Goal: Task Accomplishment & Management: Manage account settings

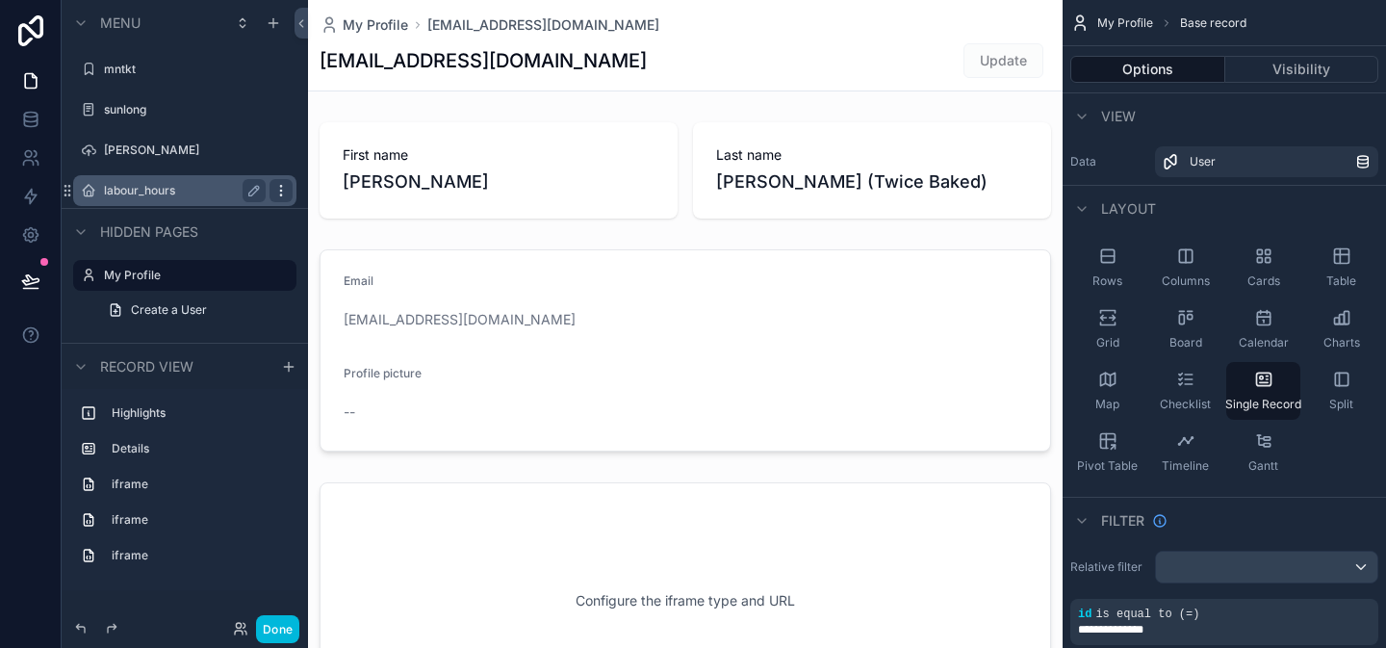
click at [276, 192] on icon "scrollable content" at bounding box center [280, 190] width 15 height 15
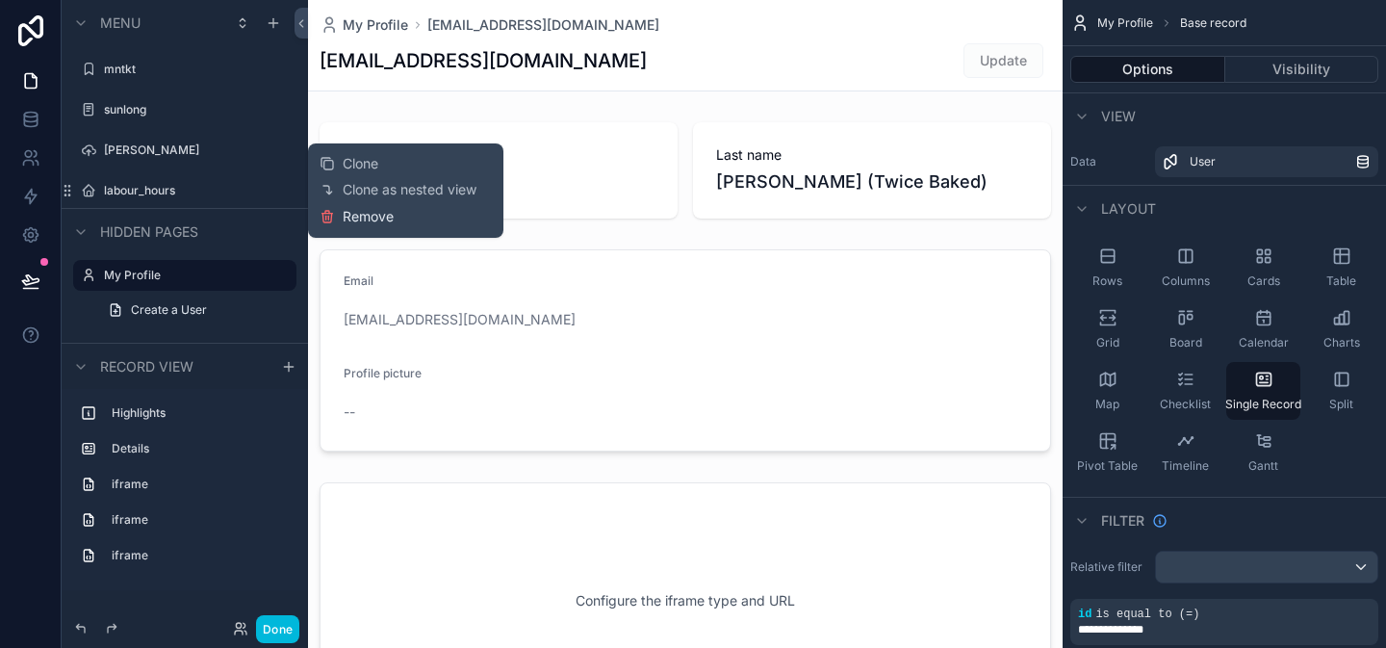
click at [348, 208] on span "Remove" at bounding box center [368, 216] width 51 height 19
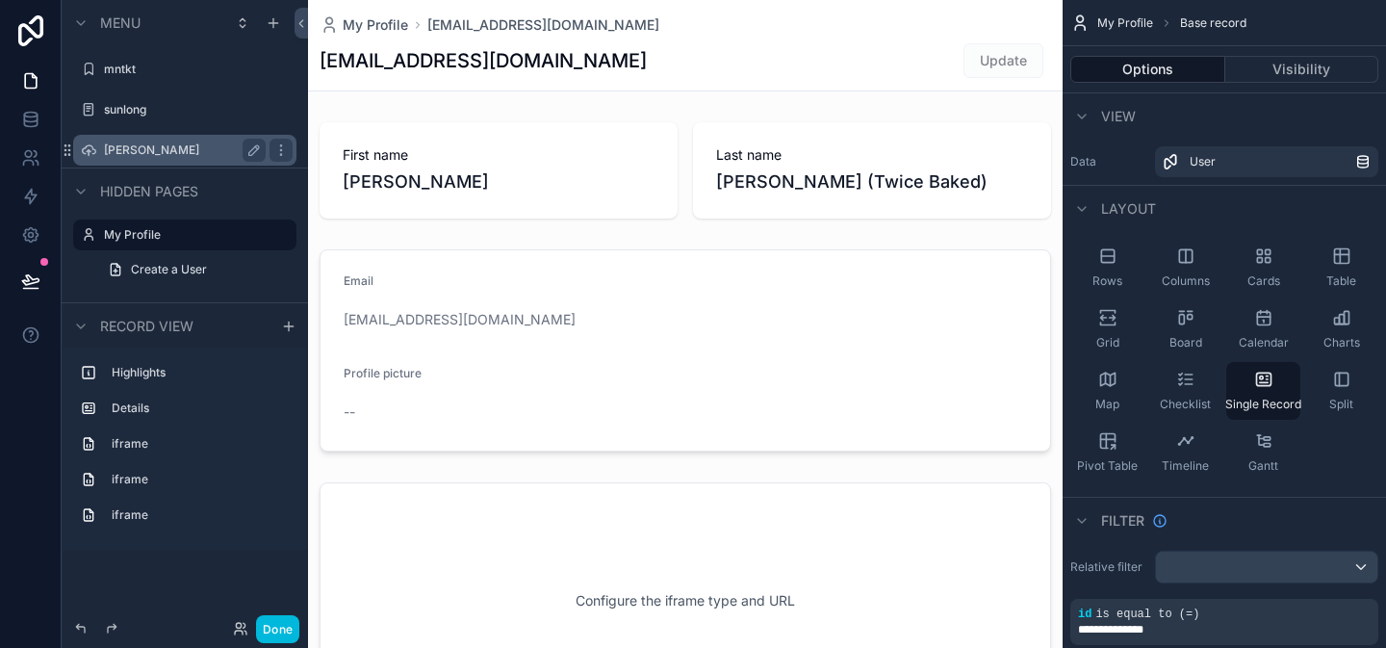
click at [216, 152] on label "yoshino" at bounding box center [181, 149] width 154 height 15
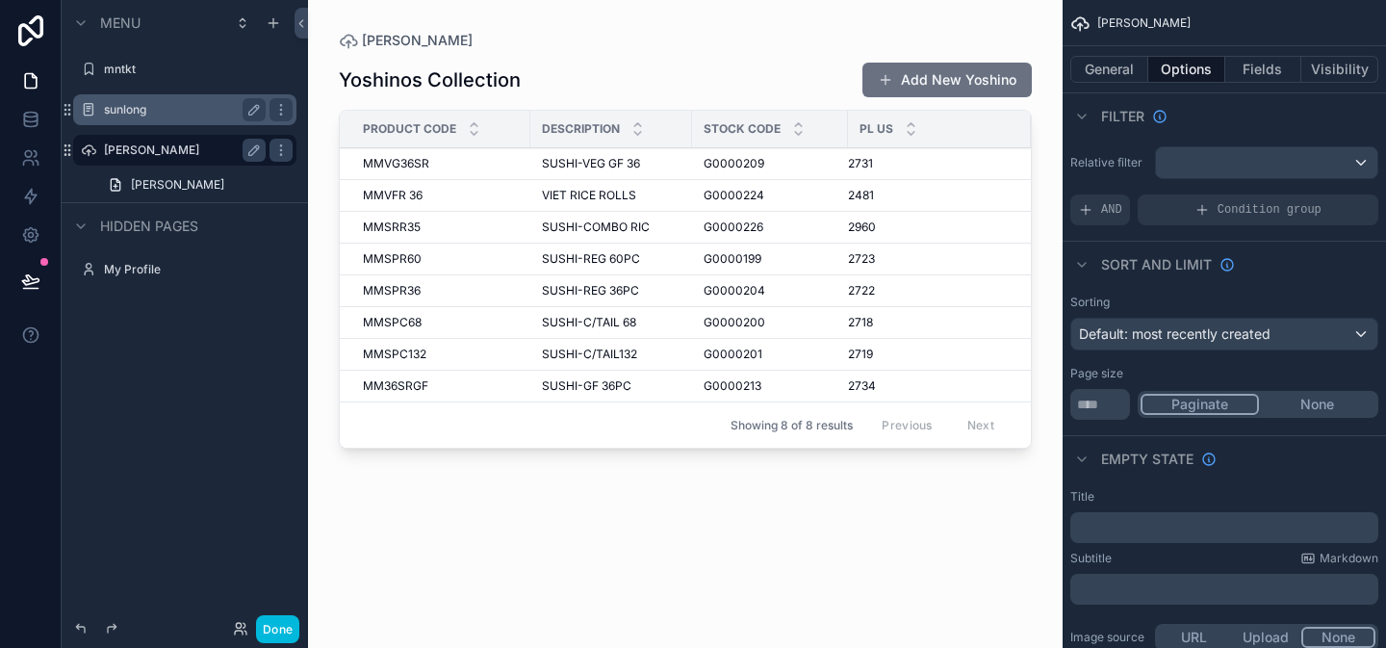
click at [229, 118] on div "sunlong" at bounding box center [185, 109] width 162 height 23
click at [208, 114] on label "sunlong" at bounding box center [181, 109] width 154 height 15
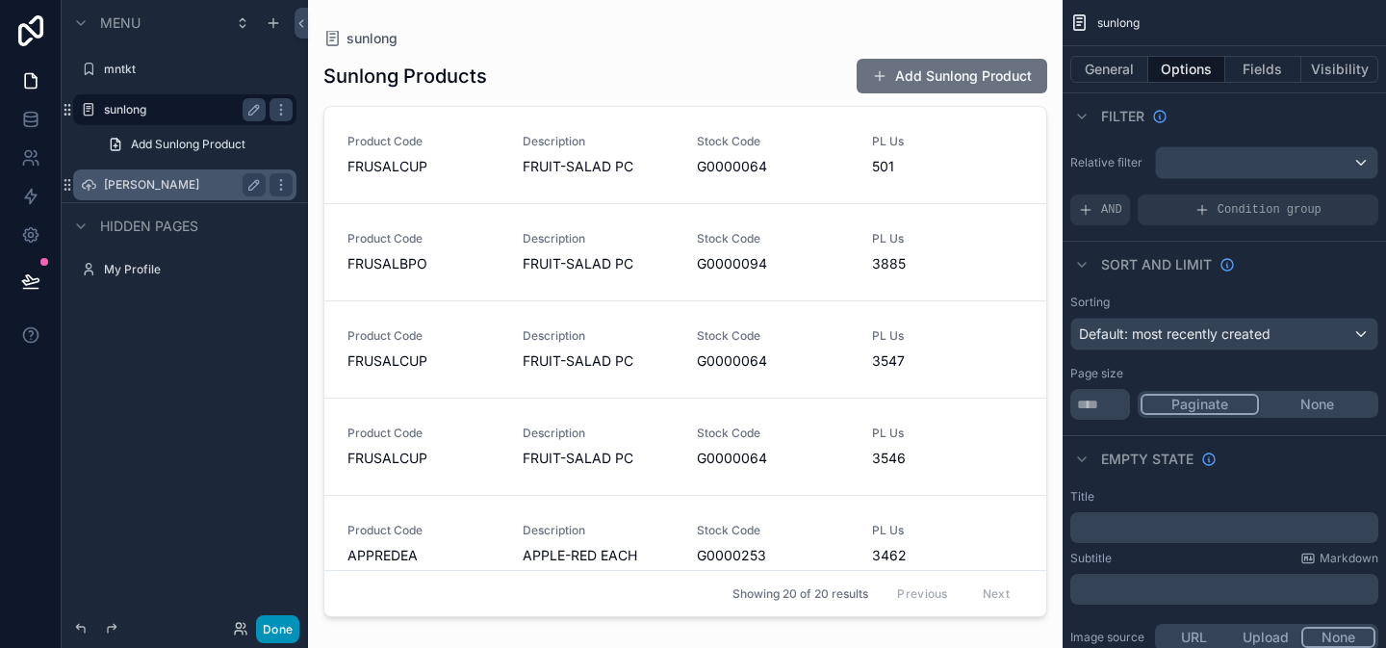
click at [292, 620] on button "Done" at bounding box center [277, 629] width 43 height 28
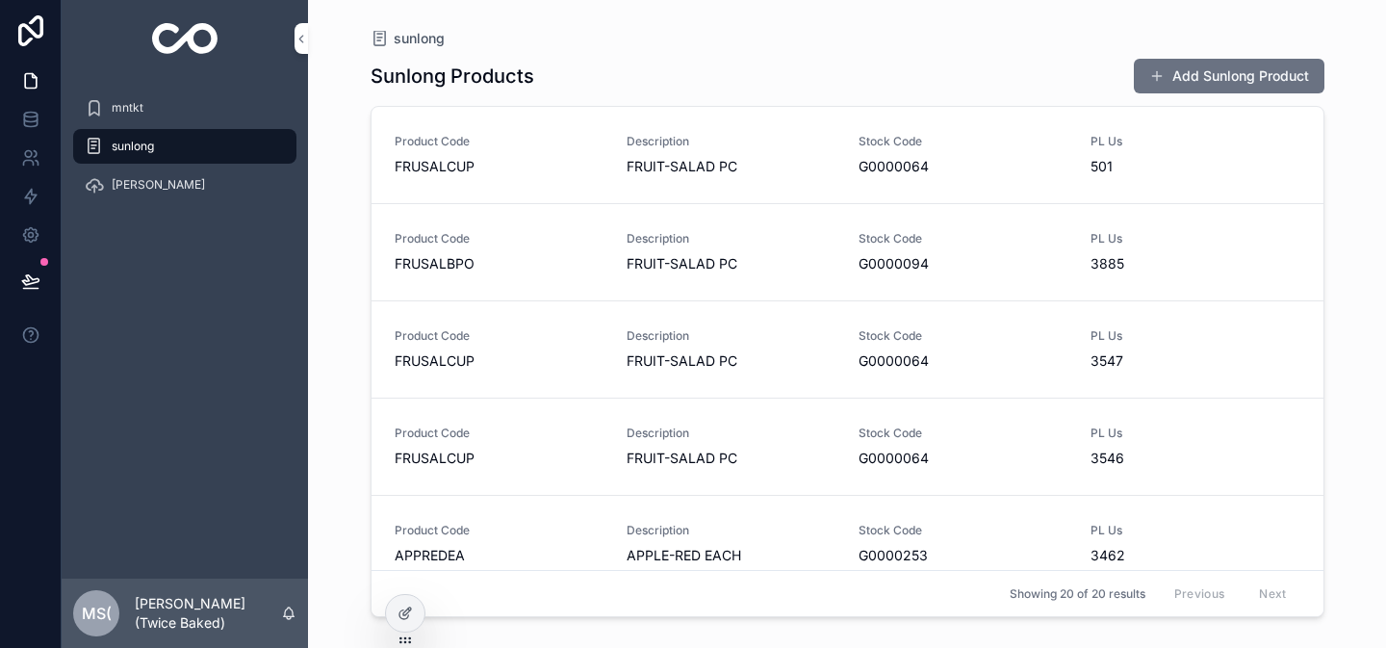
click at [284, 146] on div "sunlong" at bounding box center [185, 146] width 200 height 31
click at [212, 185] on div "yoshino" at bounding box center [185, 184] width 200 height 31
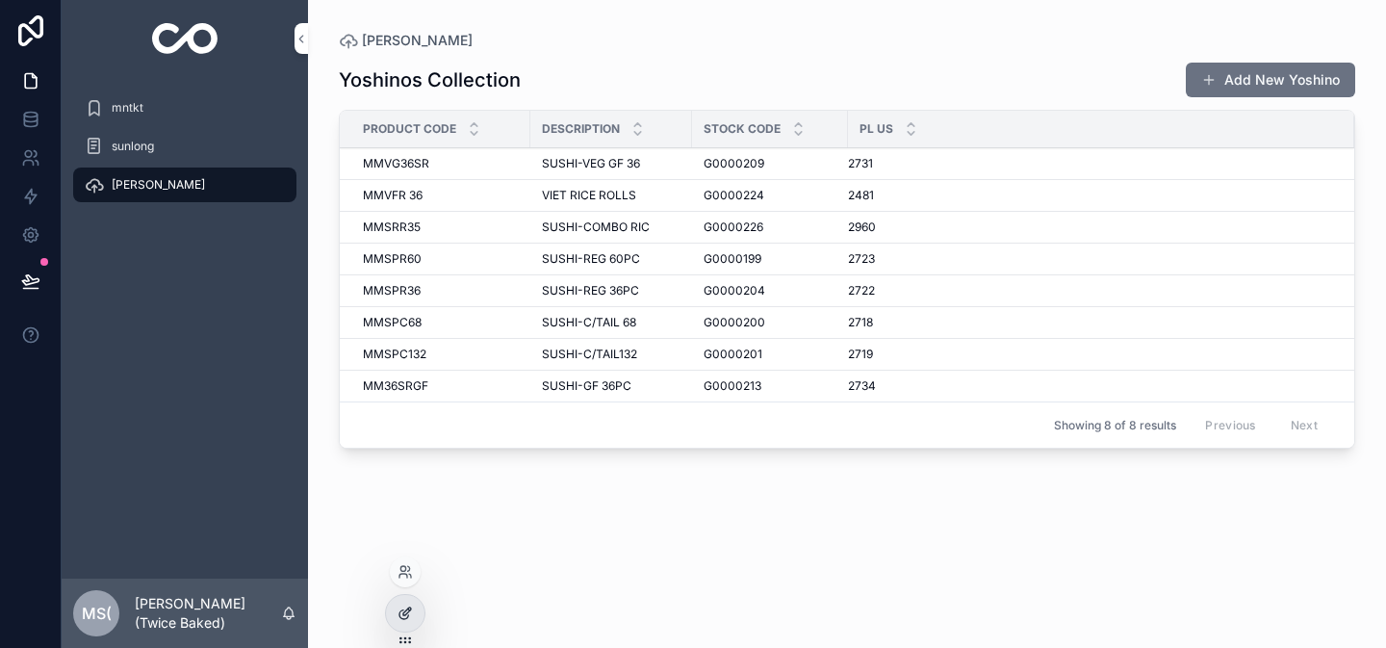
click at [403, 603] on div at bounding box center [405, 613] width 39 height 37
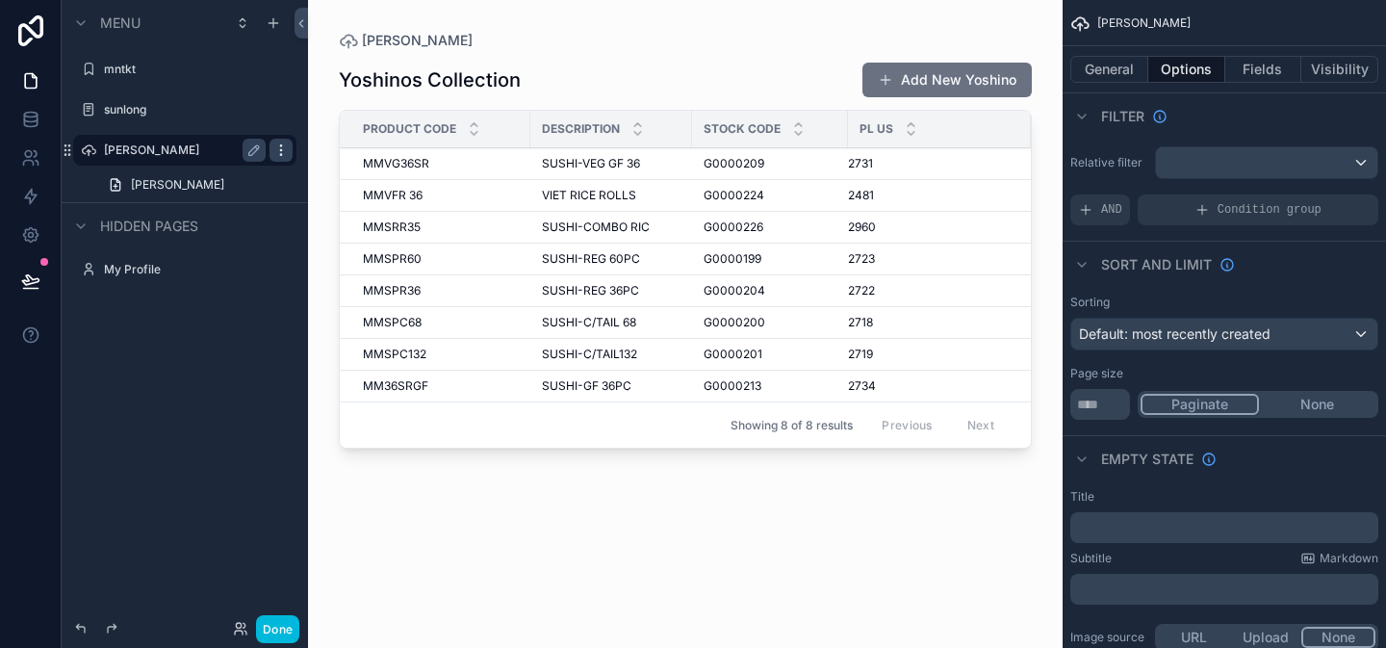
click at [277, 154] on icon "scrollable content" at bounding box center [280, 149] width 15 height 15
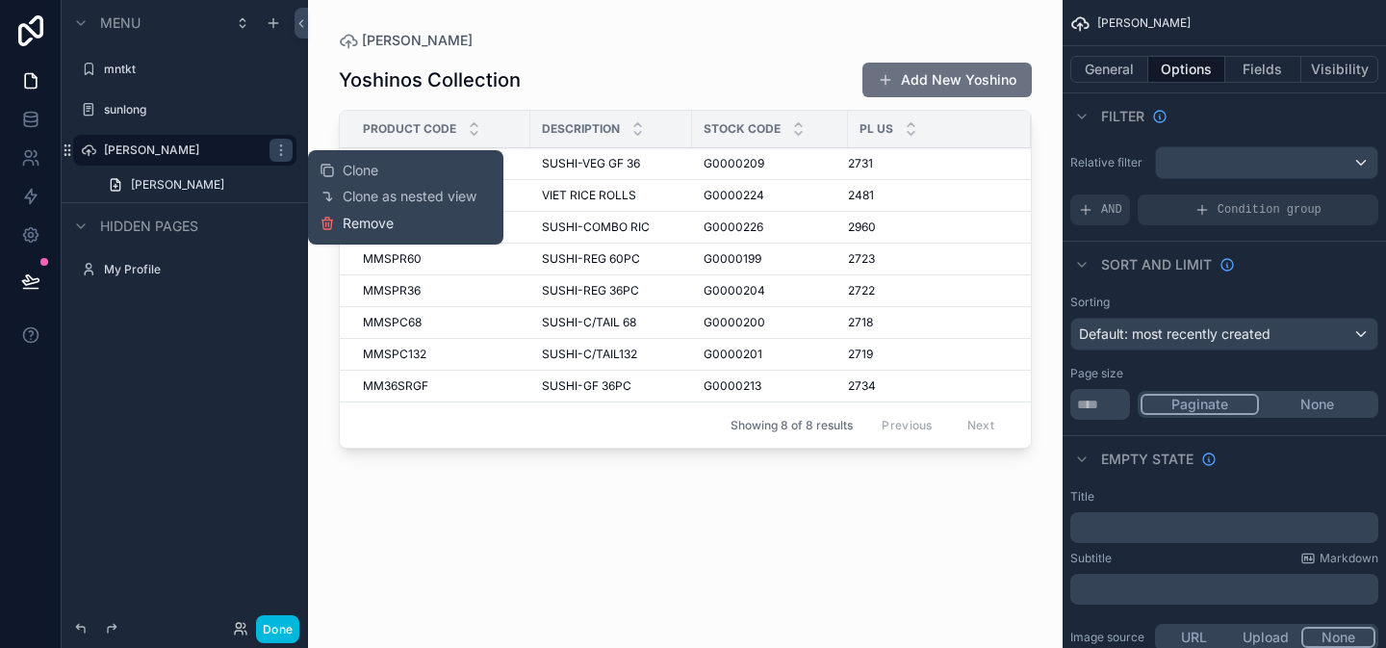
click at [332, 218] on icon at bounding box center [327, 223] width 15 height 15
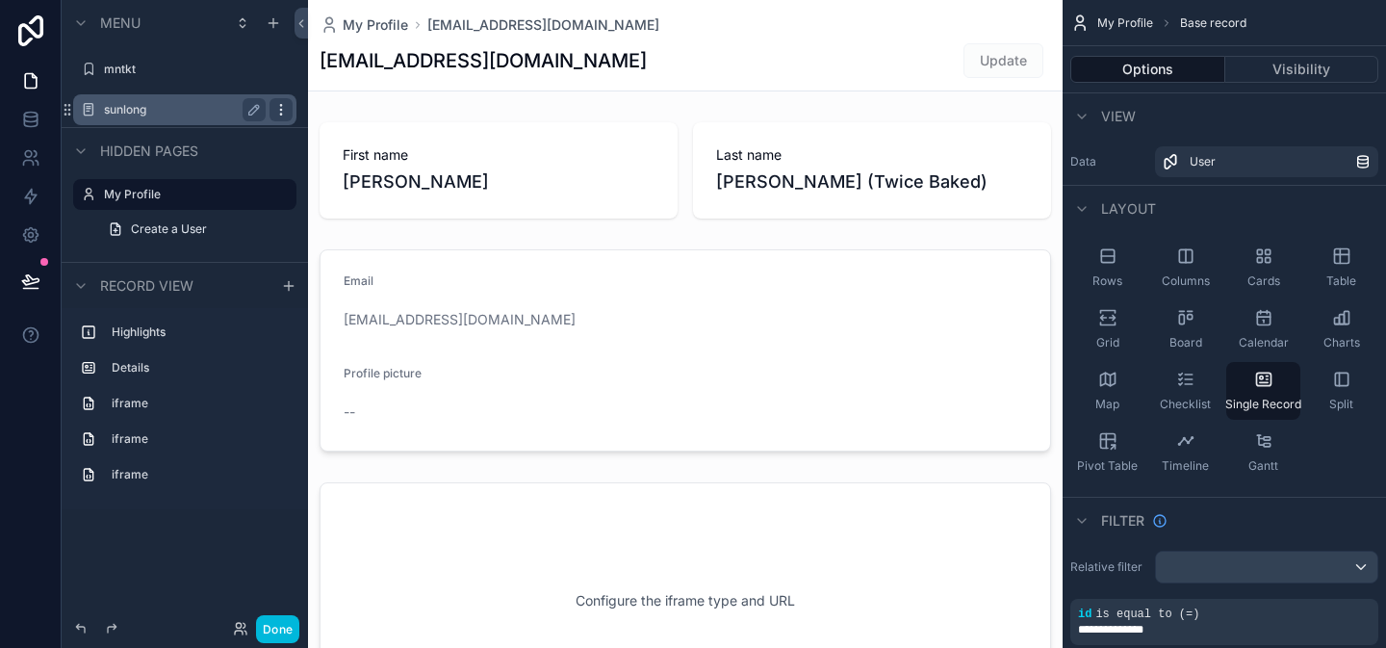
click at [287, 111] on icon "scrollable content" at bounding box center [280, 109] width 15 height 15
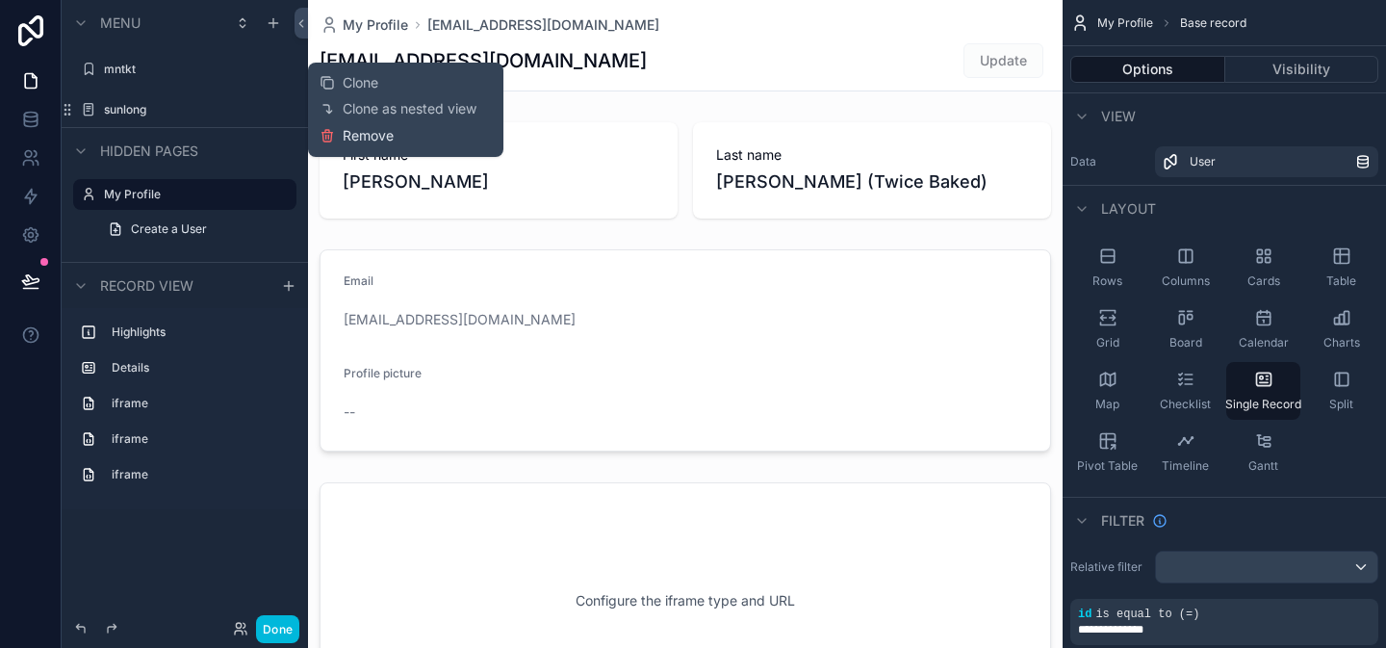
click at [327, 140] on icon at bounding box center [327, 135] width 15 height 15
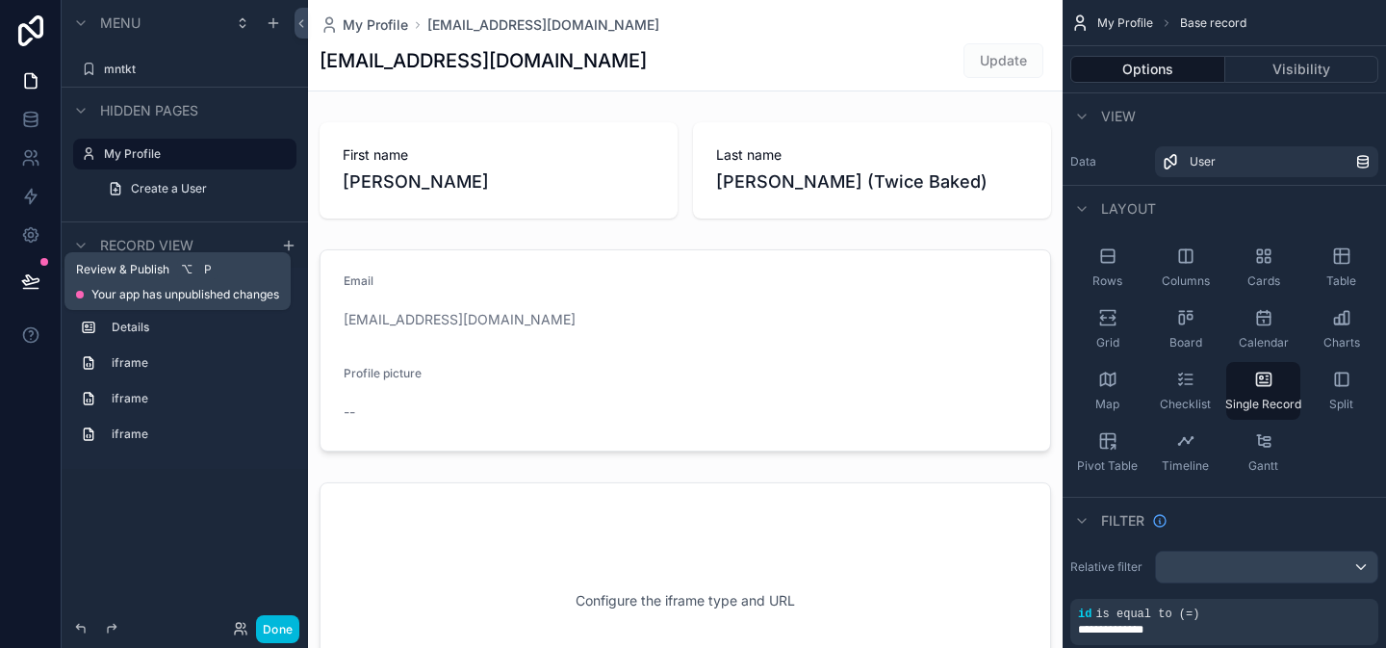
click at [41, 266] on button at bounding box center [31, 281] width 42 height 54
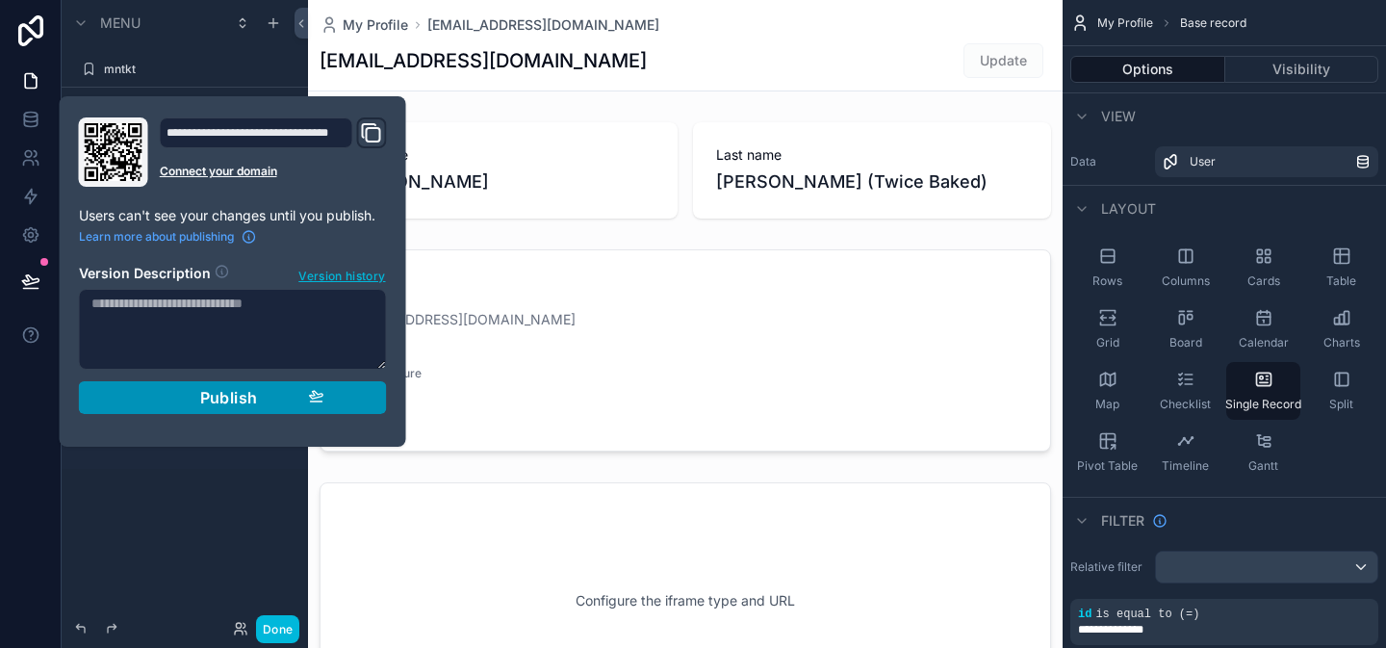
click at [209, 393] on span "Publish" at bounding box center [229, 397] width 58 height 19
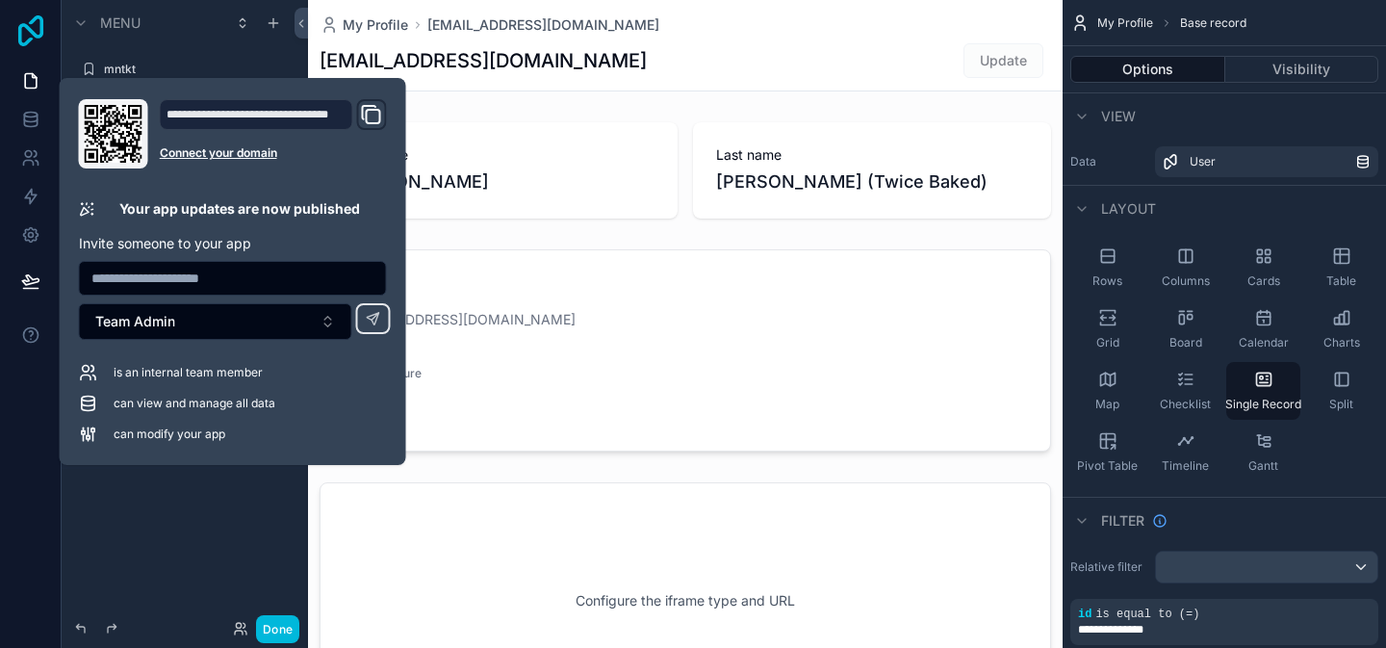
click at [33, 34] on icon at bounding box center [30, 30] width 25 height 31
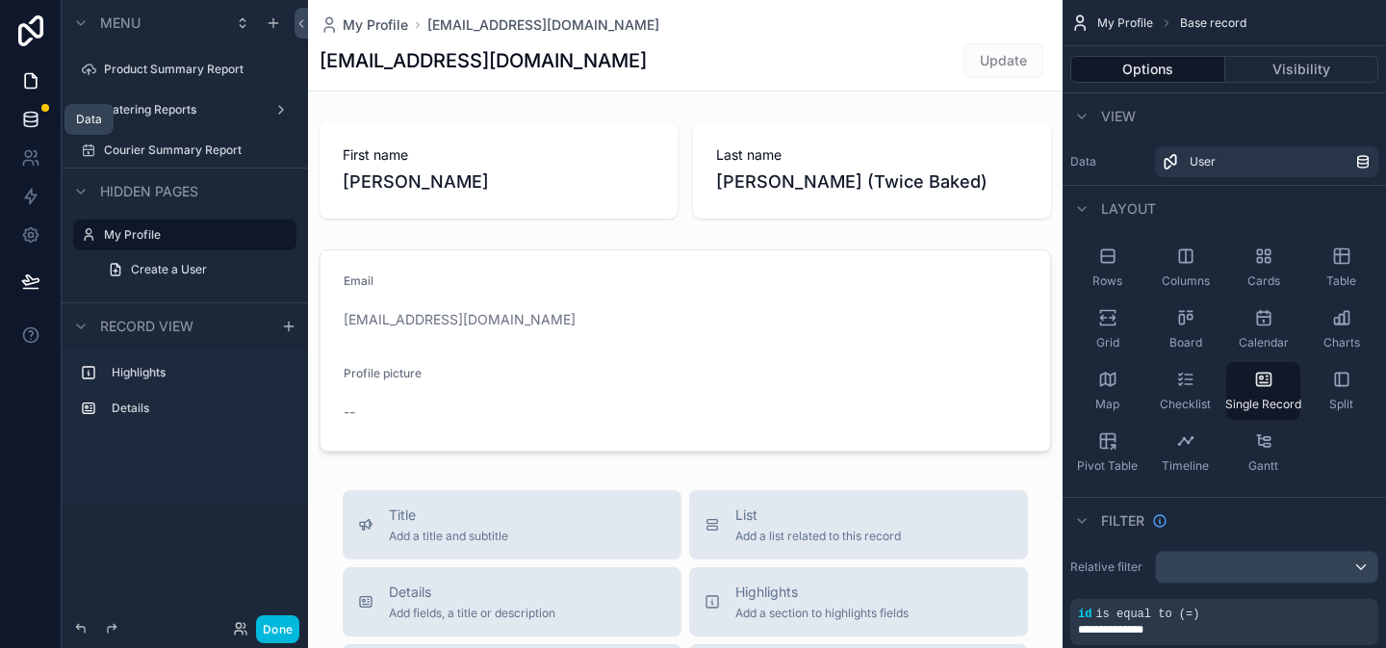
click at [39, 120] on link at bounding box center [30, 119] width 61 height 39
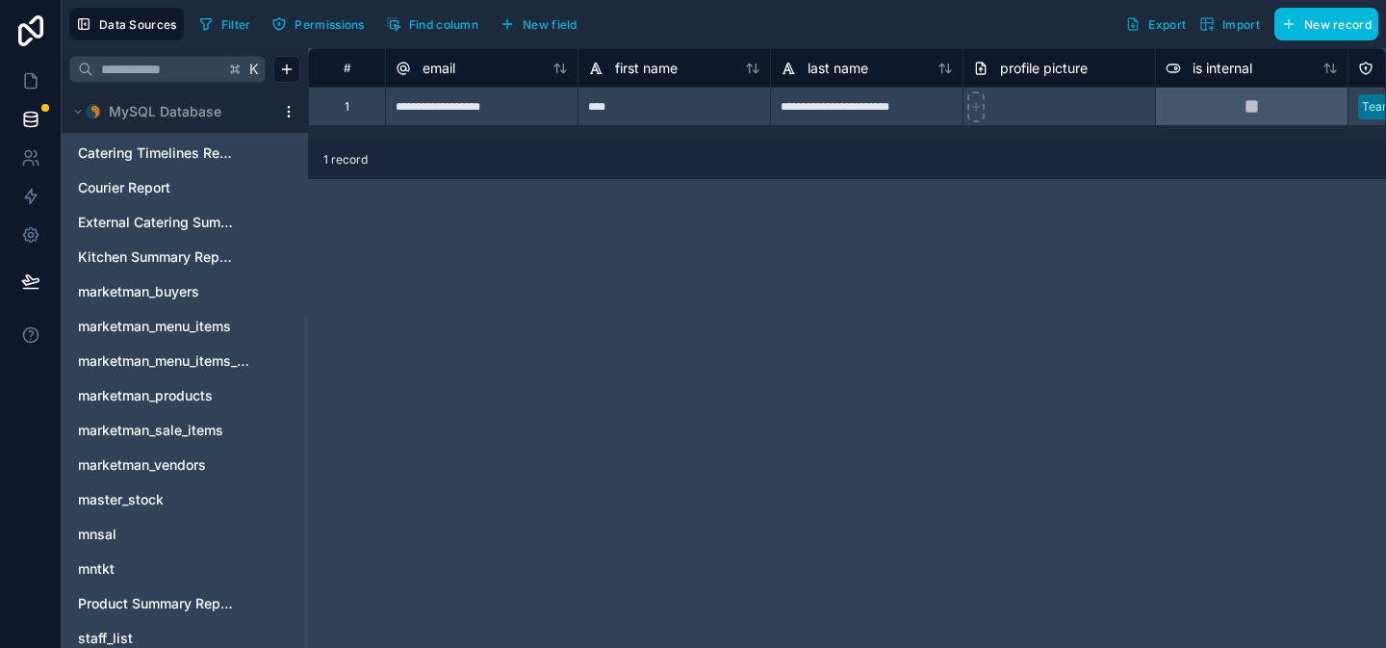
scroll to position [382, 0]
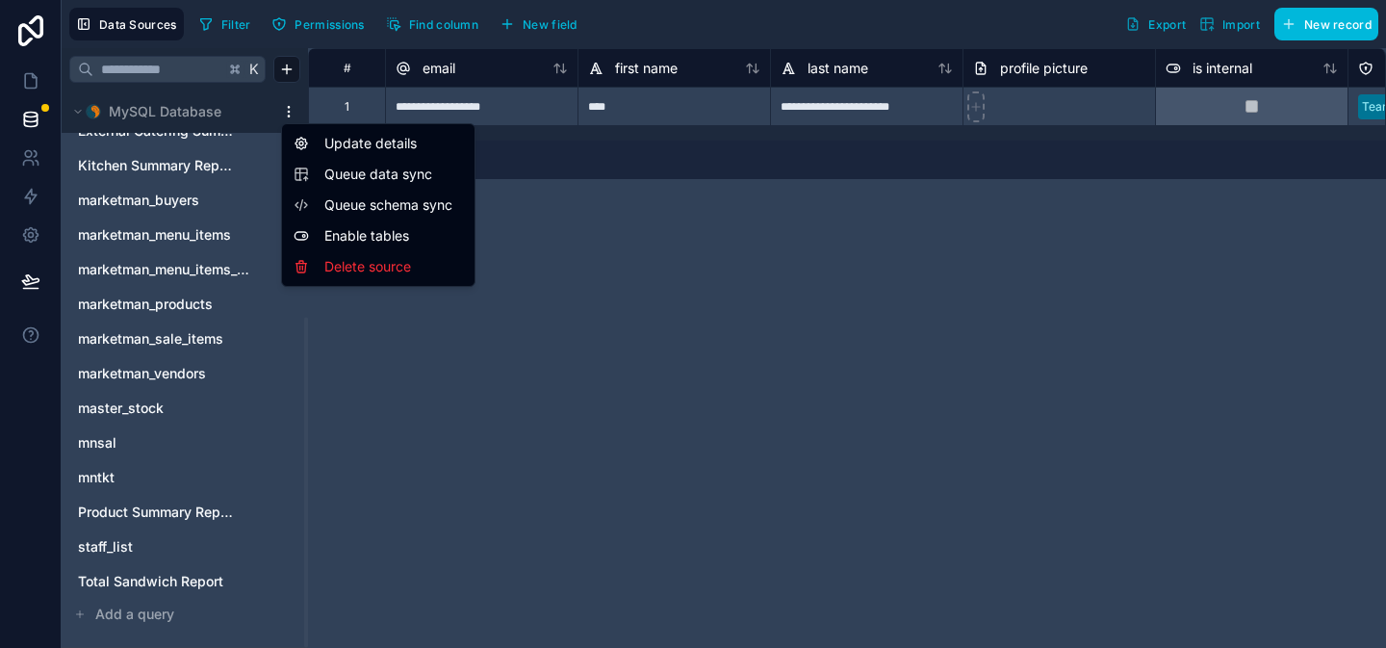
click at [282, 110] on html "**********" at bounding box center [693, 324] width 1386 height 648
drag, startPoint x: 324, startPoint y: 152, endPoint x: 339, endPoint y: 248, distance: 97.4
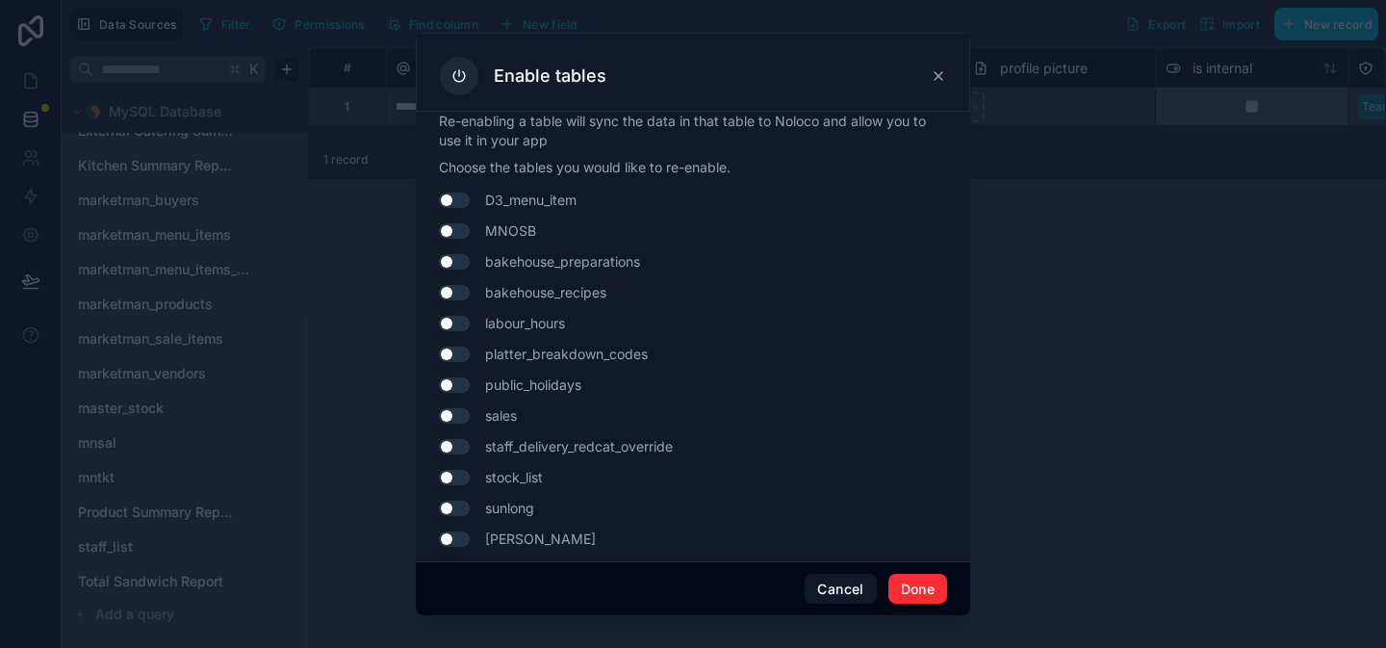
scroll to position [15, 0]
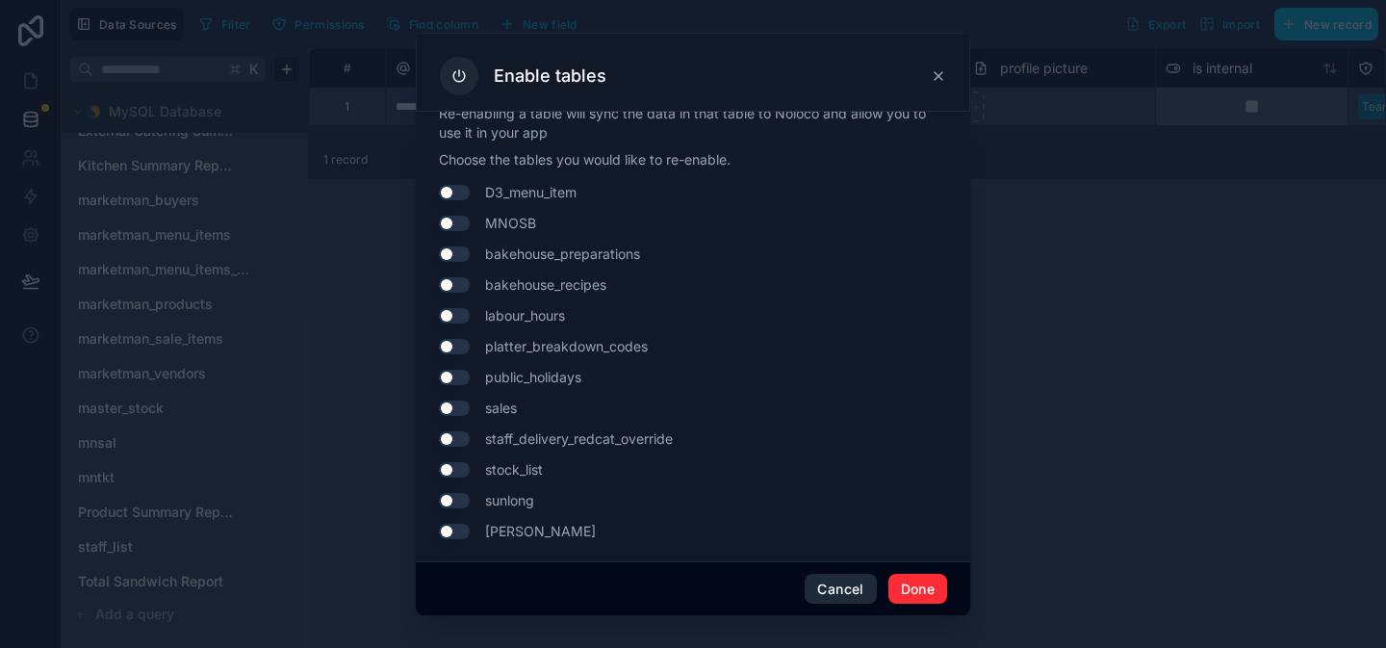
click at [835, 594] on button "Cancel" at bounding box center [840, 589] width 71 height 31
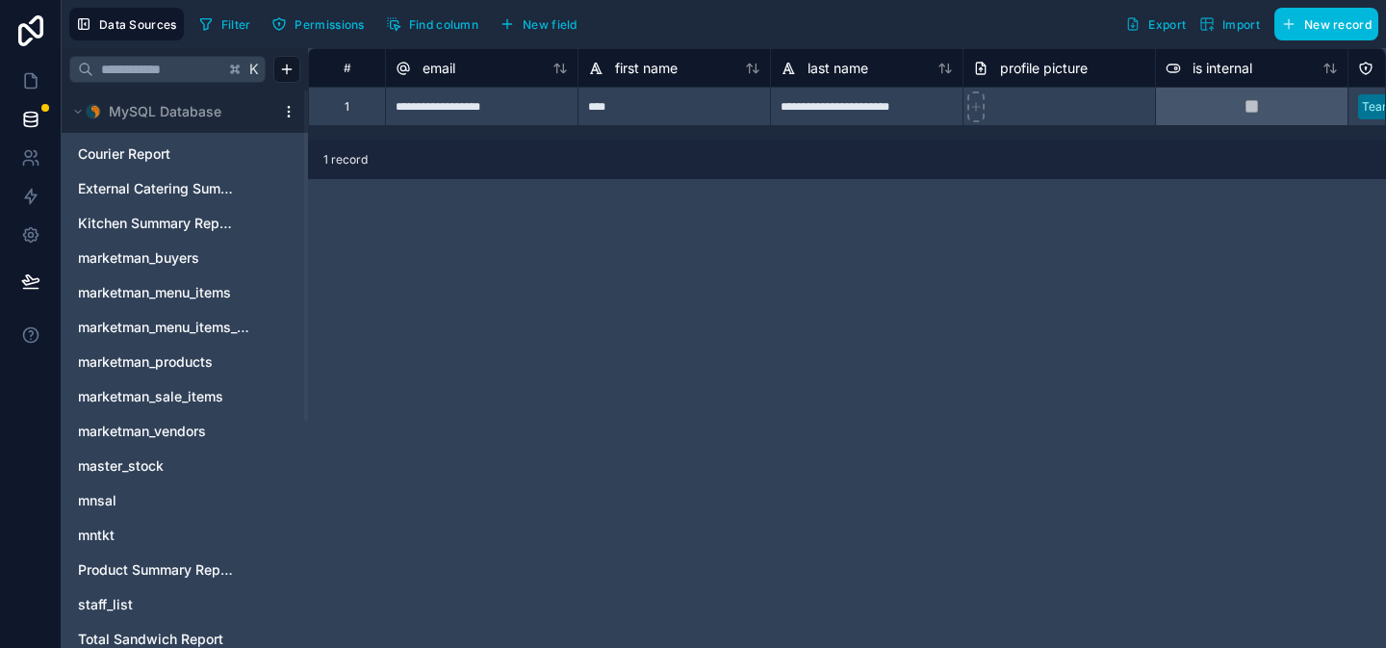
scroll to position [0, 0]
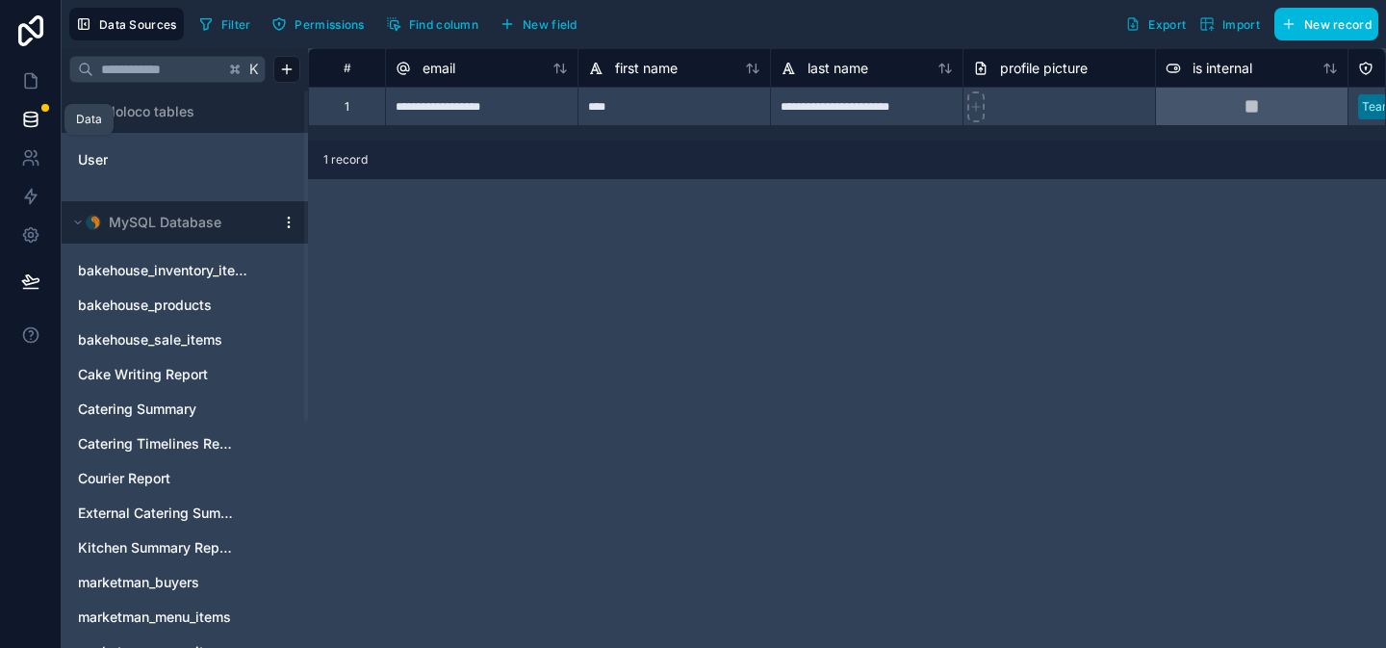
click at [34, 117] on icon at bounding box center [30, 119] width 19 height 19
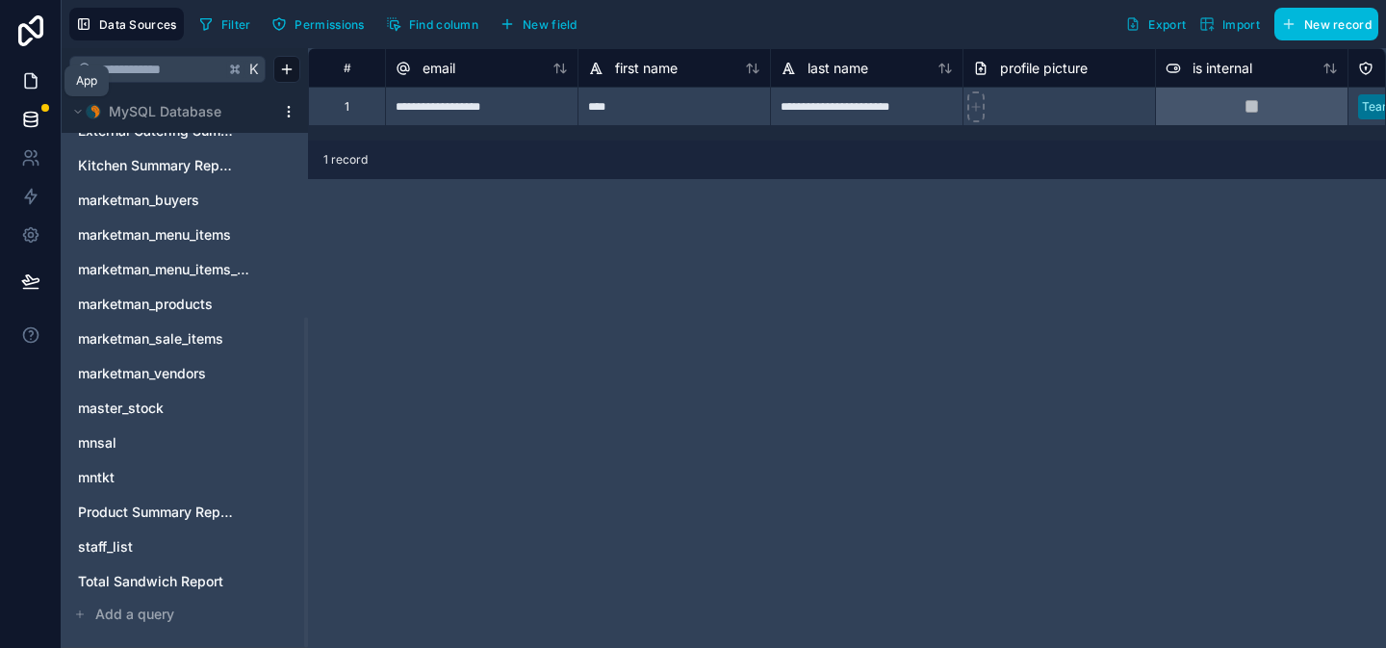
click at [35, 84] on icon at bounding box center [30, 80] width 19 height 19
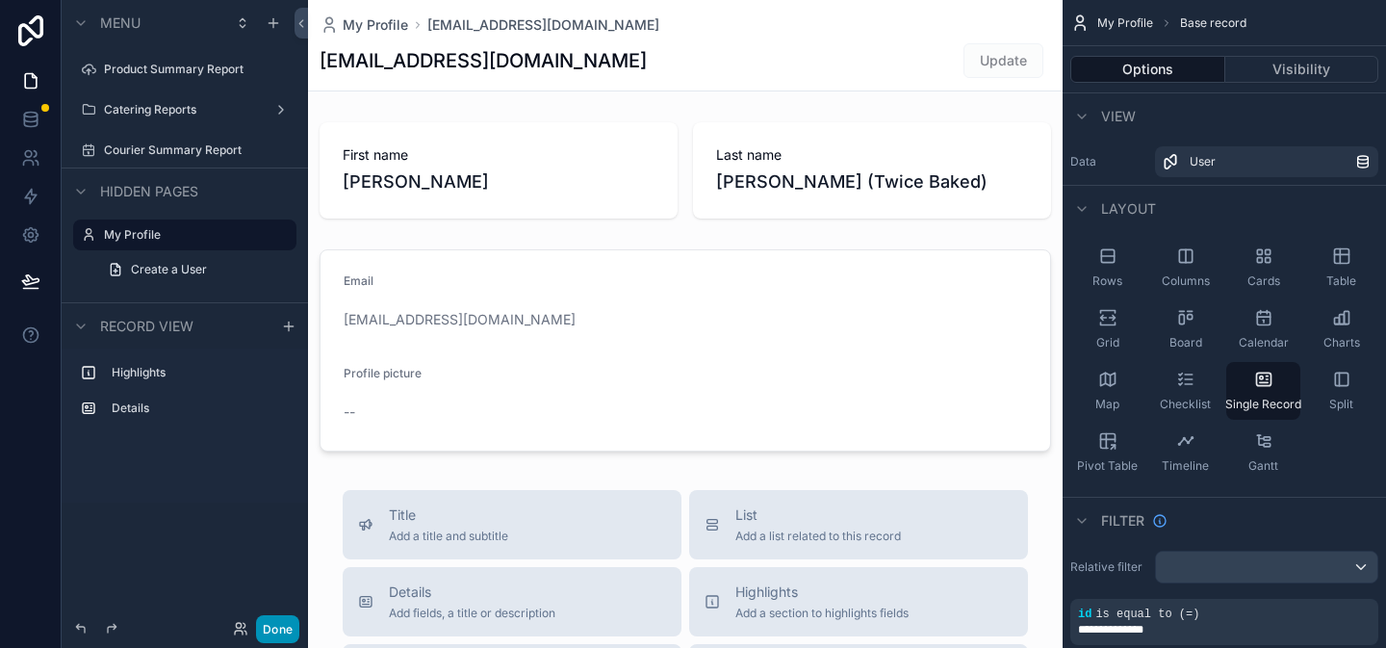
click at [285, 633] on button "Done" at bounding box center [277, 629] width 43 height 28
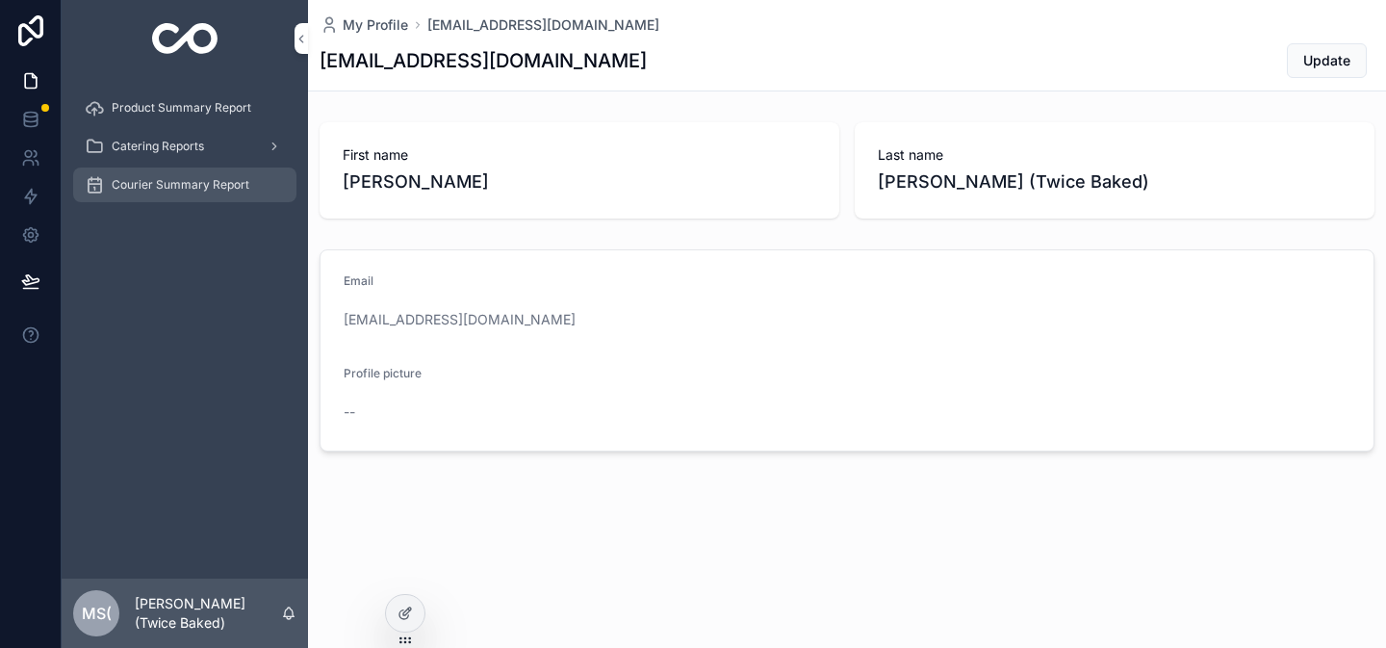
click at [248, 187] on div "Courier Summary Report" at bounding box center [185, 184] width 200 height 31
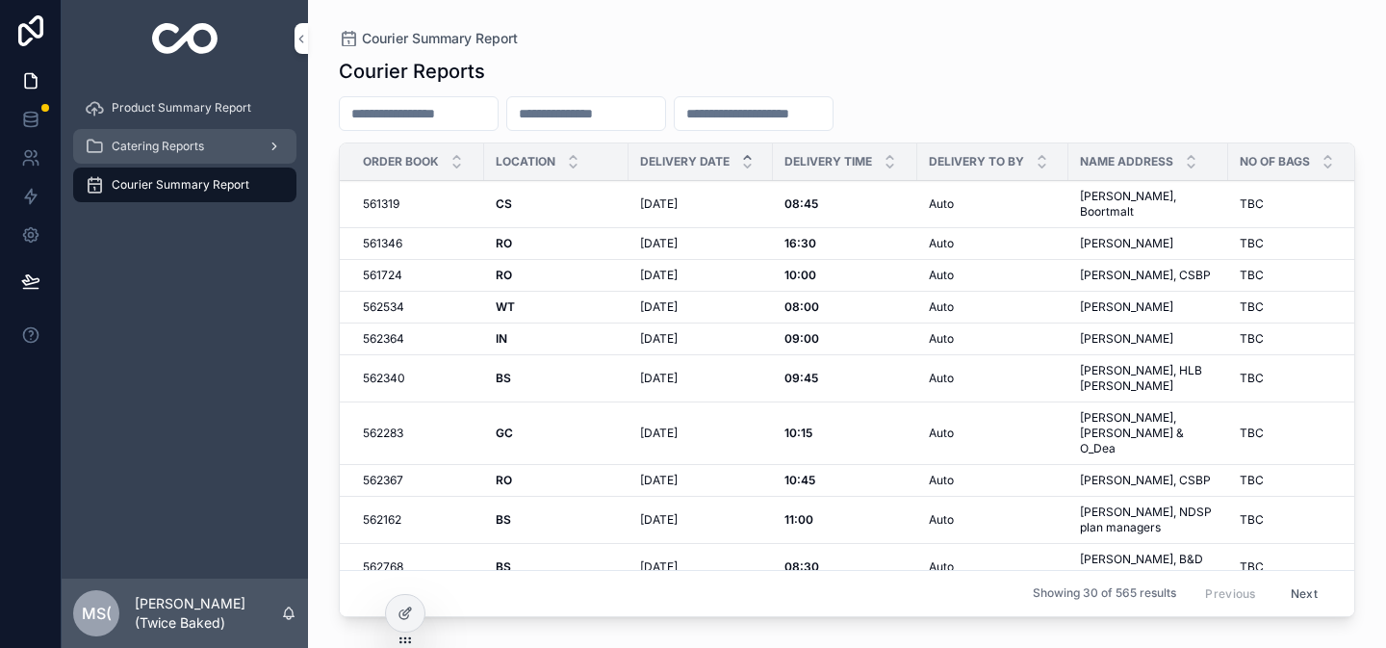
click at [268, 148] on icon "scrollable content" at bounding box center [274, 146] width 13 height 13
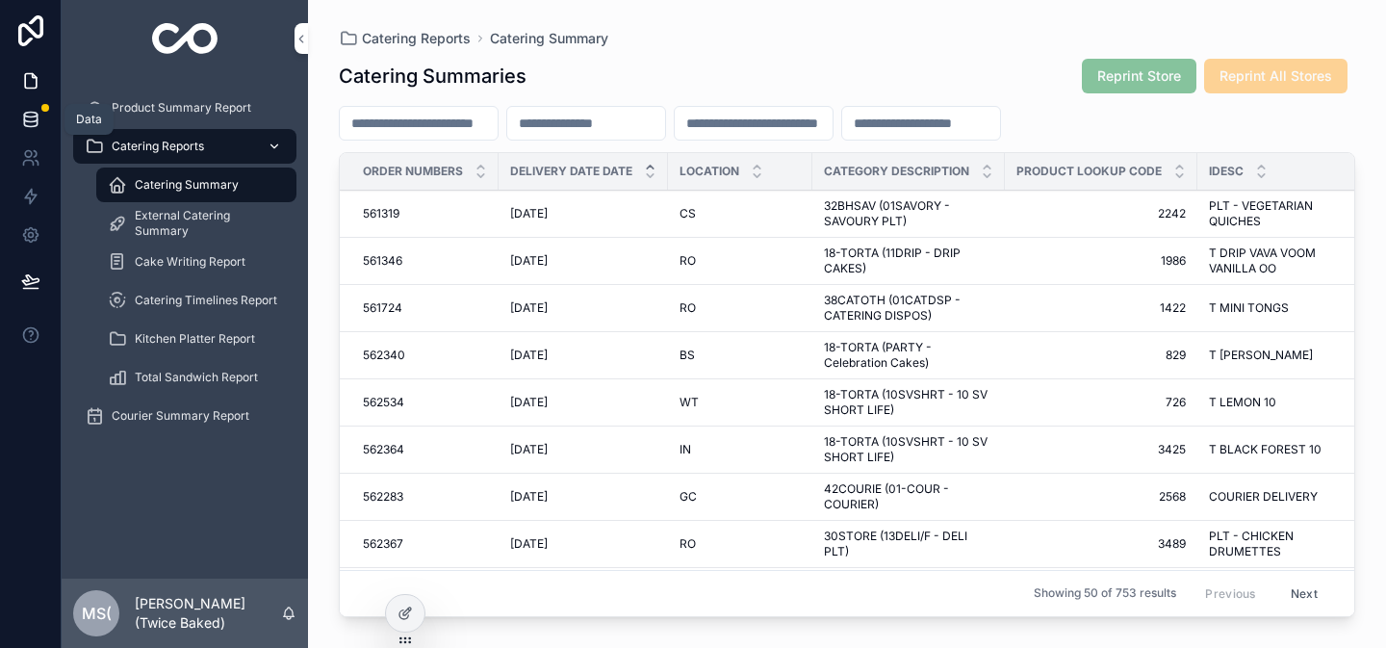
click at [28, 116] on icon at bounding box center [30, 119] width 19 height 19
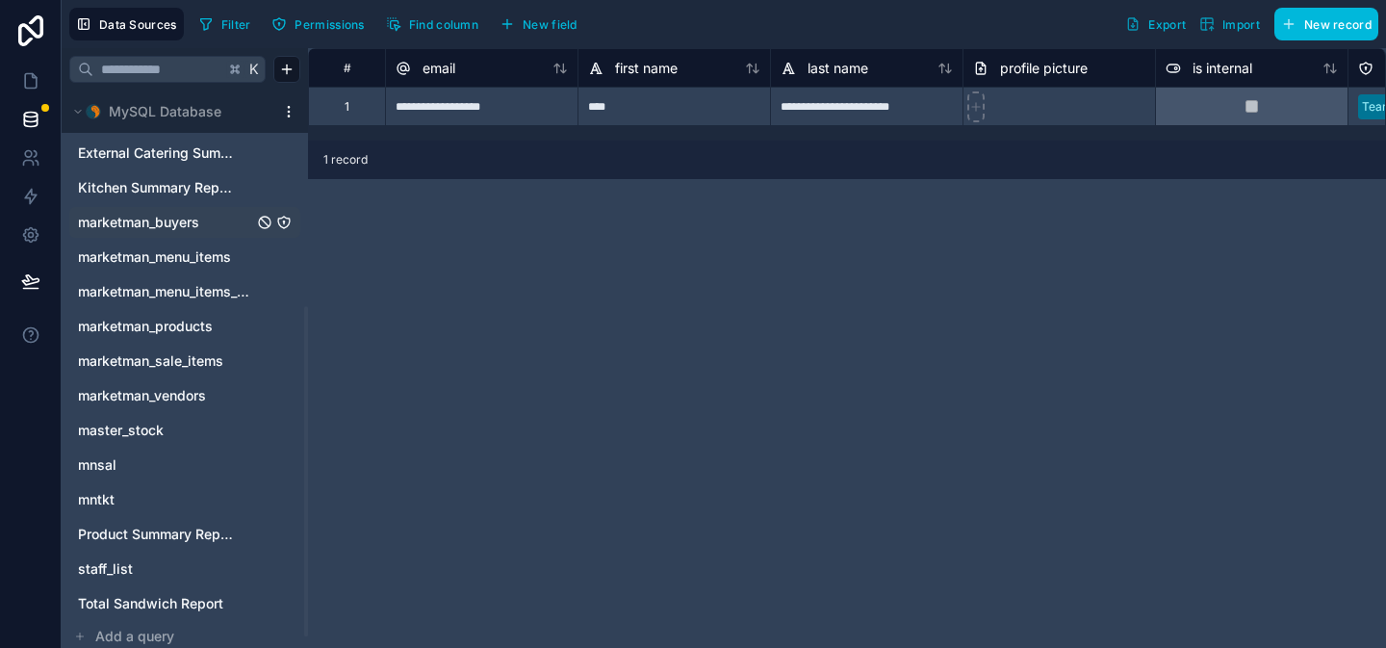
scroll to position [360, 0]
click at [267, 225] on icon "marketman_buyers" at bounding box center [265, 223] width 8 height 8
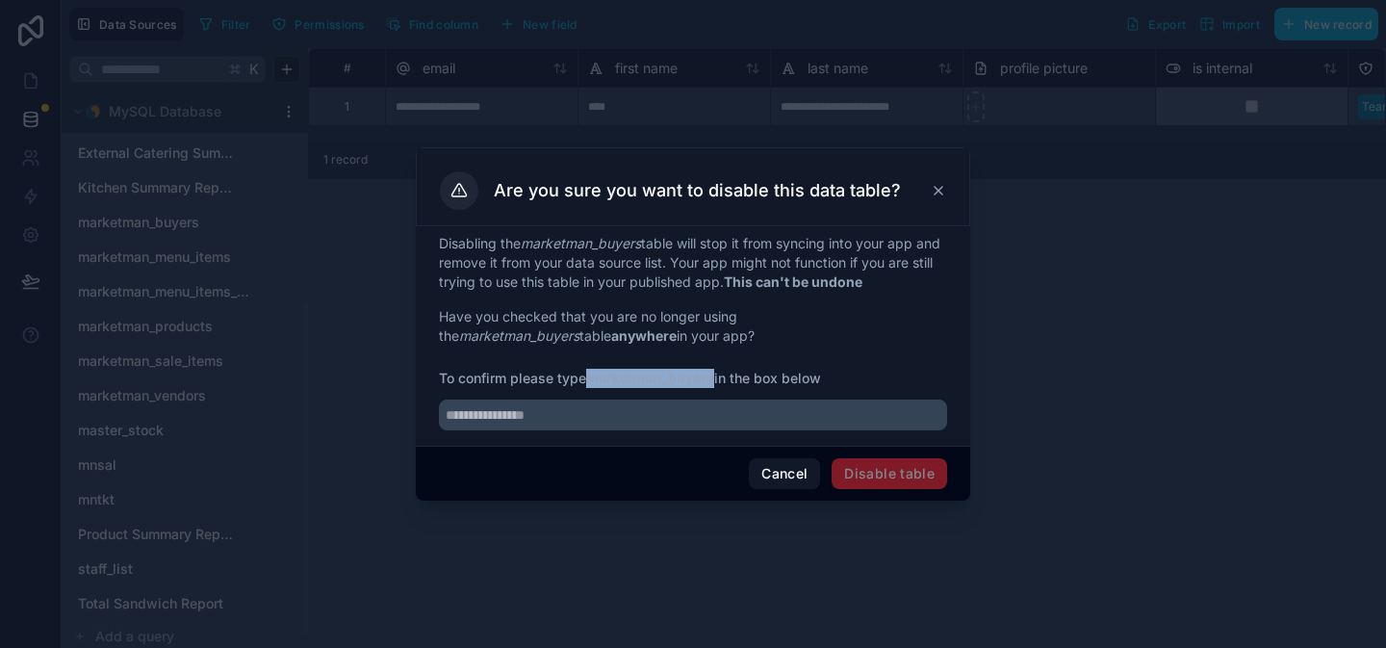
drag, startPoint x: 591, startPoint y: 377, endPoint x: 716, endPoint y: 380, distance: 125.2
click at [714, 380] on strong "marketman_buyers" at bounding box center [650, 378] width 128 height 16
copy strong "marketman_buyers"
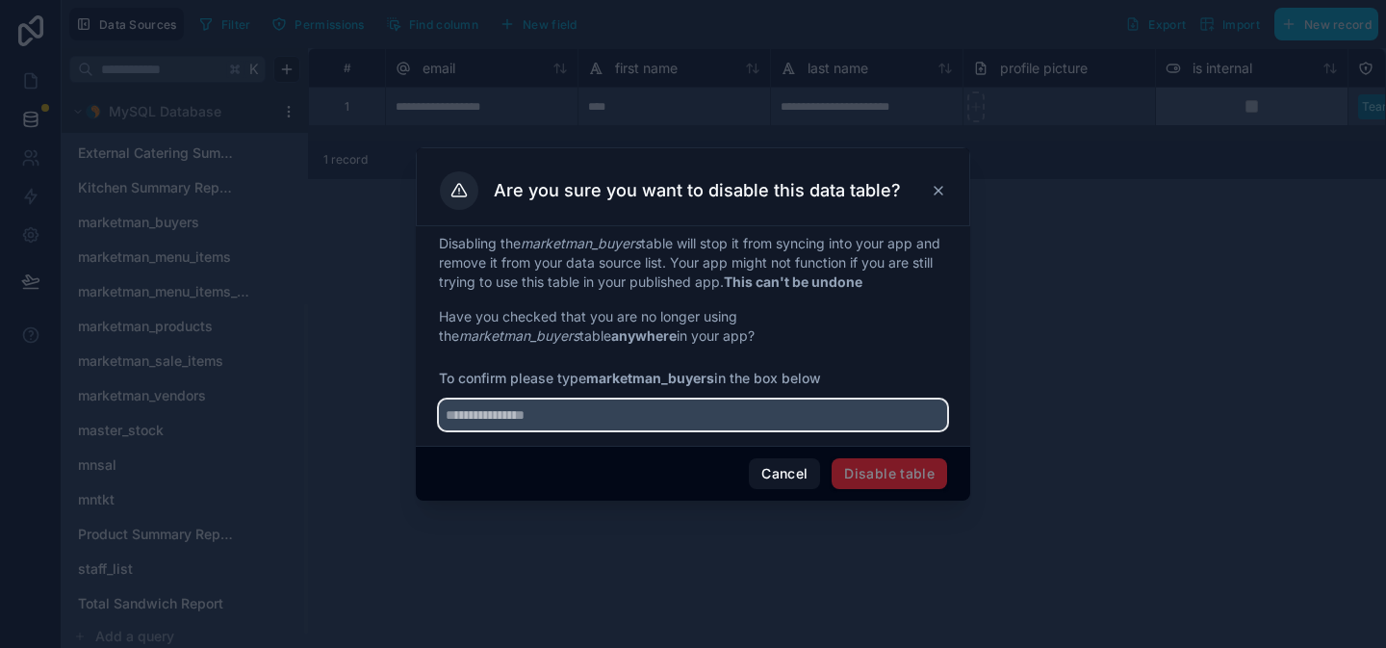
click at [652, 419] on input "text" at bounding box center [693, 415] width 508 height 31
paste input "**********"
type input "**********"
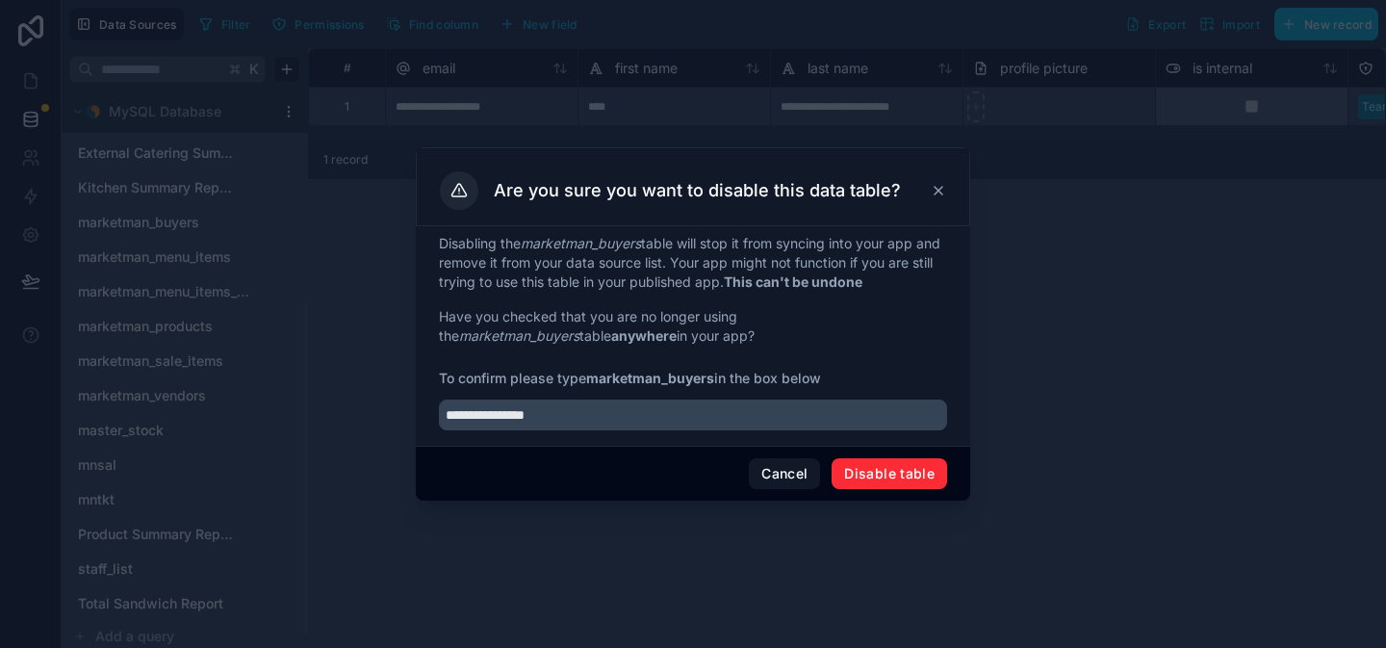
click at [860, 480] on button "Disable table" at bounding box center [890, 473] width 116 height 31
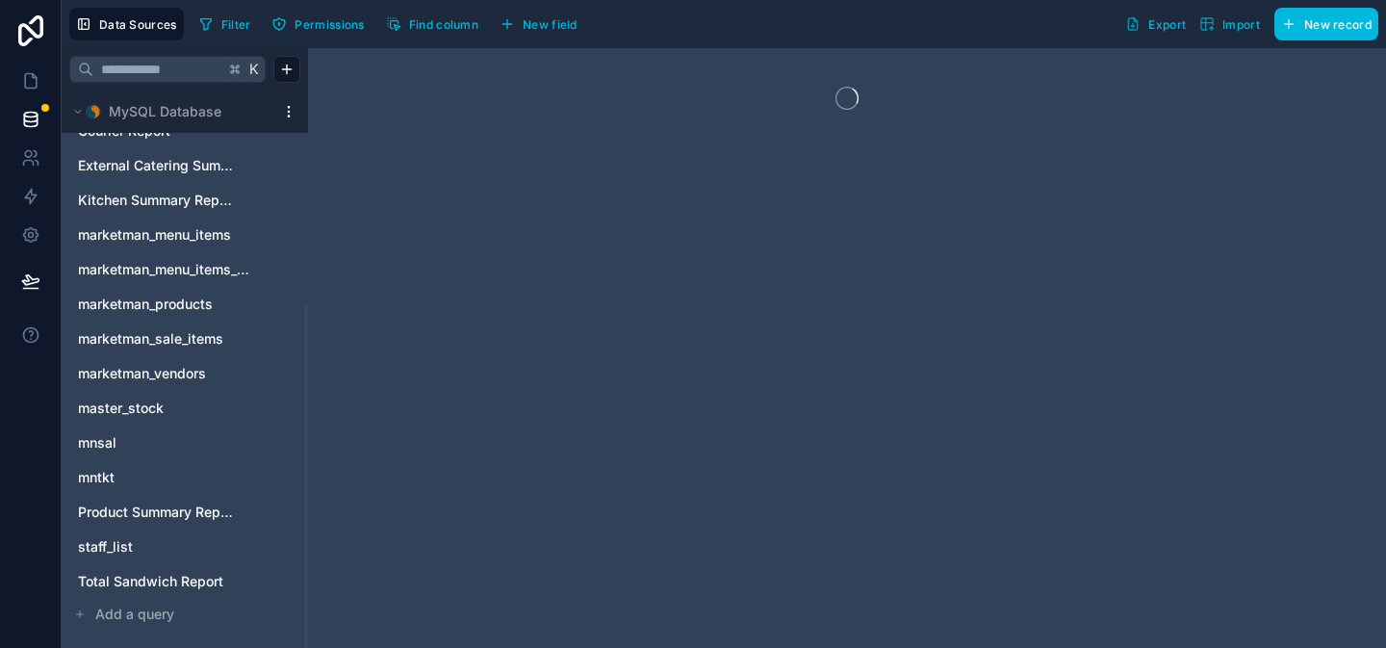
scroll to position [348, 0]
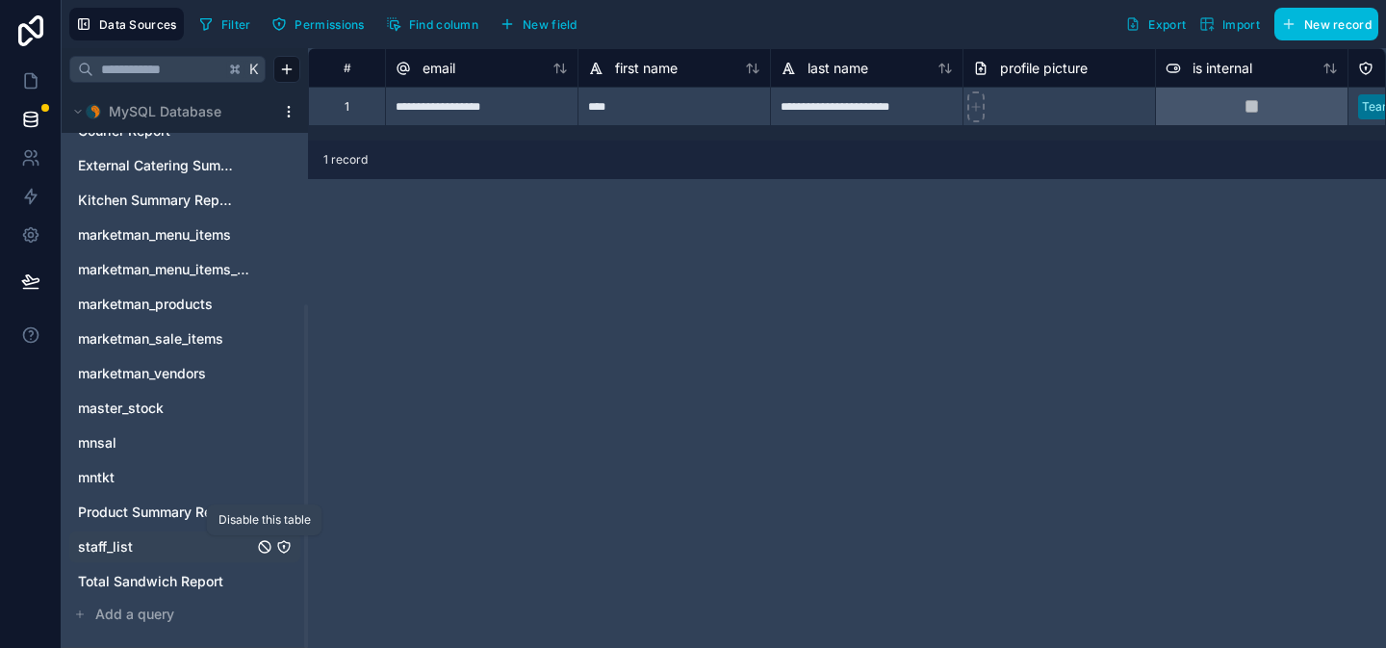
click at [265, 546] on icon "staff_list" at bounding box center [264, 546] width 15 height 15
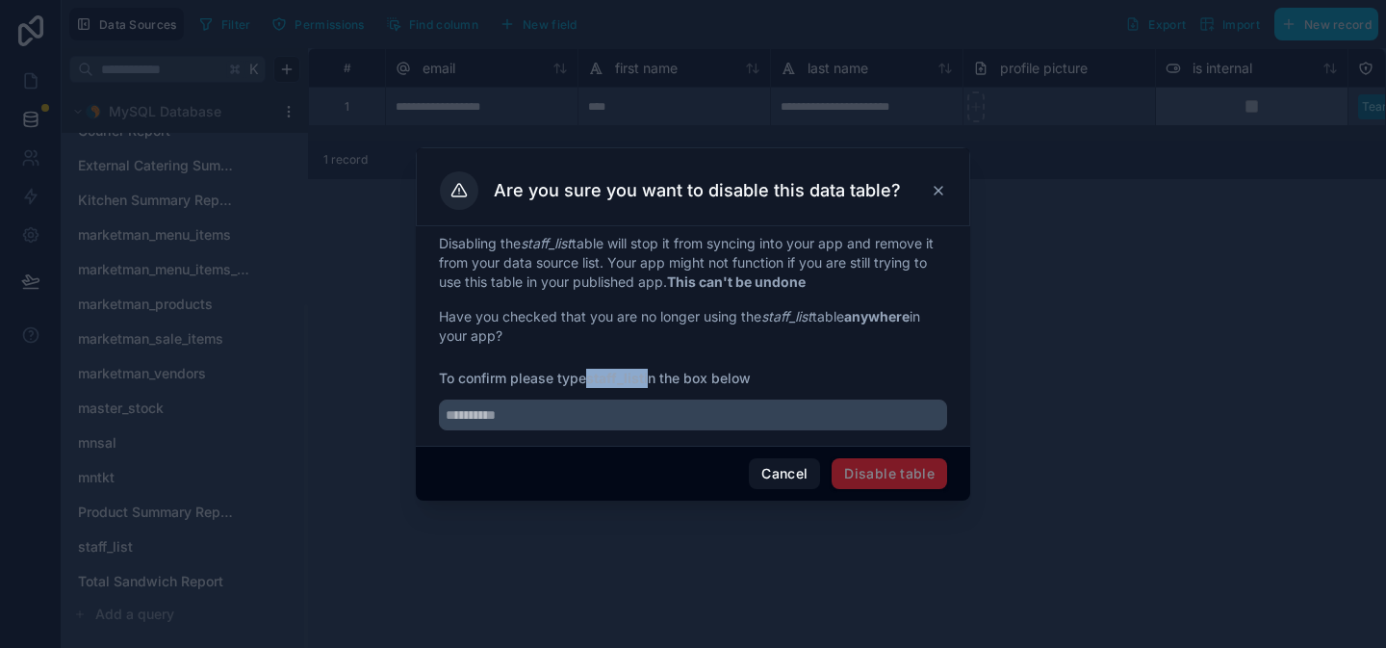
drag, startPoint x: 591, startPoint y: 379, endPoint x: 650, endPoint y: 378, distance: 58.7
click at [650, 378] on span "To confirm please type staff_list in the box below" at bounding box center [693, 378] width 508 height 19
copy span "staff_list"
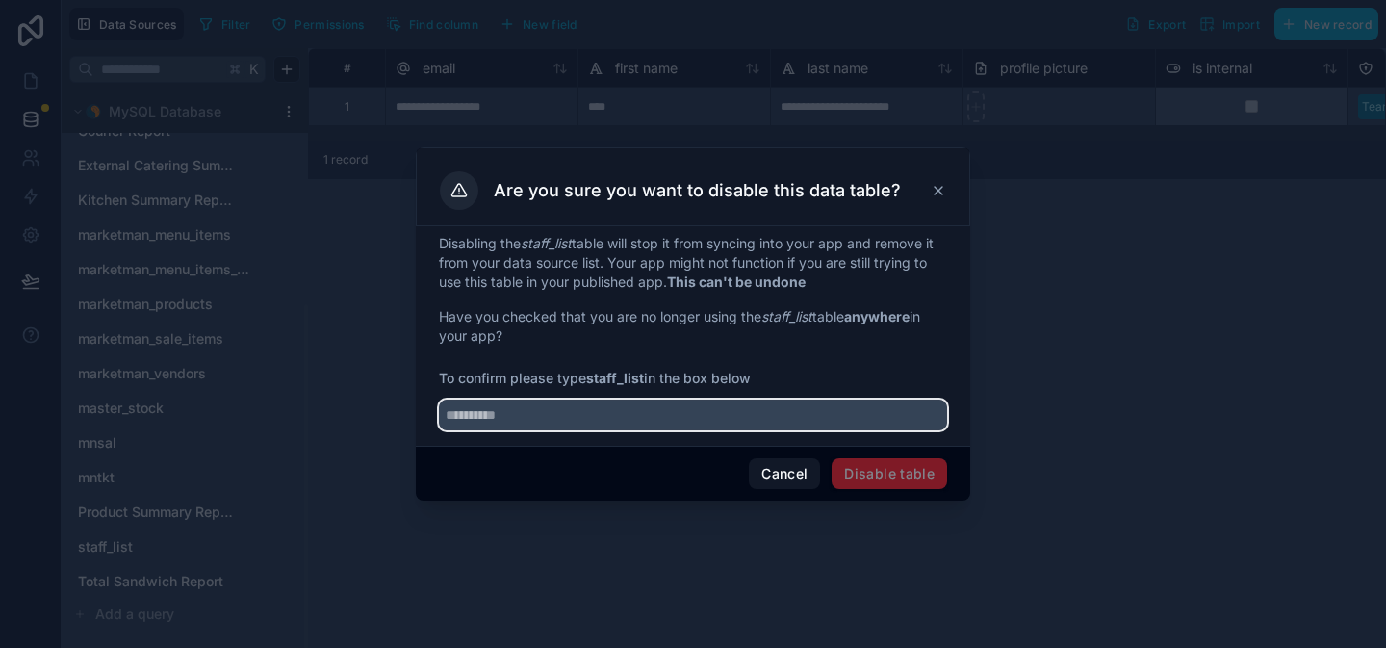
click at [582, 417] on input "text" at bounding box center [693, 415] width 508 height 31
paste input "**********"
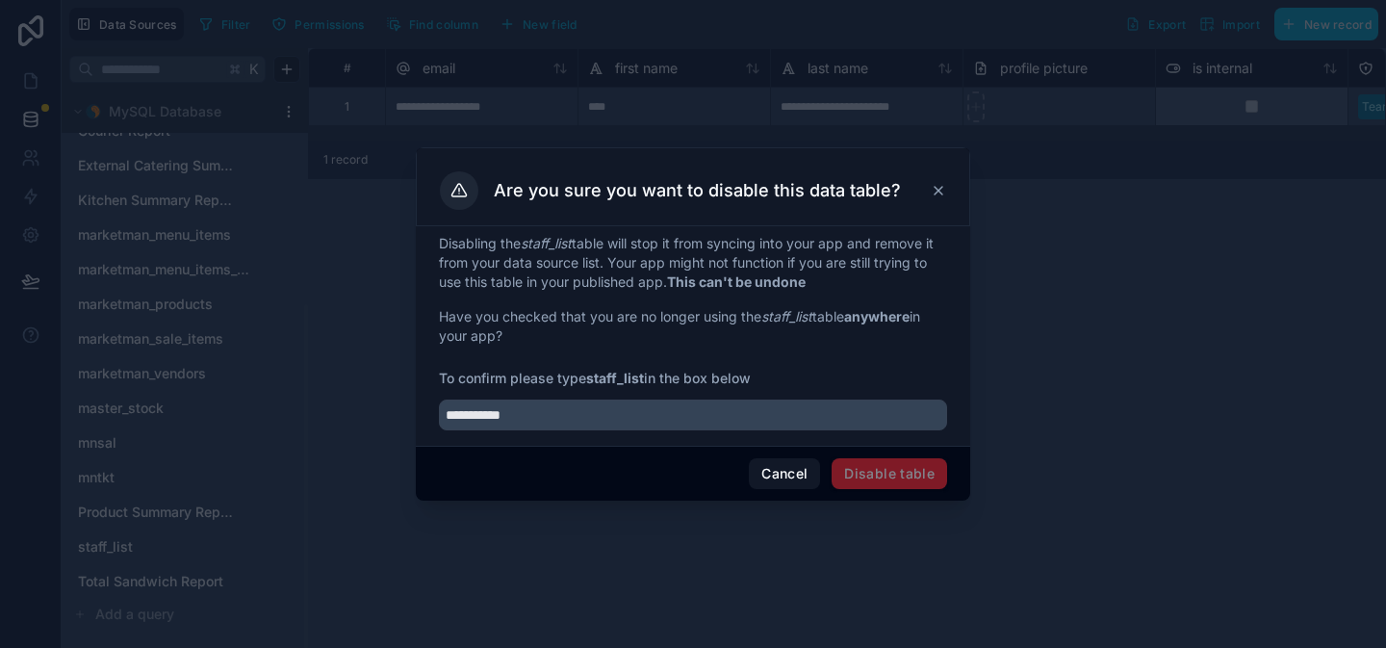
click at [855, 479] on span "Disable table" at bounding box center [890, 473] width 116 height 31
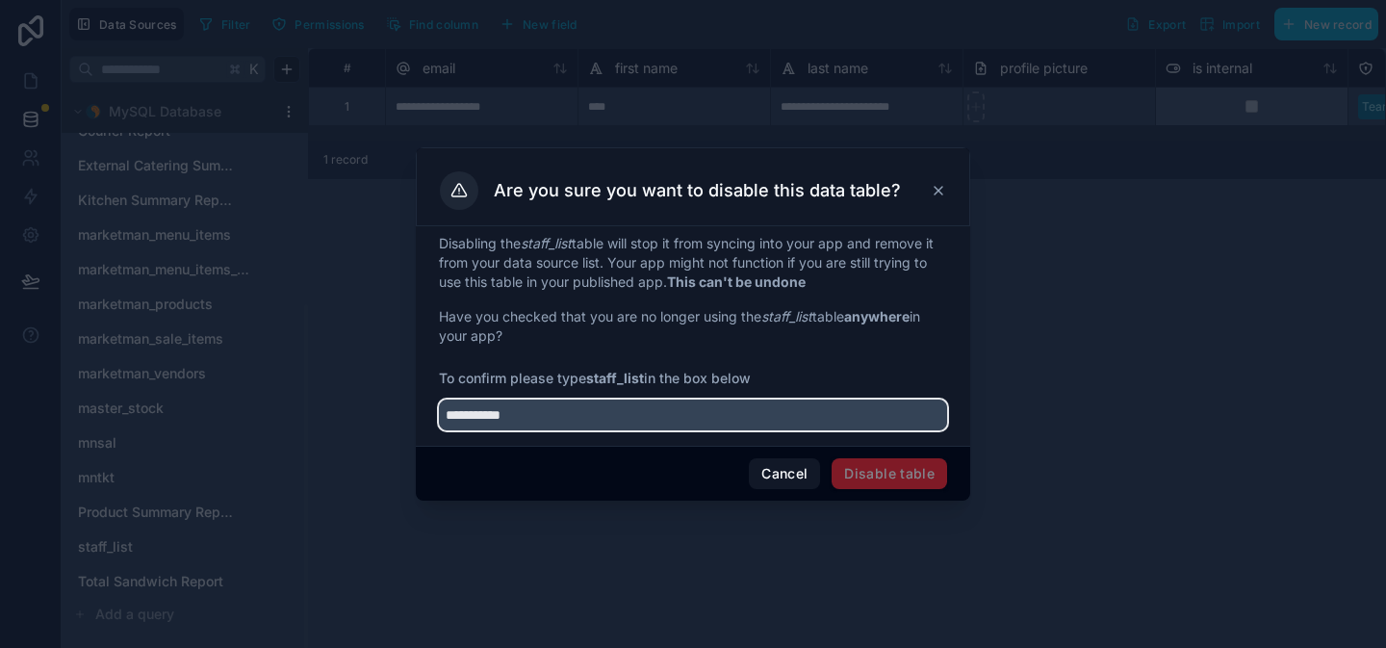
click at [543, 417] on input "**********" at bounding box center [693, 415] width 508 height 31
type input "**********"
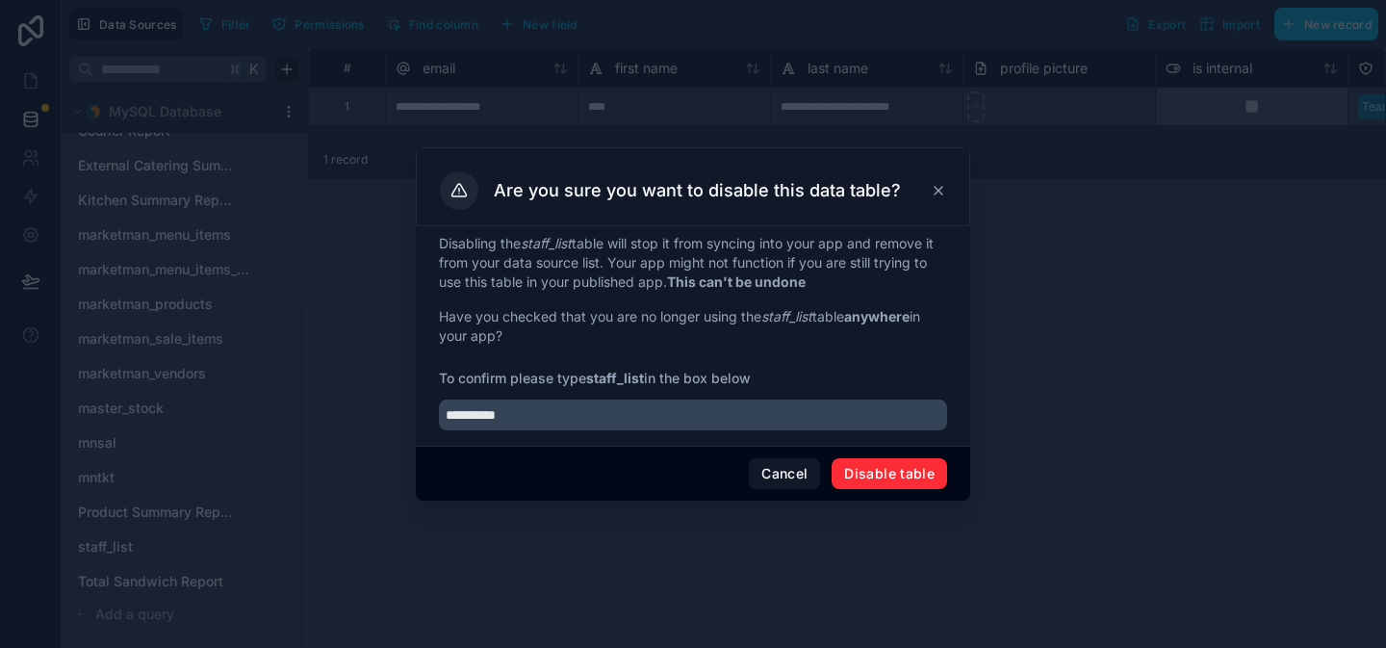
click at [867, 470] on button "Disable table" at bounding box center [890, 473] width 116 height 31
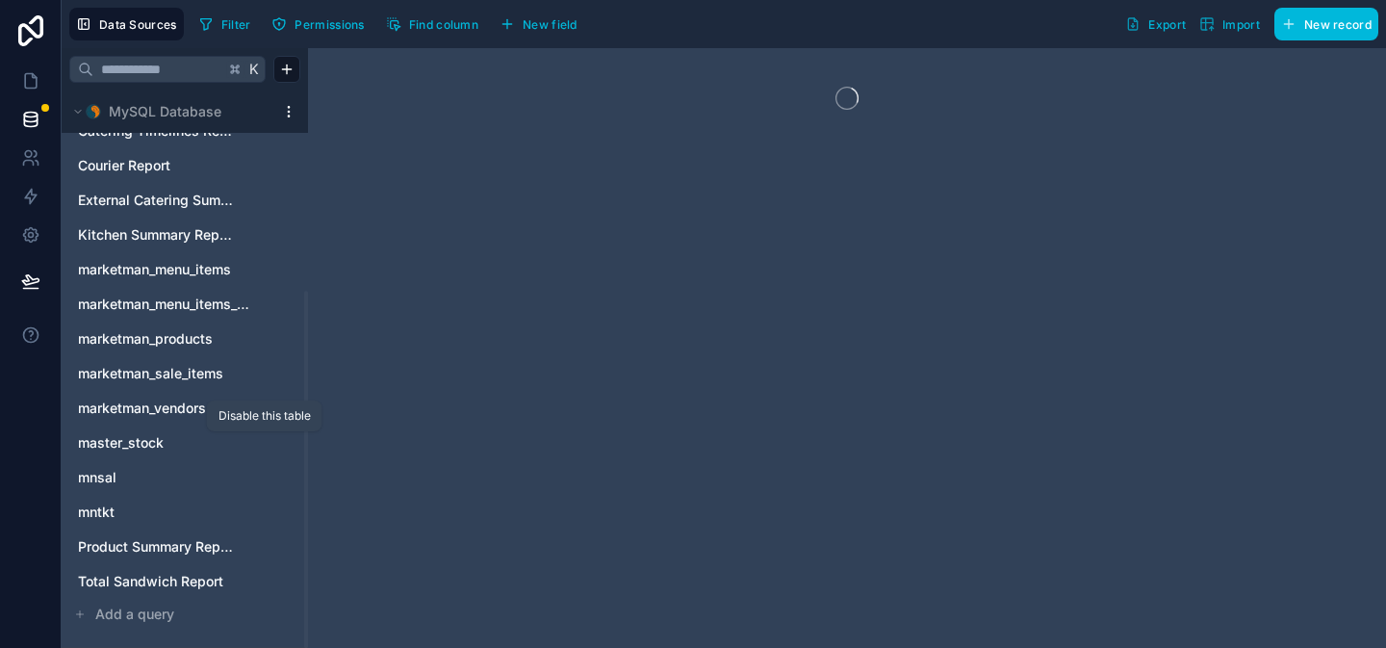
scroll to position [313, 0]
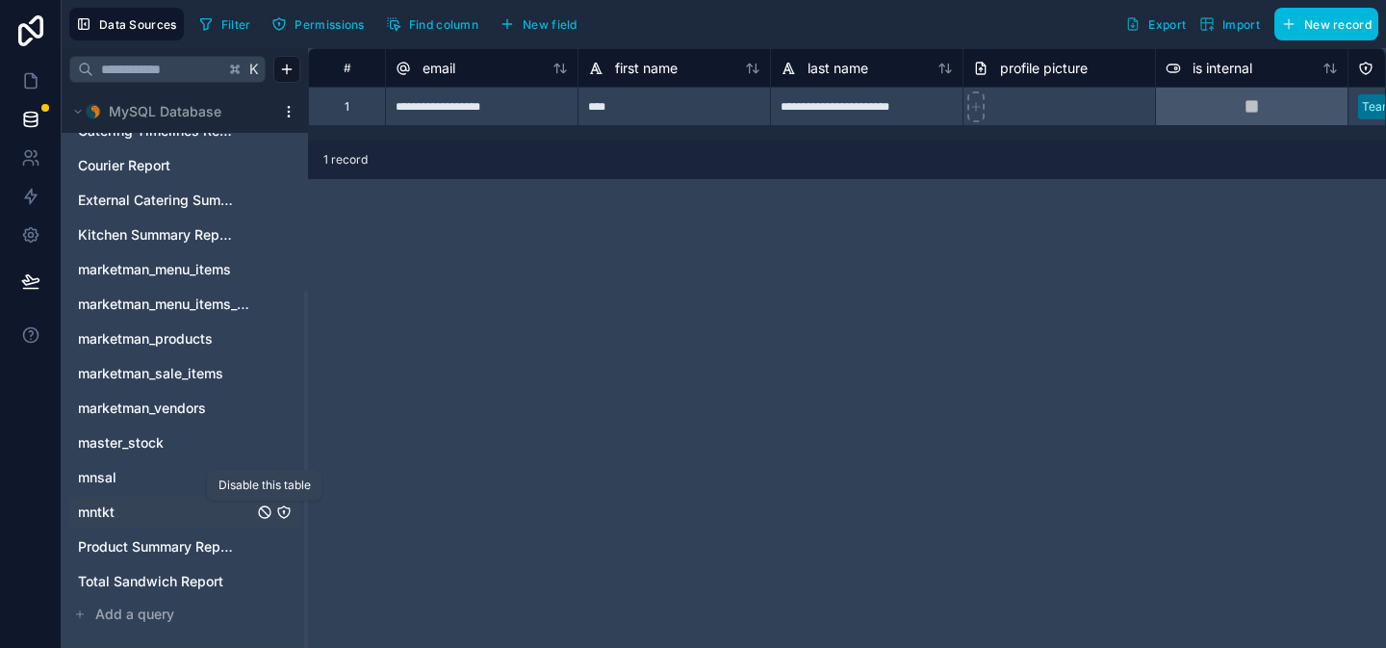
click at [266, 513] on icon "mntkt" at bounding box center [265, 512] width 8 height 8
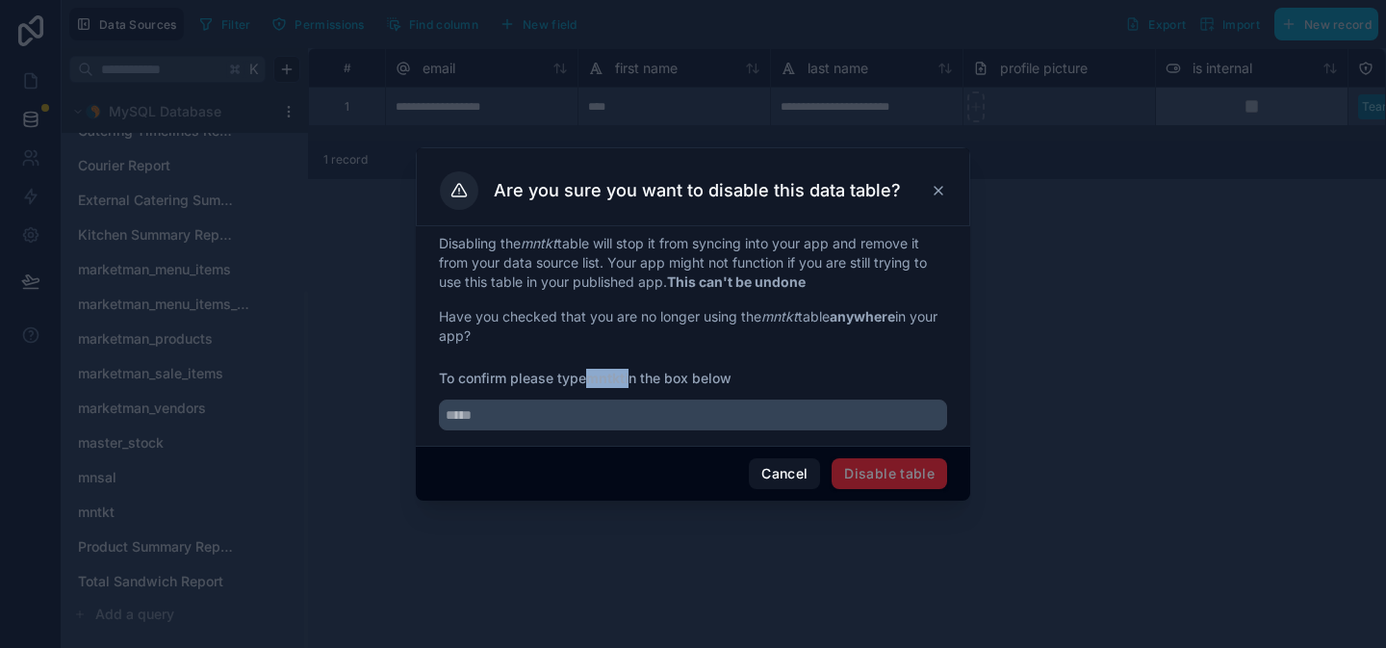
drag, startPoint x: 592, startPoint y: 376, endPoint x: 632, endPoint y: 376, distance: 39.5
click at [632, 376] on span "To confirm please type mntkt in the box below" at bounding box center [693, 378] width 508 height 19
copy span "mntkt"
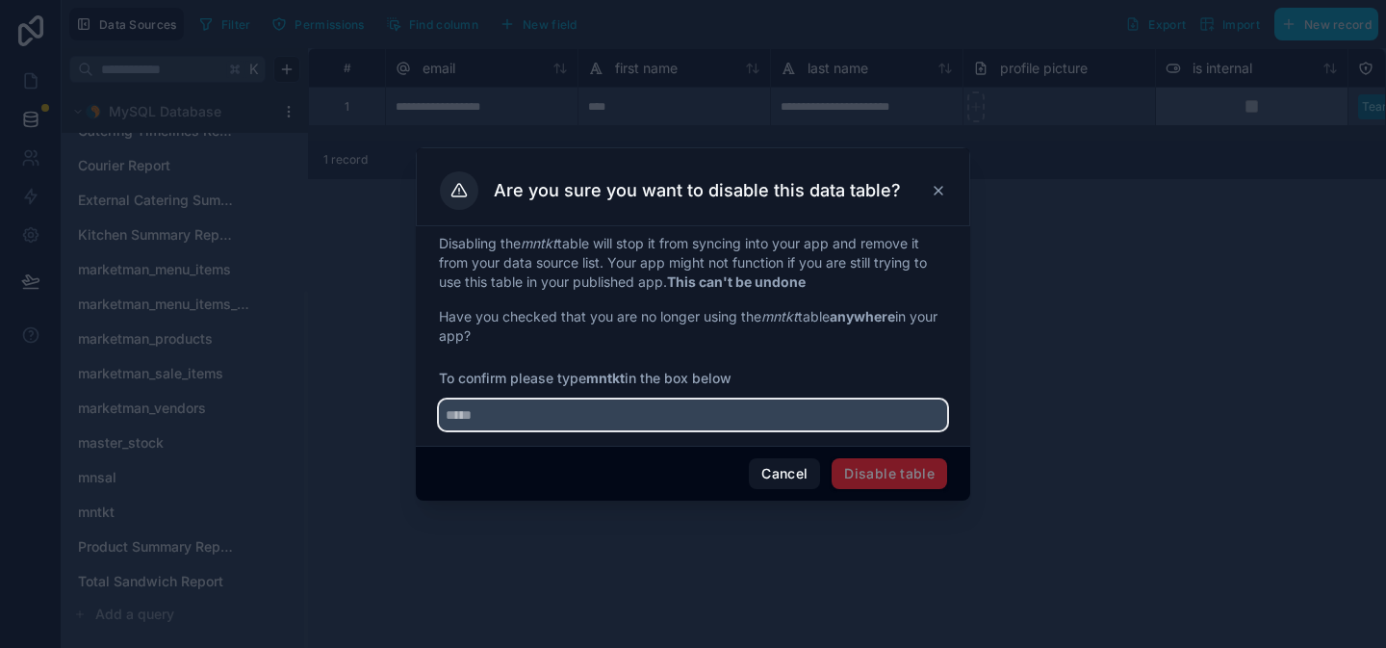
click at [564, 411] on input "text" at bounding box center [693, 415] width 508 height 31
paste input "*****"
type input "*****"
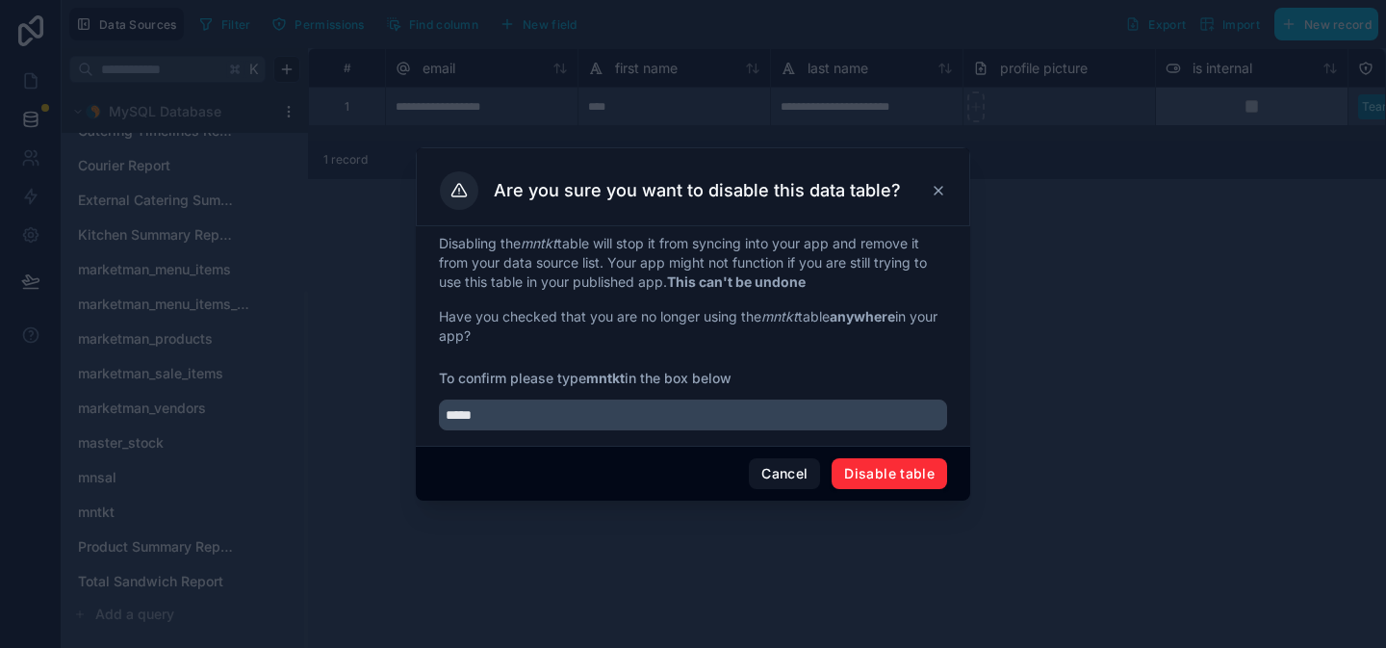
click at [922, 476] on button "Disable table" at bounding box center [890, 473] width 116 height 31
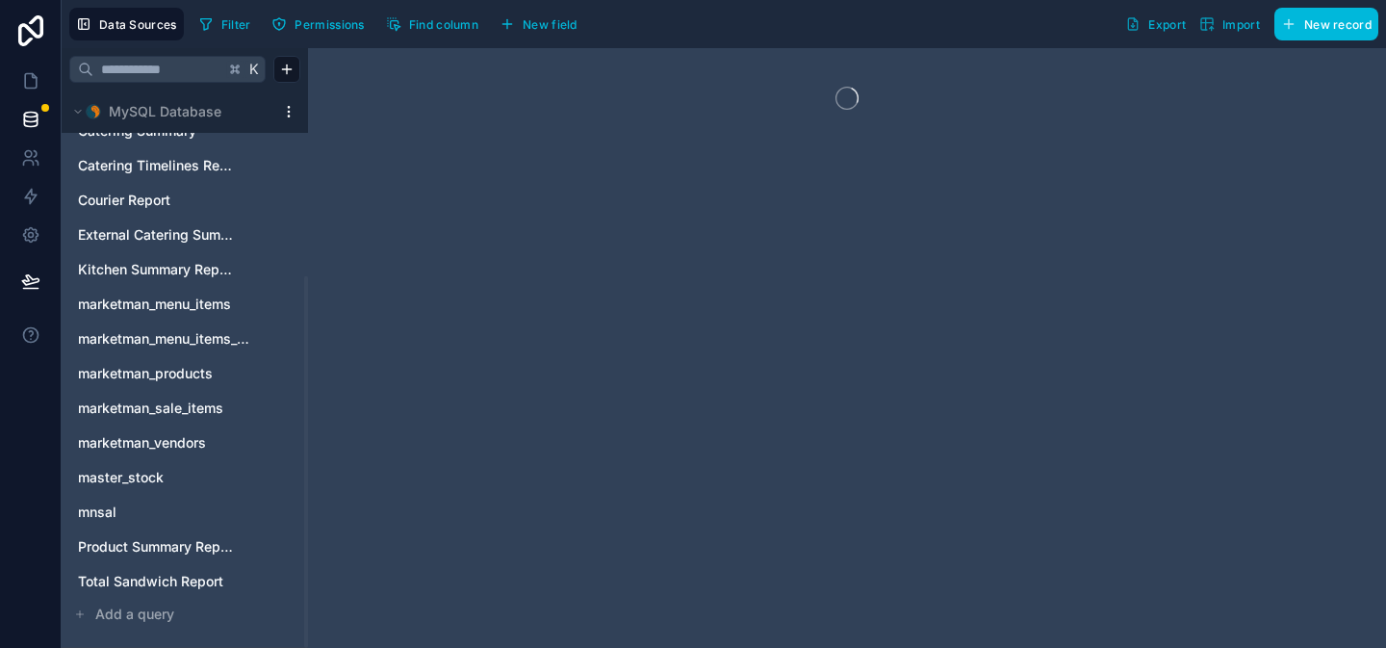
scroll to position [278, 0]
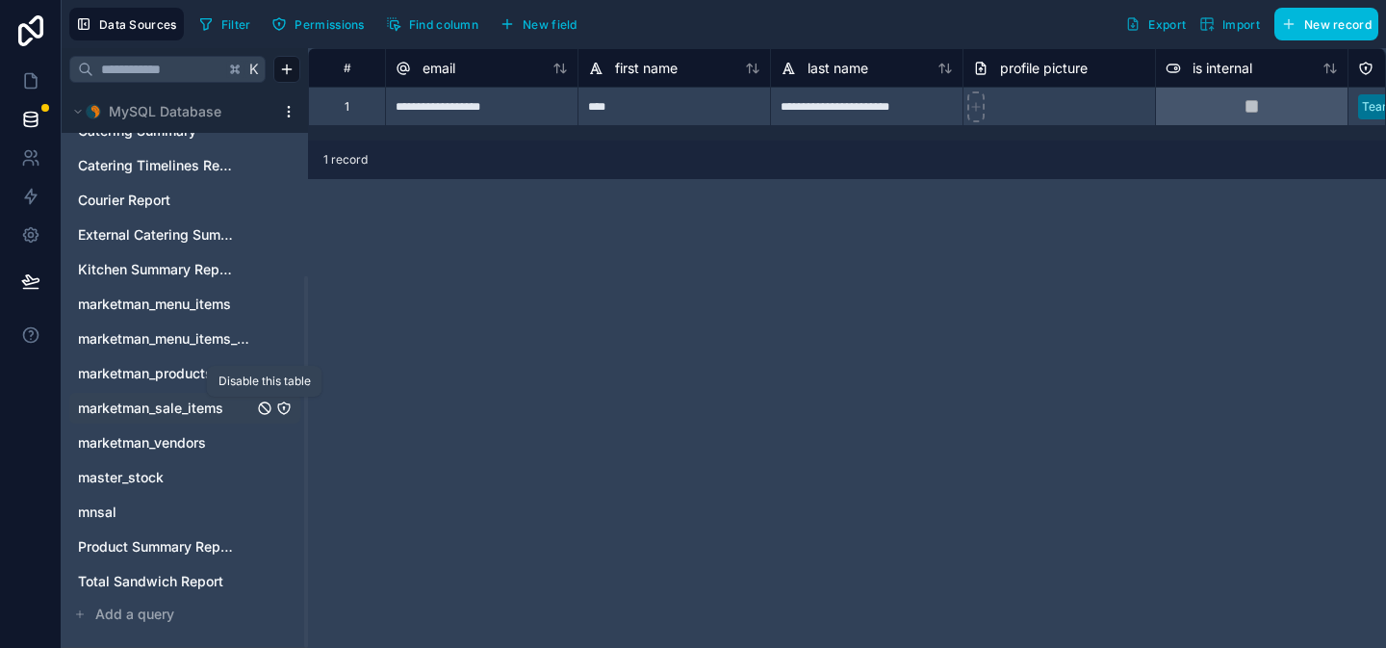
click at [262, 408] on icon "marketman_sale_items" at bounding box center [264, 408] width 15 height 15
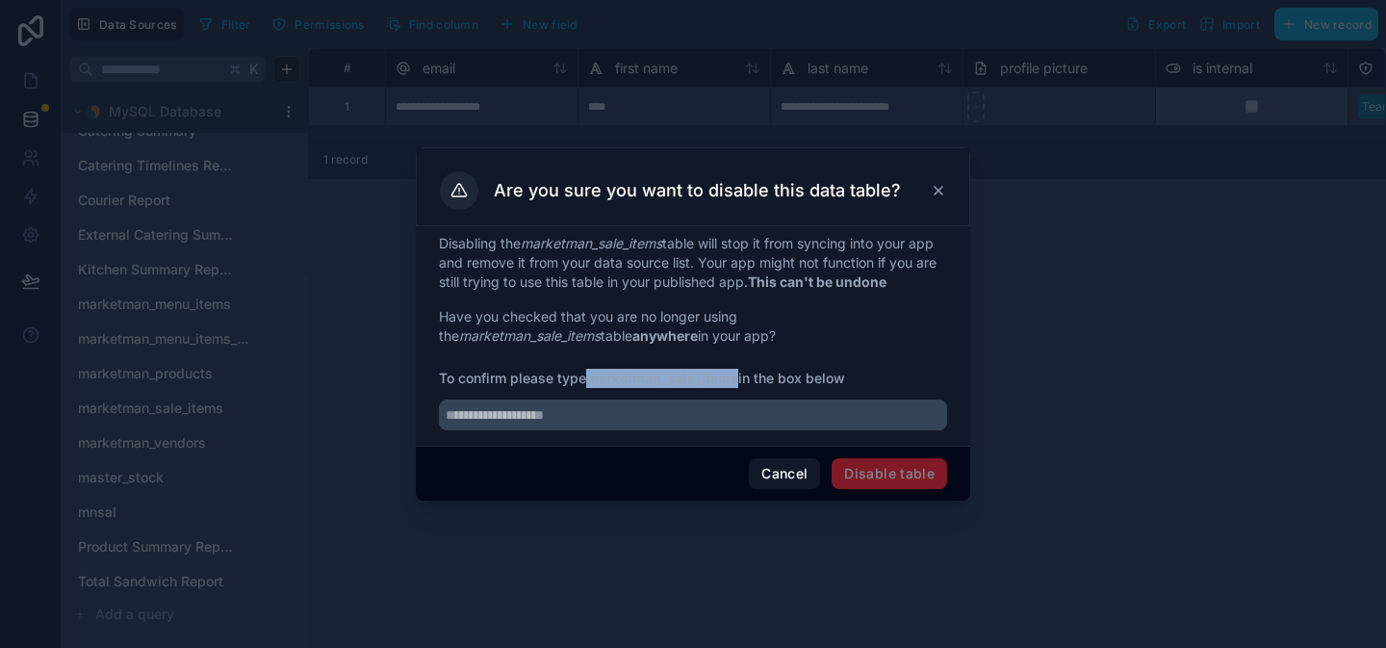
drag, startPoint x: 591, startPoint y: 381, endPoint x: 738, endPoint y: 382, distance: 147.3
click at [738, 382] on strong "marketman_sale_items" at bounding box center [662, 378] width 152 height 16
copy strong "marketman_sale_items"
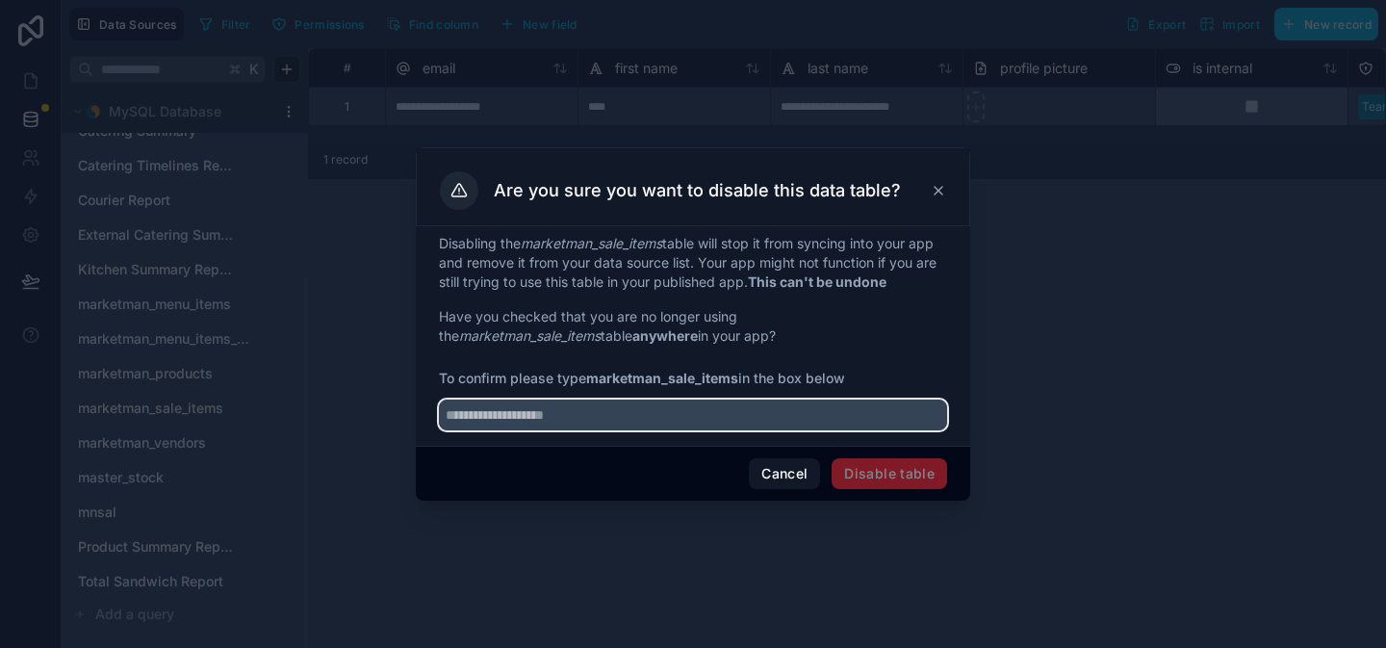
click at [589, 414] on input "text" at bounding box center [693, 415] width 508 height 31
paste input "**********"
type input "**********"
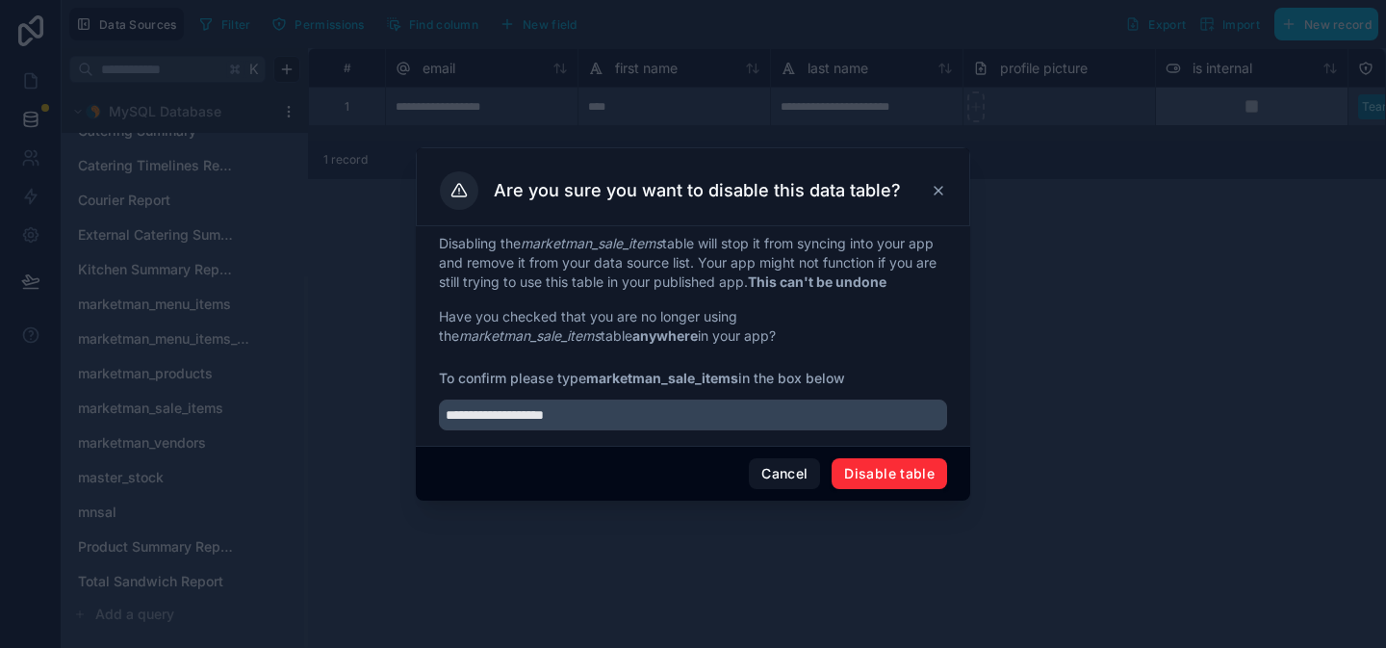
click at [923, 474] on button "Disable table" at bounding box center [890, 473] width 116 height 31
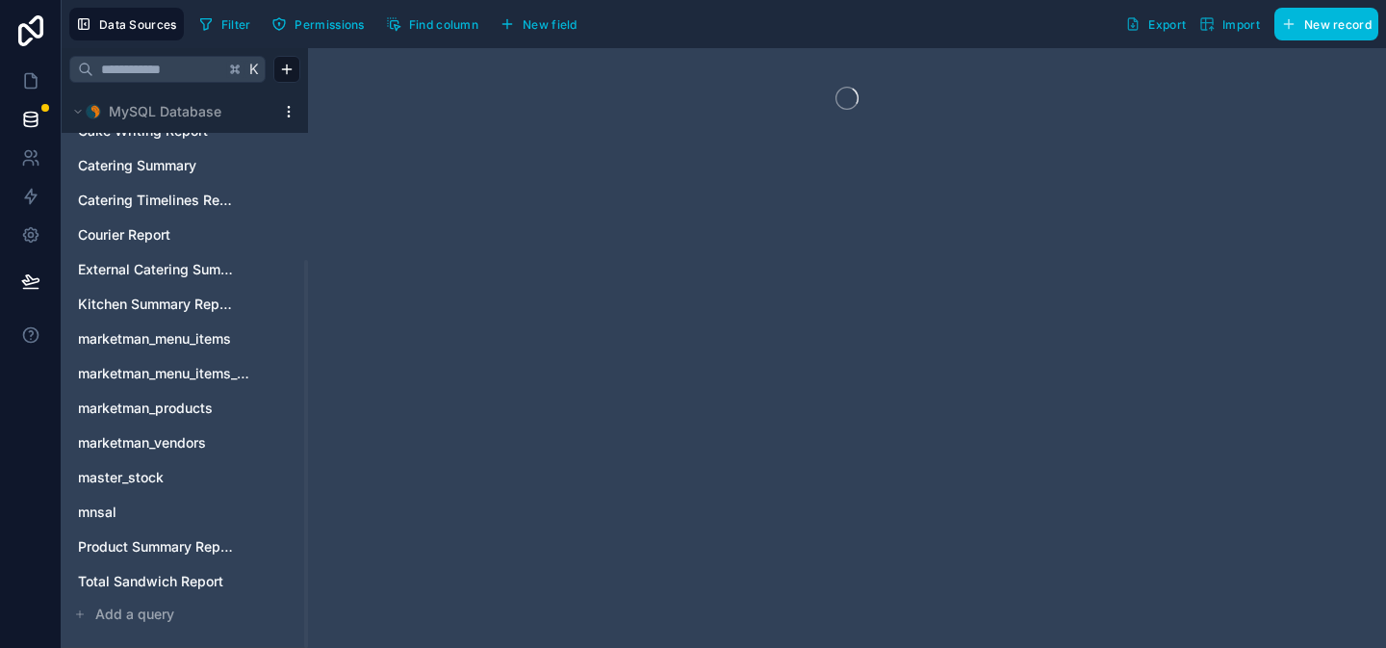
scroll to position [244, 0]
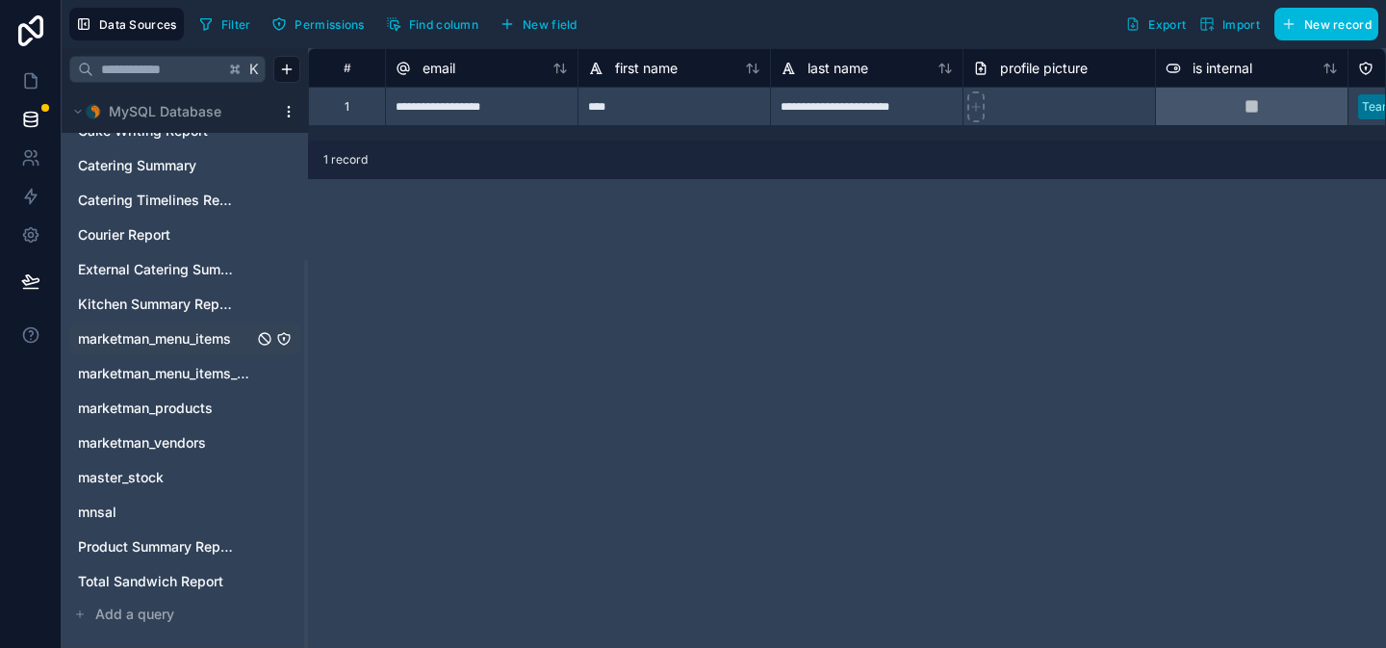
click at [198, 342] on span "marketman_menu_items" at bounding box center [154, 338] width 153 height 19
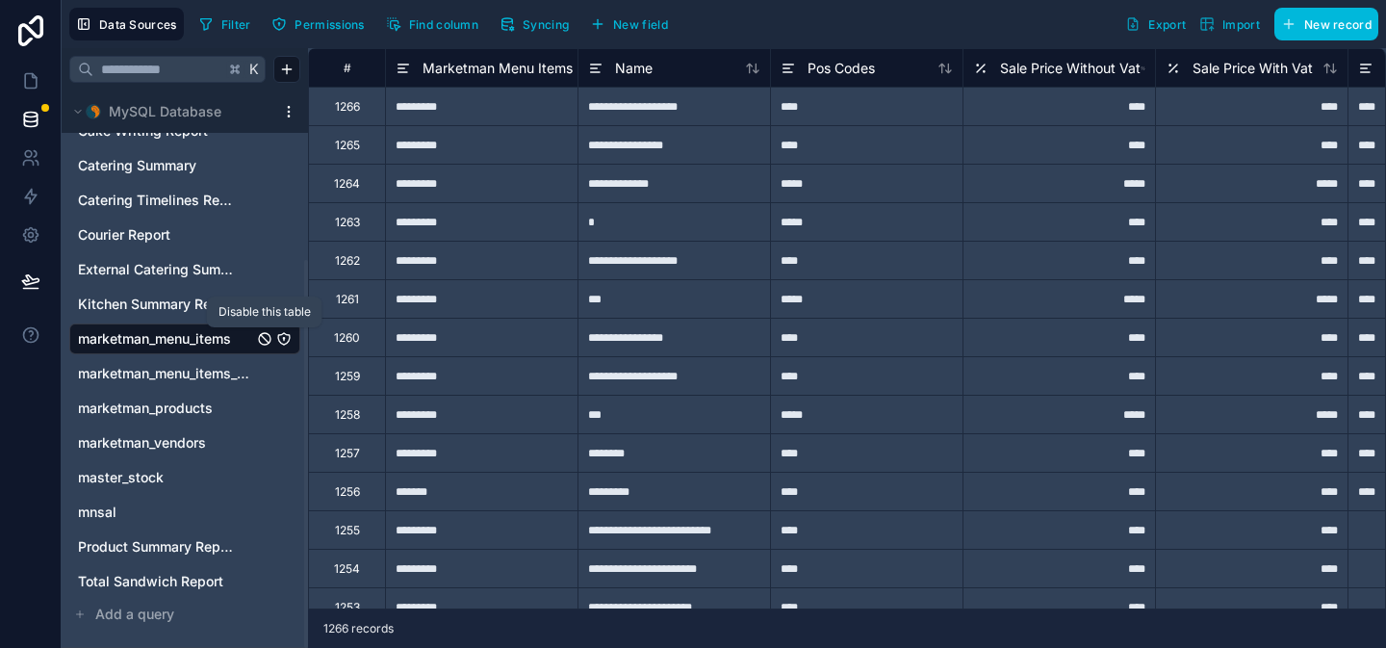
click at [264, 342] on icon "marketman_menu_items" at bounding box center [264, 338] width 15 height 15
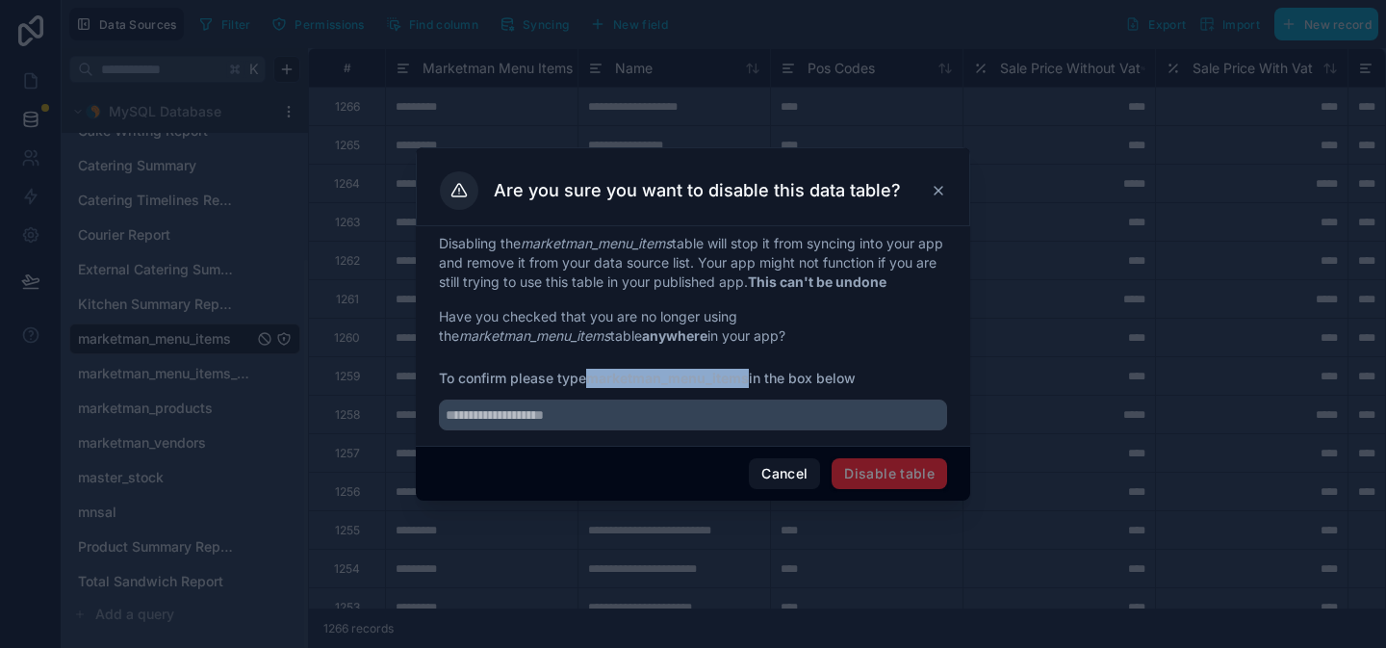
drag, startPoint x: 592, startPoint y: 375, endPoint x: 749, endPoint y: 382, distance: 157.1
click at [749, 382] on strong "marketman_menu_items" at bounding box center [667, 378] width 163 height 16
copy strong "marketman_menu_items"
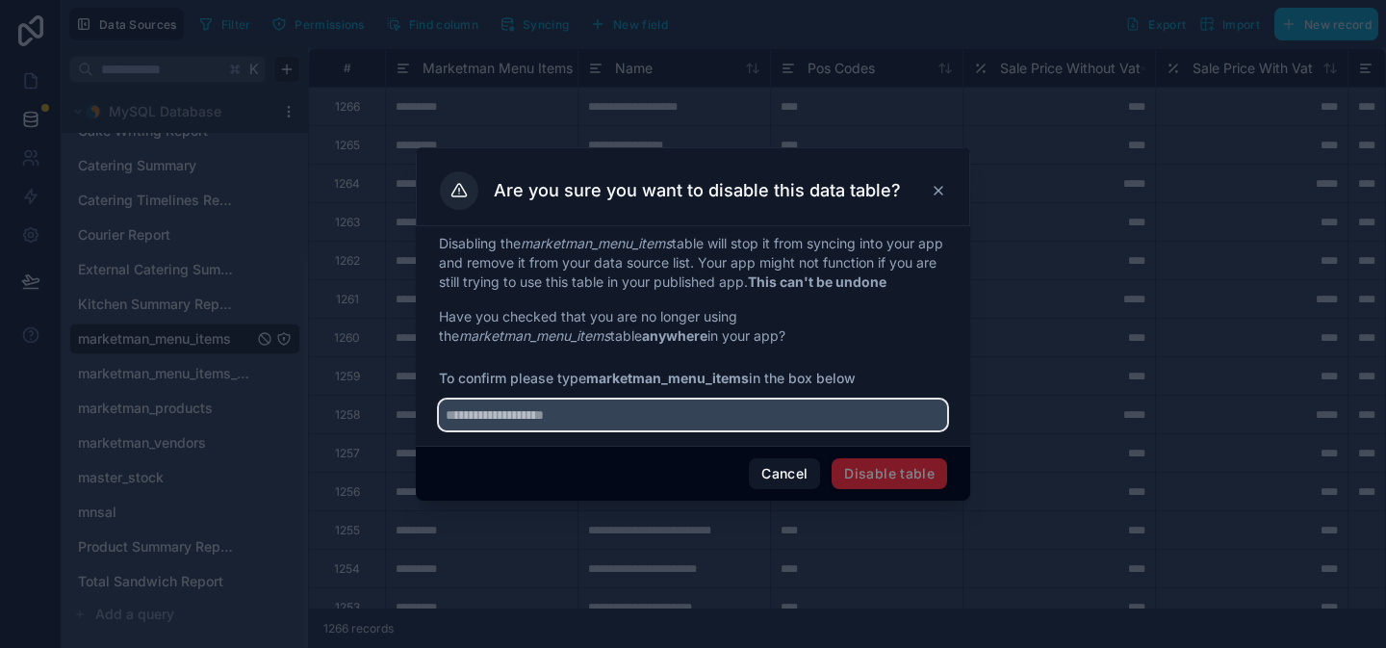
click at [608, 420] on input "text" at bounding box center [693, 415] width 508 height 31
paste input "**********"
type input "**********"
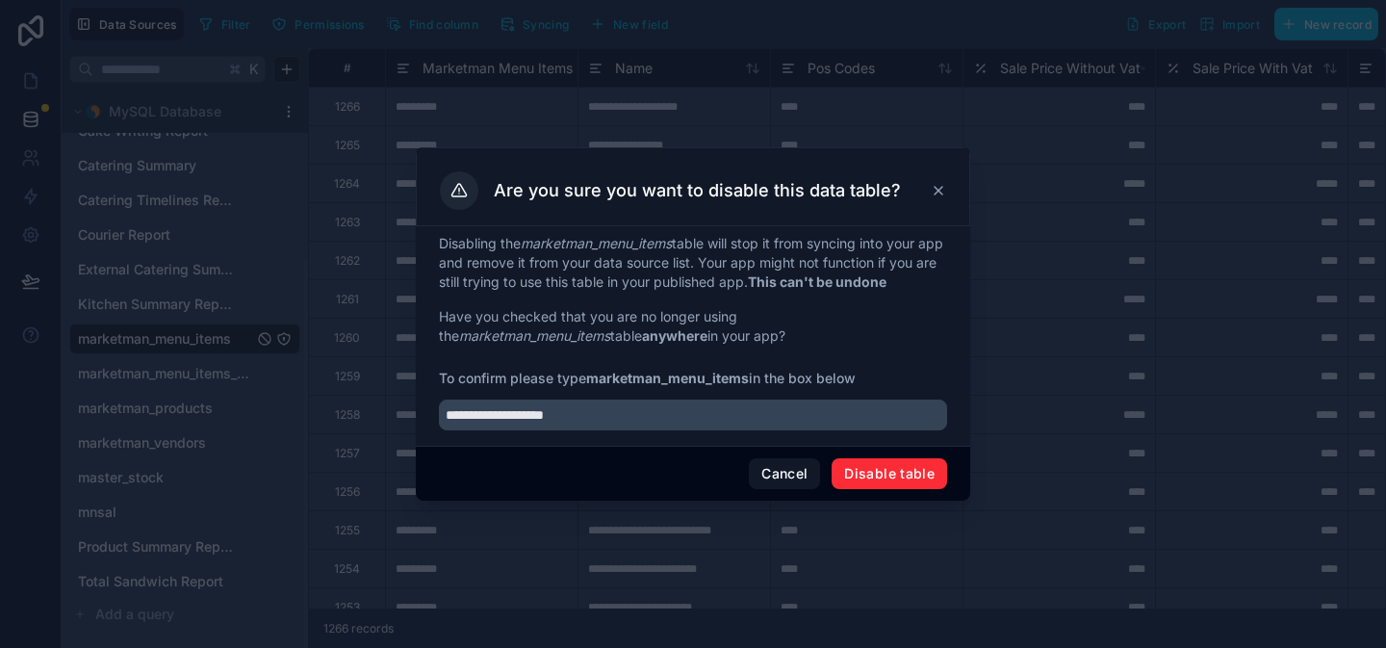
click at [846, 479] on button "Disable table" at bounding box center [890, 473] width 116 height 31
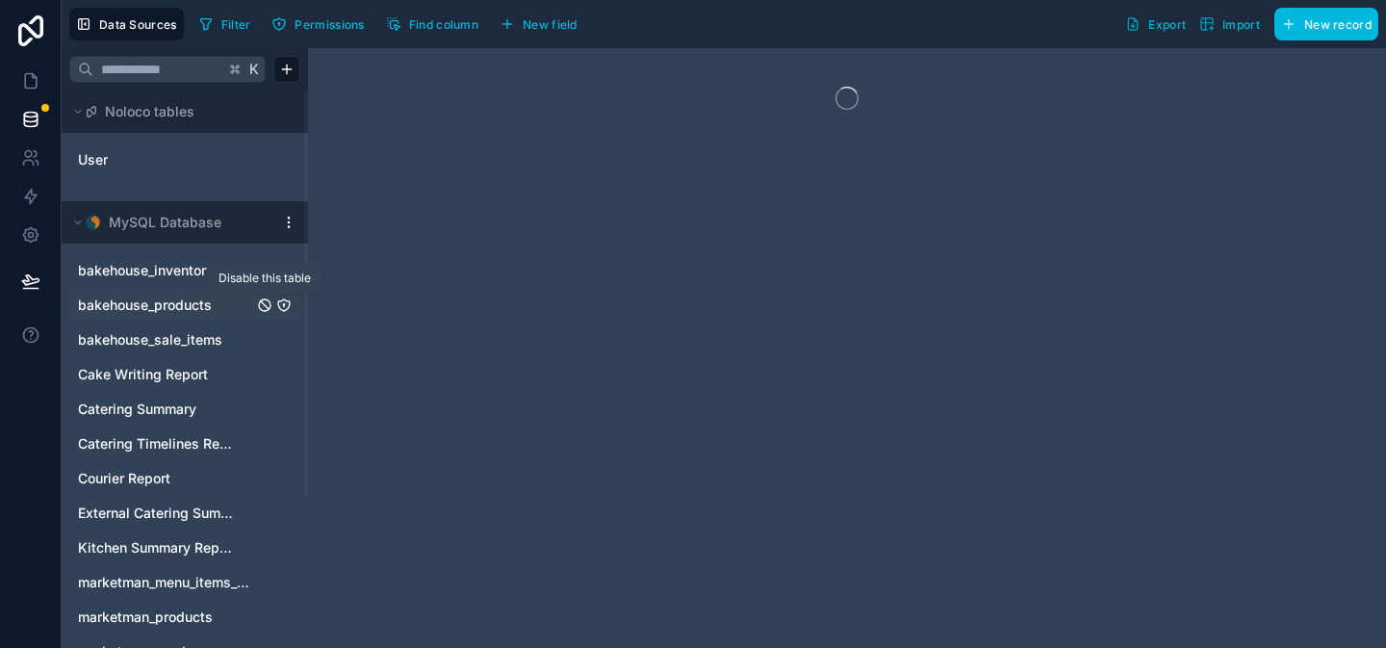
click at [261, 305] on icon "bakehouse_products" at bounding box center [264, 305] width 15 height 15
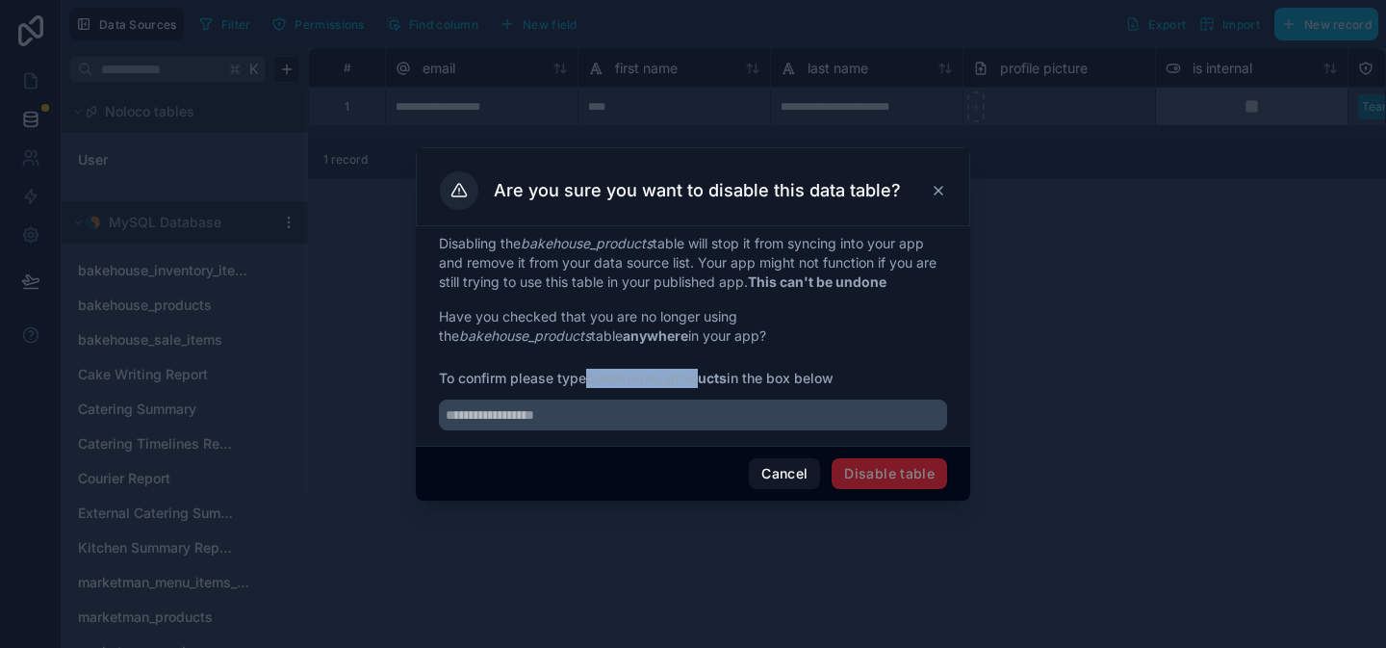
drag, startPoint x: 587, startPoint y: 375, endPoint x: 703, endPoint y: 375, distance: 115.5
click at [703, 375] on span "To confirm please type bakehouse_products in the box below" at bounding box center [693, 378] width 508 height 19
click at [698, 375] on strong "bakehouse_products" at bounding box center [656, 378] width 141 height 16
drag, startPoint x: 590, startPoint y: 380, endPoint x: 726, endPoint y: 383, distance: 135.8
click at [726, 383] on strong "bakehouse_products" at bounding box center [656, 378] width 141 height 16
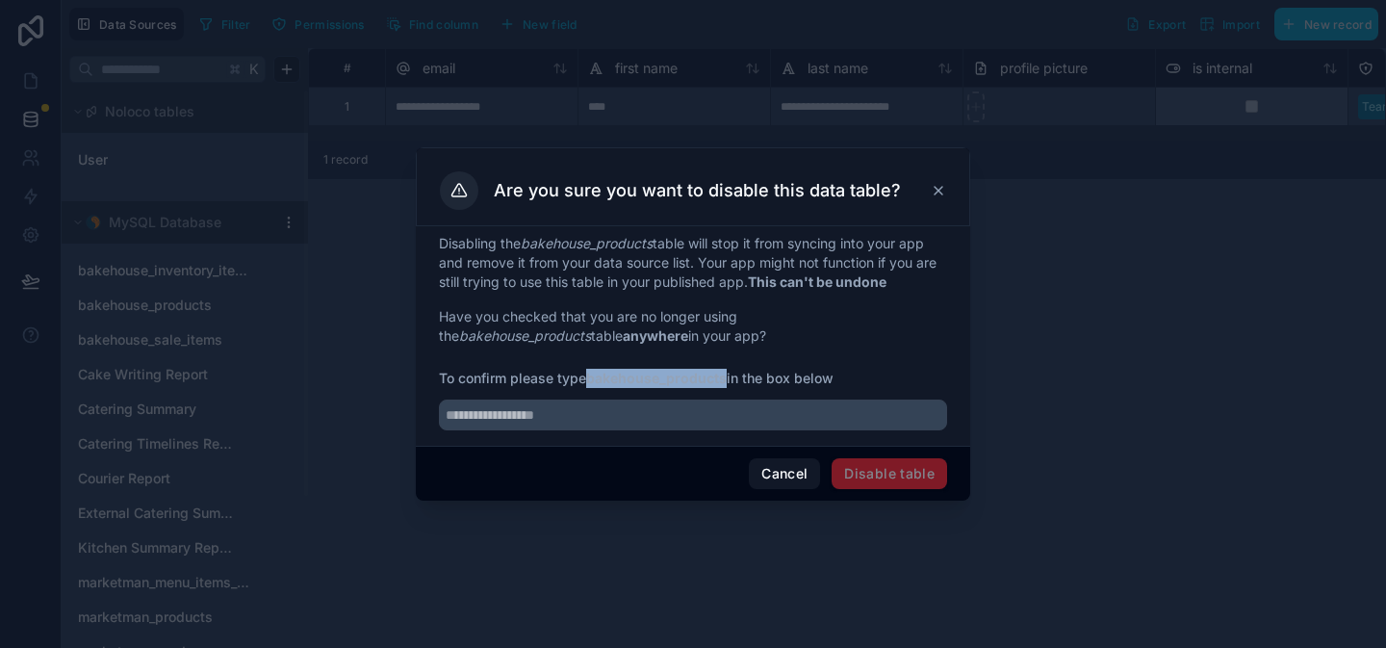
copy strong "bakehouse_products"
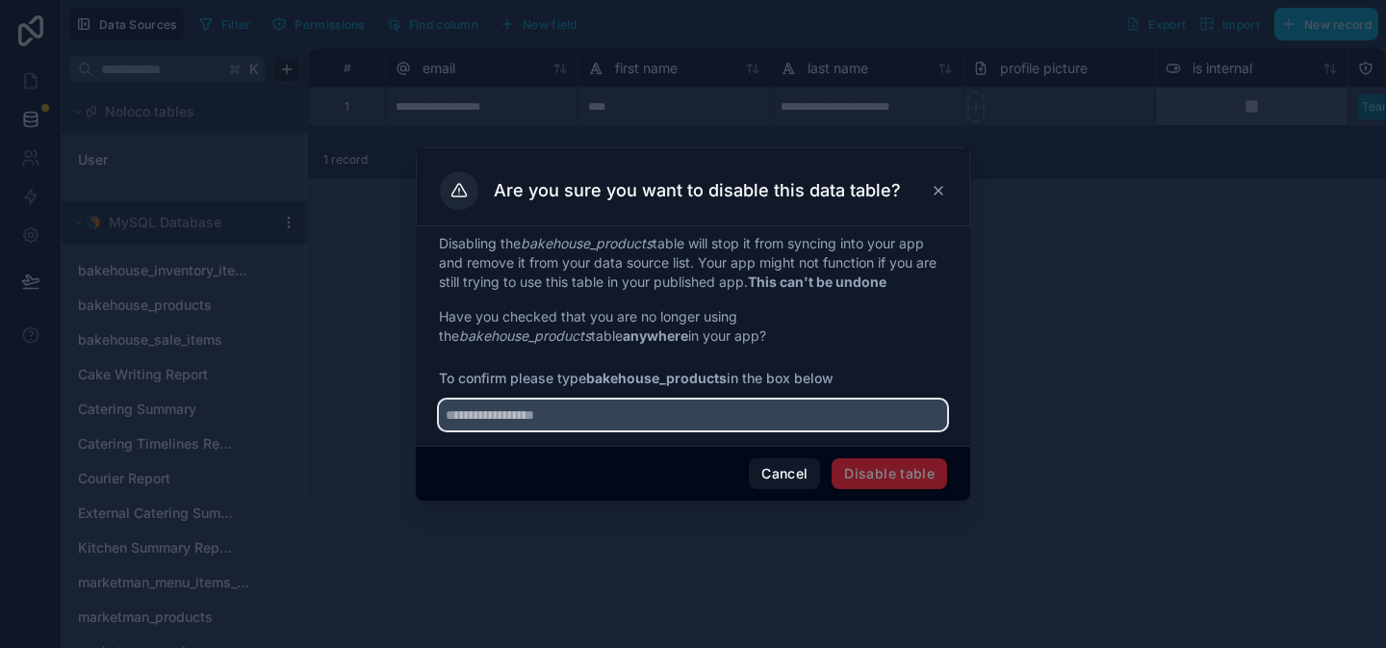
click at [588, 419] on input "text" at bounding box center [693, 415] width 508 height 31
paste input "**********"
type input "**********"
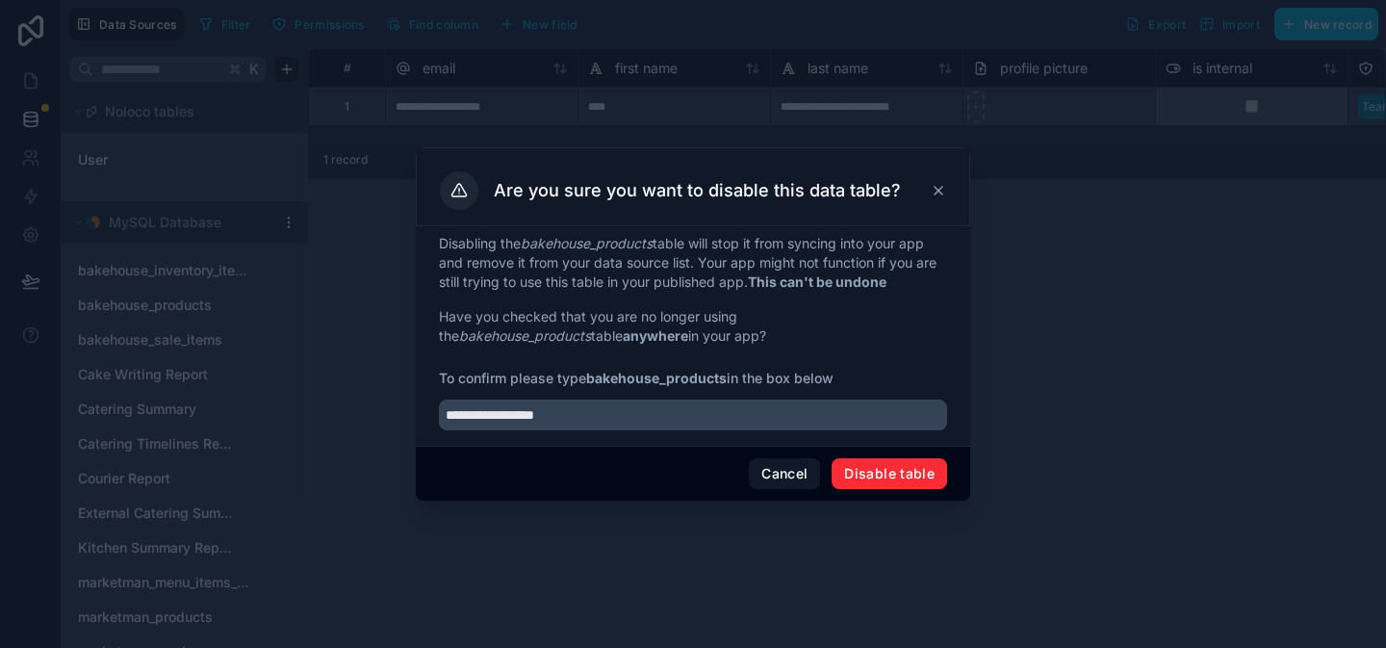
click at [884, 473] on button "Disable table" at bounding box center [890, 473] width 116 height 31
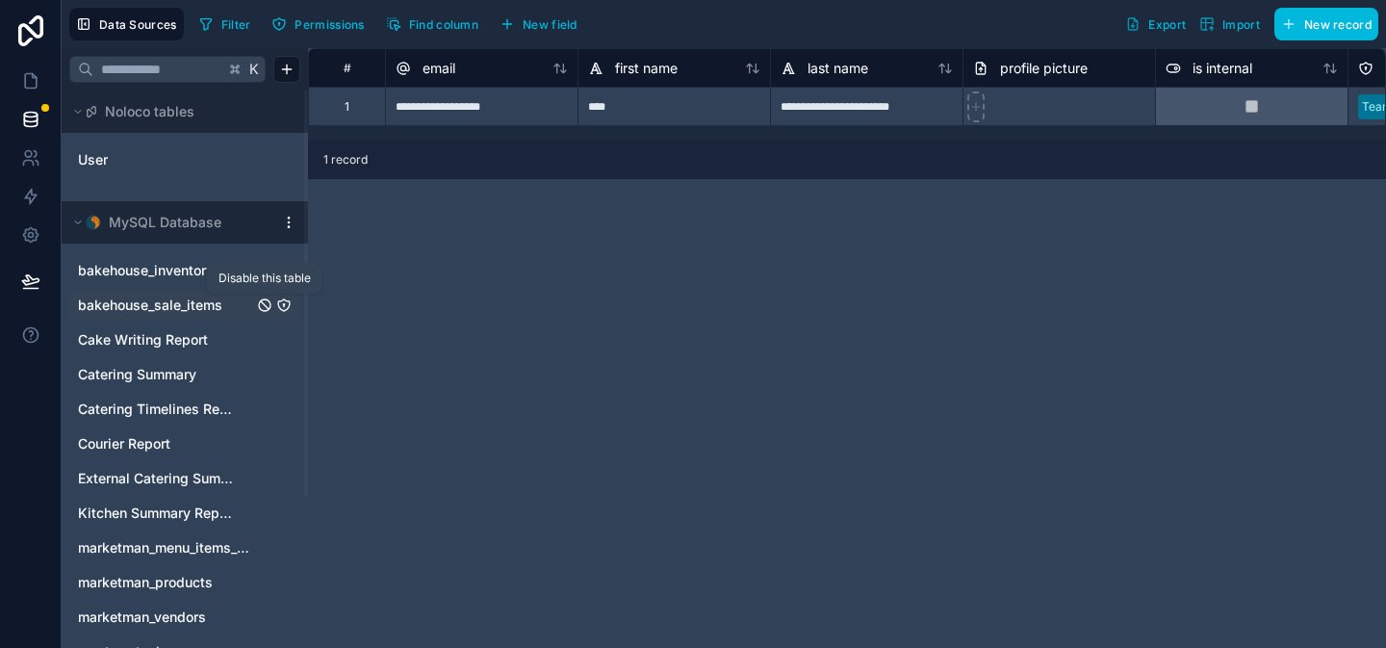
click at [260, 304] on icon "bakehouse_sale_items" at bounding box center [264, 305] width 15 height 15
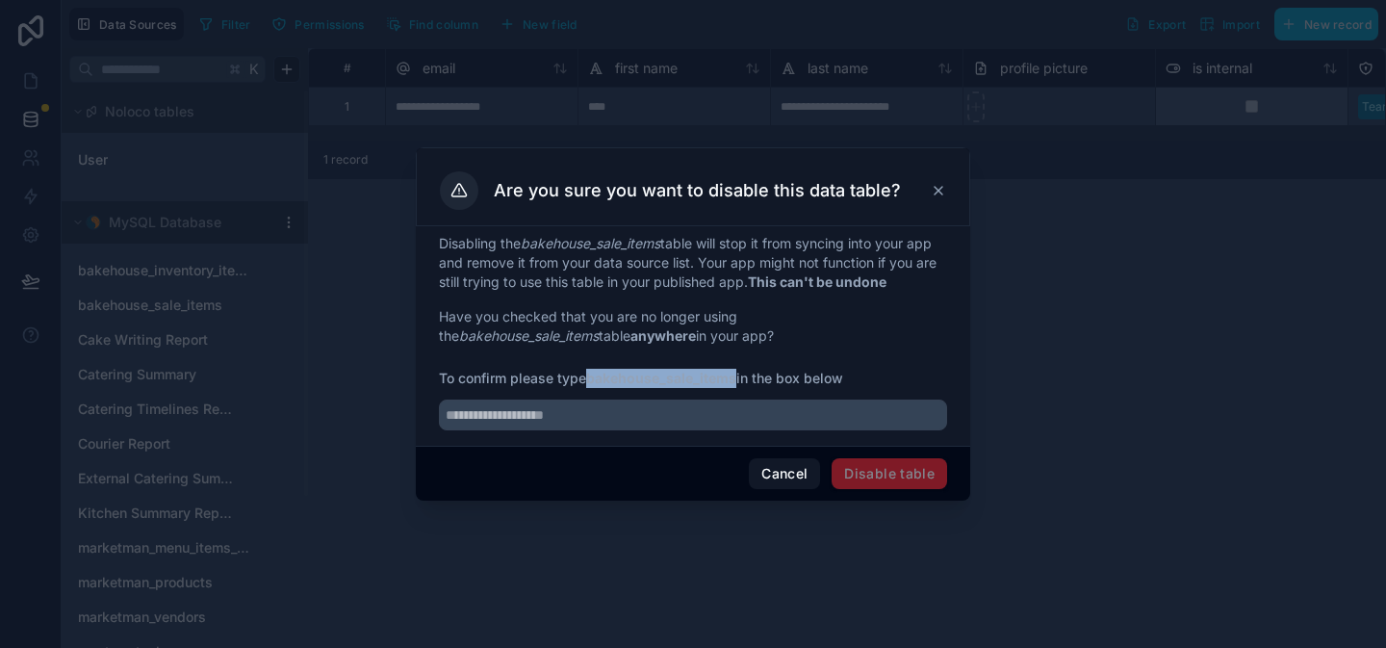
drag, startPoint x: 589, startPoint y: 375, endPoint x: 738, endPoint y: 376, distance: 149.2
click at [738, 376] on span "To confirm please type bakehouse_sale_items in the box below" at bounding box center [693, 378] width 508 height 19
copy strong "bakehouse_sale_items"
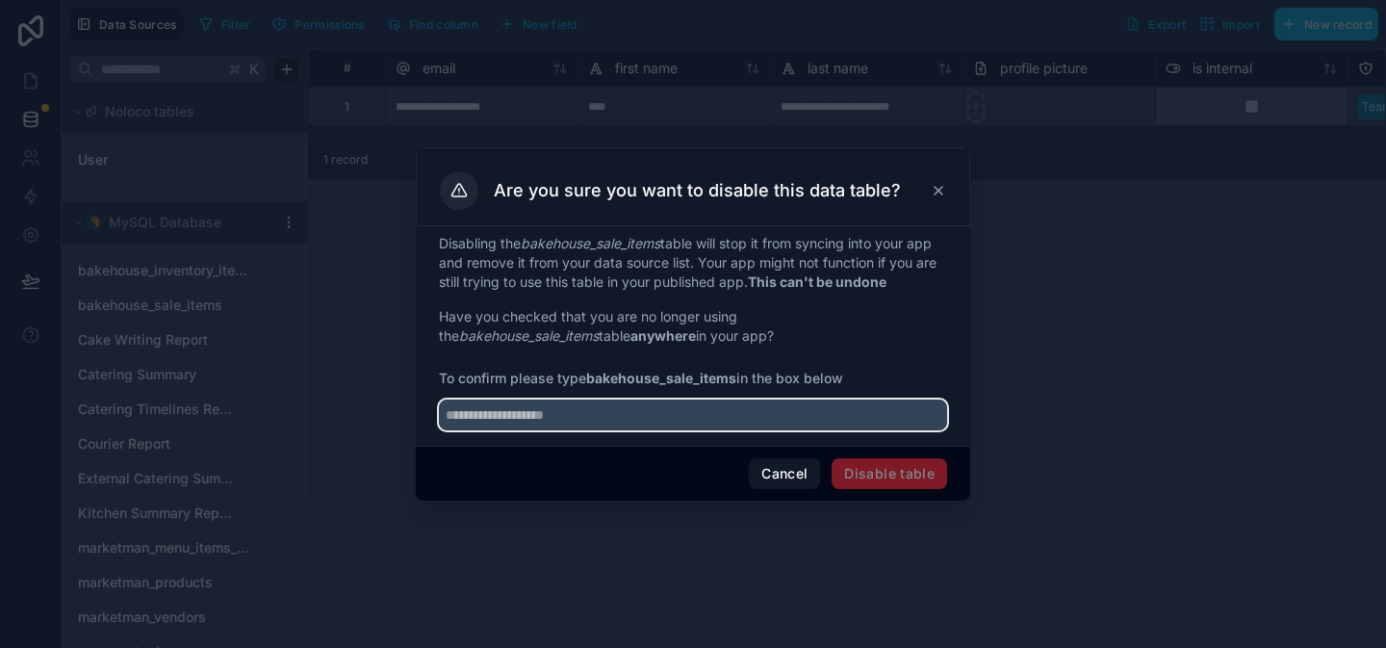
click at [686, 405] on input "text" at bounding box center [693, 415] width 508 height 31
paste input "**********"
type input "**********"
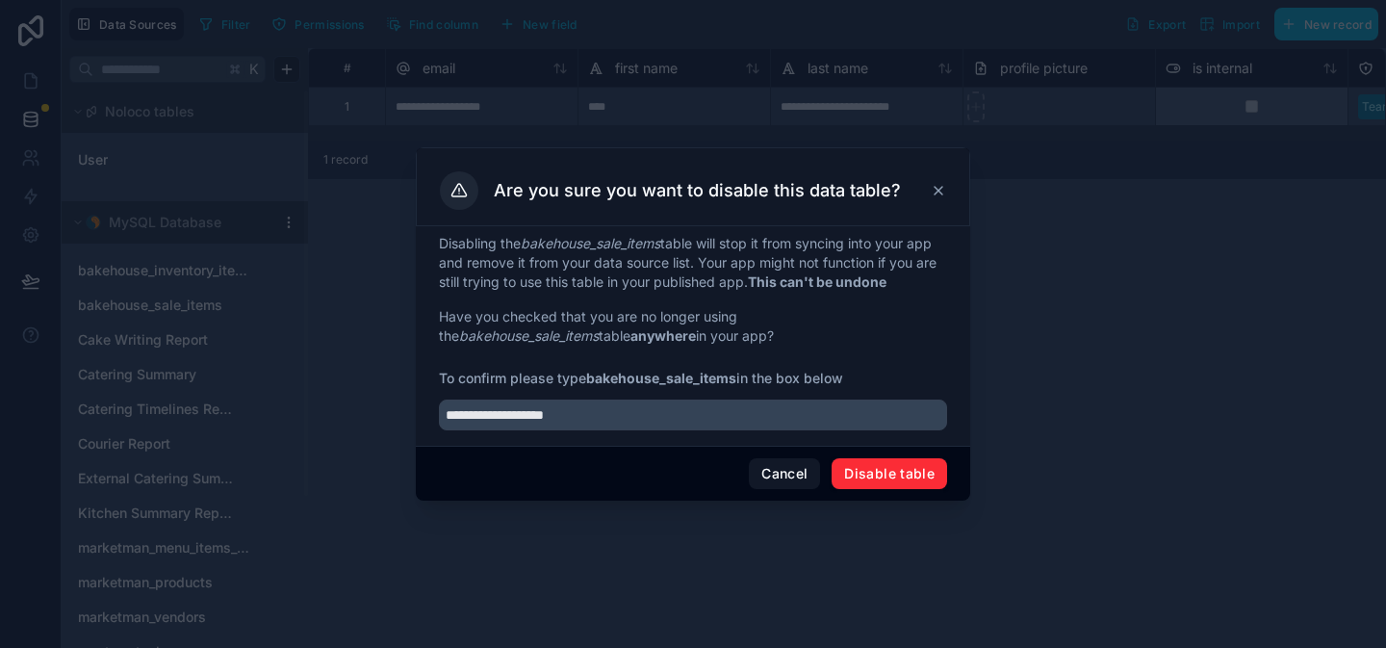
click at [905, 479] on button "Disable table" at bounding box center [890, 473] width 116 height 31
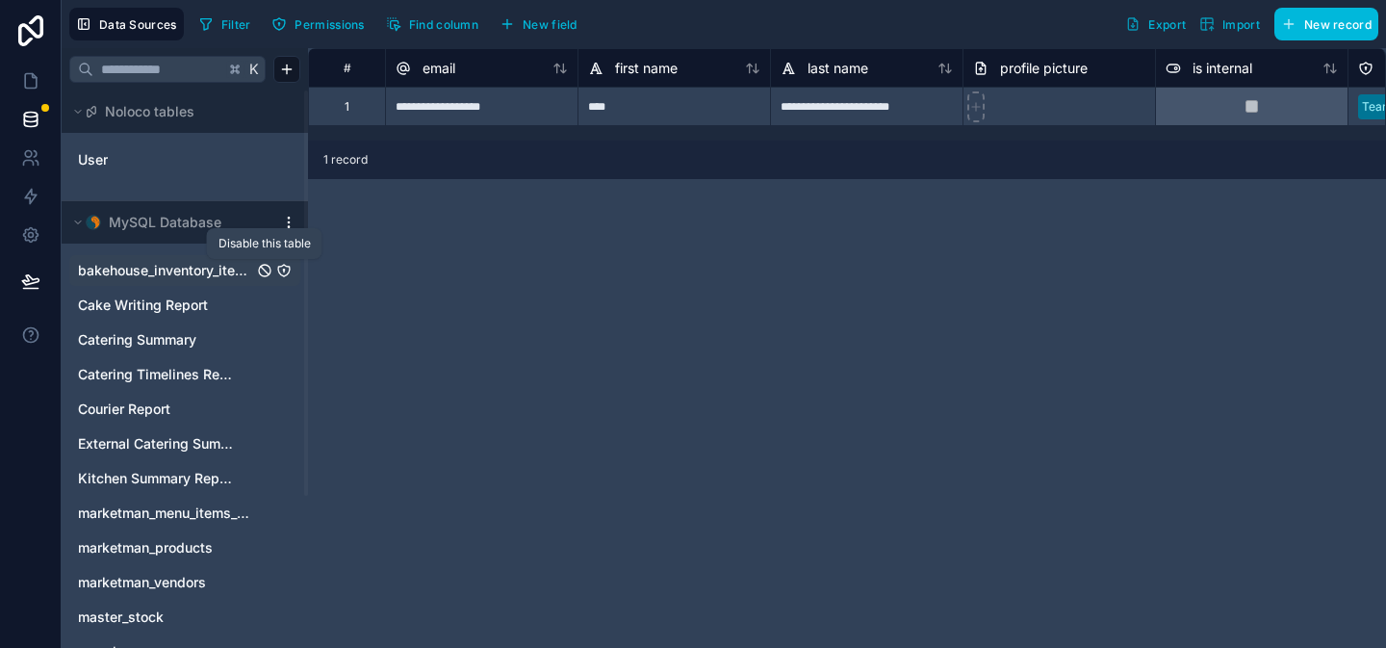
click at [259, 275] on icon "bakehouse_inventory_items" at bounding box center [264, 270] width 15 height 15
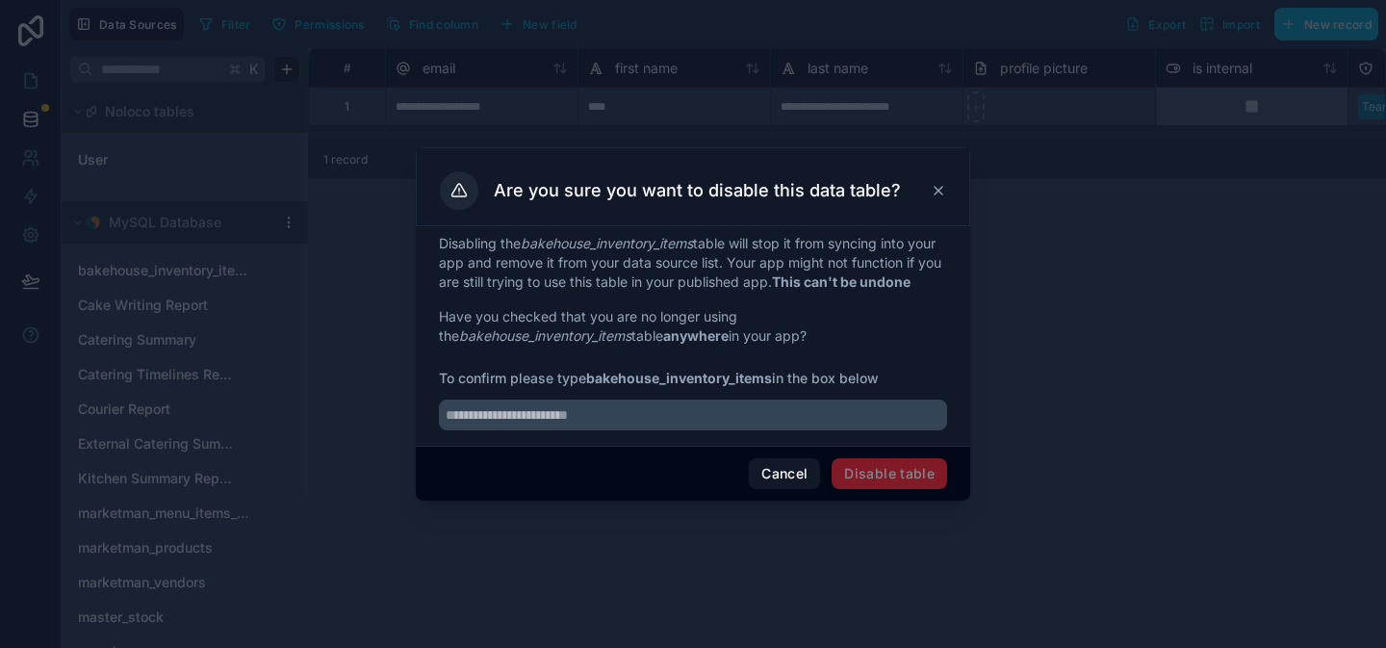
click at [586, 388] on span "To confirm please type bakehouse_inventory_items in the box below" at bounding box center [693, 378] width 508 height 19
drag, startPoint x: 589, startPoint y: 387, endPoint x: 772, endPoint y: 389, distance: 182.9
click at [772, 388] on span "To confirm please type bakehouse_inventory_items in the box below" at bounding box center [693, 378] width 508 height 19
copy strong "bakehouse_inventory_items"
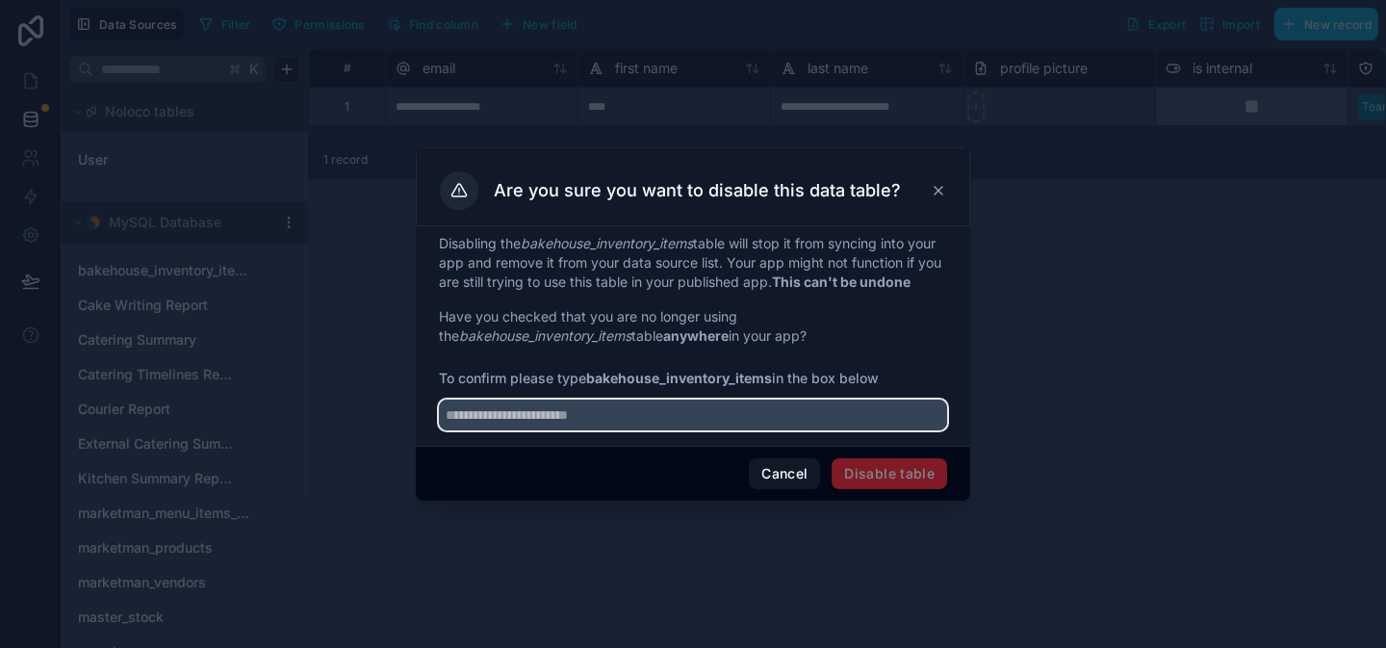
click at [462, 418] on input "text" at bounding box center [693, 415] width 508 height 31
paste input "**********"
type input "**********"
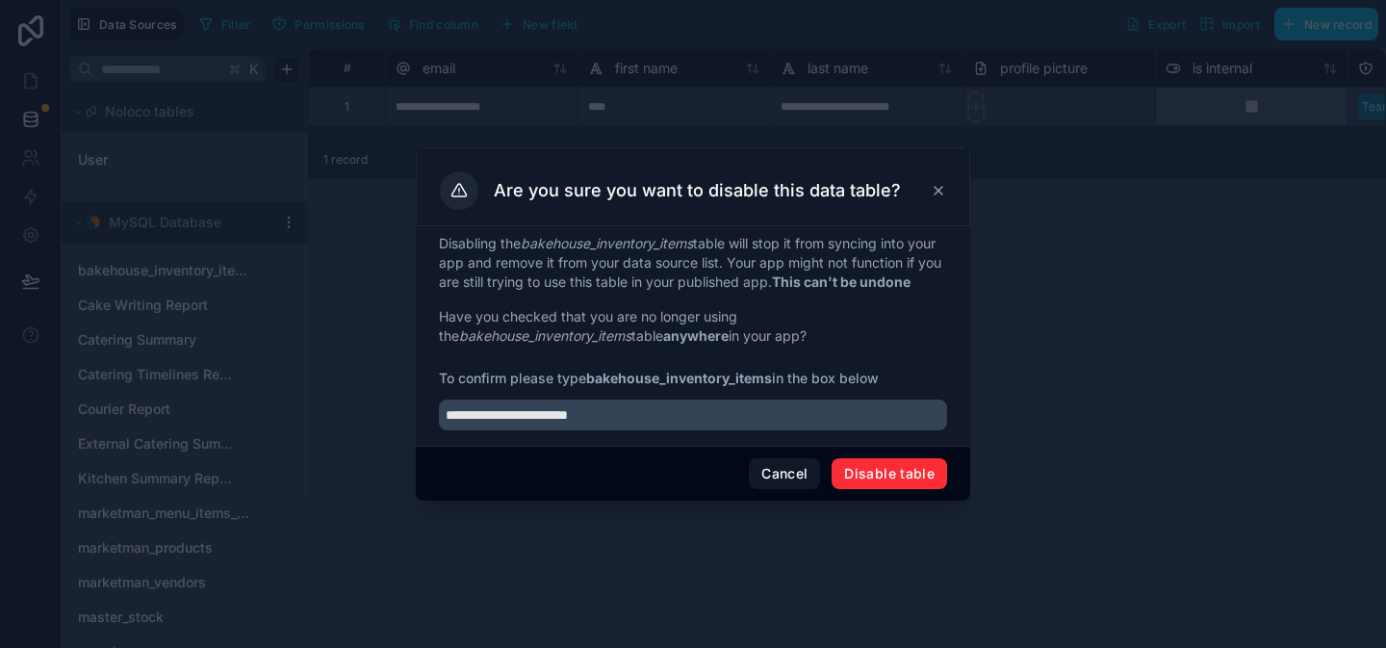
click at [861, 484] on button "Disable table" at bounding box center [890, 473] width 116 height 31
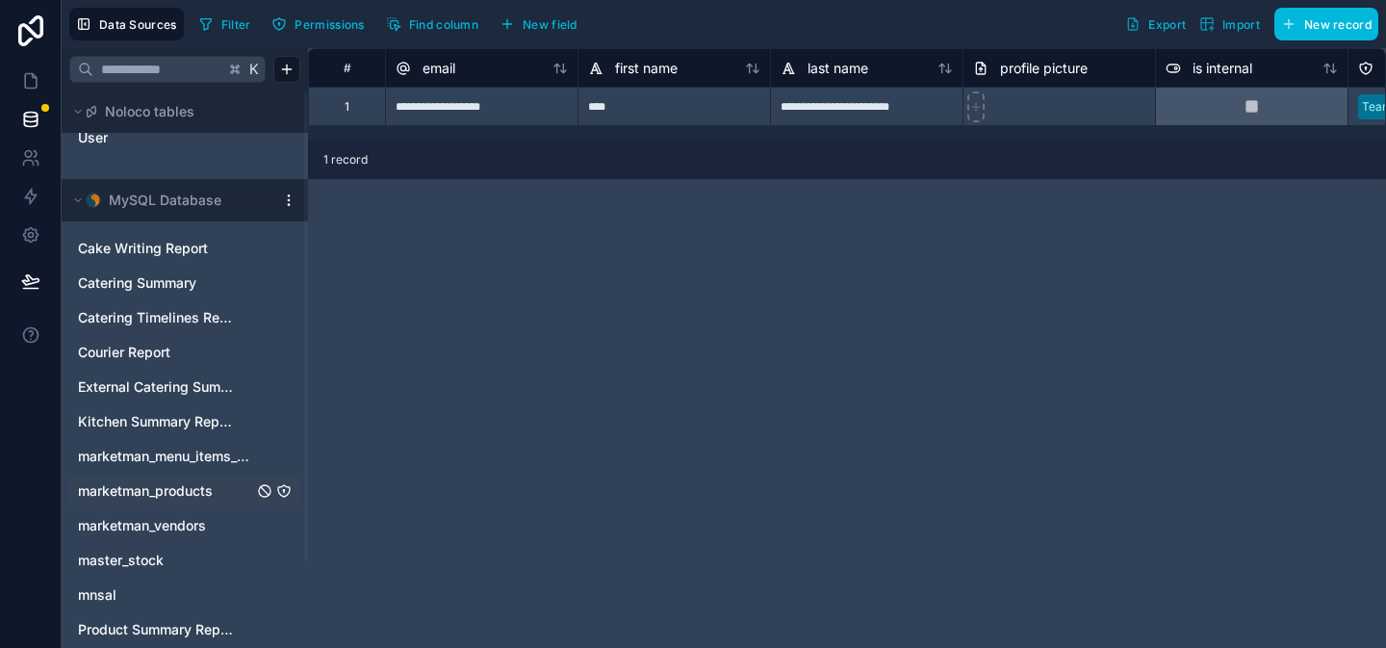
scroll to position [24, 0]
click at [265, 558] on icon "master_stock" at bounding box center [264, 558] width 15 height 15
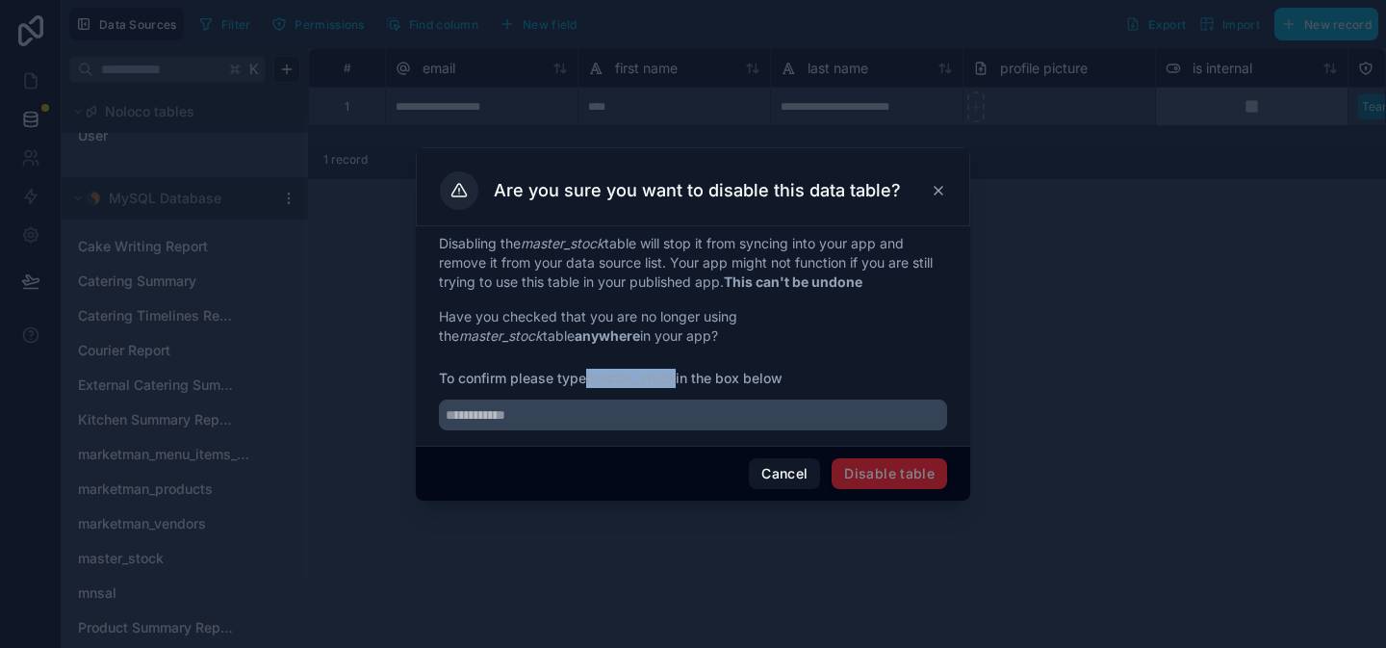
drag, startPoint x: 591, startPoint y: 377, endPoint x: 680, endPoint y: 375, distance: 88.6
click at [680, 375] on span "To confirm please type master_stock in the box below" at bounding box center [693, 378] width 508 height 19
copy strong "master_stock"
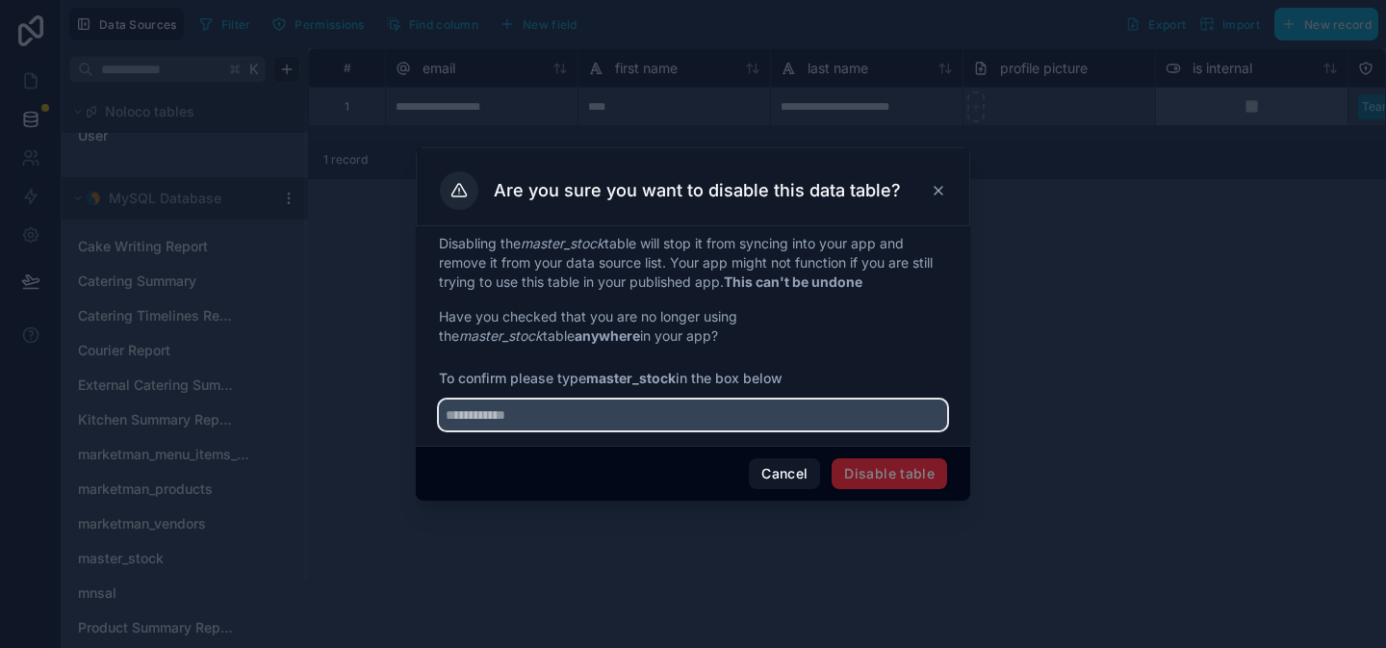
click at [642, 426] on input "text" at bounding box center [693, 415] width 508 height 31
paste input "**********"
type input "**********"
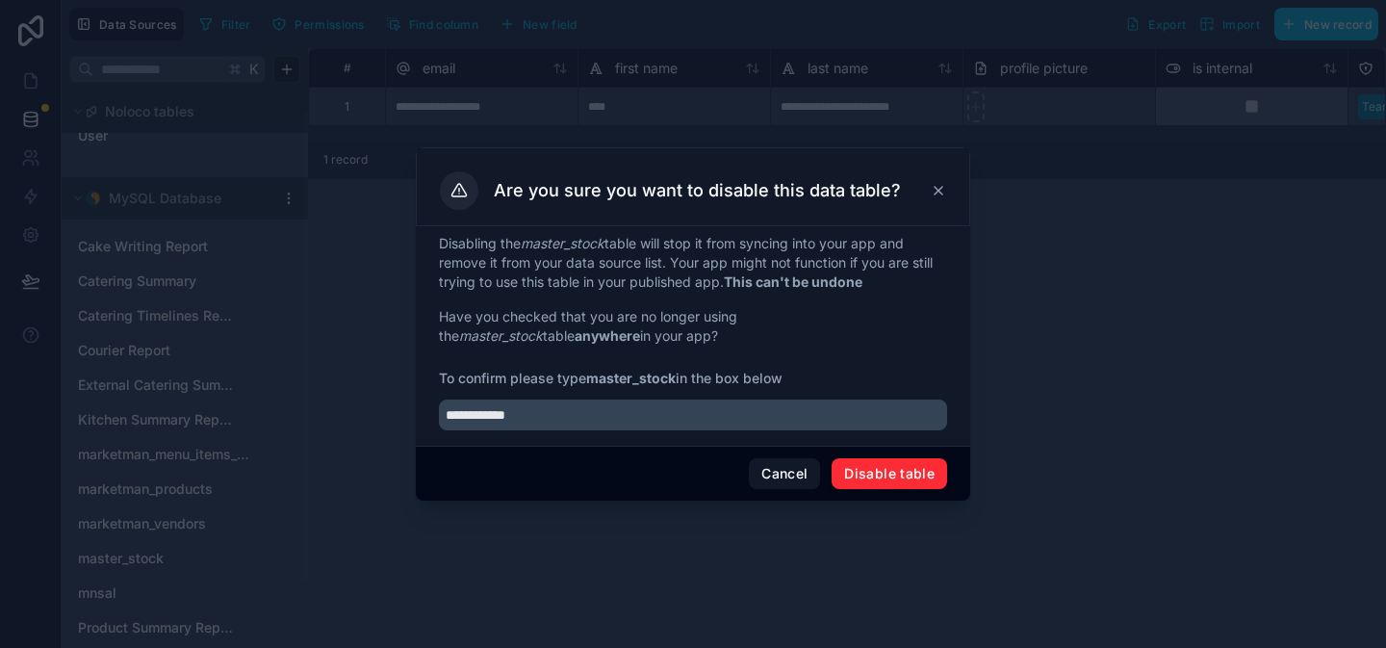
click at [879, 479] on button "Disable table" at bounding box center [890, 473] width 116 height 31
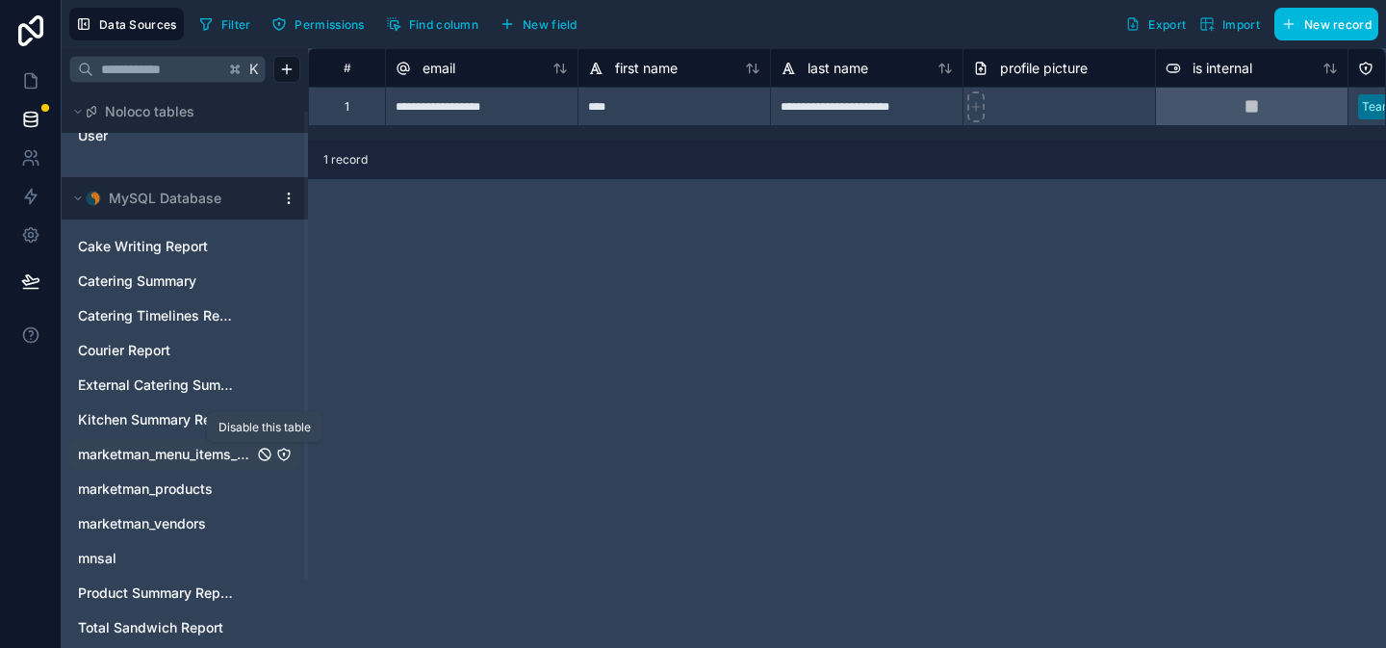
click at [267, 458] on icon "marketman_menu_items_updated" at bounding box center [265, 455] width 12 height 12
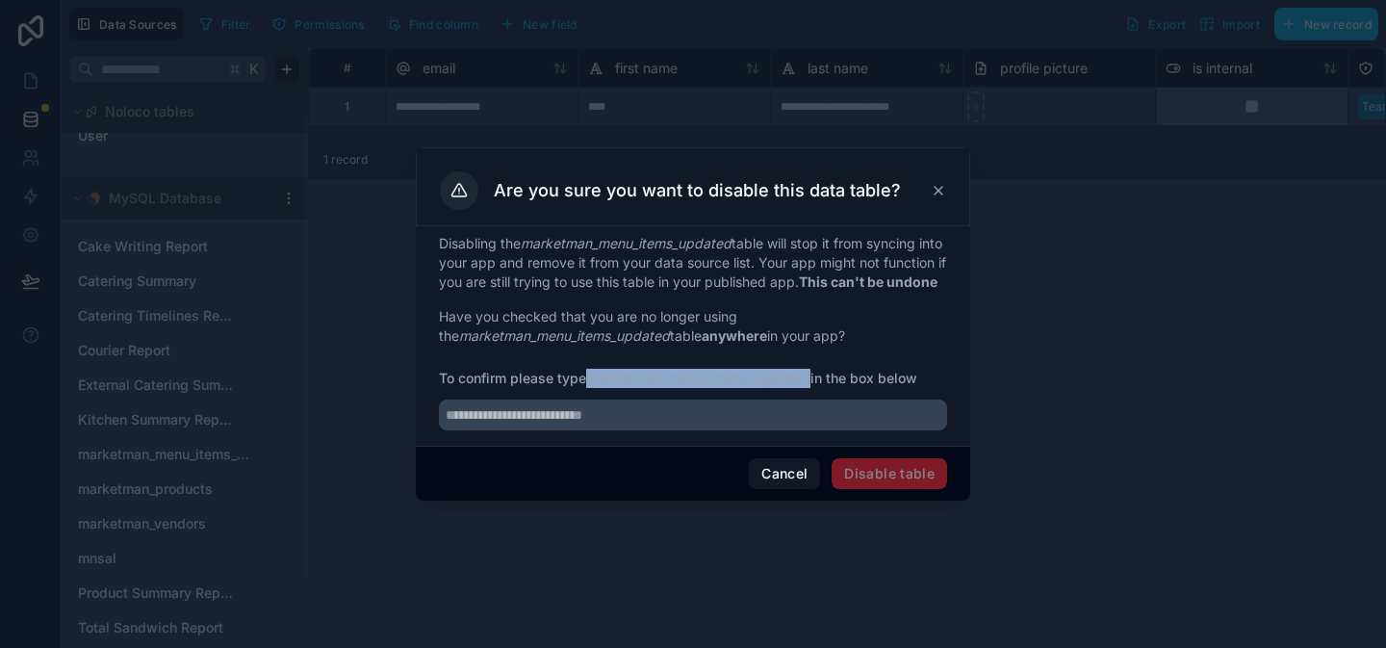
drag, startPoint x: 589, startPoint y: 389, endPoint x: 811, endPoint y: 387, distance: 221.5
click at [811, 387] on span "To confirm please type marketman_menu_items_updated in the box below" at bounding box center [693, 378] width 508 height 19
copy strong "marketman_menu_items_updated"
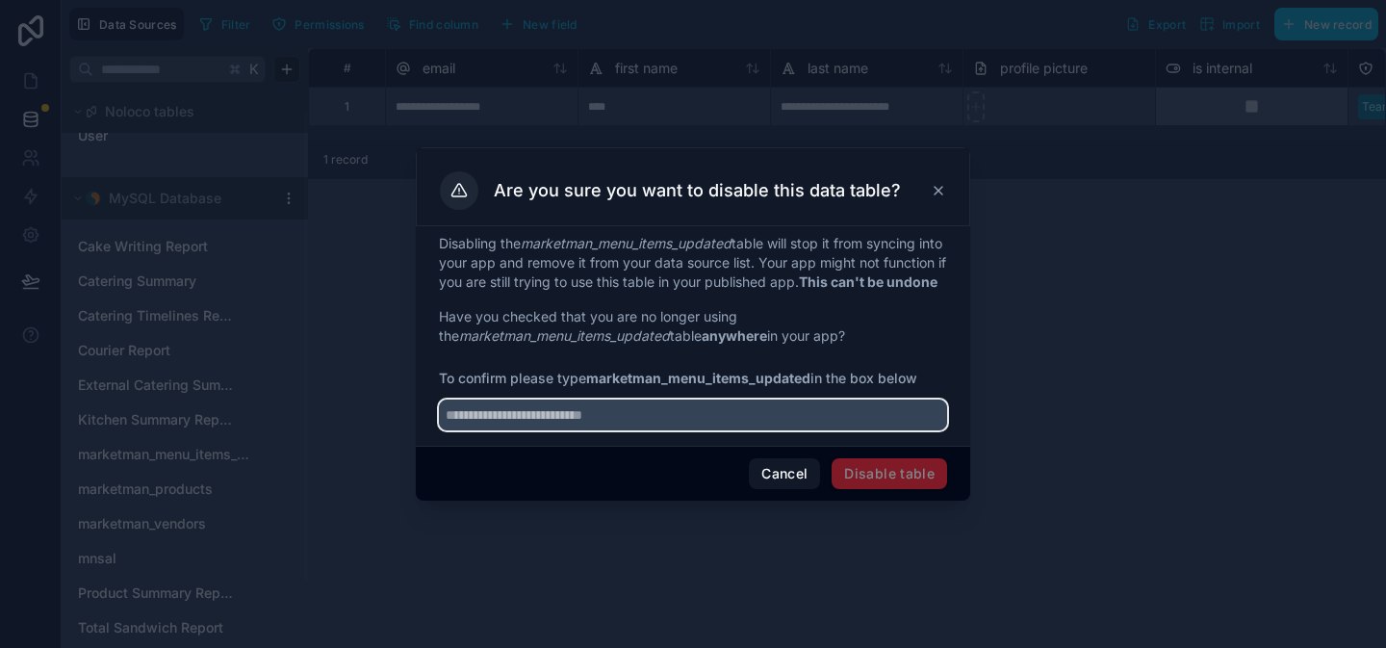
click at [683, 430] on input "text" at bounding box center [693, 415] width 508 height 31
paste input "**********"
type input "**********"
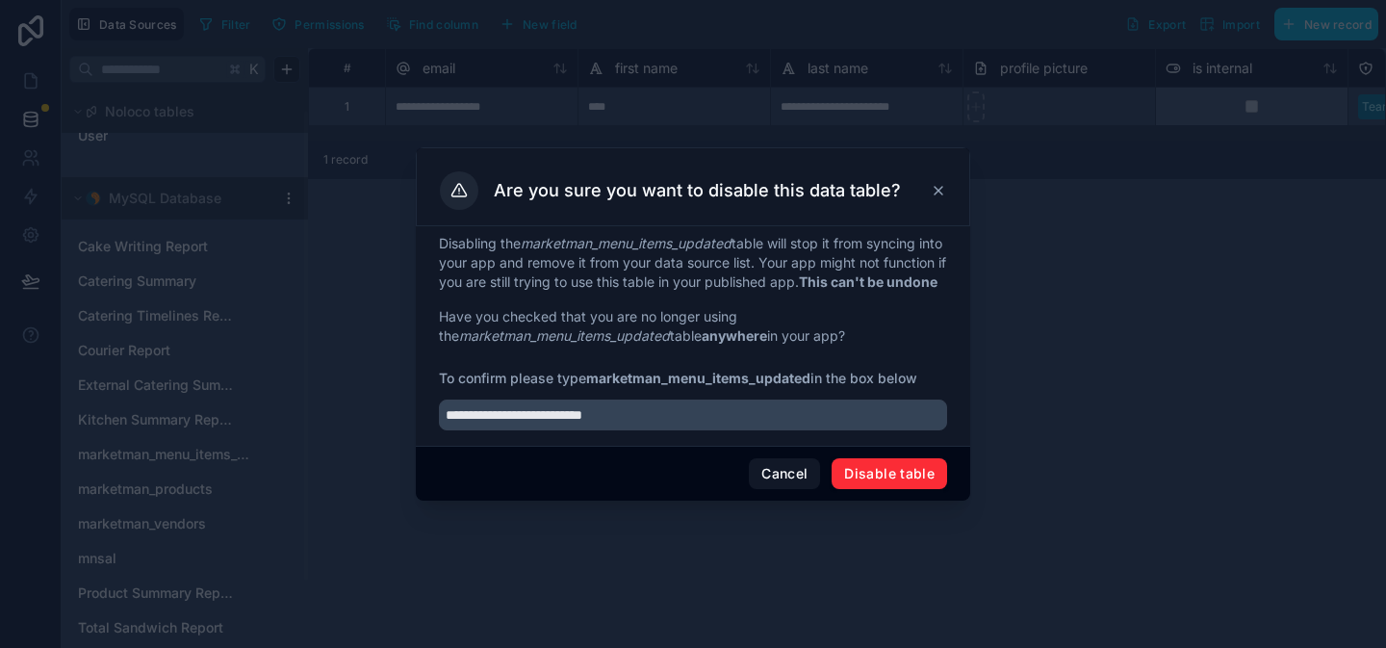
click at [875, 483] on button "Disable table" at bounding box center [890, 473] width 116 height 31
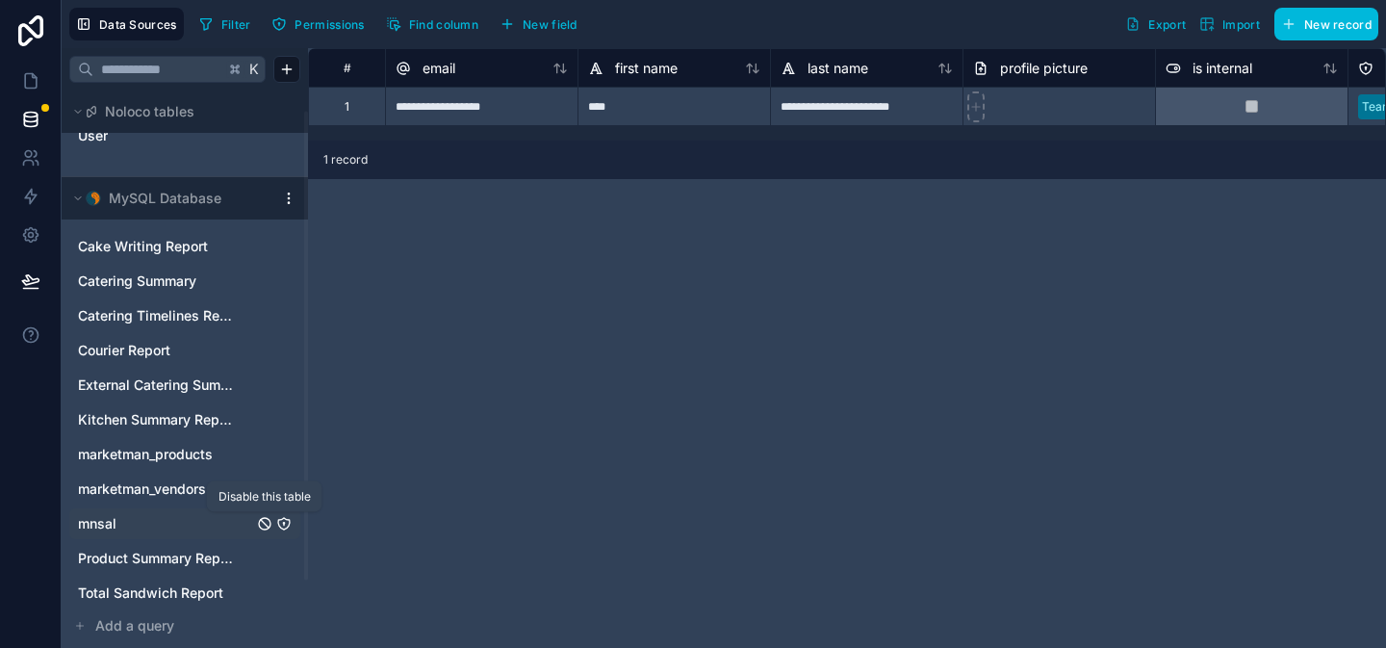
click at [267, 523] on icon "mnsal" at bounding box center [264, 523] width 15 height 15
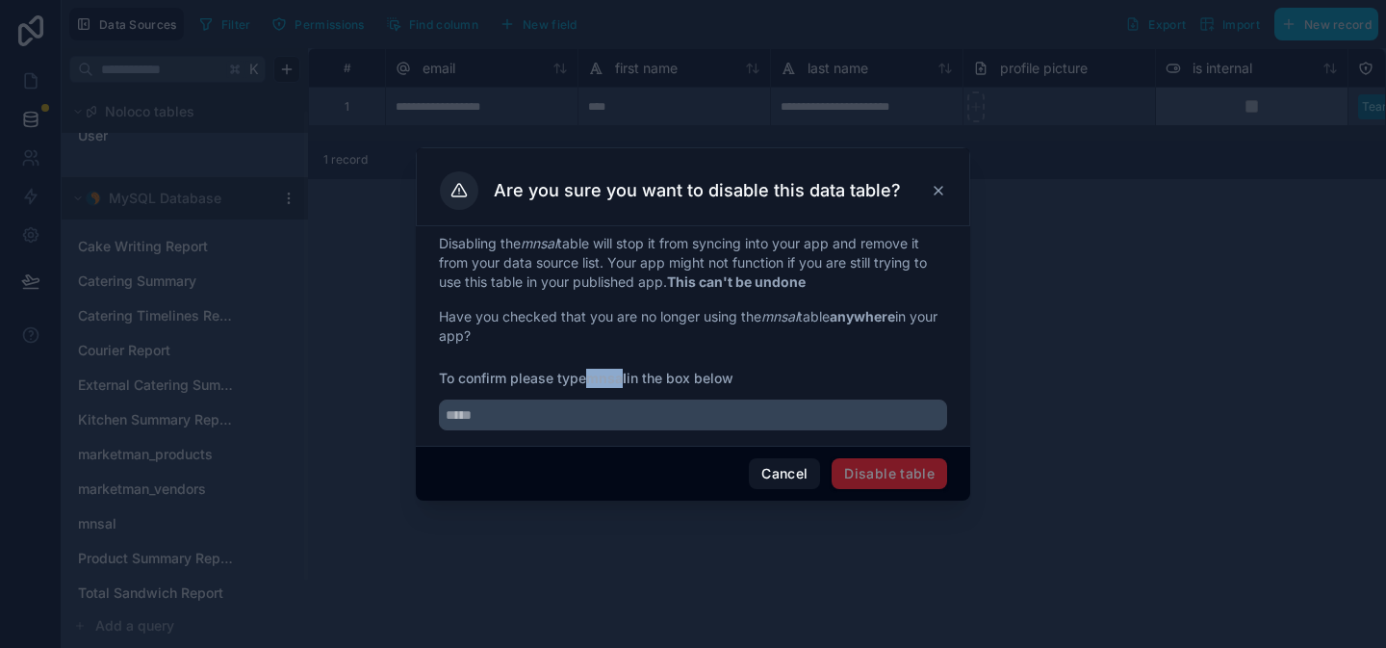
drag, startPoint x: 589, startPoint y: 378, endPoint x: 628, endPoint y: 380, distance: 38.6
click at [628, 380] on span "To confirm please type mnsal in the box below" at bounding box center [693, 378] width 508 height 19
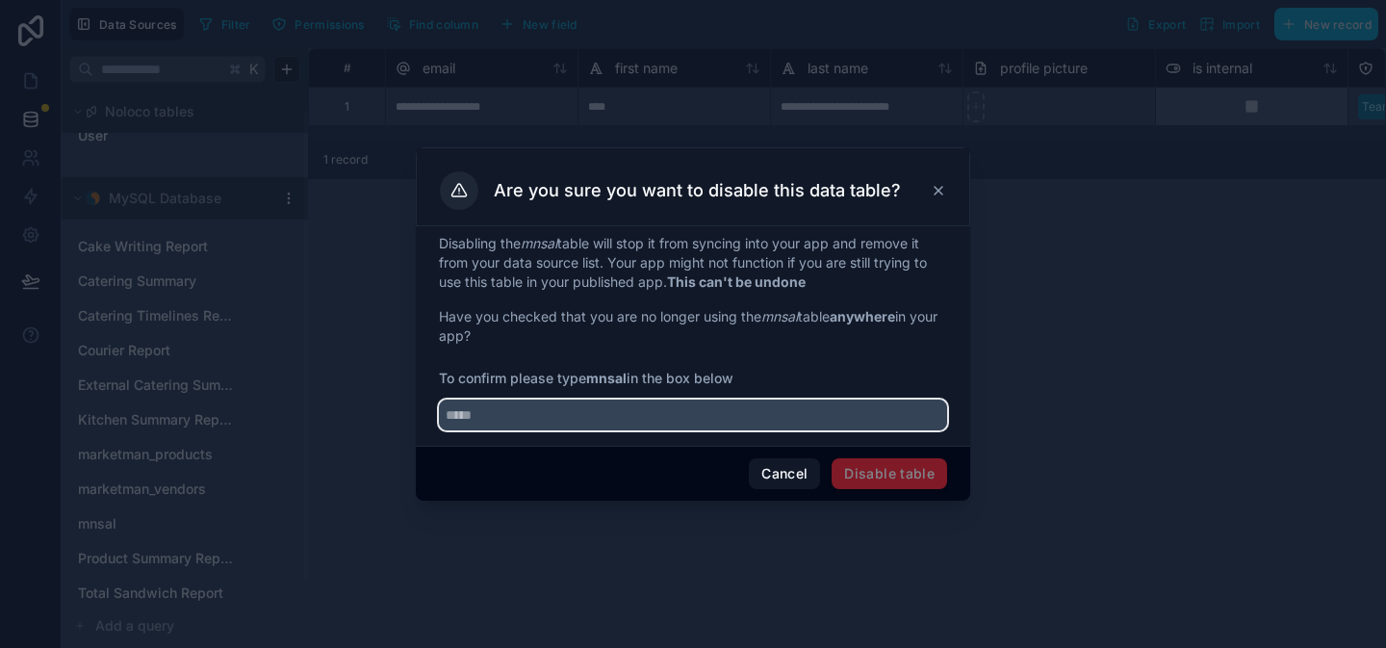
click at [562, 421] on input "text" at bounding box center [693, 415] width 508 height 31
paste input "****"
type input "*****"
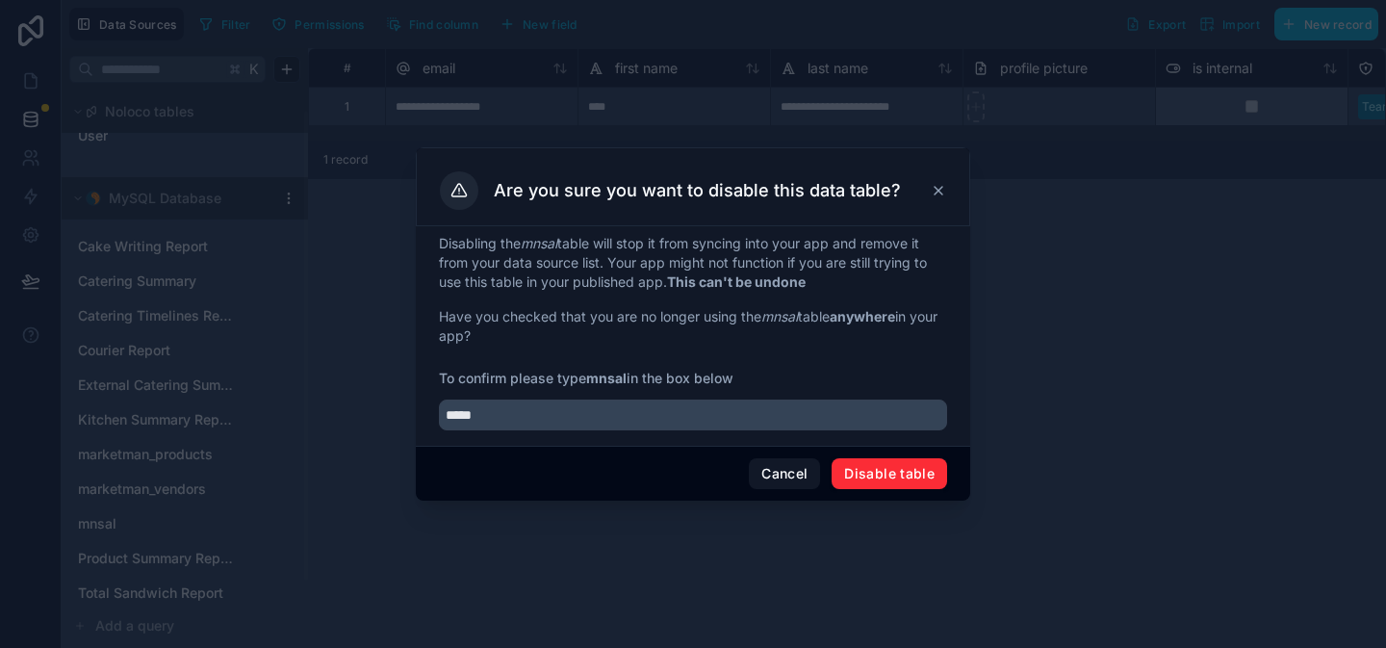
click at [853, 469] on button "Disable table" at bounding box center [890, 473] width 116 height 31
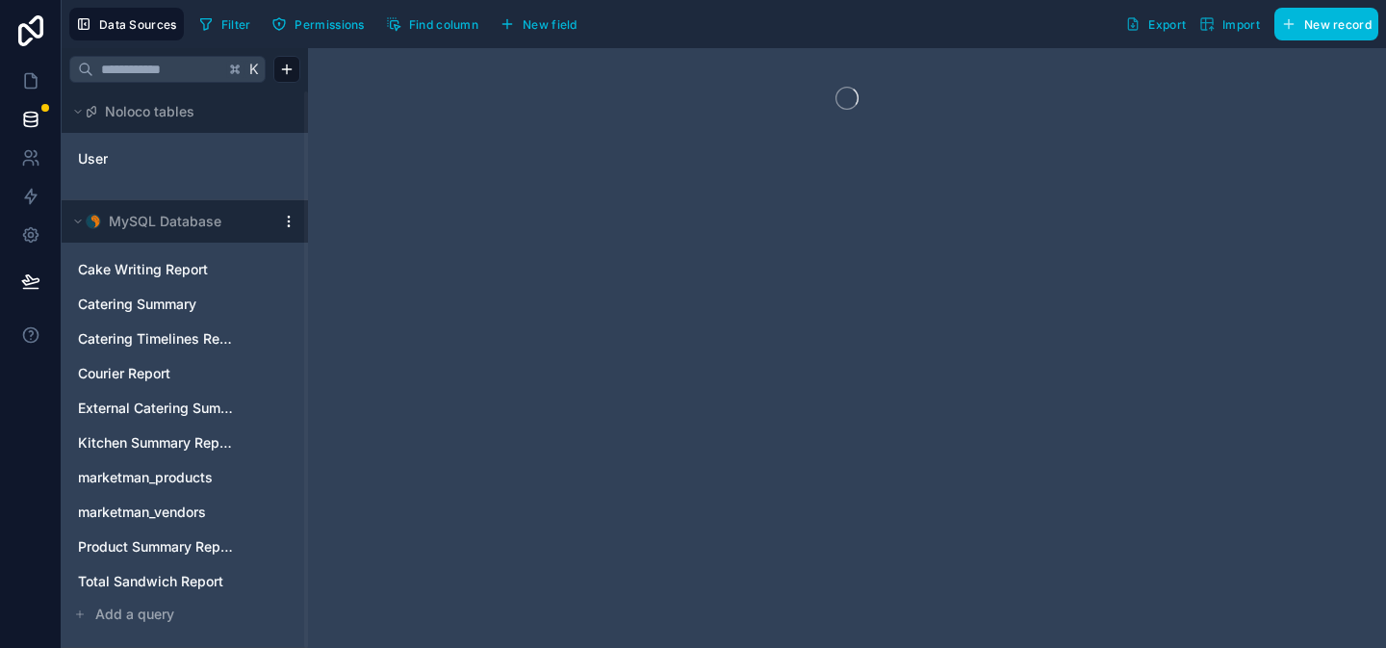
scroll to position [1, 0]
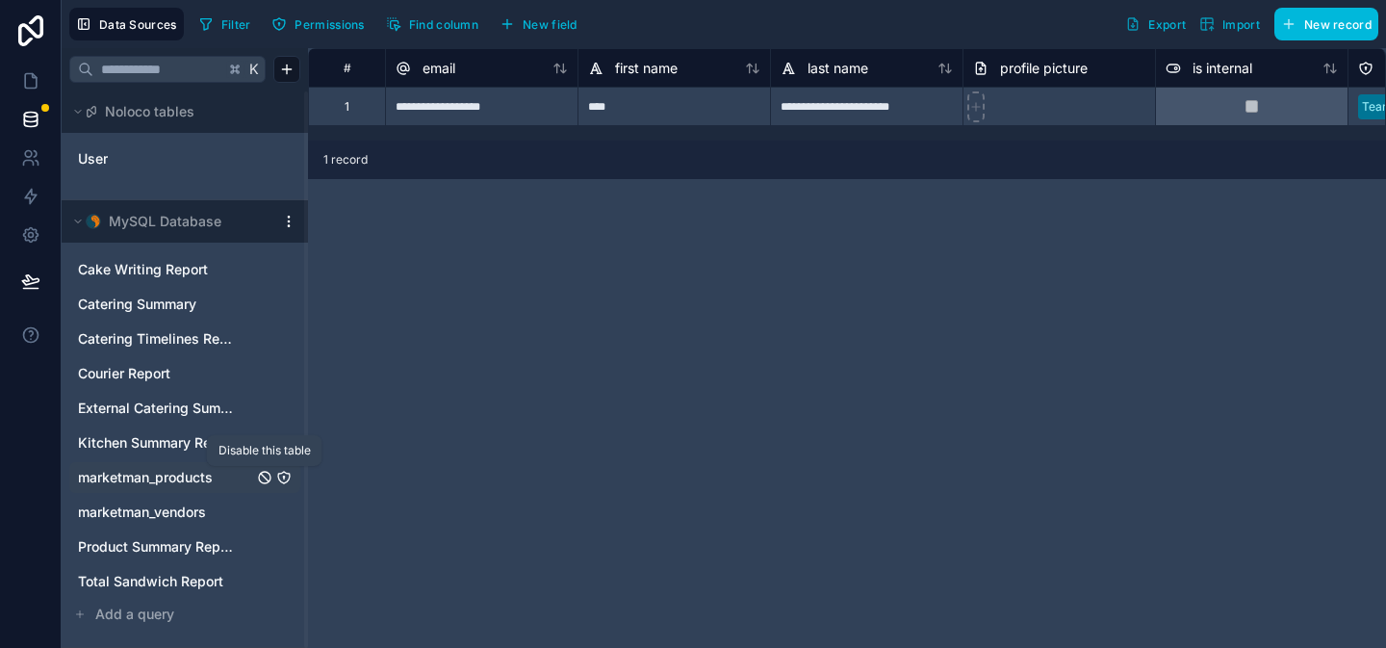
click at [269, 477] on icon "marketman_products" at bounding box center [264, 477] width 15 height 15
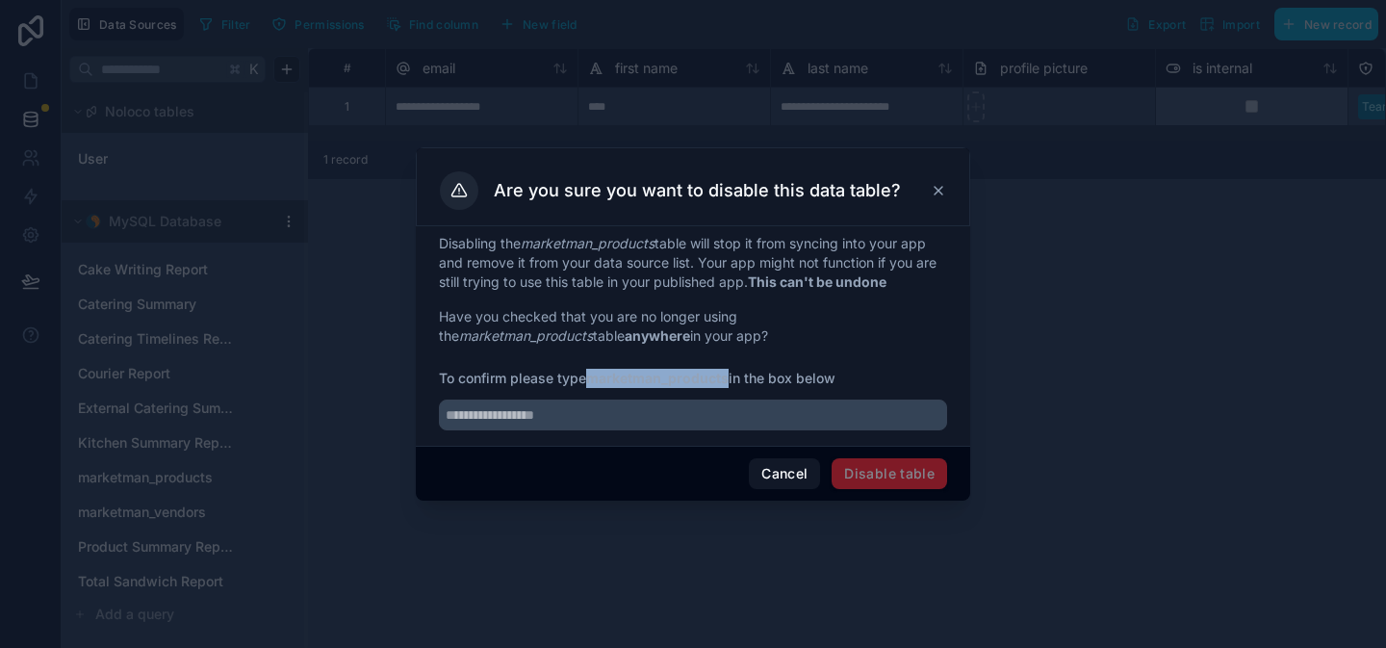
drag, startPoint x: 592, startPoint y: 379, endPoint x: 728, endPoint y: 380, distance: 135.8
click at [728, 380] on strong "marketman_products" at bounding box center [657, 378] width 142 height 16
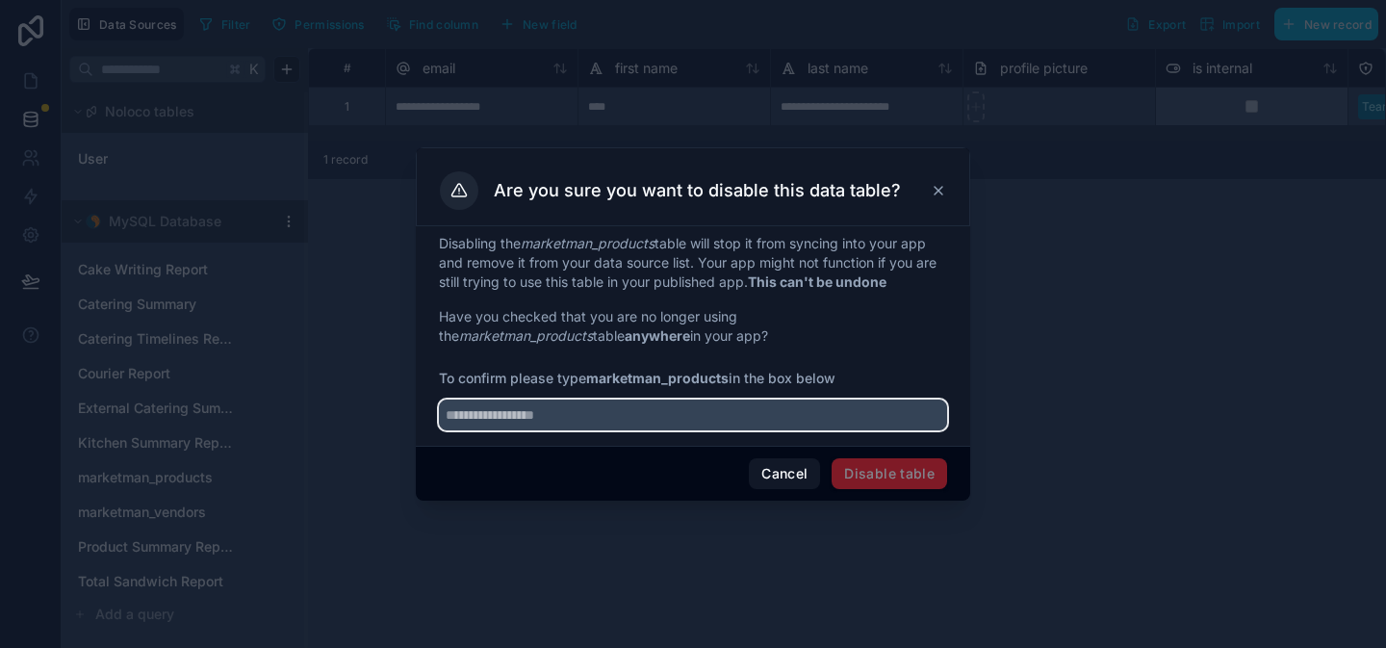
click at [622, 412] on input "text" at bounding box center [693, 415] width 508 height 31
paste input "**********"
type input "**********"
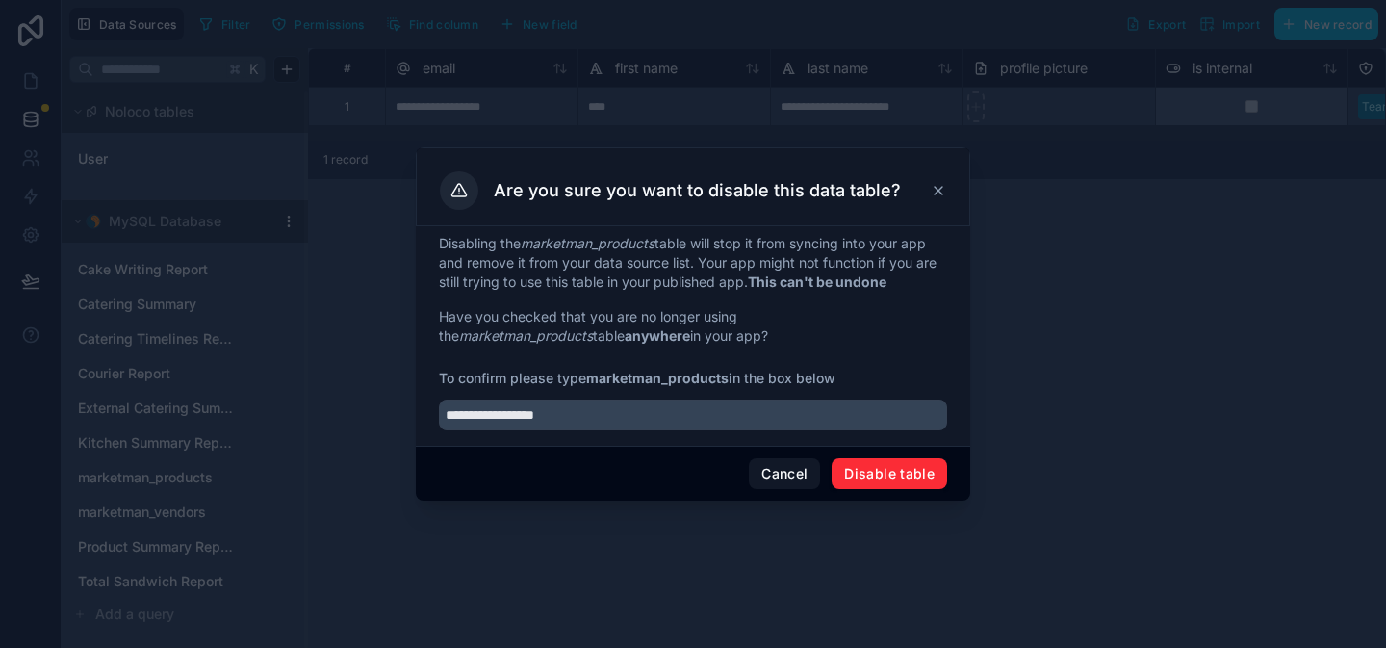
click at [848, 475] on button "Disable table" at bounding box center [890, 473] width 116 height 31
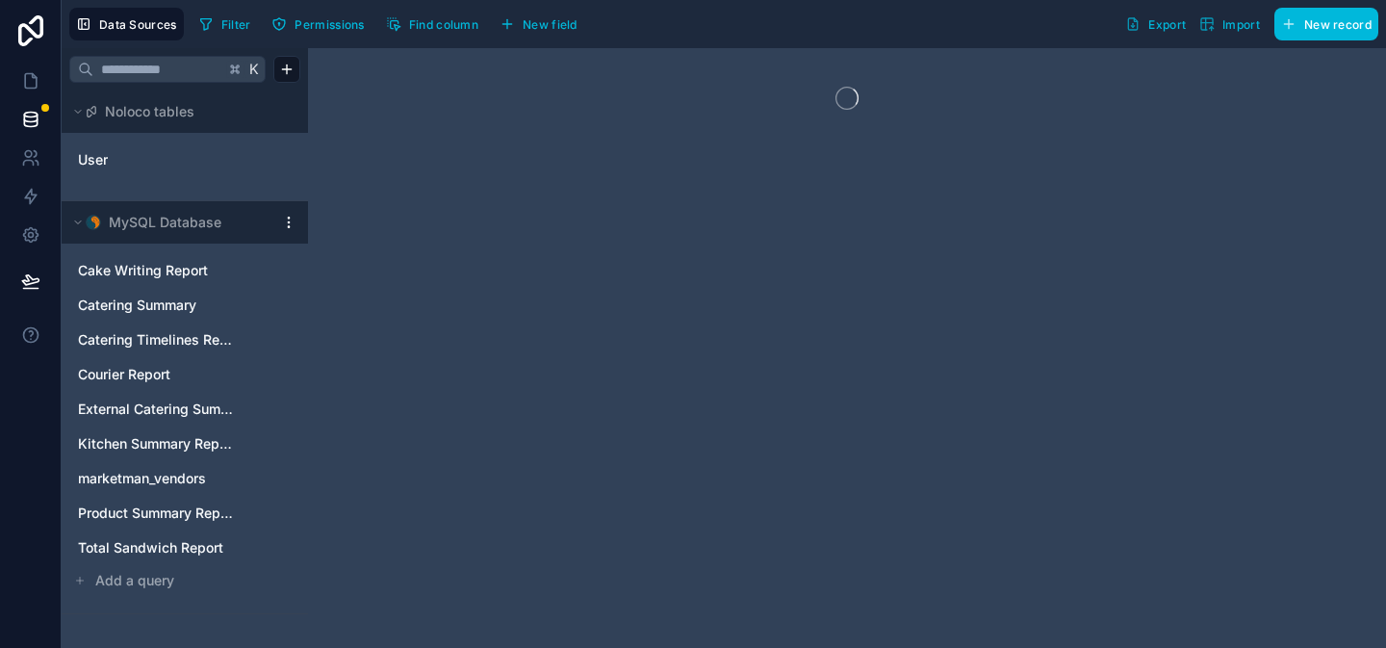
scroll to position [0, 0]
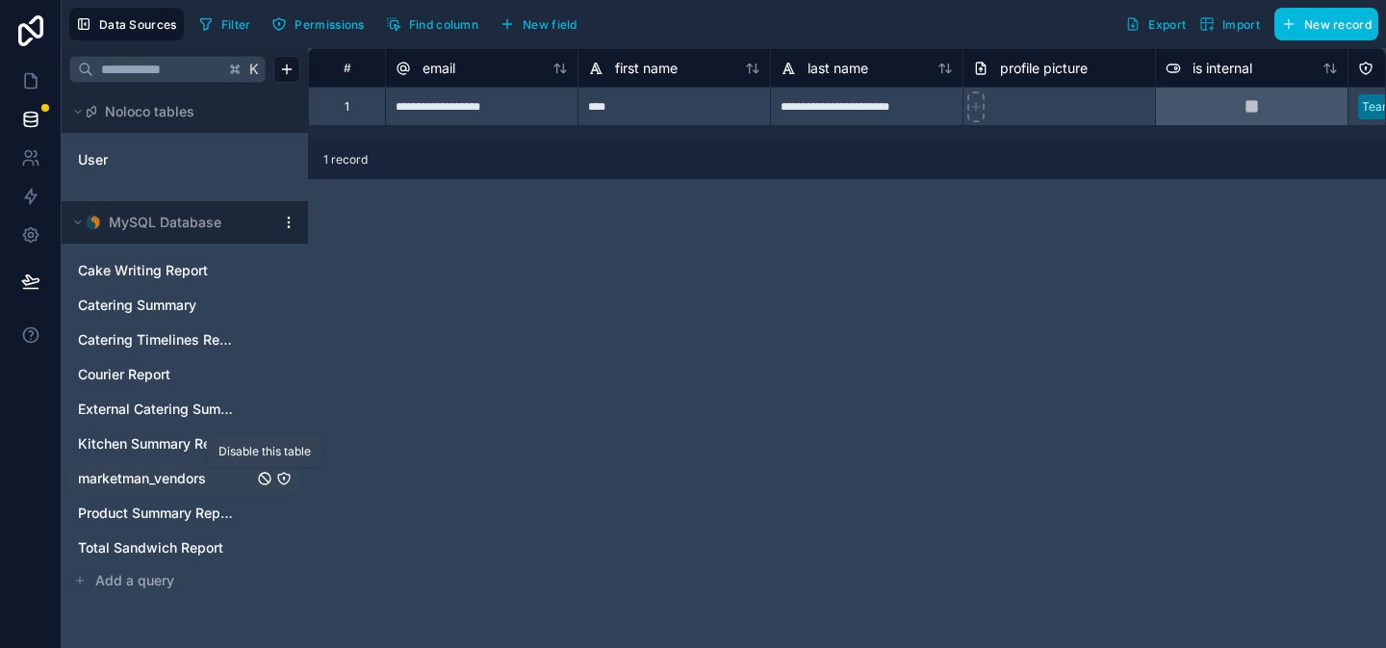
click at [264, 479] on icon "marketman_vendors" at bounding box center [264, 478] width 15 height 15
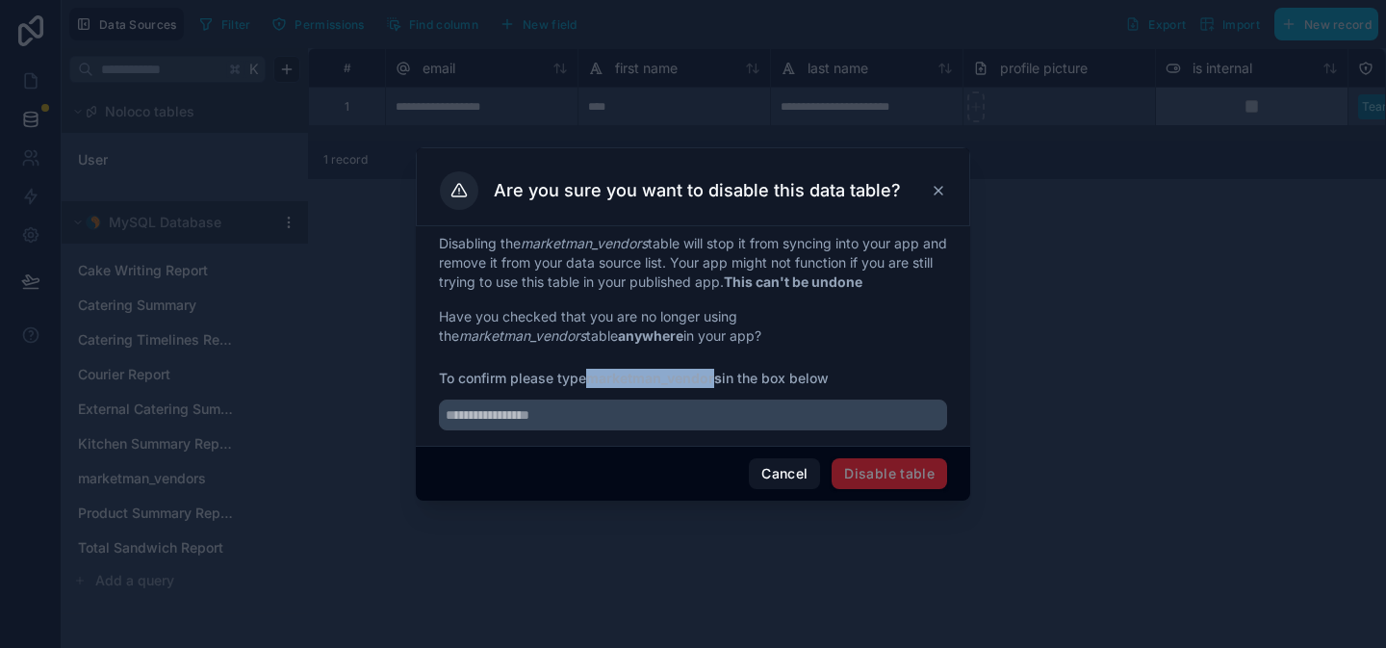
drag, startPoint x: 591, startPoint y: 378, endPoint x: 719, endPoint y: 381, distance: 128.1
click at [719, 381] on strong "marketman_vendors" at bounding box center [654, 378] width 136 height 16
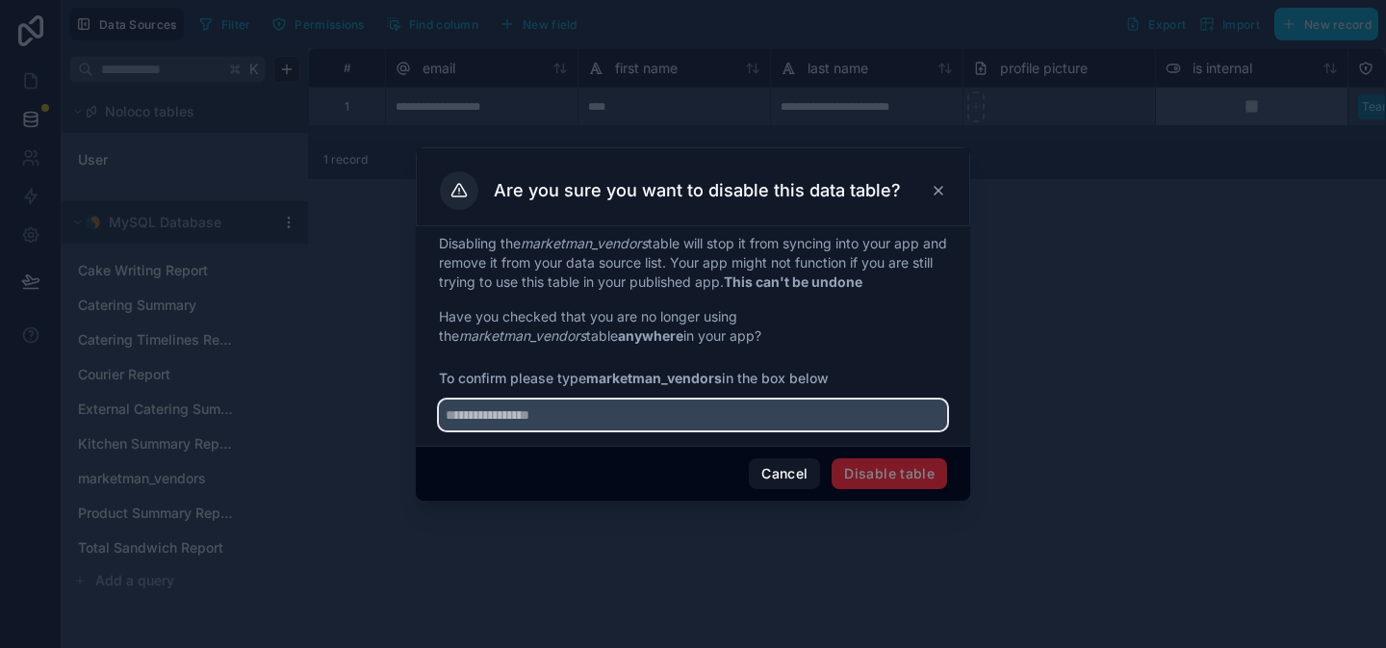
click at [531, 425] on input "text" at bounding box center [693, 415] width 508 height 31
paste input "**********"
type input "**********"
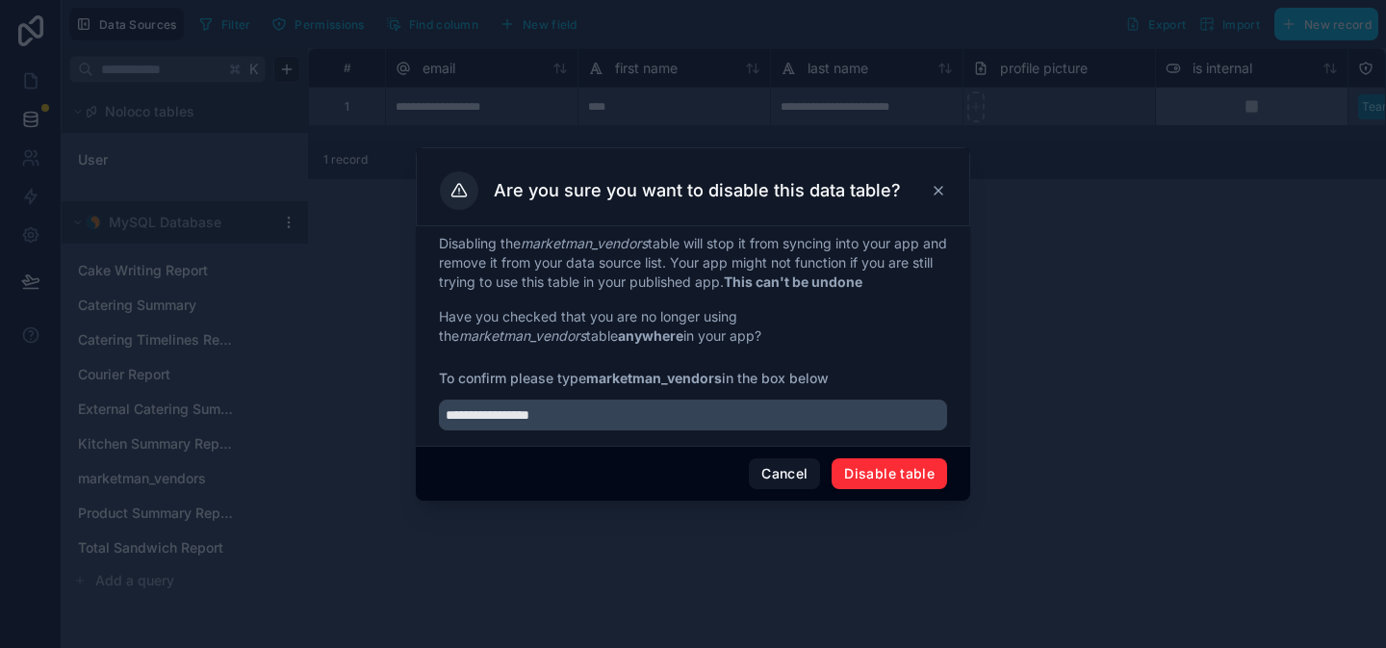
click at [853, 478] on button "Disable table" at bounding box center [890, 473] width 116 height 31
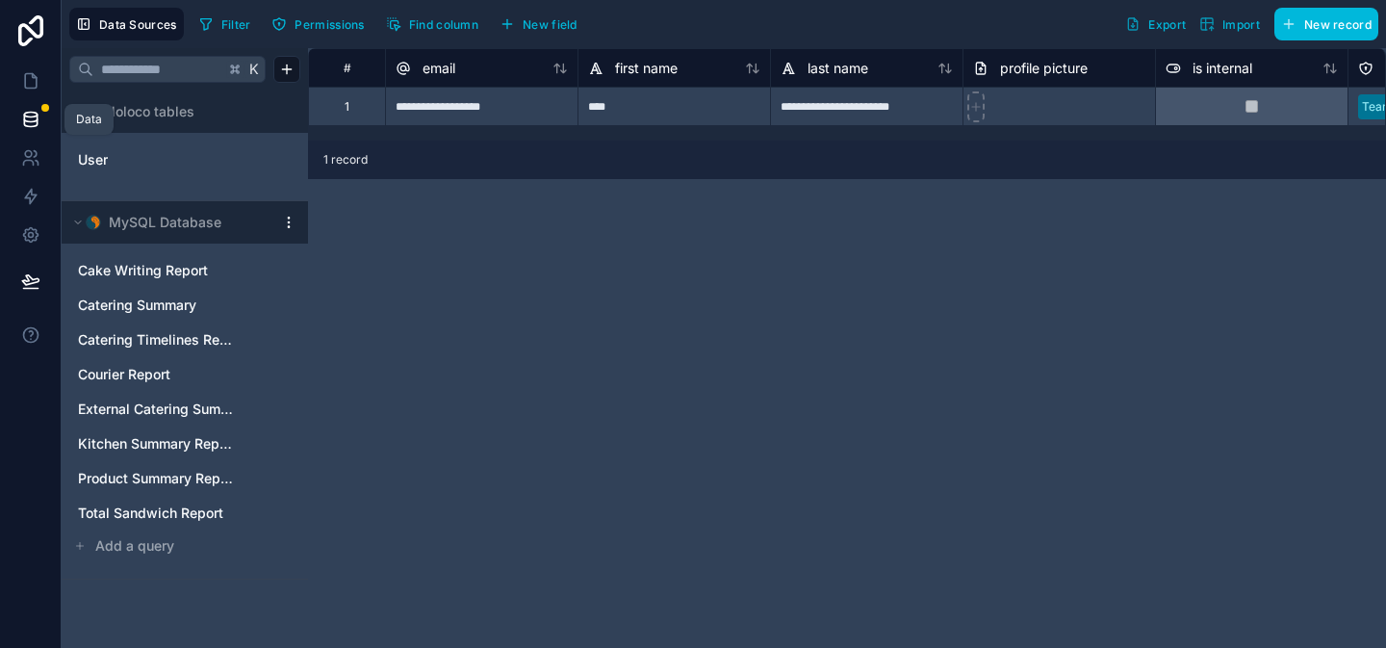
click at [32, 122] on icon at bounding box center [30, 119] width 13 height 8
click at [38, 117] on icon at bounding box center [30, 119] width 19 height 19
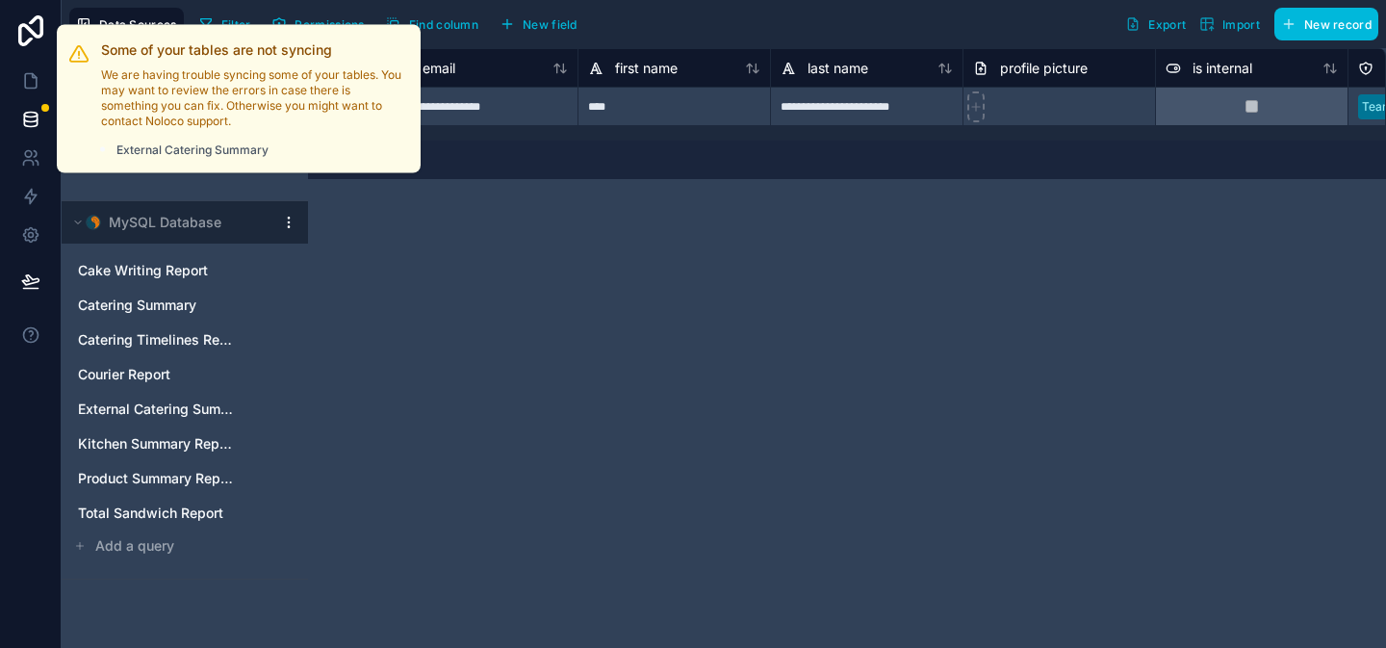
click at [48, 107] on div at bounding box center [45, 108] width 8 height 8
click at [42, 108] on div at bounding box center [45, 108] width 8 height 8
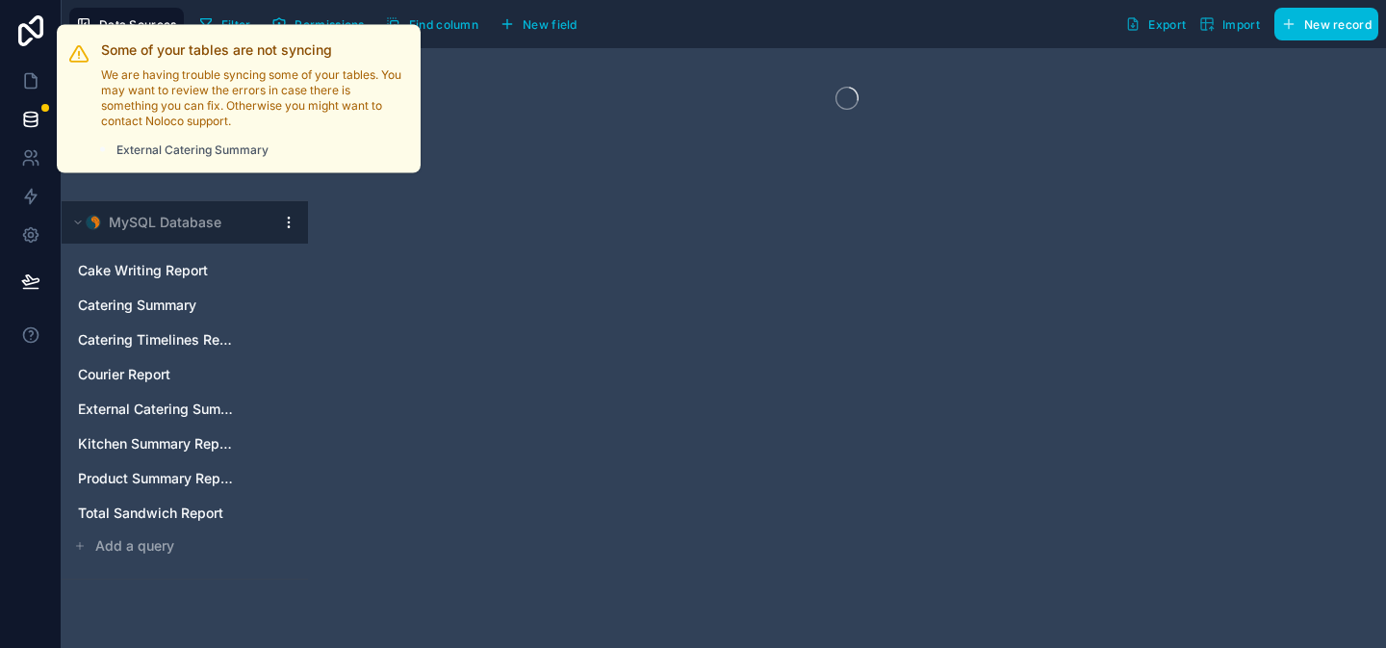
click at [42, 108] on div at bounding box center [45, 108] width 8 height 8
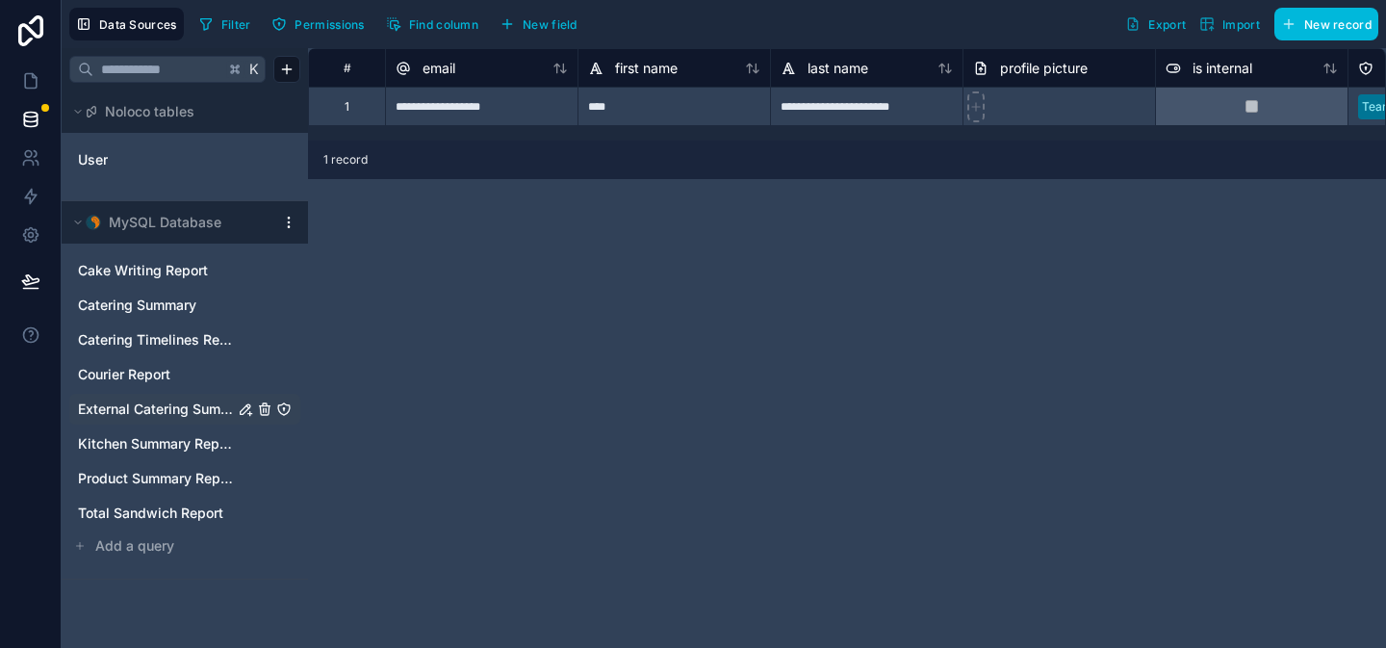
click at [287, 411] on icon "External Catering Summary" at bounding box center [283, 408] width 15 height 15
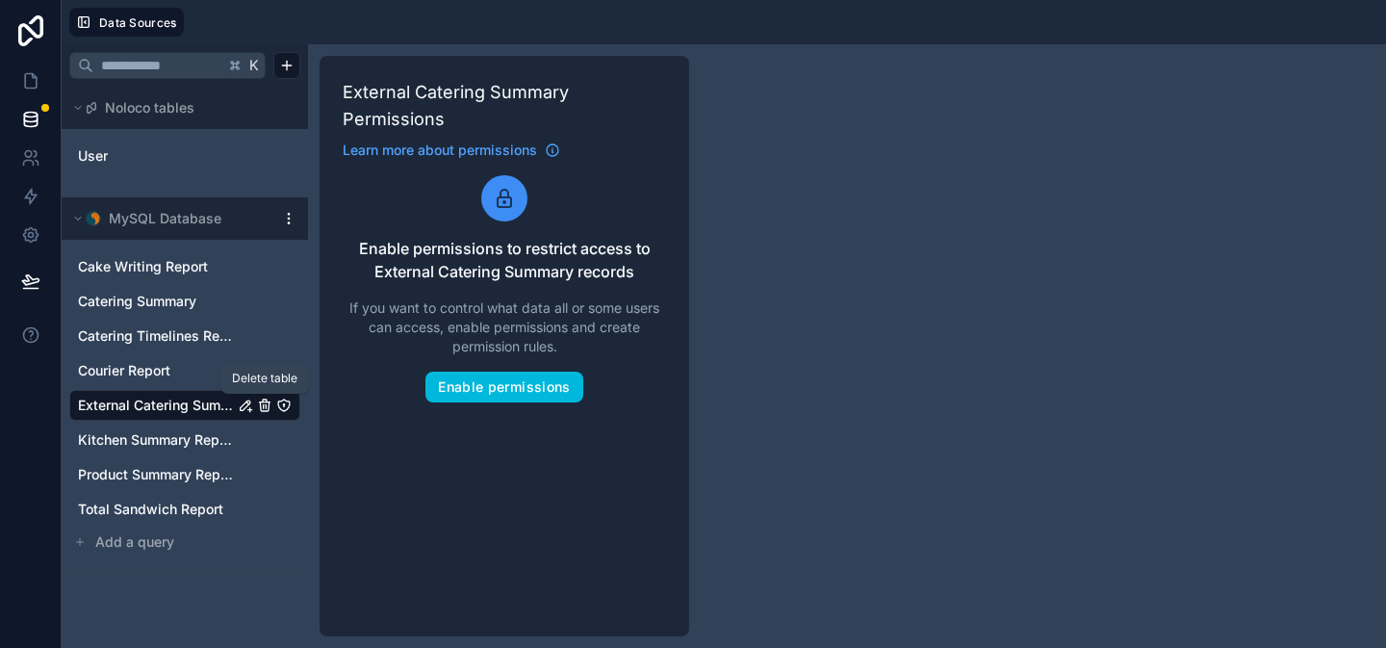
click at [259, 408] on icon "External Catering Summary" at bounding box center [264, 405] width 15 height 15
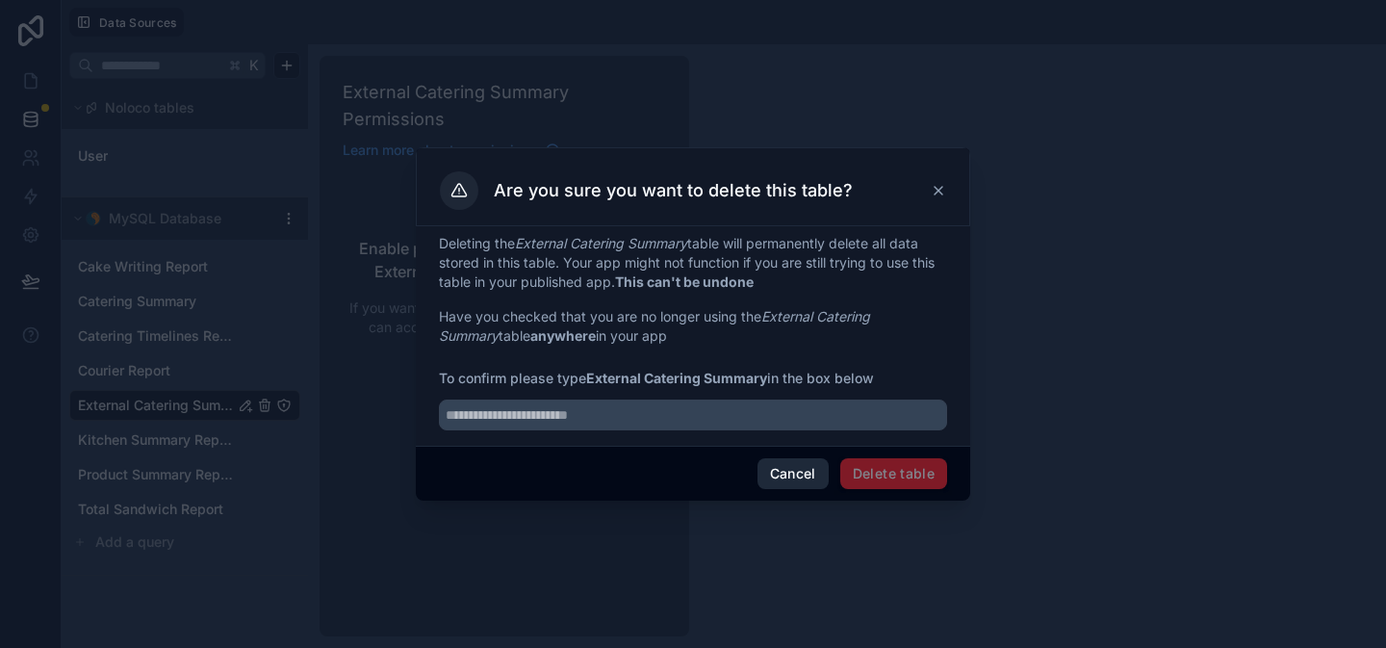
click at [773, 477] on button "Cancel" at bounding box center [793, 473] width 71 height 31
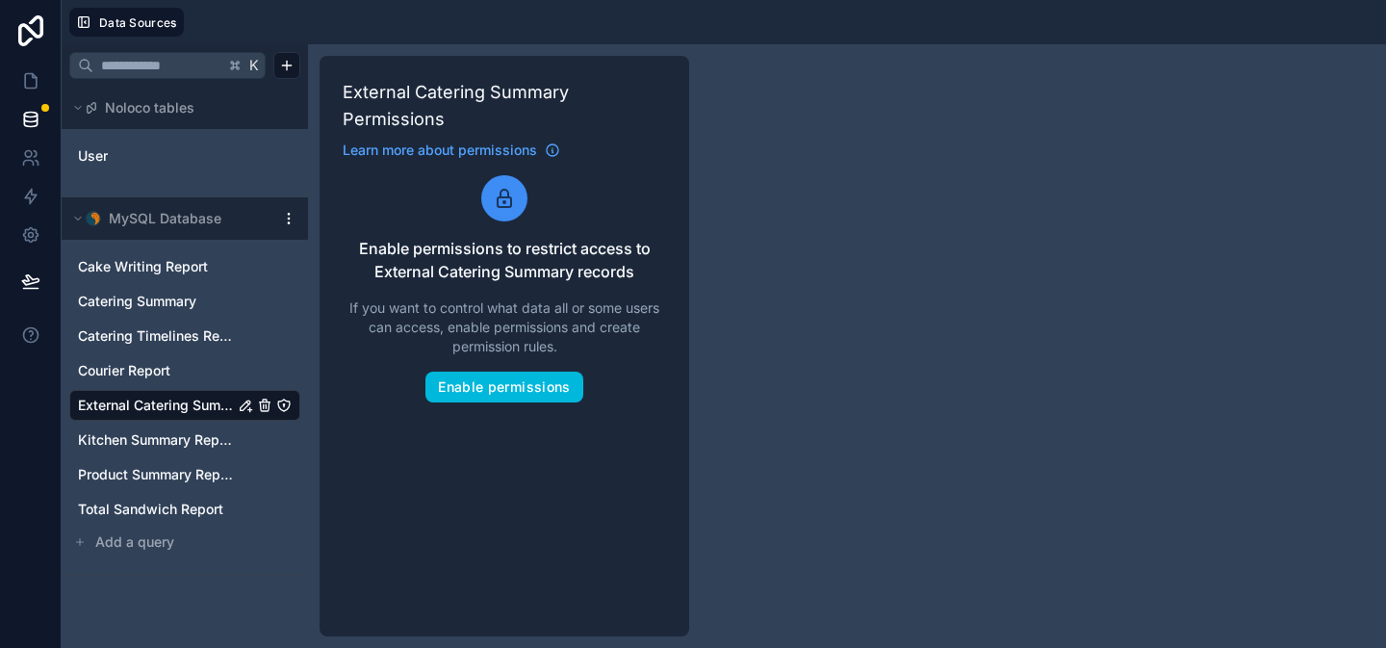
click at [206, 403] on span "External Catering Summary" at bounding box center [156, 405] width 156 height 19
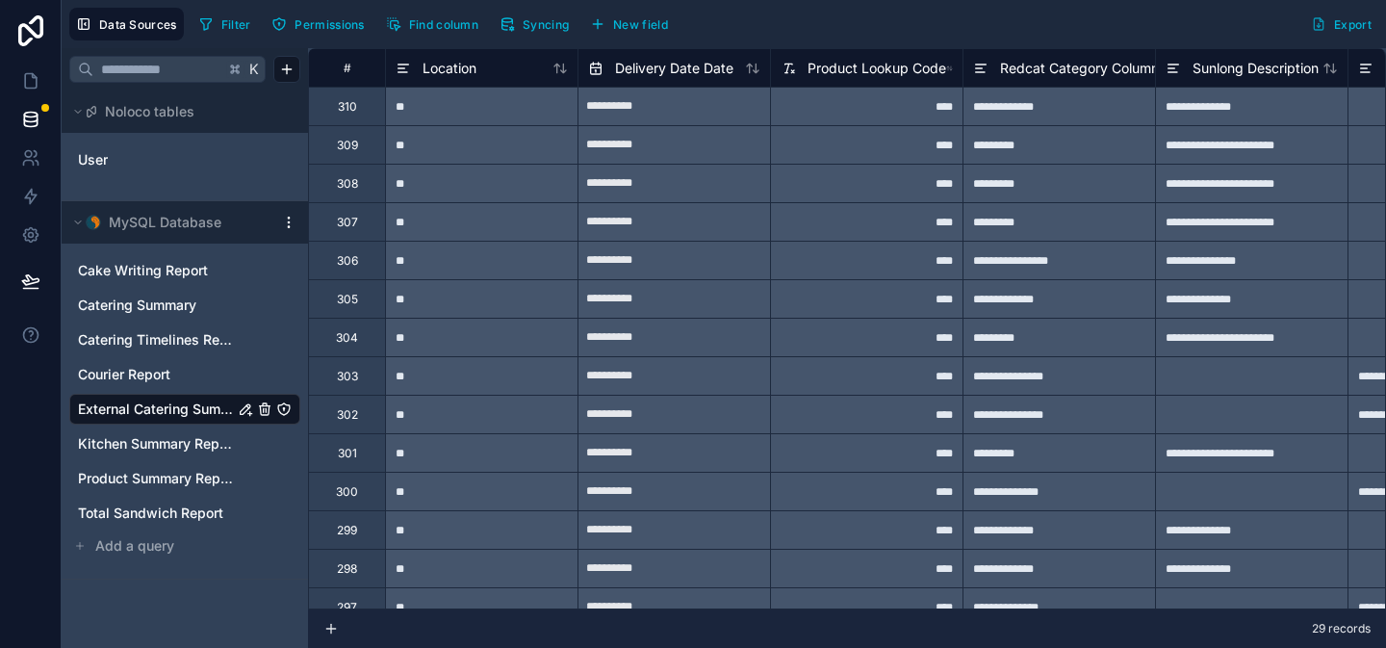
click at [247, 406] on icon "External Catering Summary" at bounding box center [247, 406] width 3 height 3
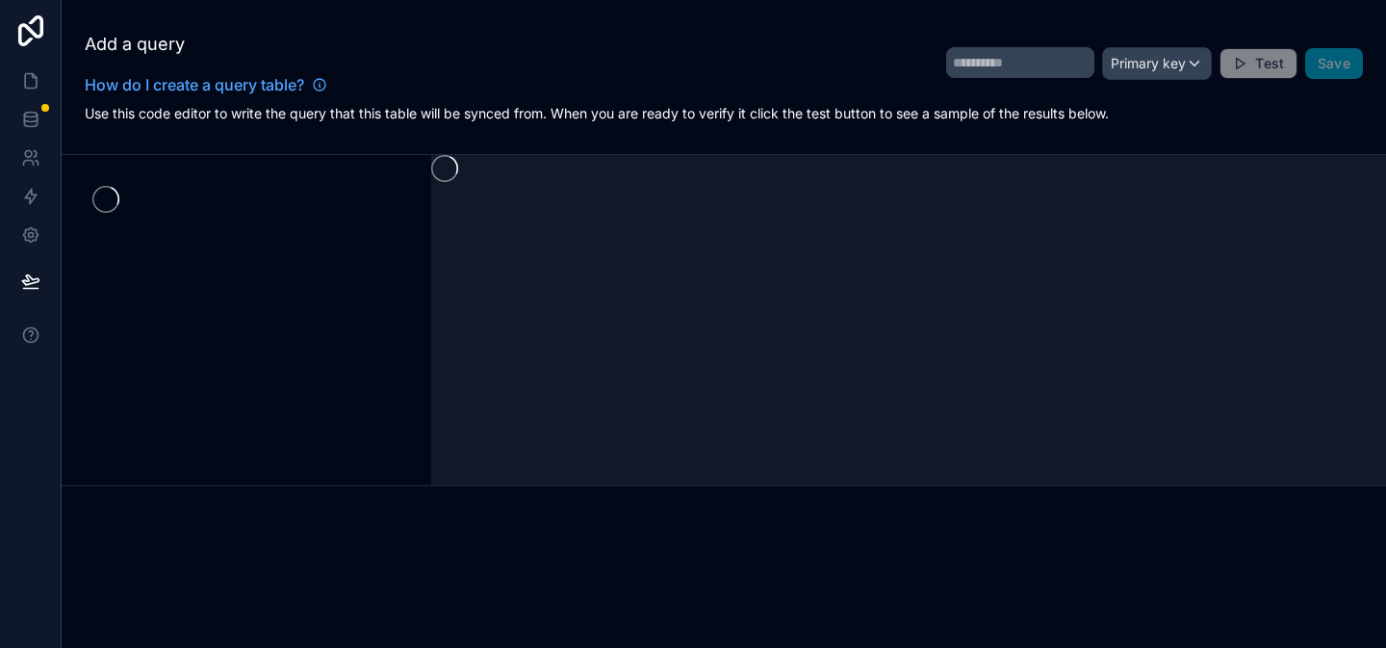
type input "**********"
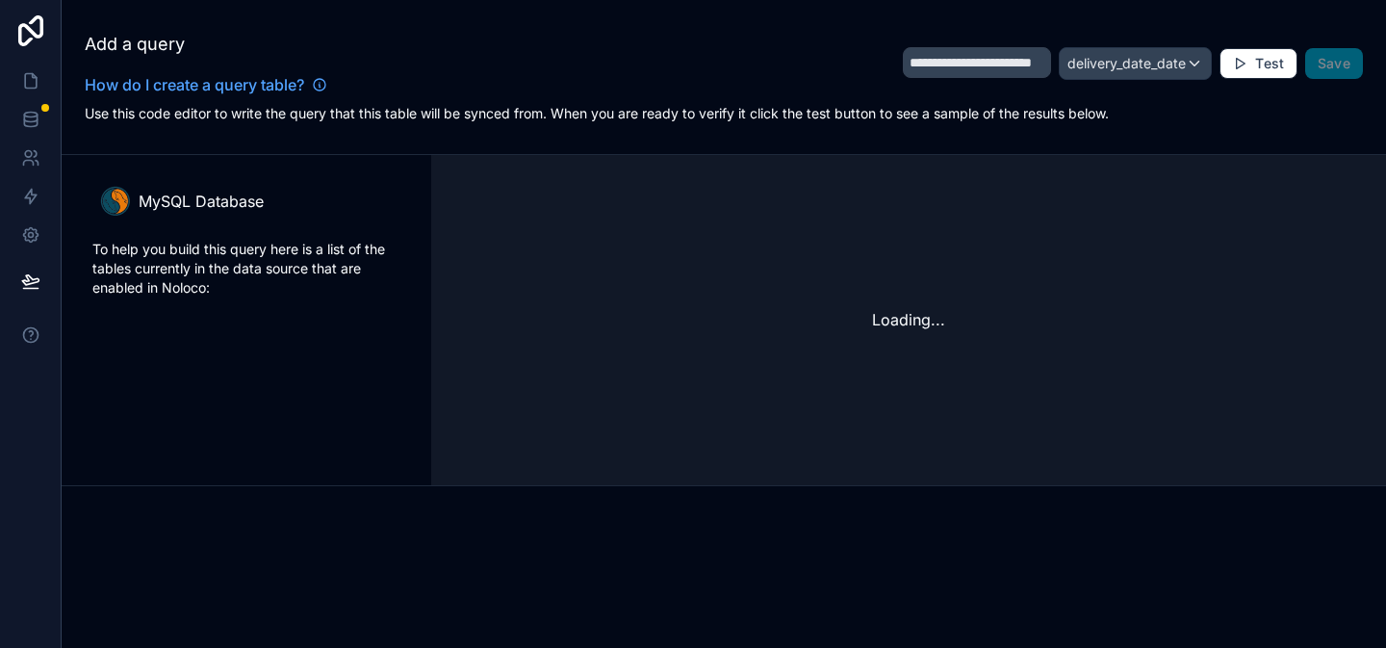
scroll to position [173, 0]
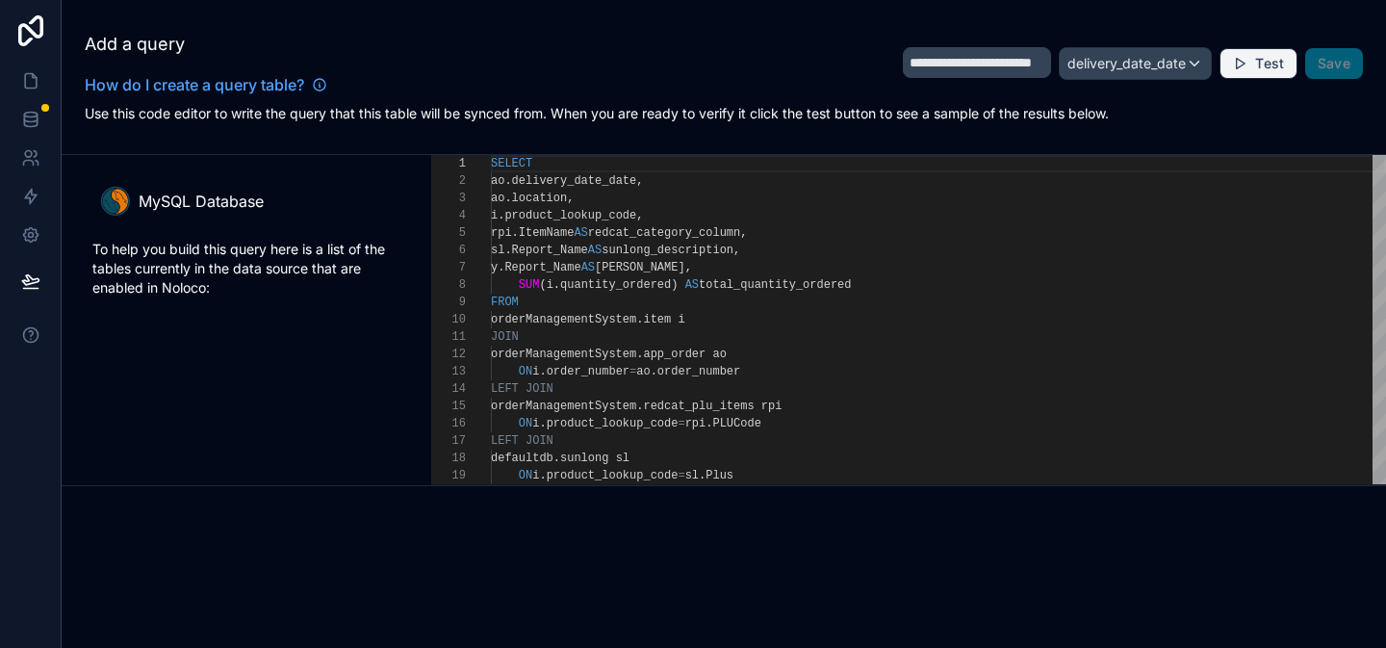
click at [1250, 74] on button "Test" at bounding box center [1258, 63] width 77 height 31
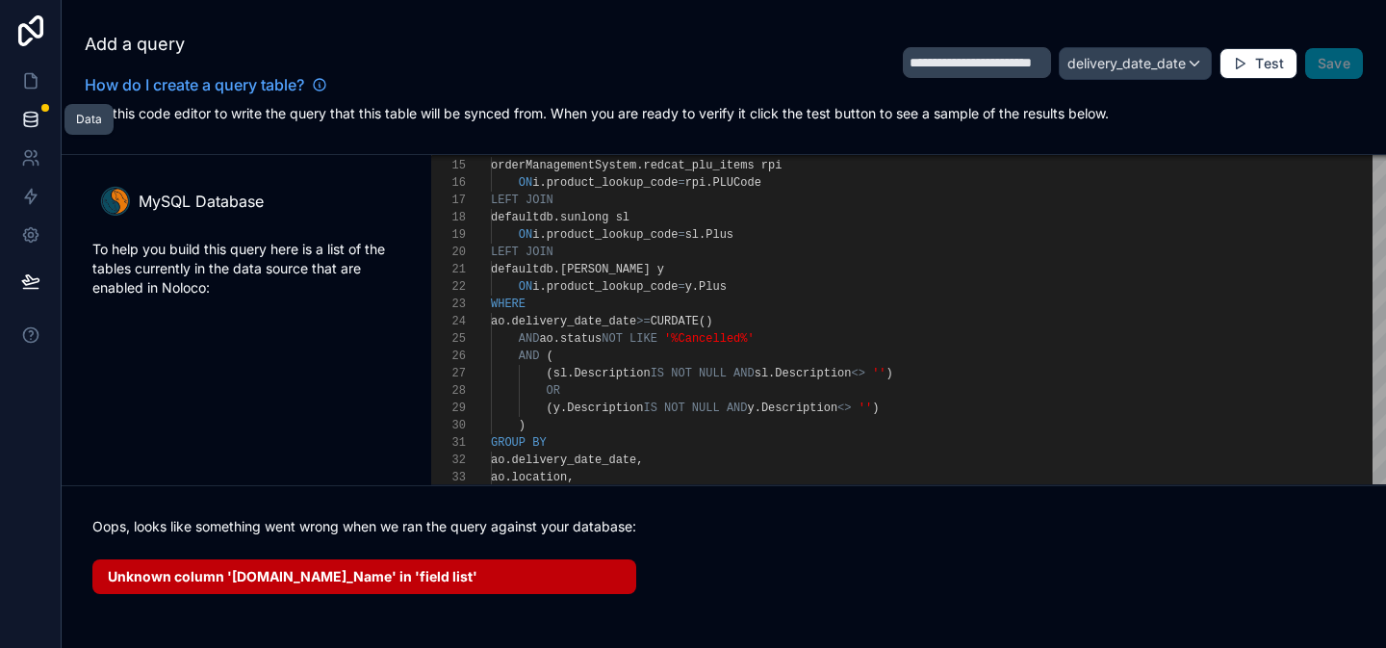
click at [36, 125] on icon at bounding box center [30, 119] width 19 height 19
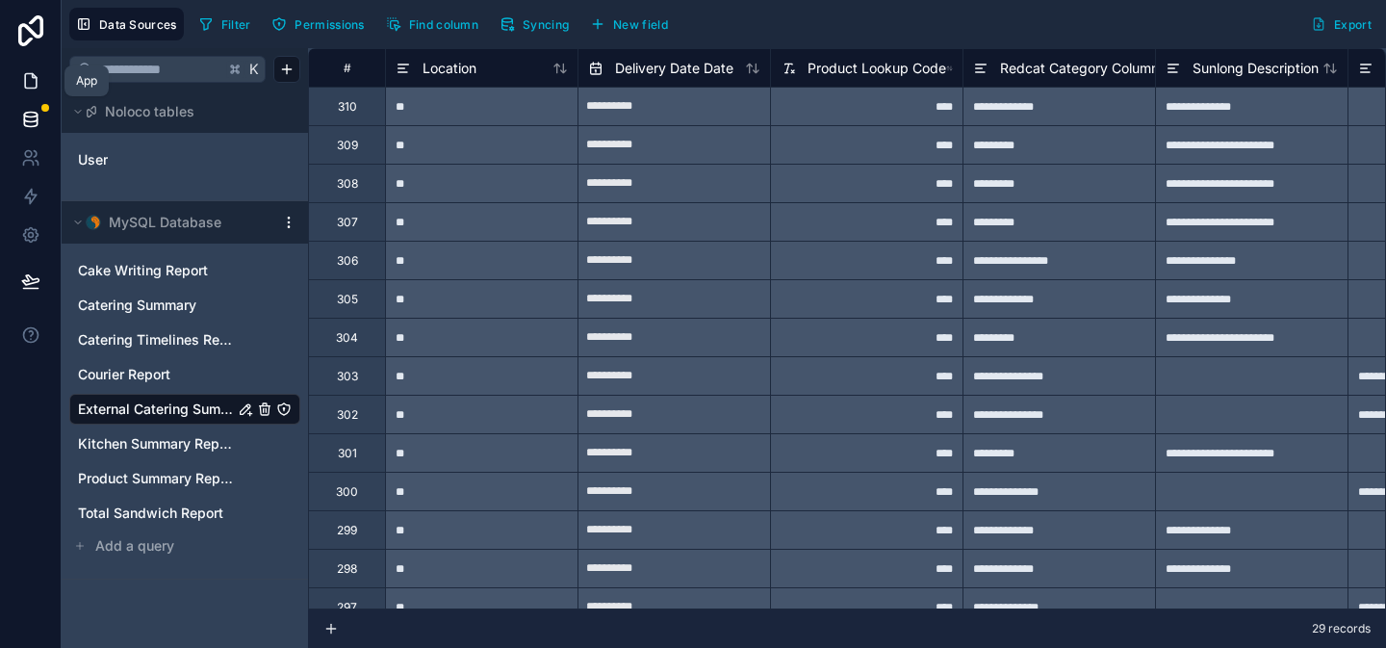
click at [33, 82] on icon at bounding box center [30, 80] width 19 height 19
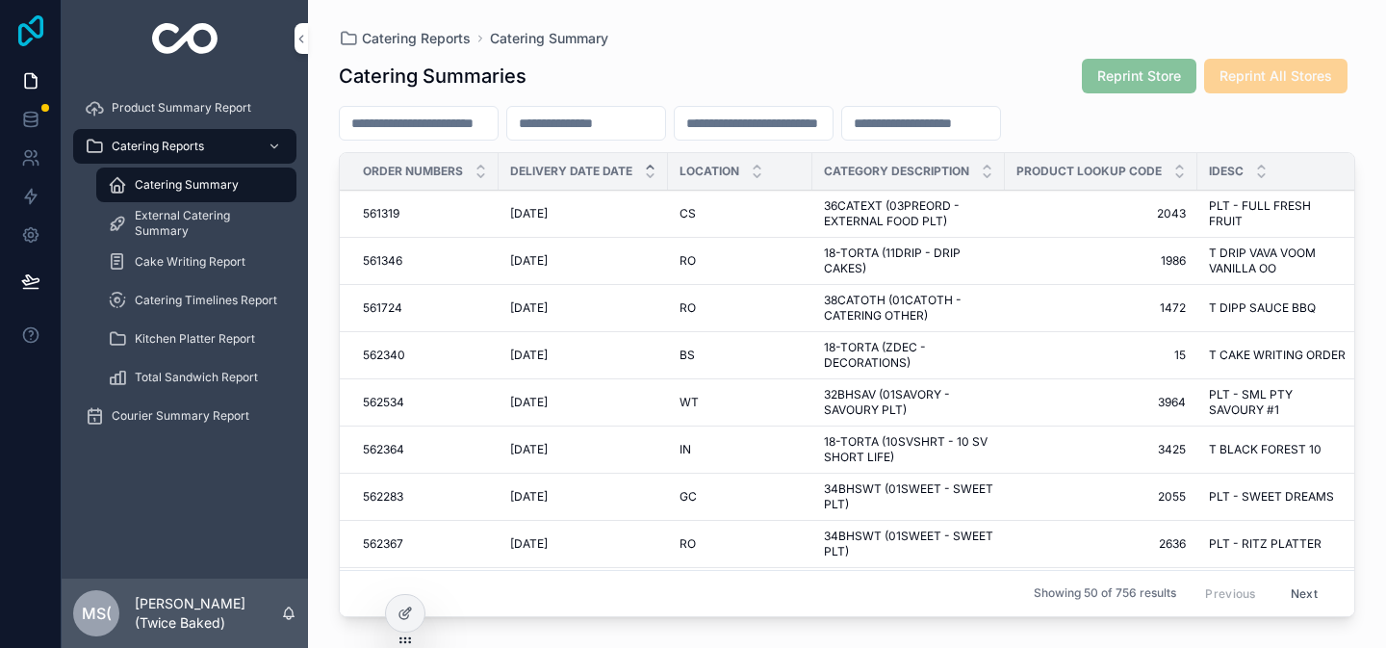
click at [37, 35] on icon at bounding box center [30, 30] width 25 height 31
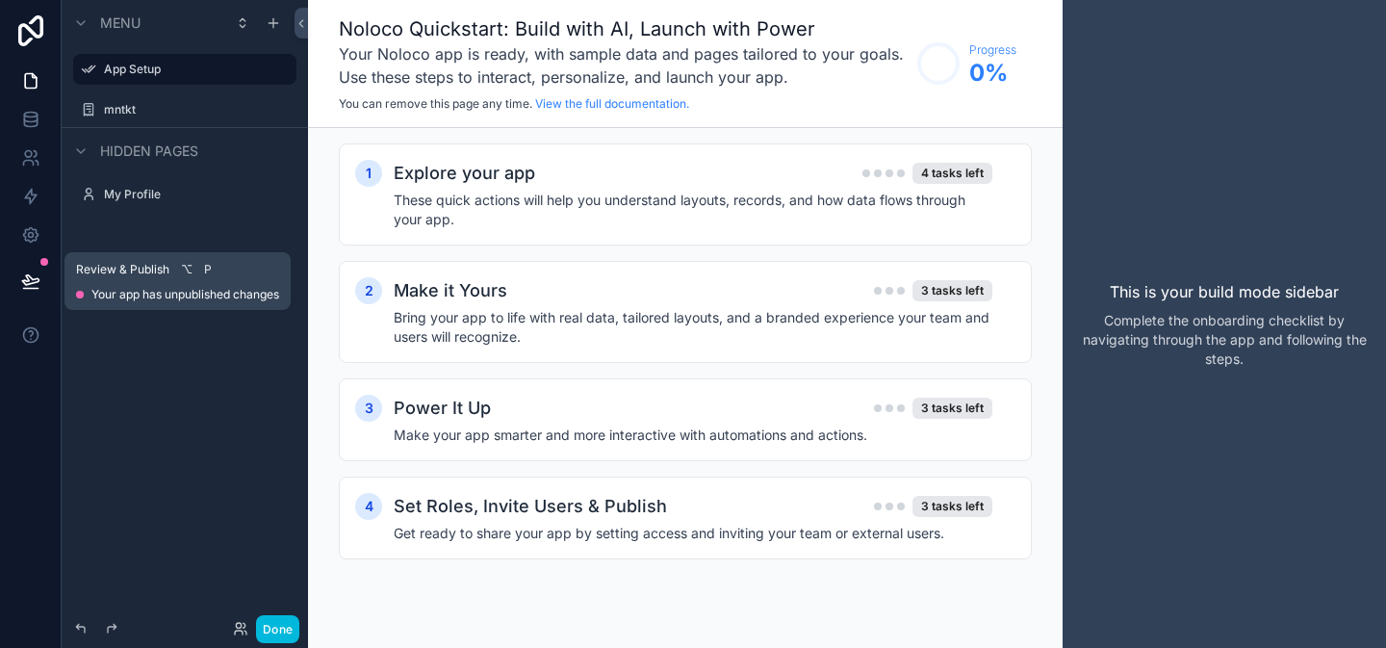
click at [29, 270] on button at bounding box center [31, 281] width 42 height 54
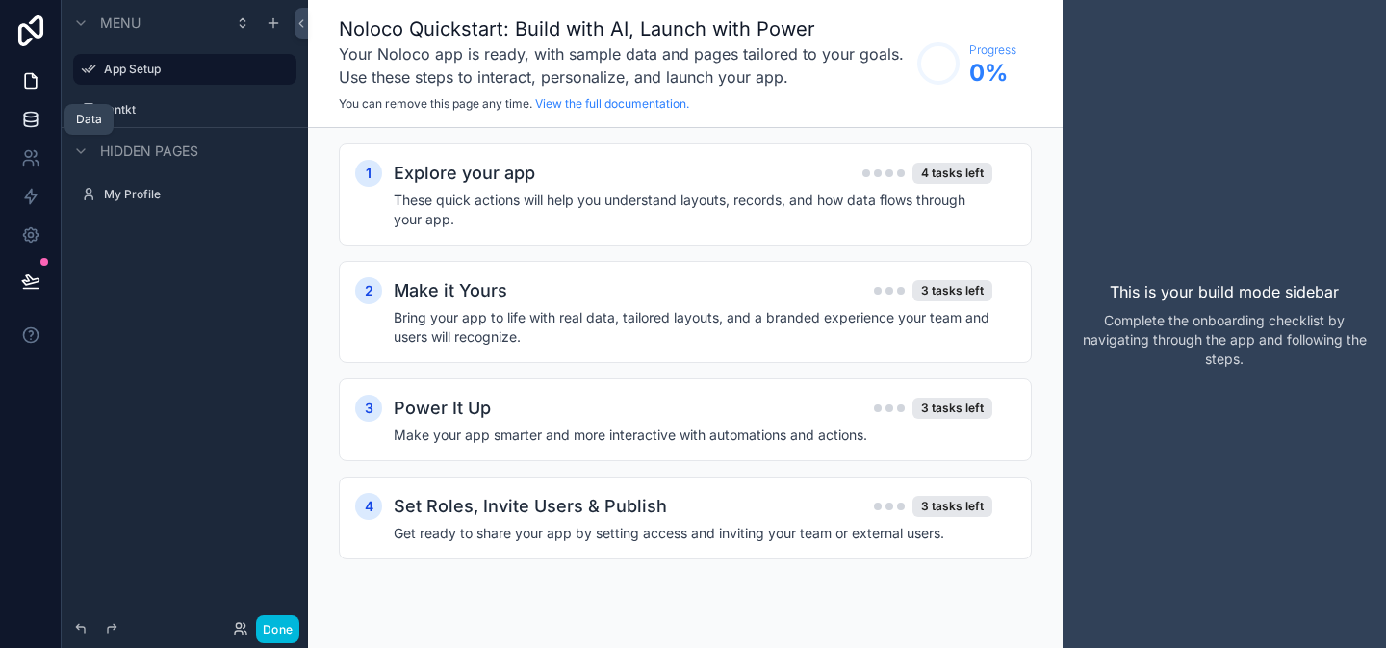
click at [36, 122] on icon at bounding box center [30, 123] width 13 height 8
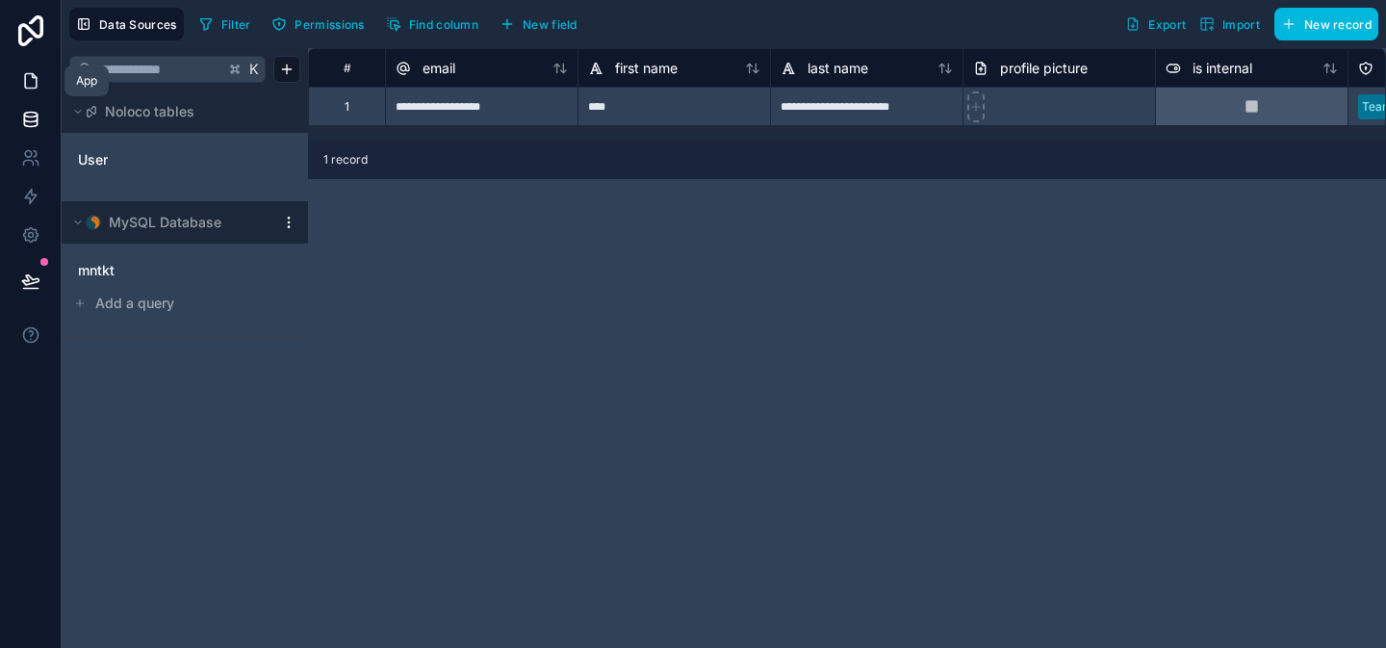
click at [28, 84] on icon at bounding box center [30, 80] width 19 height 19
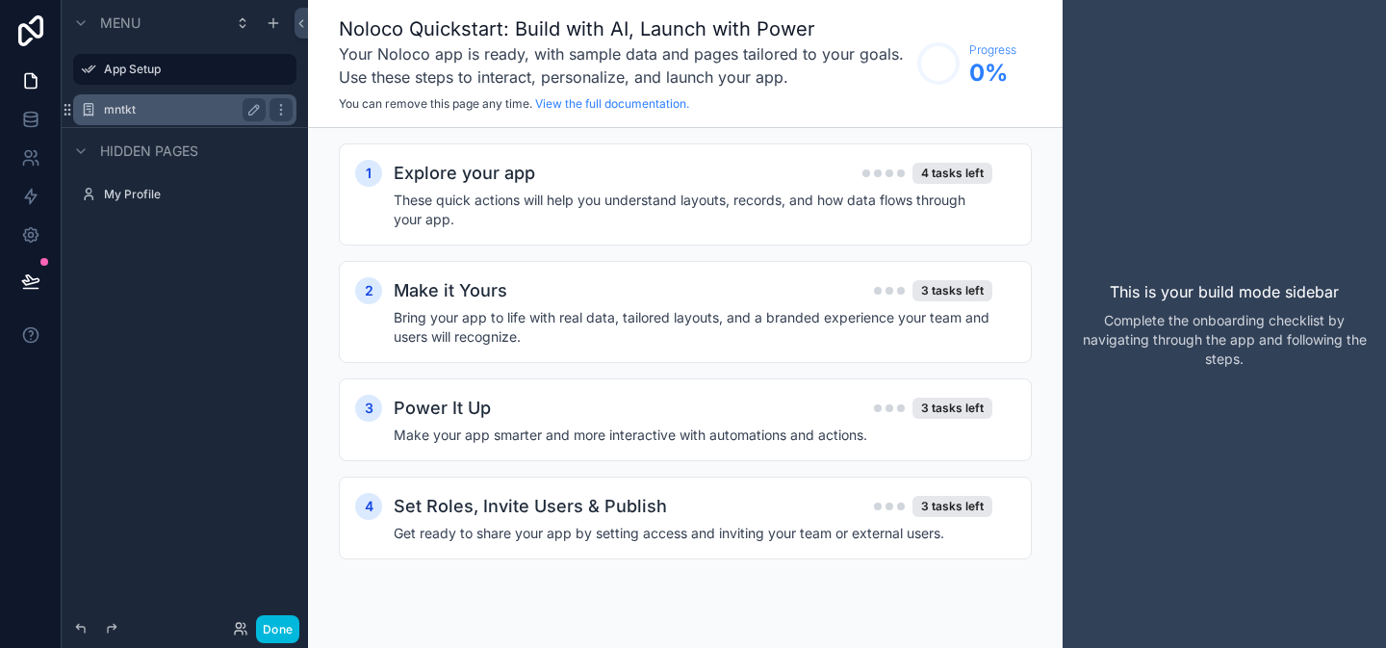
click at [222, 104] on label "mntkt" at bounding box center [181, 109] width 154 height 15
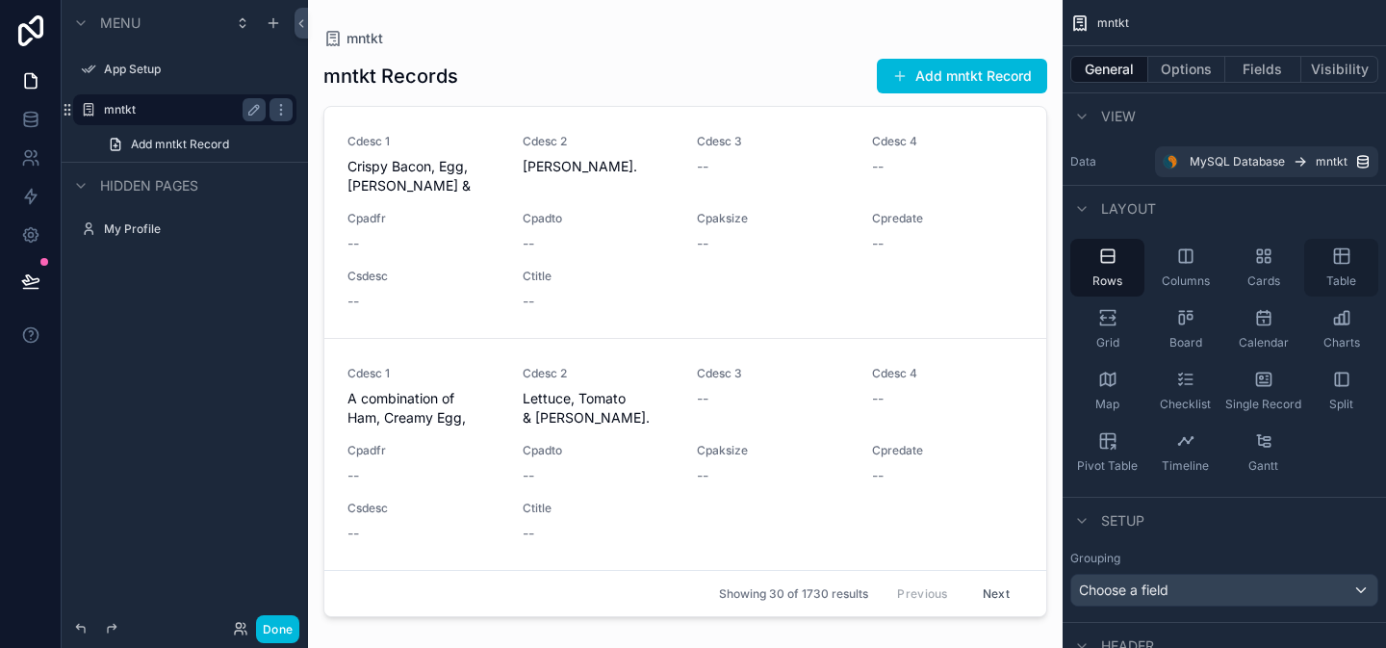
click at [1360, 266] on div "Table" at bounding box center [1342, 268] width 74 height 58
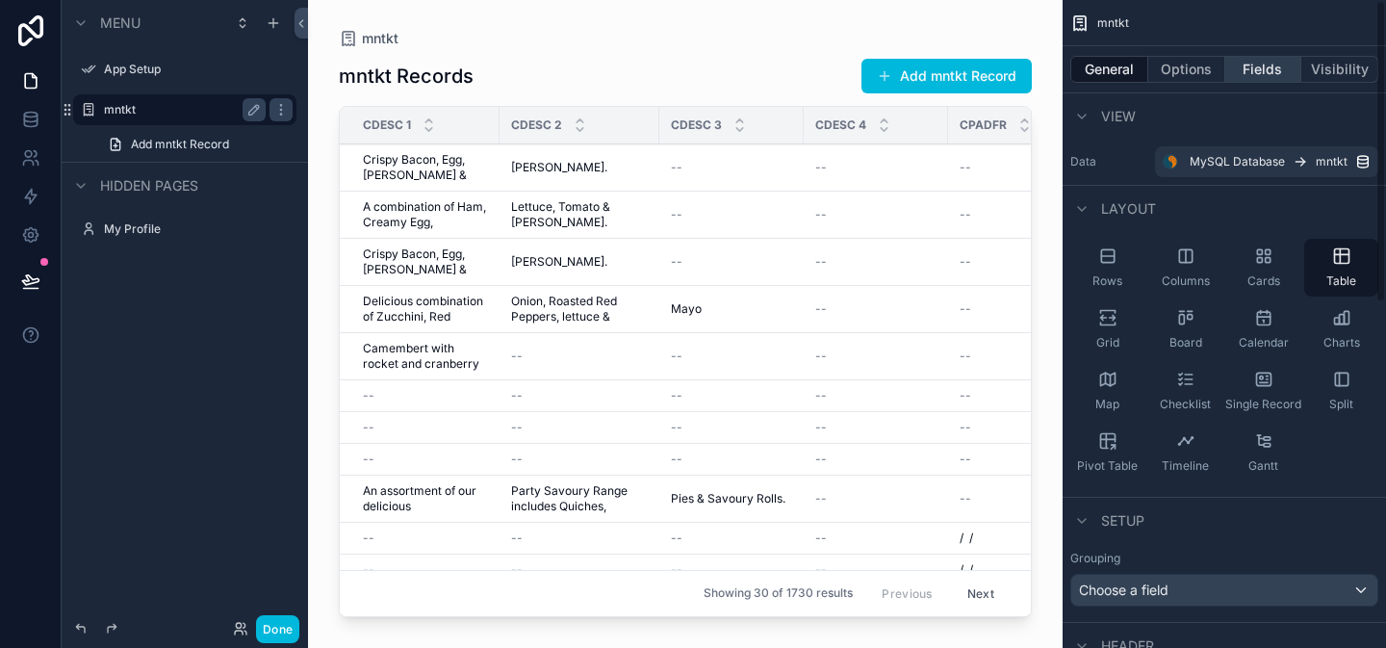
click at [1254, 68] on button "Fields" at bounding box center [1264, 69] width 77 height 27
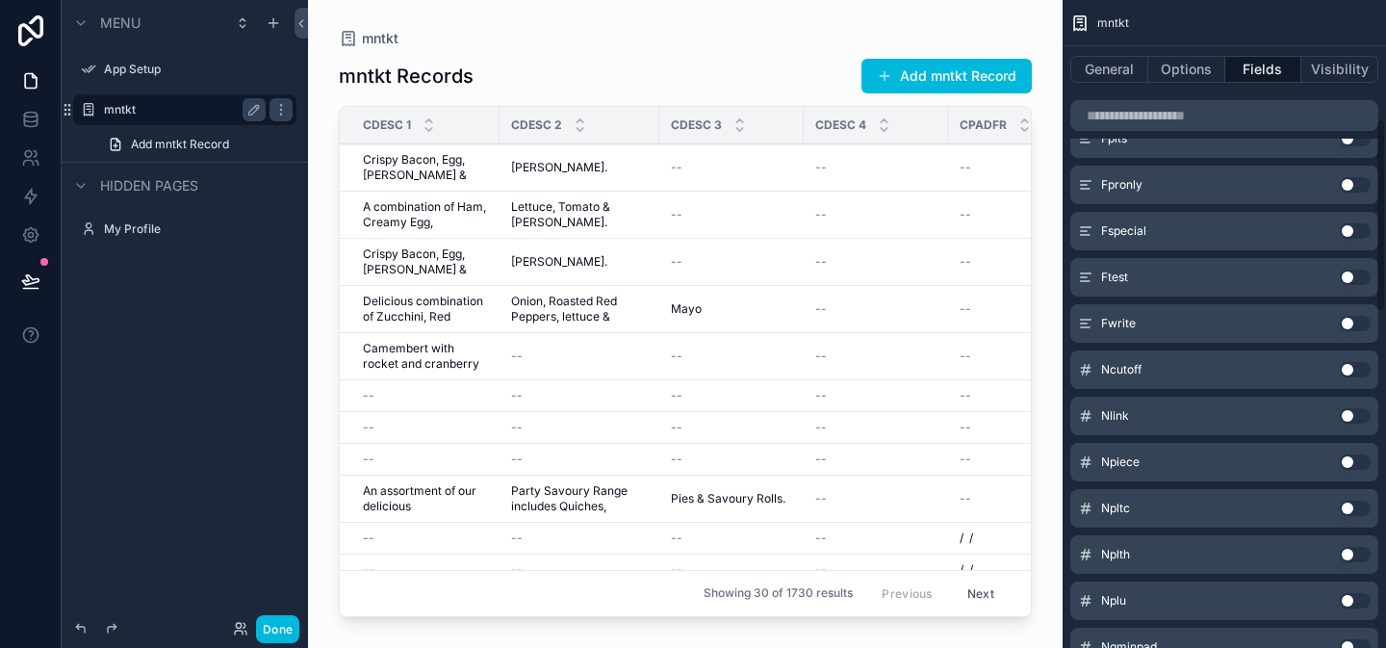
scroll to position [1512, 0]
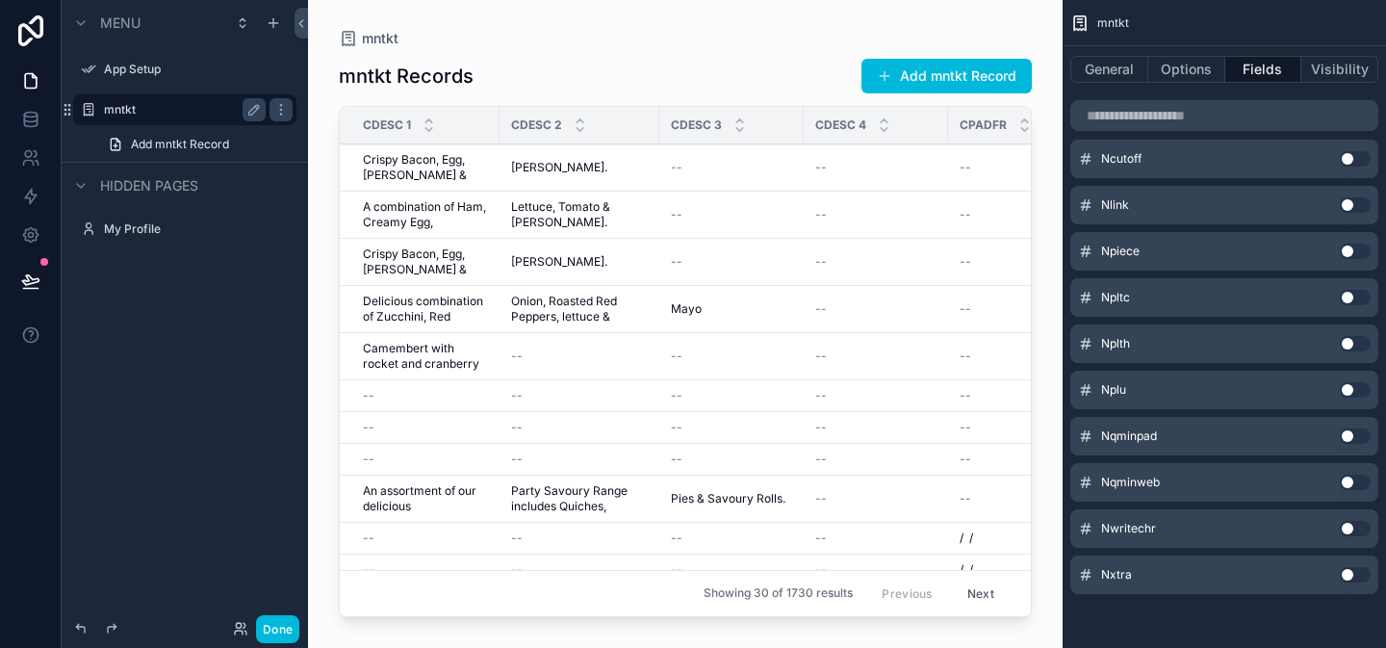
click at [1359, 570] on button "Use setting" at bounding box center [1355, 574] width 31 height 15
click at [1359, 536] on button "Use setting" at bounding box center [1355, 528] width 31 height 15
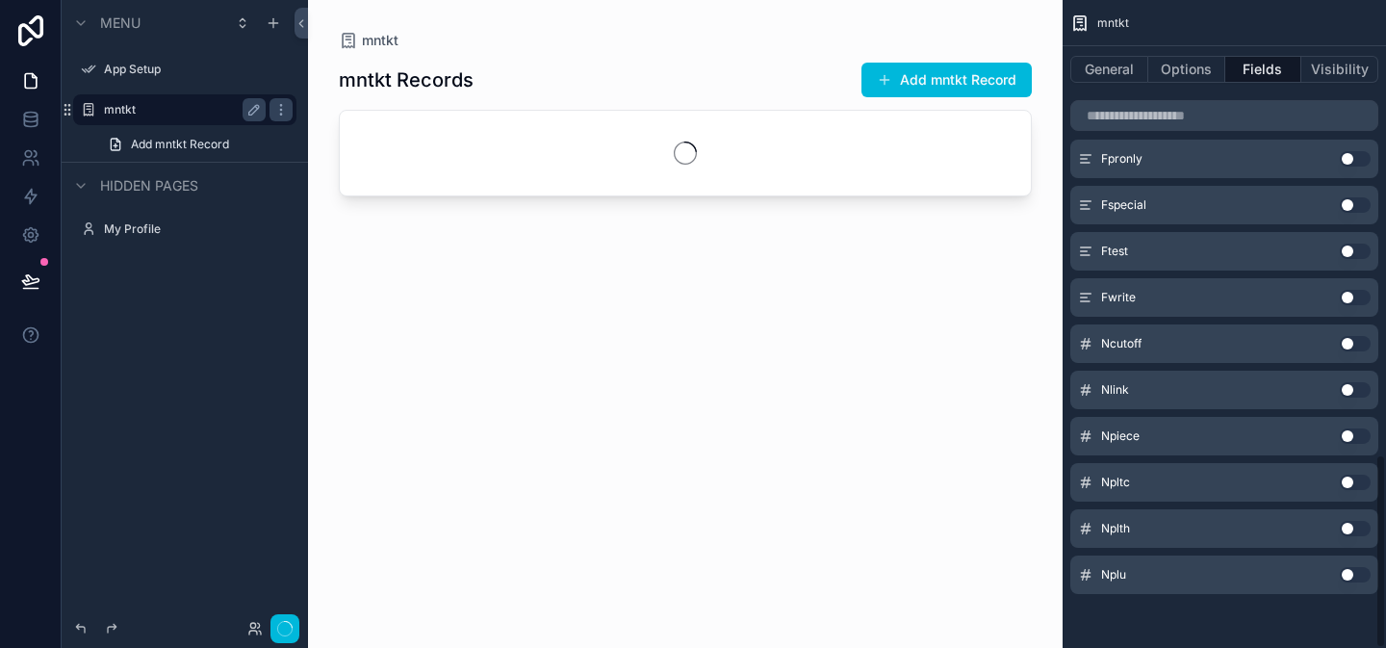
click at [1359, 570] on button "Use setting" at bounding box center [1355, 574] width 31 height 15
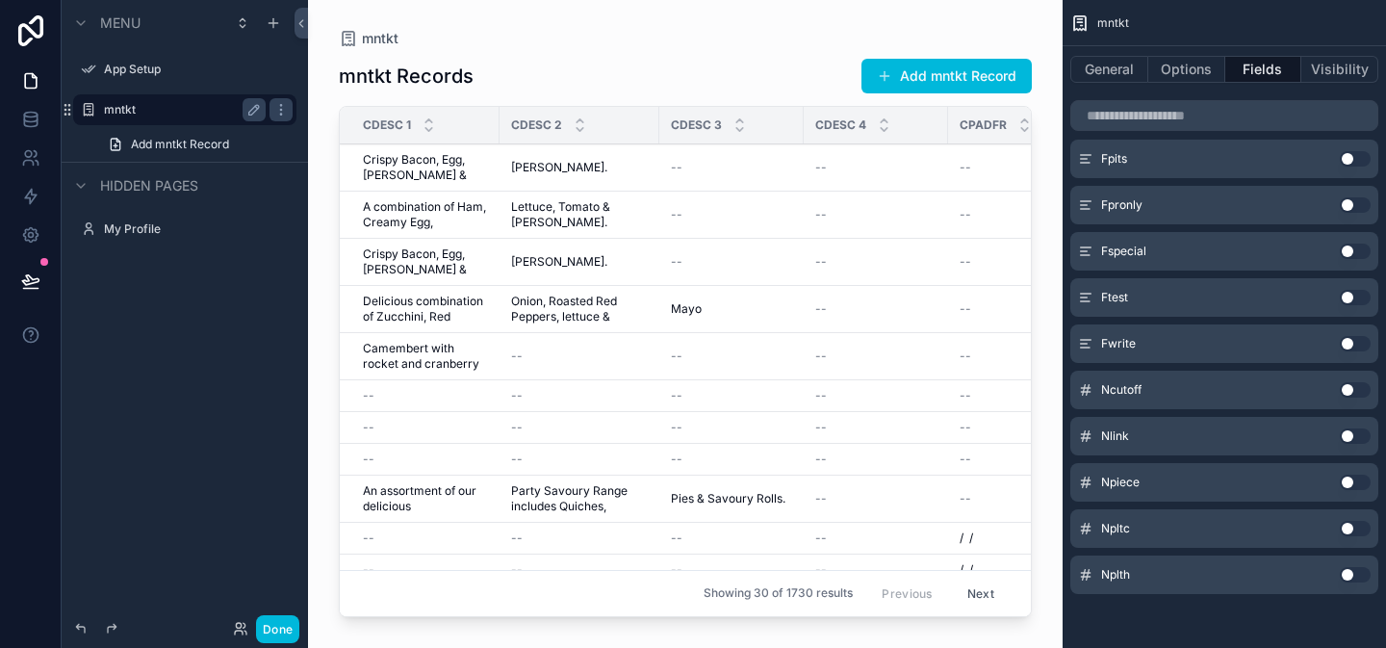
click at [1359, 570] on button "Use setting" at bounding box center [1355, 574] width 31 height 15
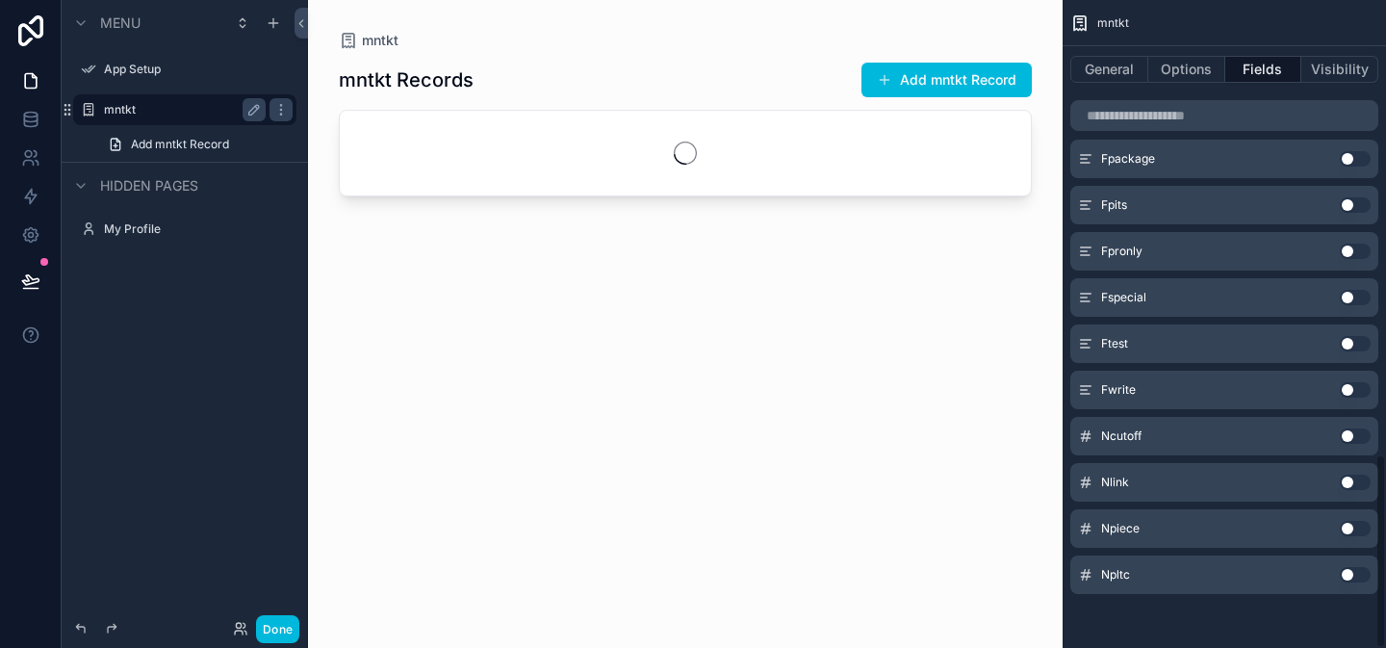
click at [1359, 570] on button "Use setting" at bounding box center [1355, 574] width 31 height 15
click at [1359, 536] on button "Use setting" at bounding box center [1355, 528] width 31 height 15
click at [1359, 570] on button "Use setting" at bounding box center [1355, 574] width 31 height 15
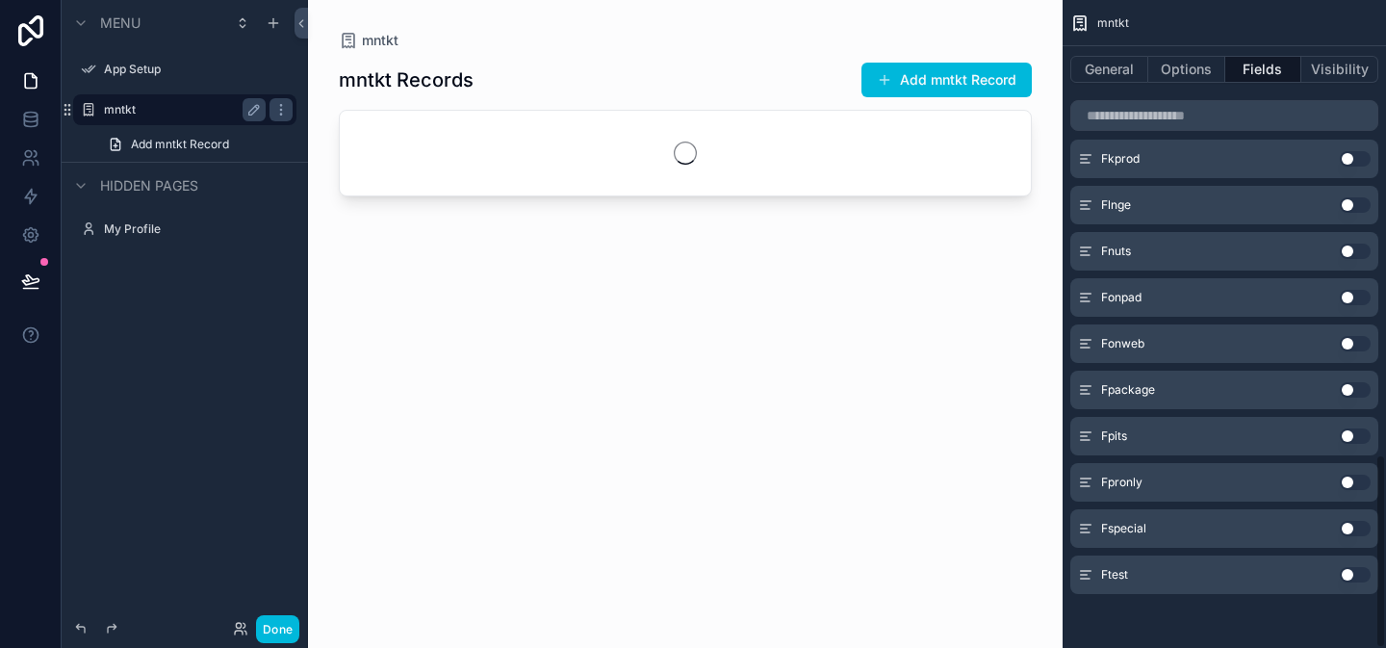
click at [1359, 570] on button "Use setting" at bounding box center [1355, 574] width 31 height 15
click at [1359, 536] on button "Use setting" at bounding box center [1355, 528] width 31 height 15
click at [1359, 490] on button "Use setting" at bounding box center [1355, 482] width 31 height 15
click at [1359, 570] on button "Use setting" at bounding box center [1355, 574] width 31 height 15
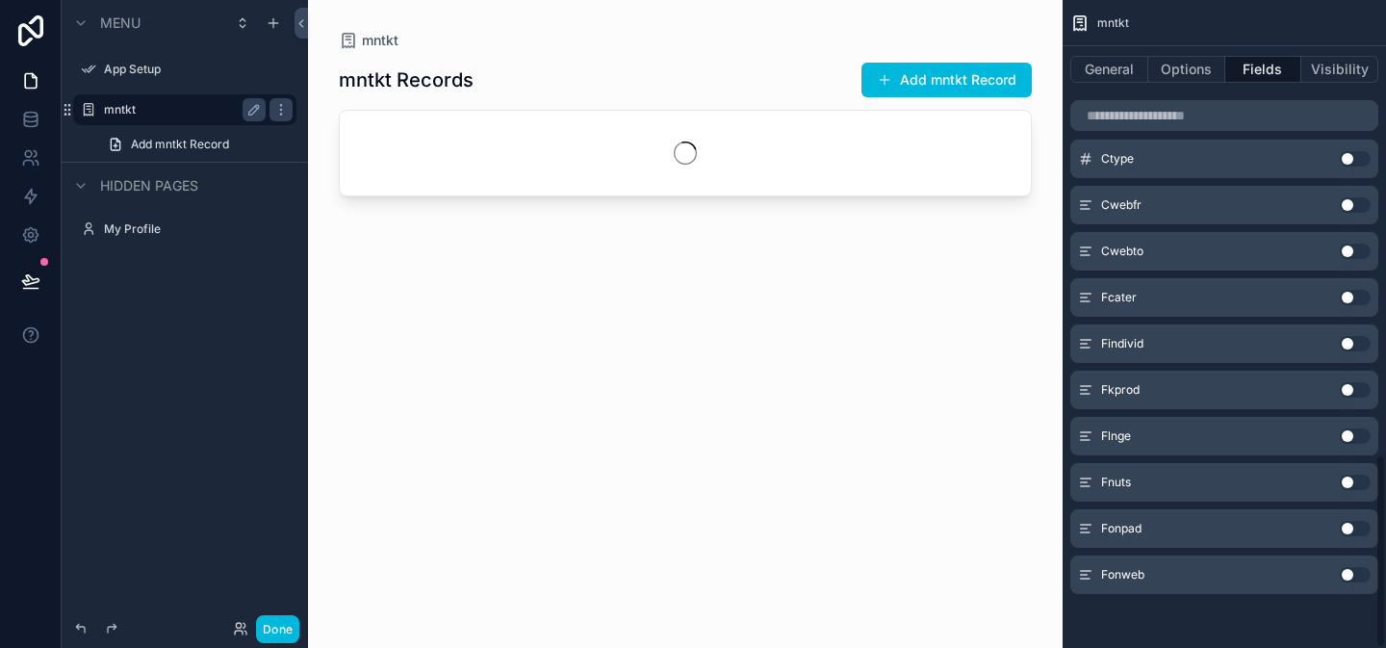
click at [1359, 570] on button "Use setting" at bounding box center [1355, 574] width 31 height 15
click at [1359, 536] on button "Use setting" at bounding box center [1355, 528] width 31 height 15
click at [1359, 570] on button "Use setting" at bounding box center [1355, 574] width 31 height 15
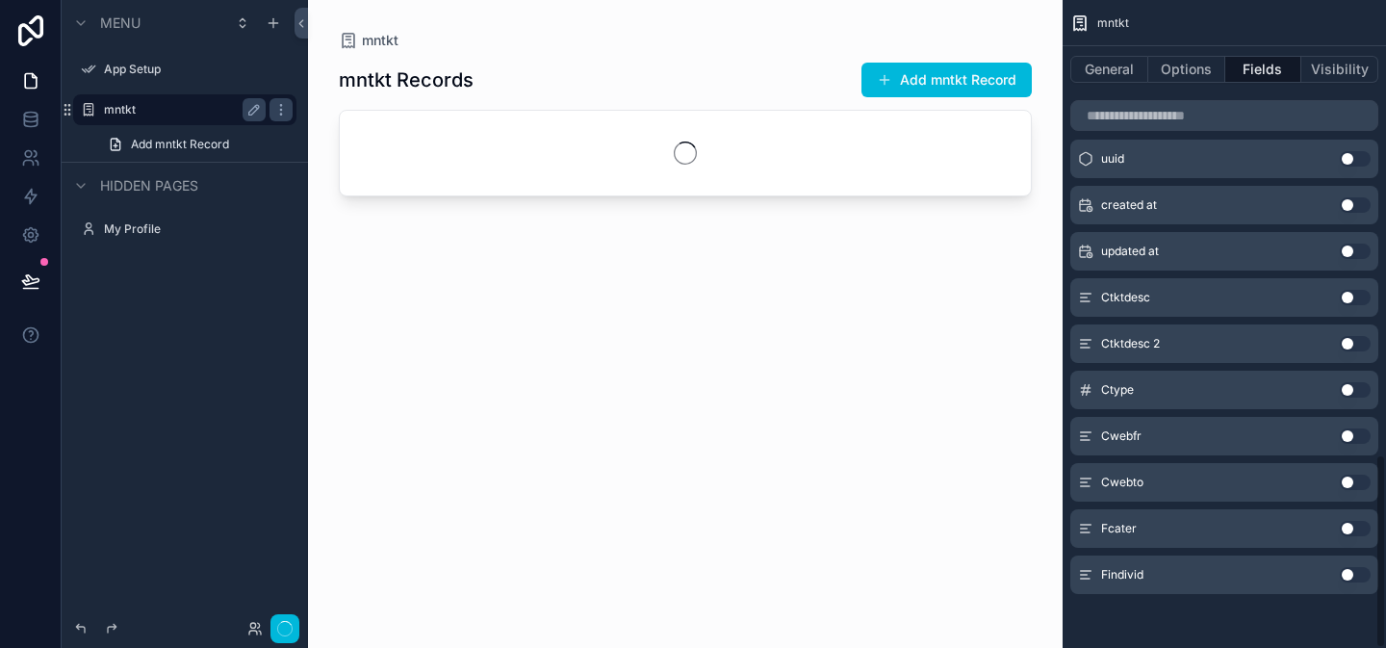
click at [1359, 570] on button "Use setting" at bounding box center [1355, 574] width 31 height 15
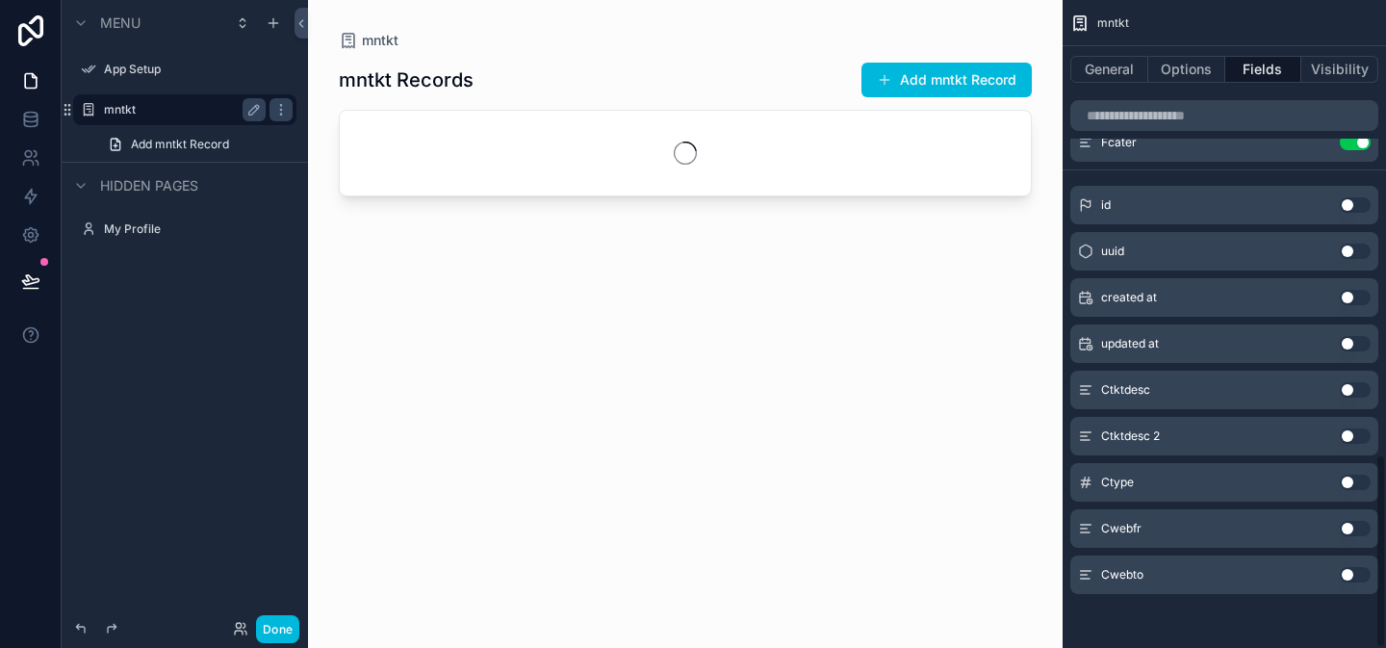
click at [1359, 570] on button "Use setting" at bounding box center [1355, 574] width 31 height 15
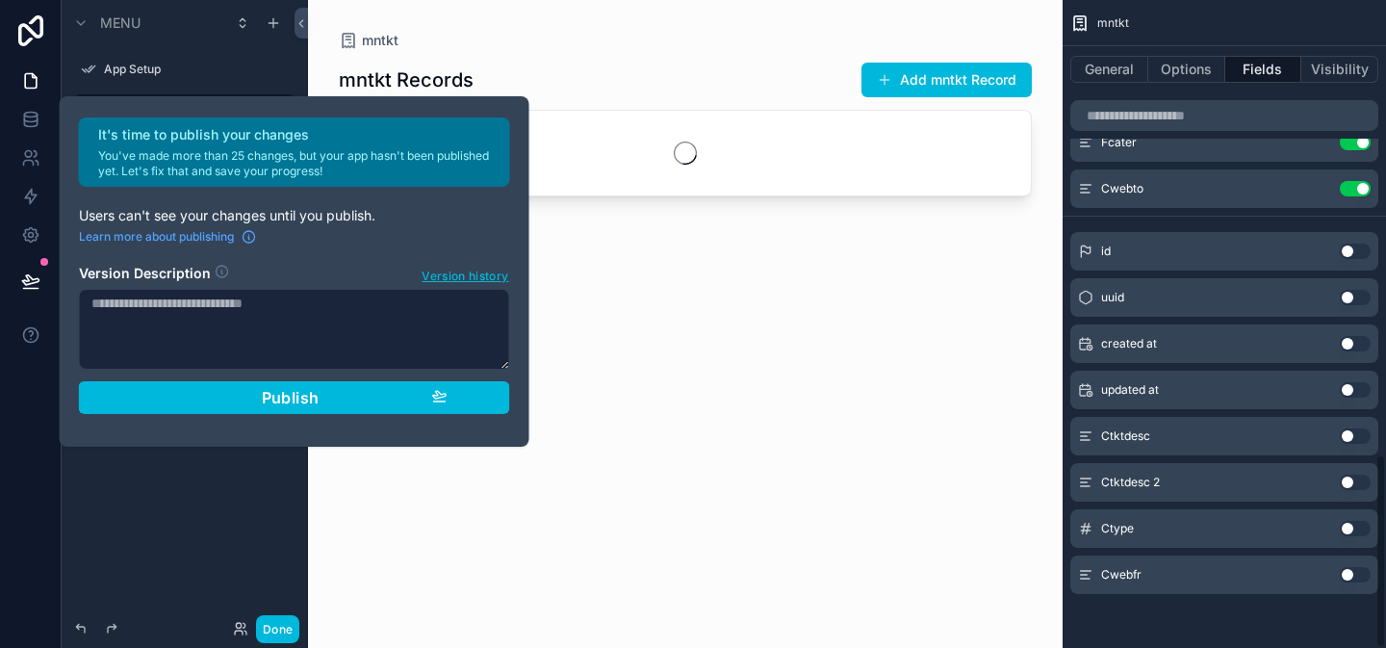
click at [1359, 570] on button "Use setting" at bounding box center [1355, 574] width 31 height 15
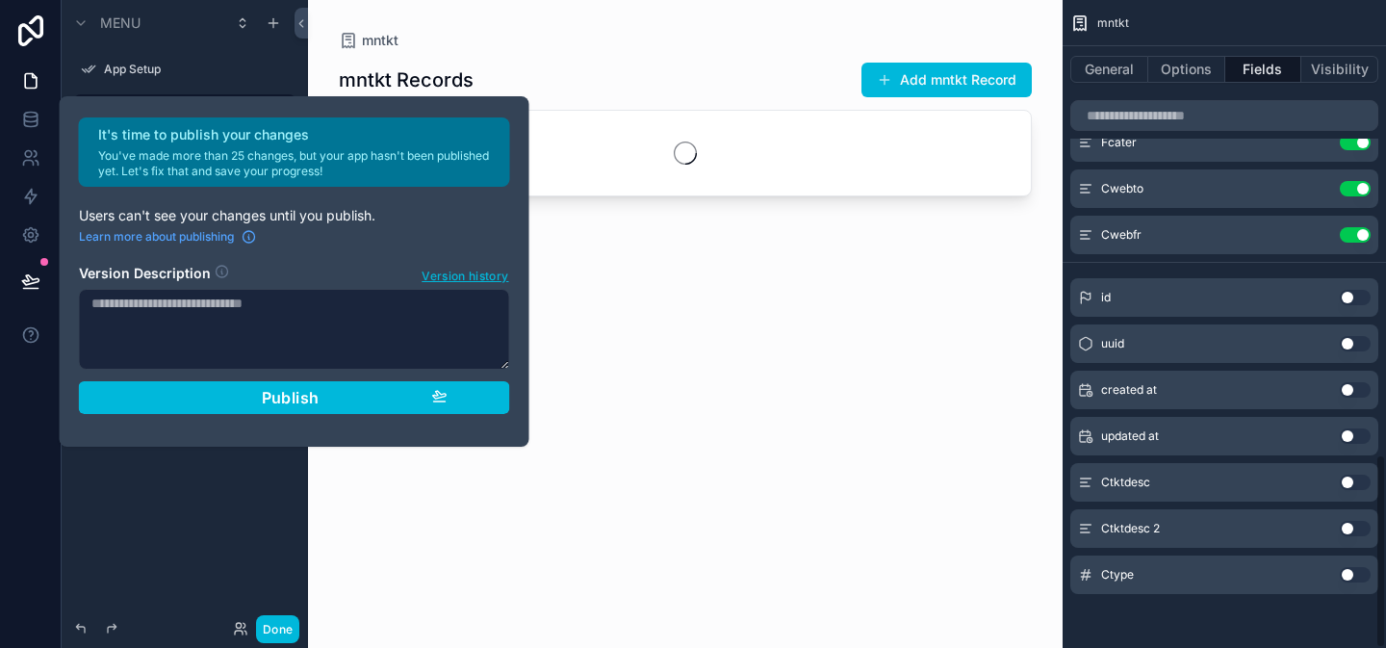
click at [1359, 570] on button "Use setting" at bounding box center [1355, 574] width 31 height 15
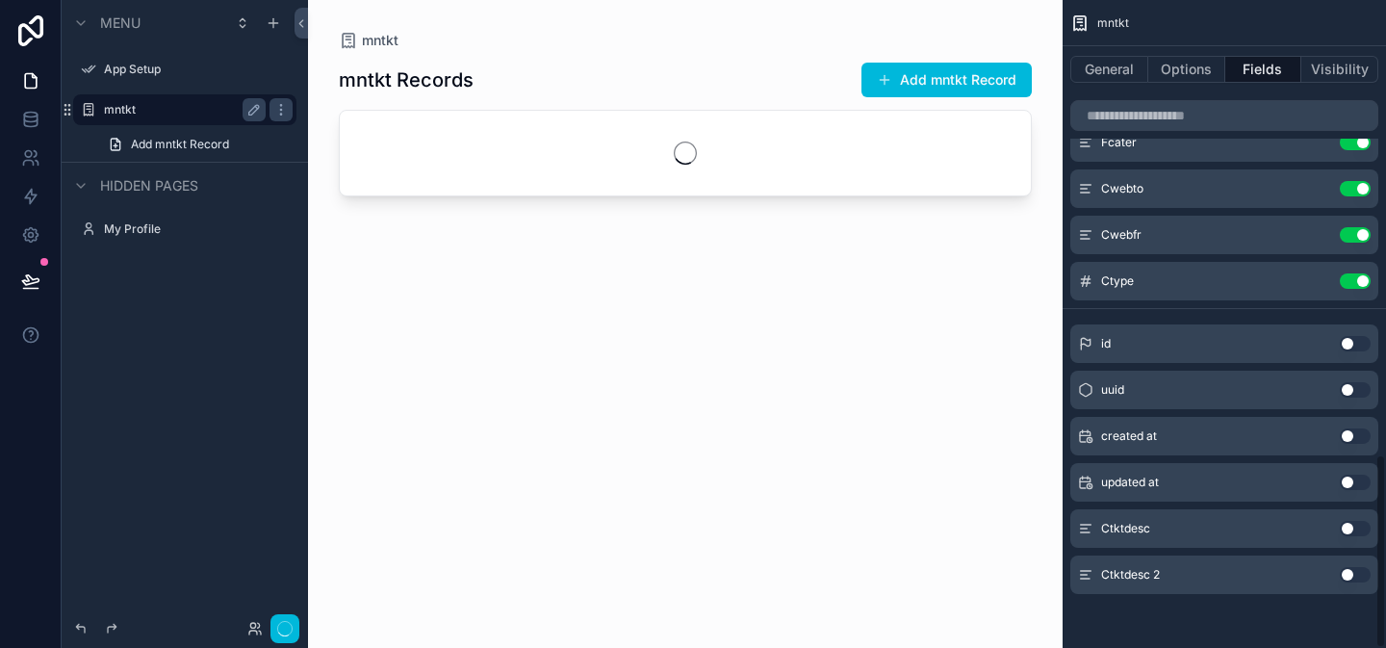
click at [1359, 570] on button "Use setting" at bounding box center [1355, 574] width 31 height 15
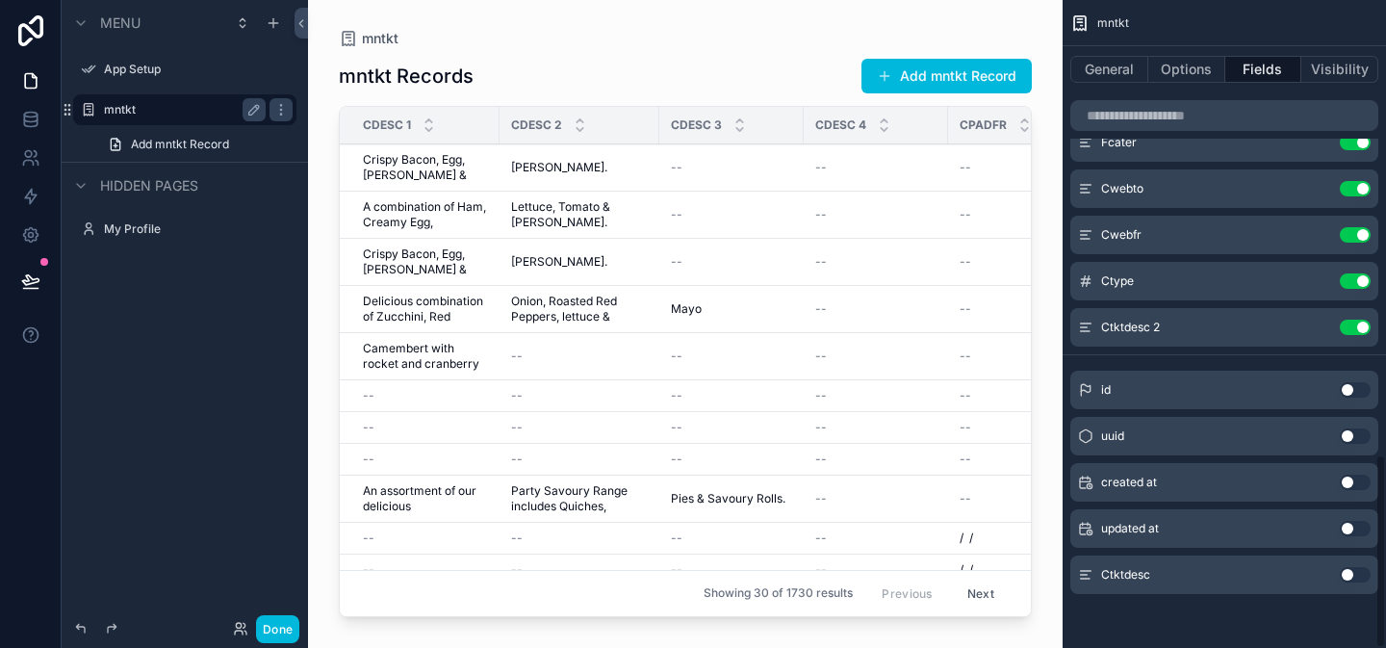
click at [1359, 570] on button "Use setting" at bounding box center [1355, 574] width 31 height 15
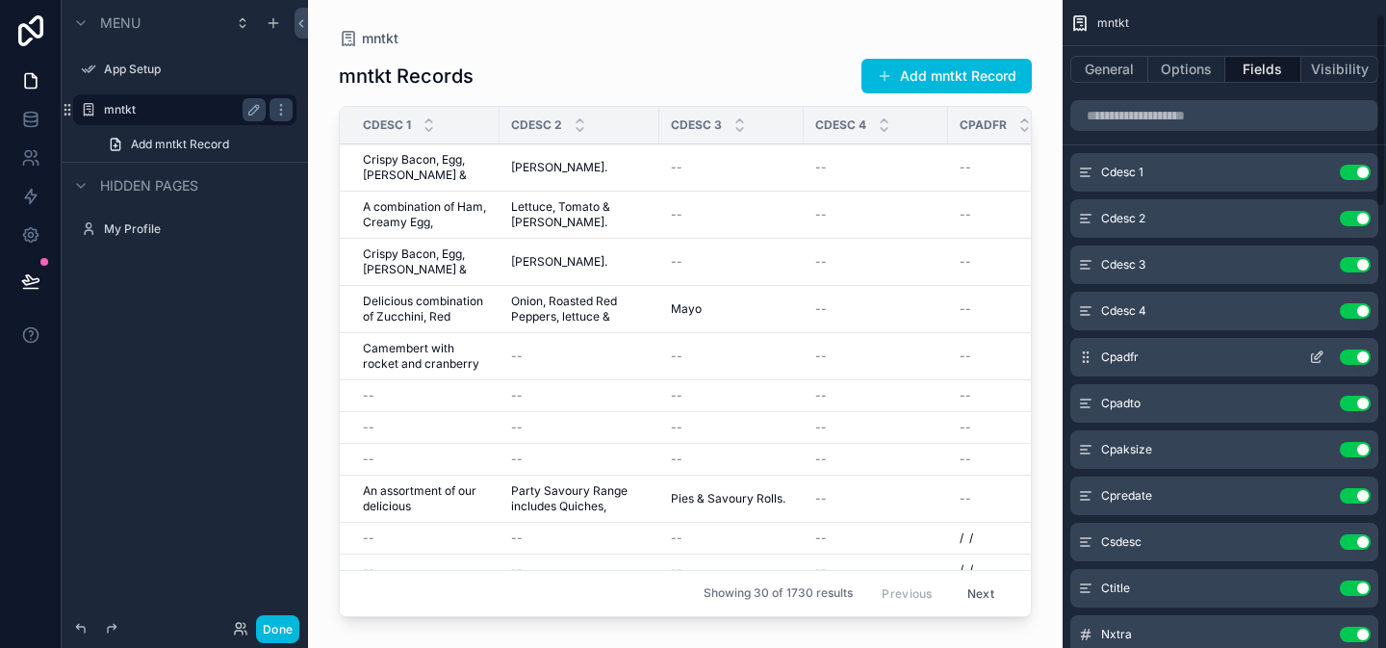
scroll to position [0, 0]
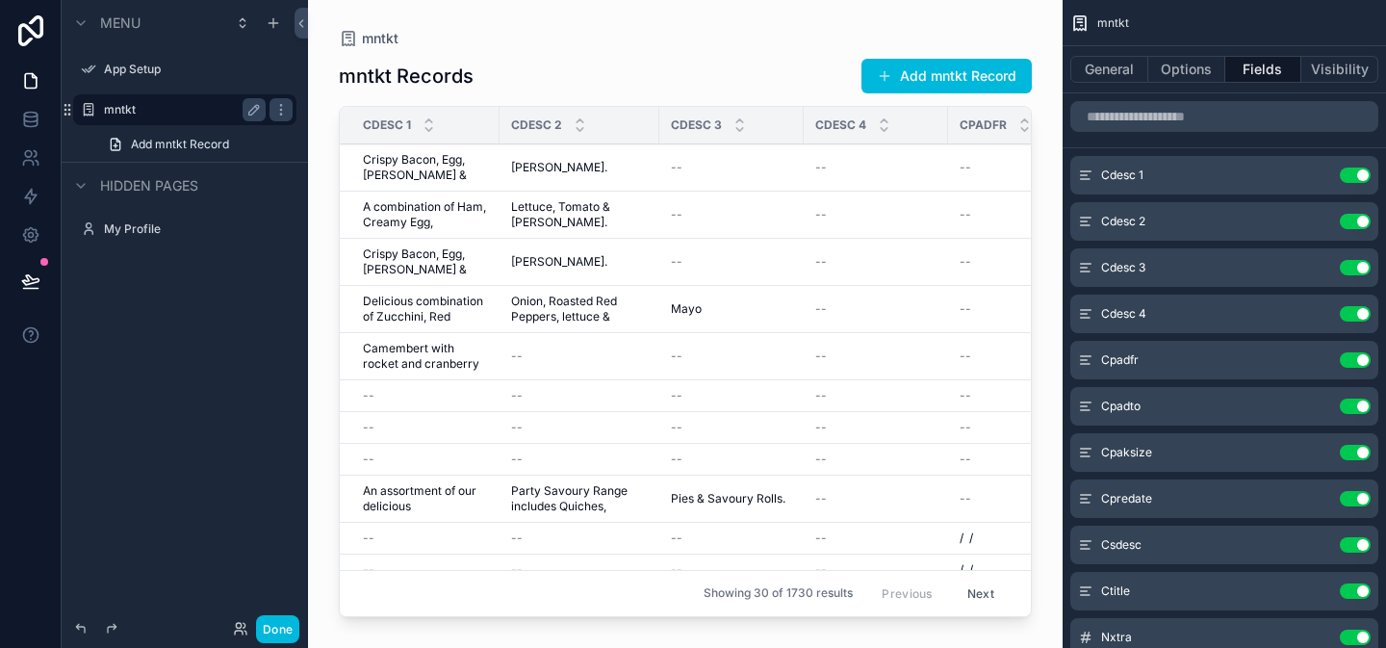
drag, startPoint x: 431, startPoint y: 608, endPoint x: 854, endPoint y: 623, distance: 423.0
click at [854, 623] on div "scrollable content" at bounding box center [685, 312] width 755 height 625
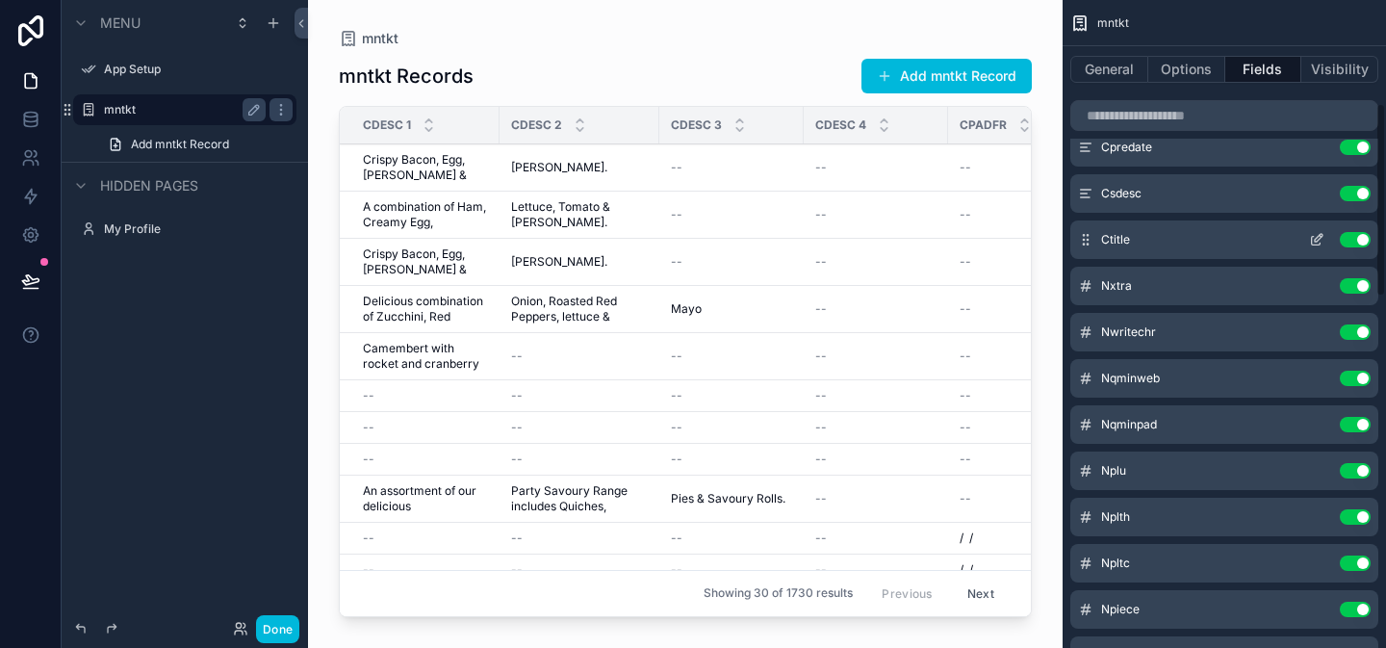
scroll to position [355, 0]
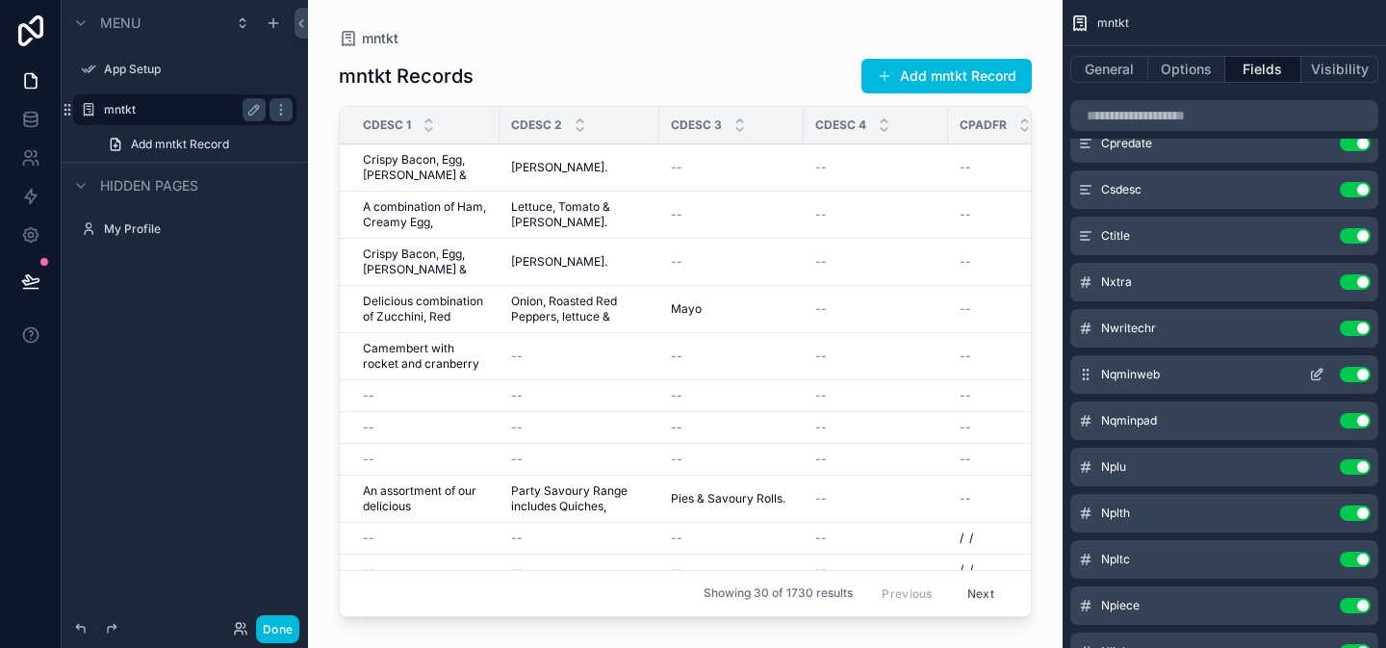
click at [1318, 375] on icon "scrollable content" at bounding box center [1319, 373] width 8 height 8
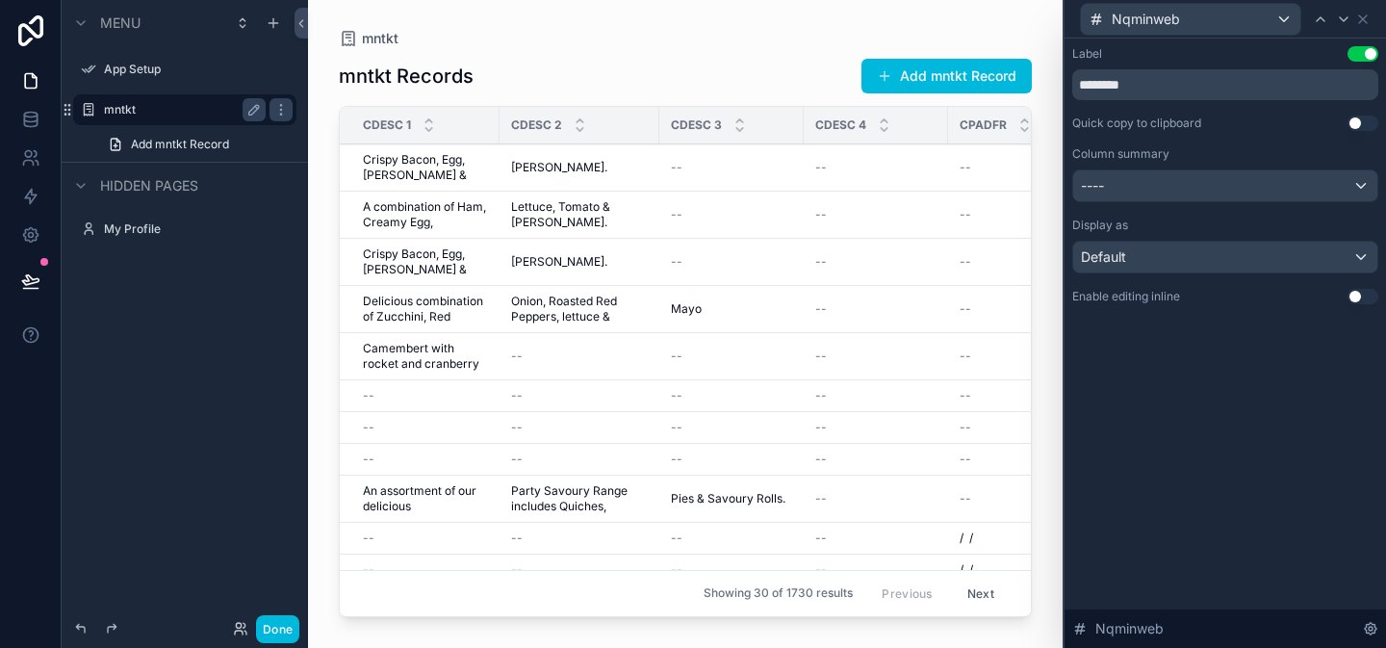
click at [1360, 298] on button "Use setting" at bounding box center [1363, 296] width 31 height 15
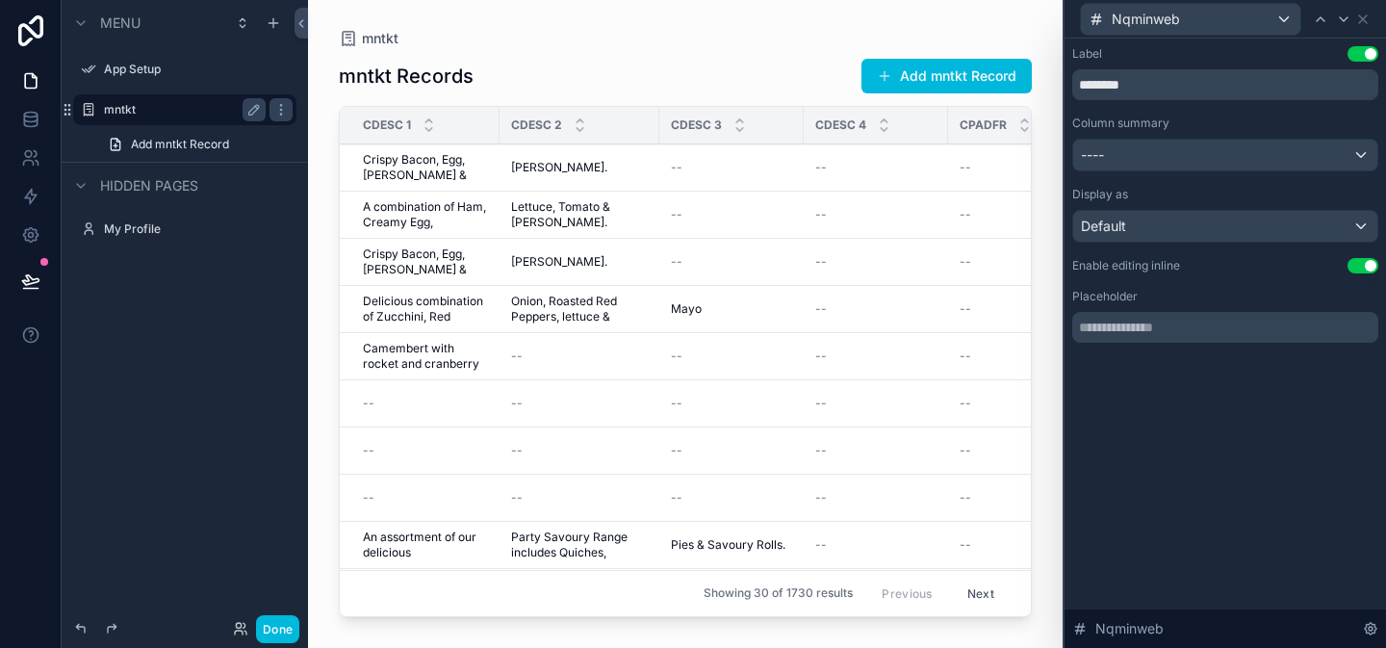
click at [1360, 297] on div "Placeholder" at bounding box center [1226, 296] width 306 height 15
click at [1363, 23] on icon at bounding box center [1363, 19] width 15 height 15
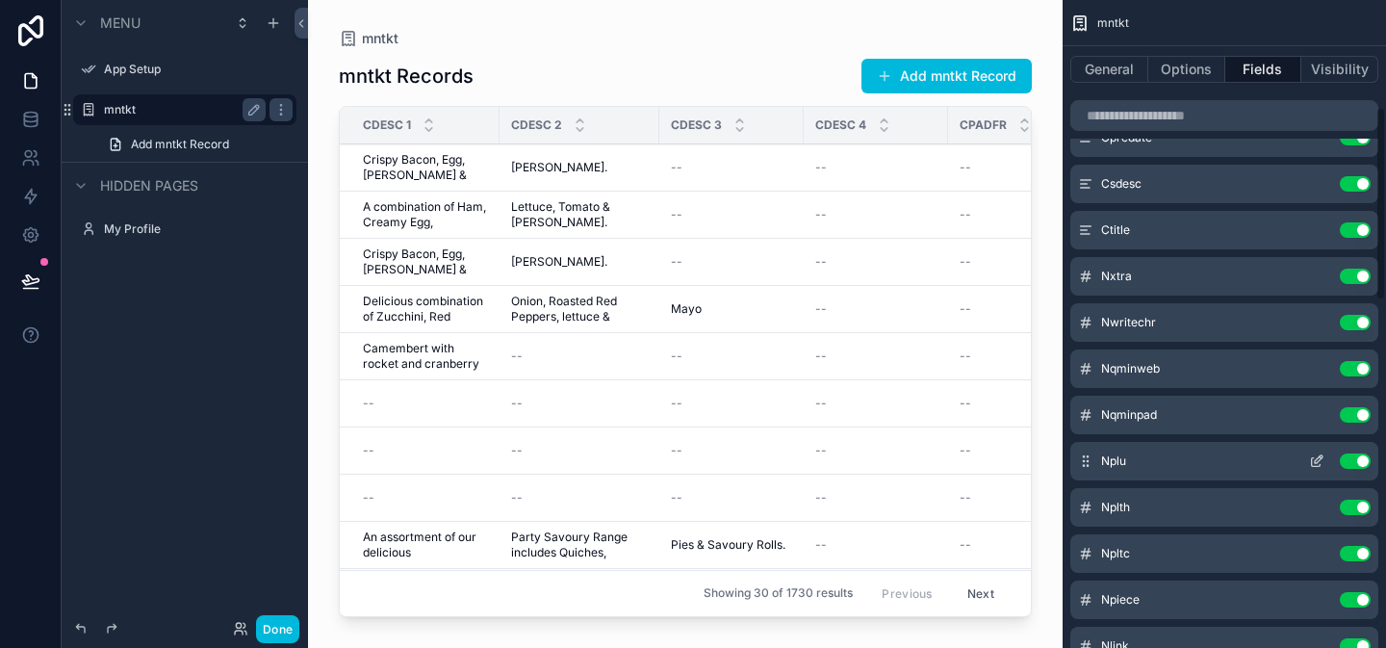
scroll to position [363, 0]
click at [1313, 414] on icon "scrollable content" at bounding box center [1316, 412] width 15 height 15
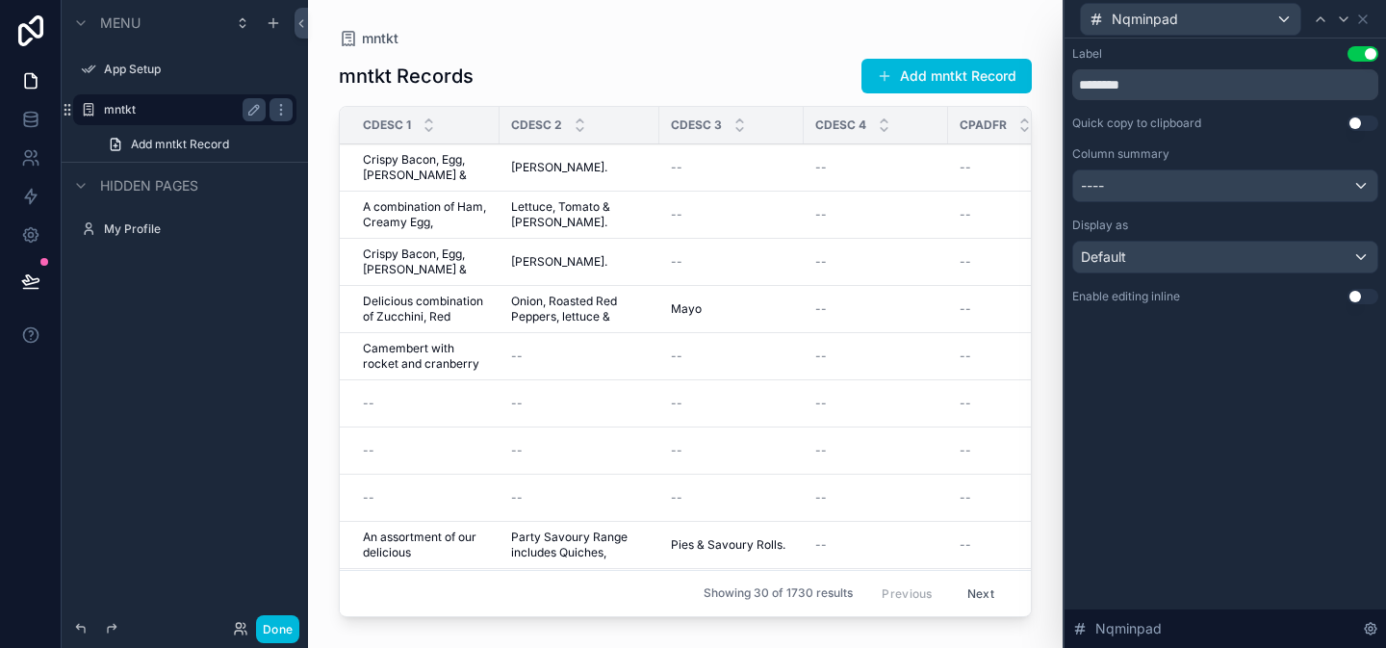
click at [1356, 297] on button "Use setting" at bounding box center [1363, 296] width 31 height 15
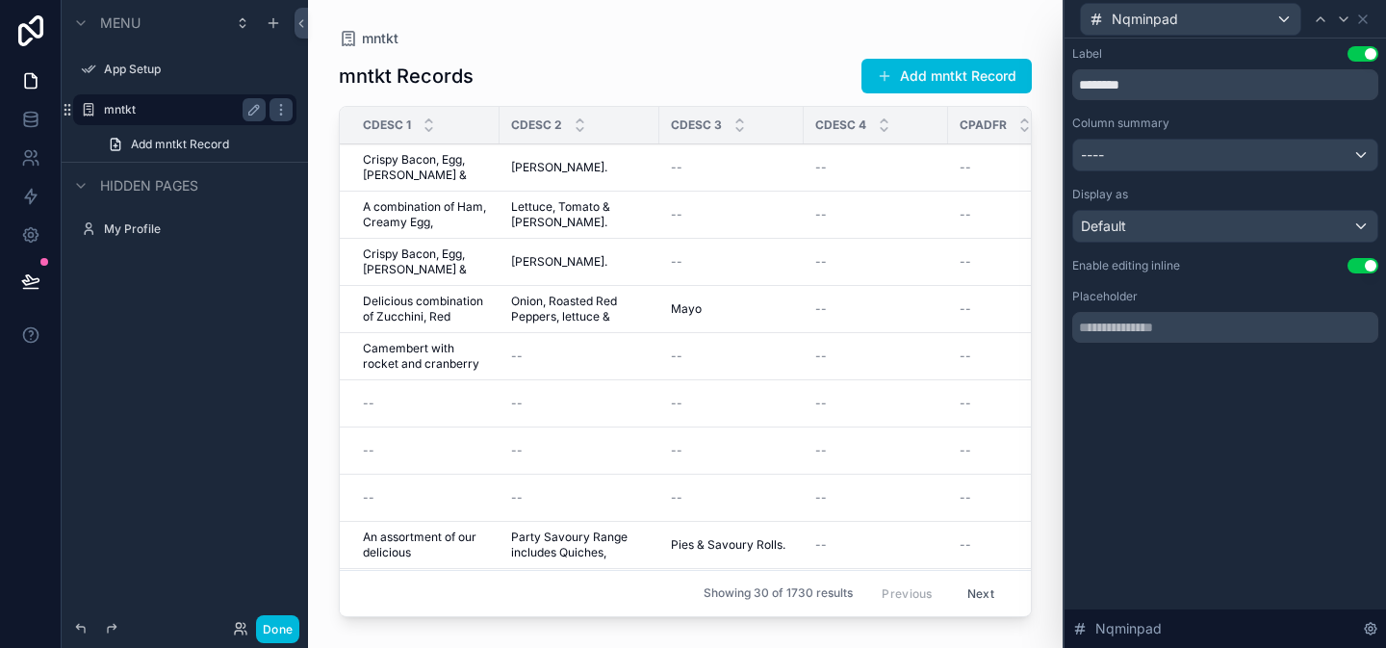
click at [1358, 295] on div "Placeholder" at bounding box center [1226, 296] width 306 height 15
click at [1363, 17] on icon at bounding box center [1363, 19] width 15 height 15
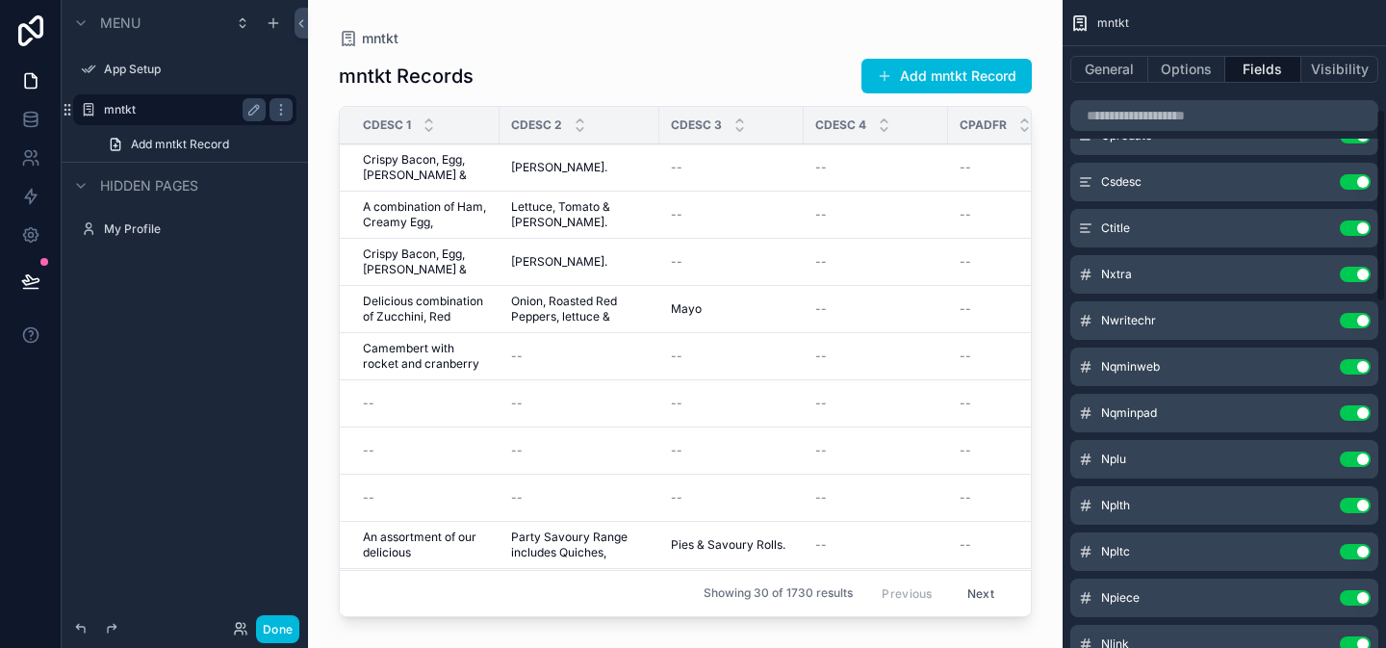
scroll to position [367, 0]
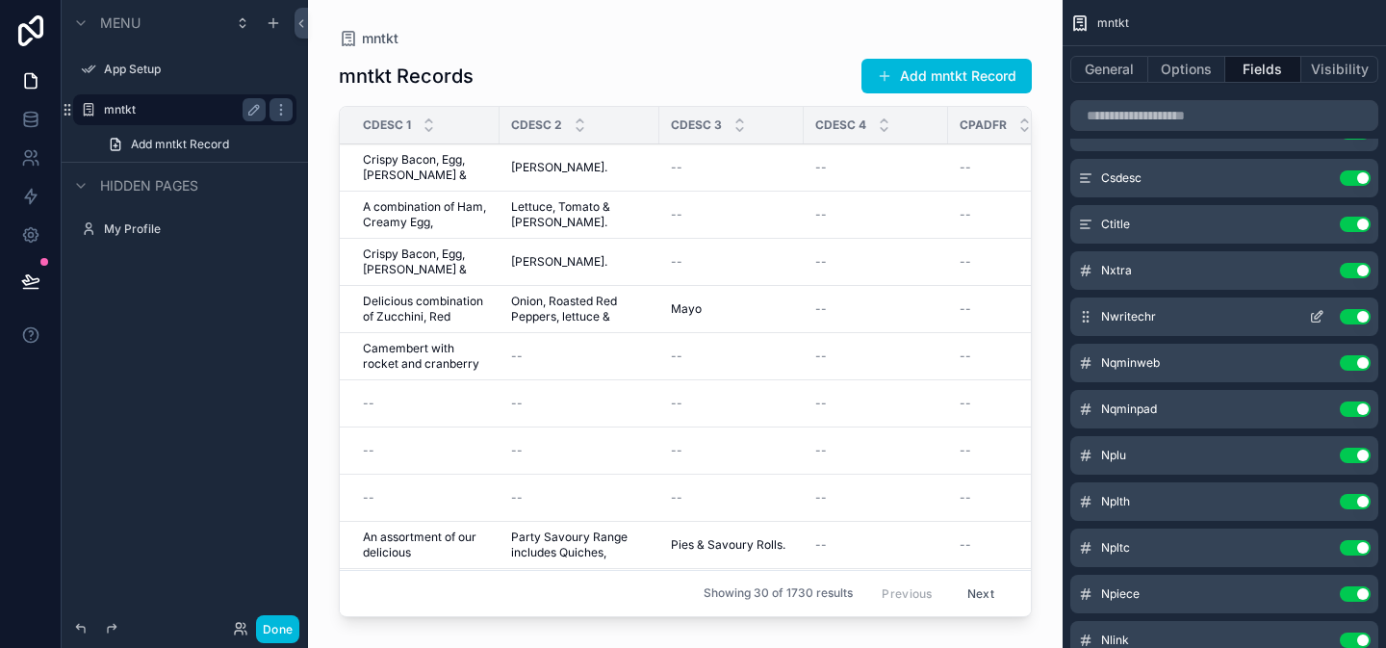
click at [1318, 319] on icon "scrollable content" at bounding box center [1316, 316] width 15 height 15
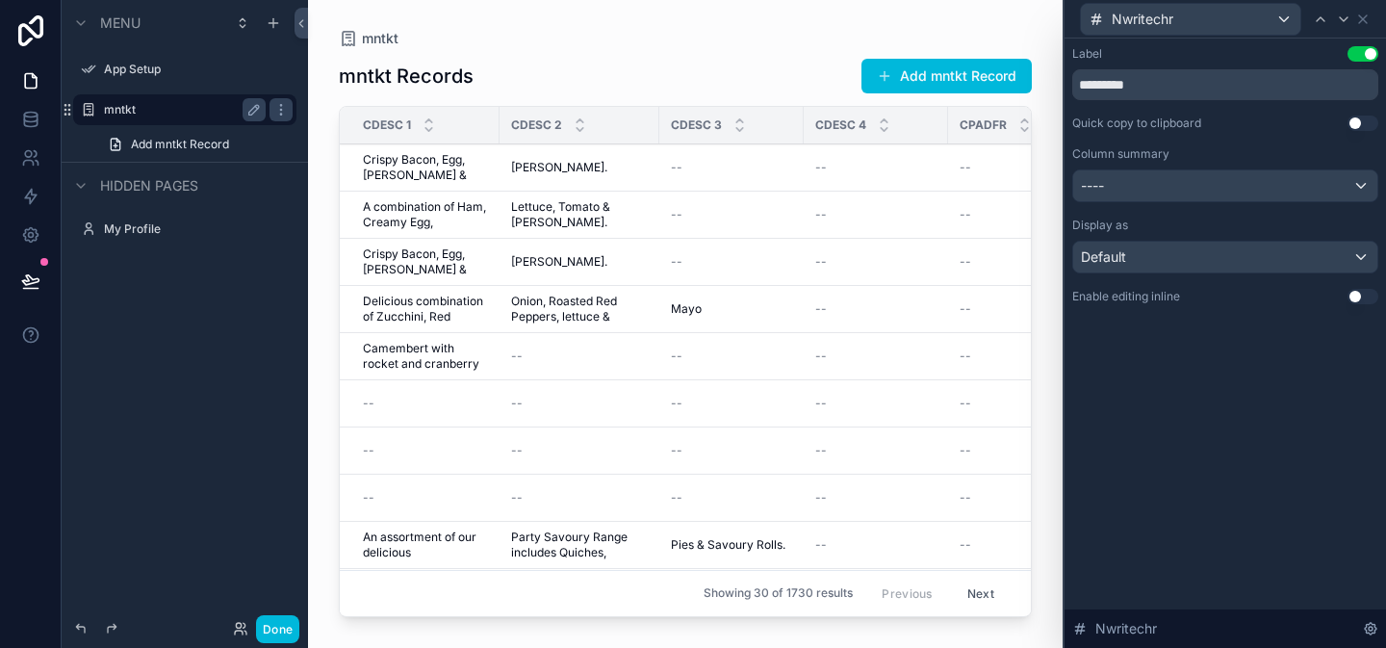
click at [1360, 296] on button "Use setting" at bounding box center [1363, 296] width 31 height 15
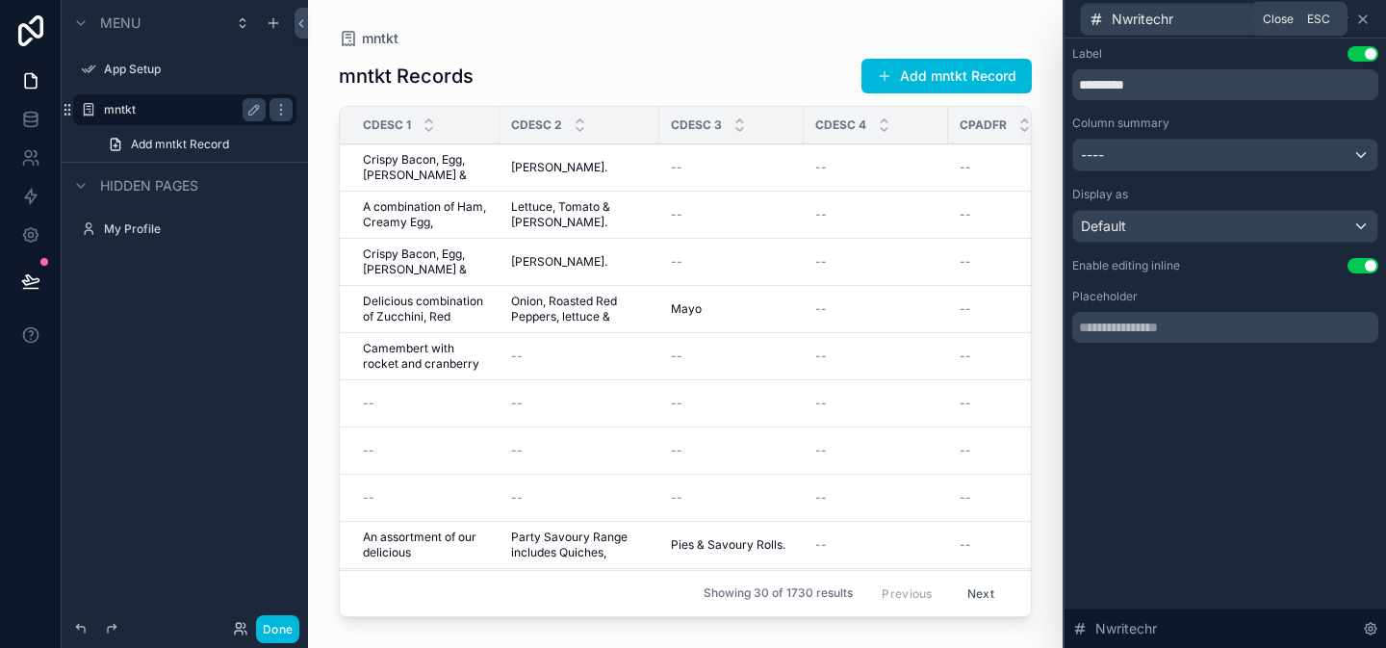
click at [1364, 20] on icon at bounding box center [1363, 19] width 8 height 8
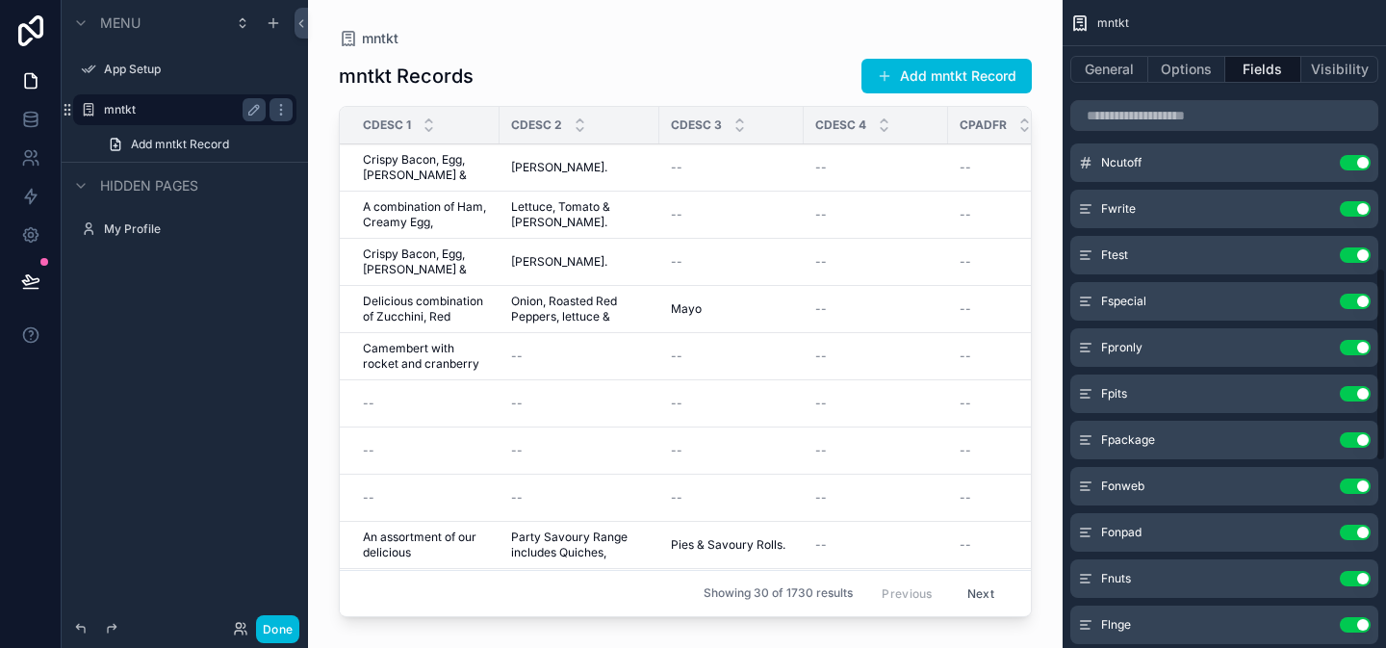
scroll to position [893, 0]
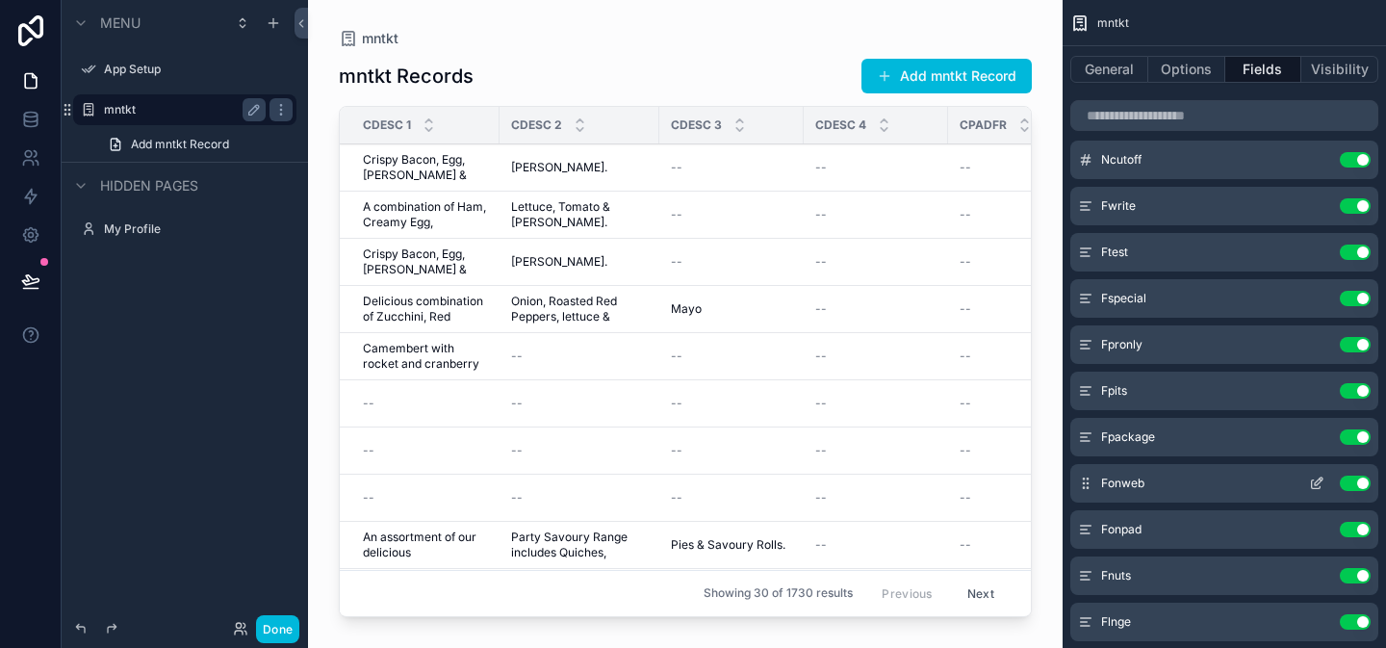
click at [1321, 483] on icon "scrollable content" at bounding box center [1316, 483] width 15 height 15
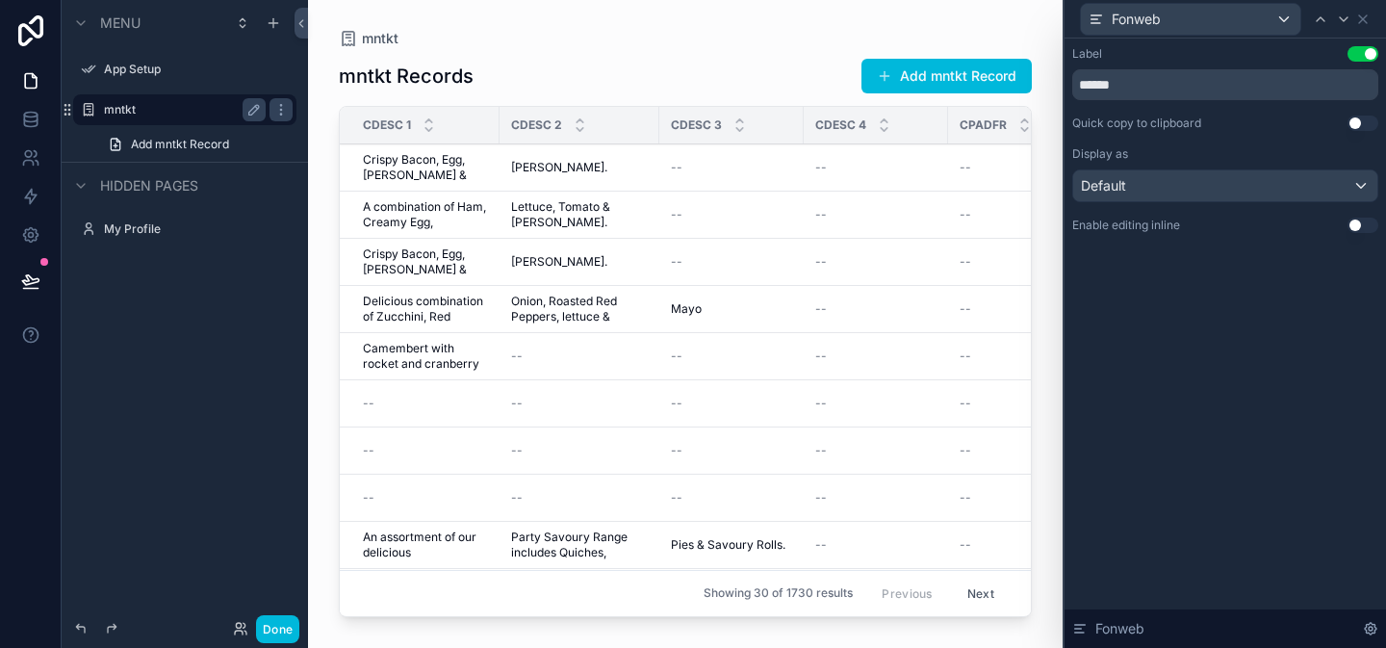
click at [1361, 225] on button "Use setting" at bounding box center [1363, 225] width 31 height 15
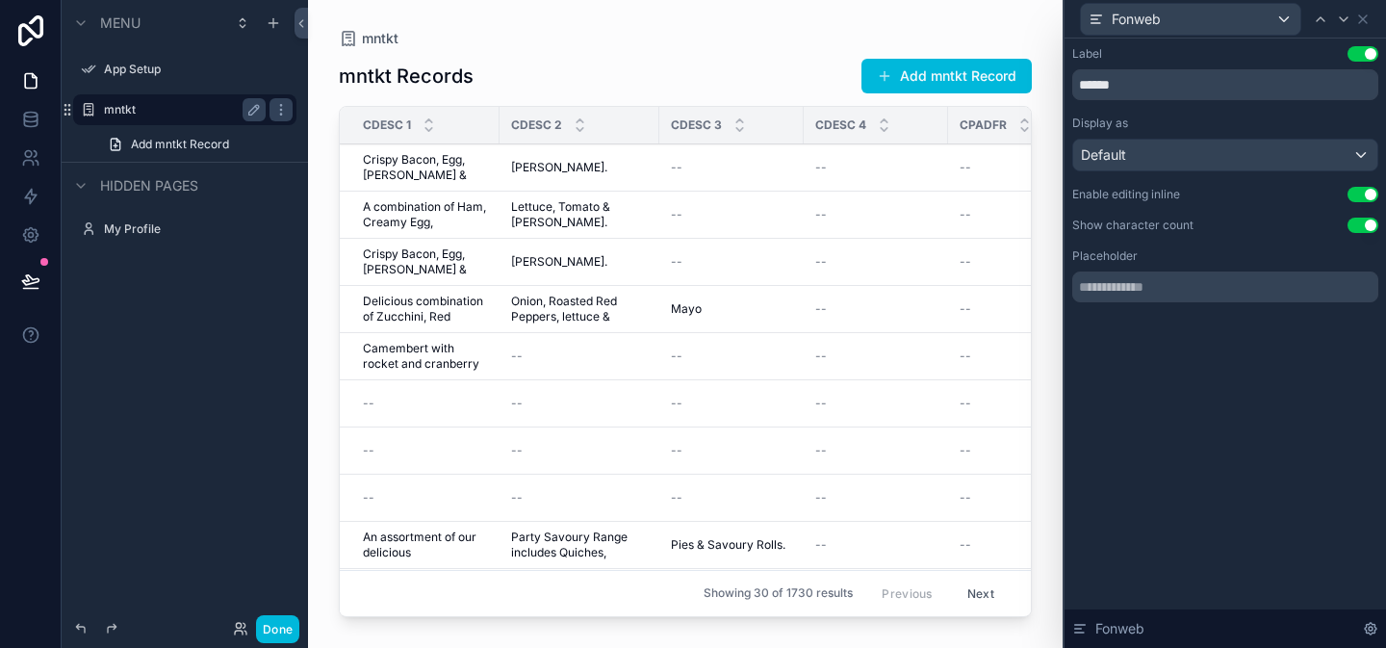
click at [1358, 227] on button "Use setting" at bounding box center [1363, 225] width 31 height 15
click at [1361, 224] on button "Use setting" at bounding box center [1363, 225] width 31 height 15
click at [1361, 225] on button "Use setting" at bounding box center [1363, 225] width 31 height 15
click at [1365, 17] on icon at bounding box center [1363, 19] width 15 height 15
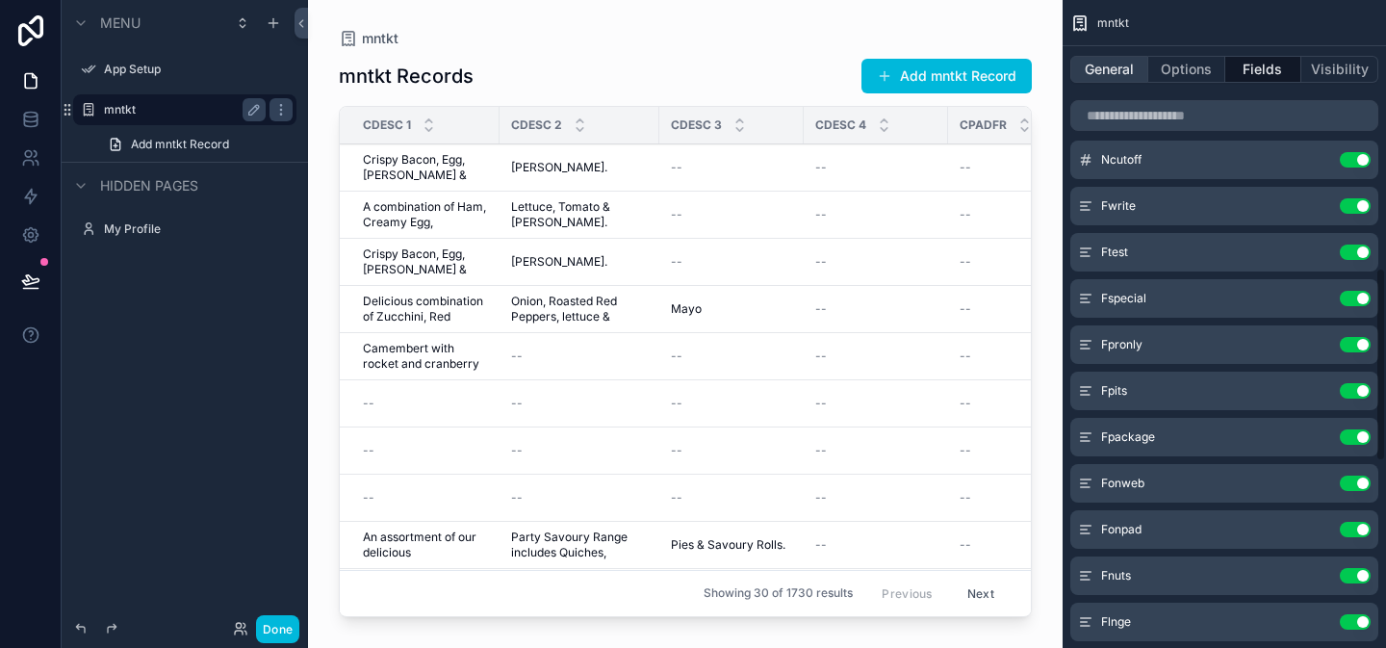
click at [1083, 62] on button "General" at bounding box center [1110, 69] width 78 height 27
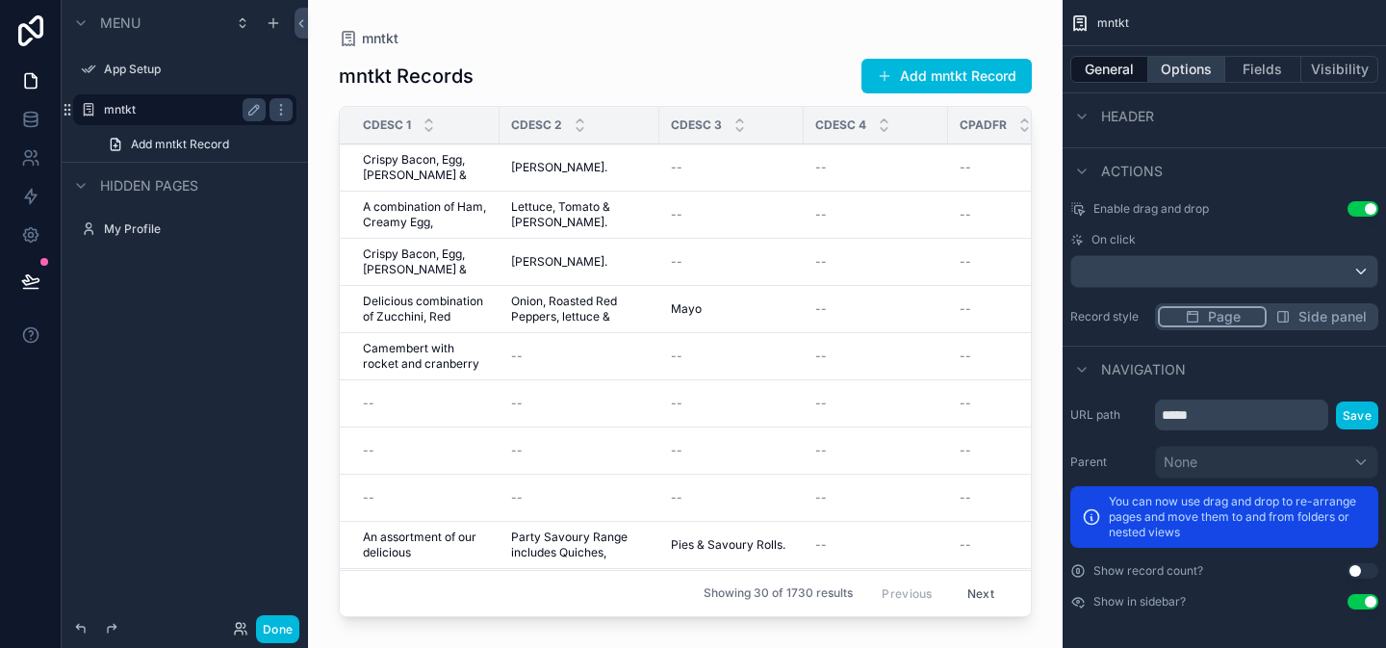
click at [1195, 74] on button "Options" at bounding box center [1187, 69] width 77 height 27
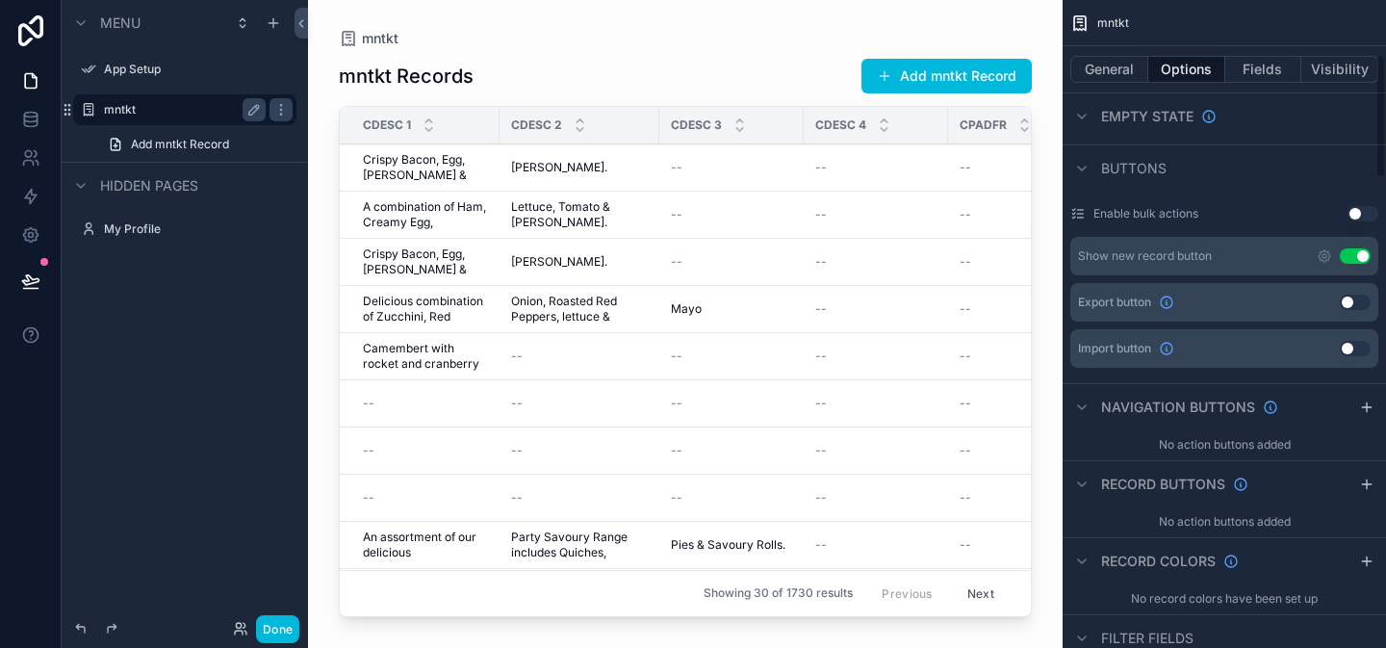
scroll to position [0, 0]
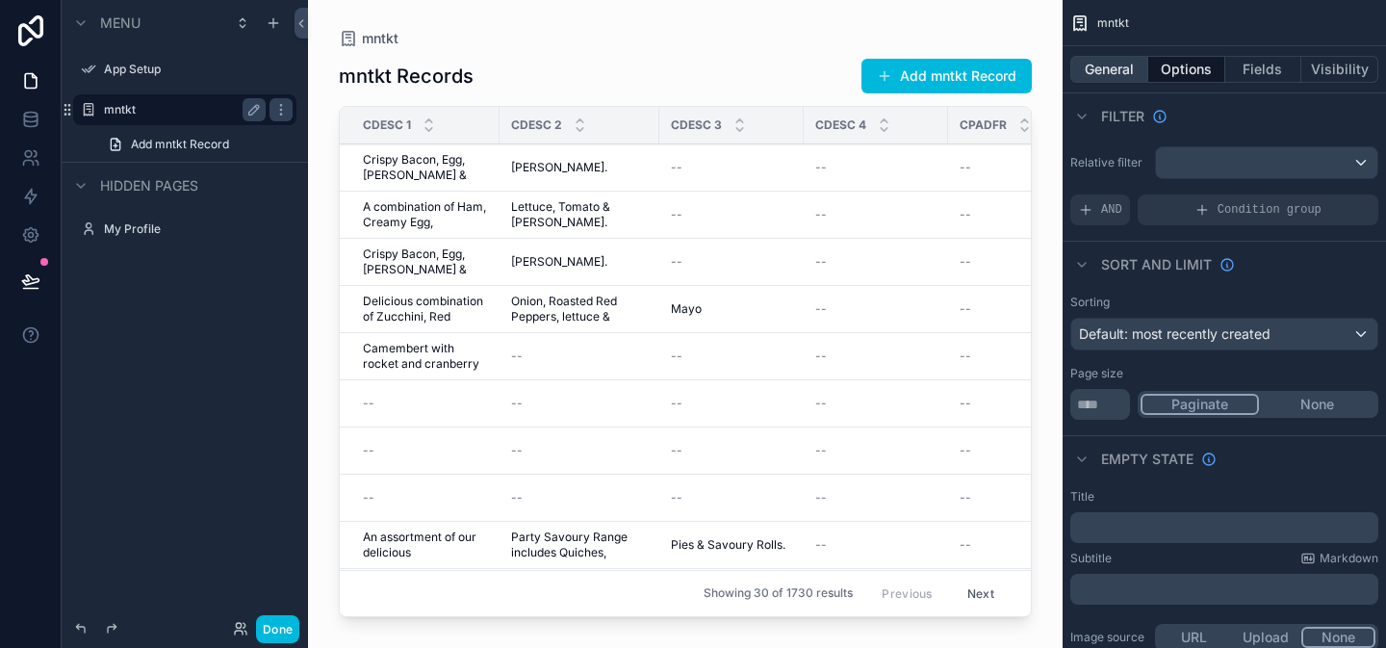
click at [1106, 69] on button "General" at bounding box center [1110, 69] width 78 height 27
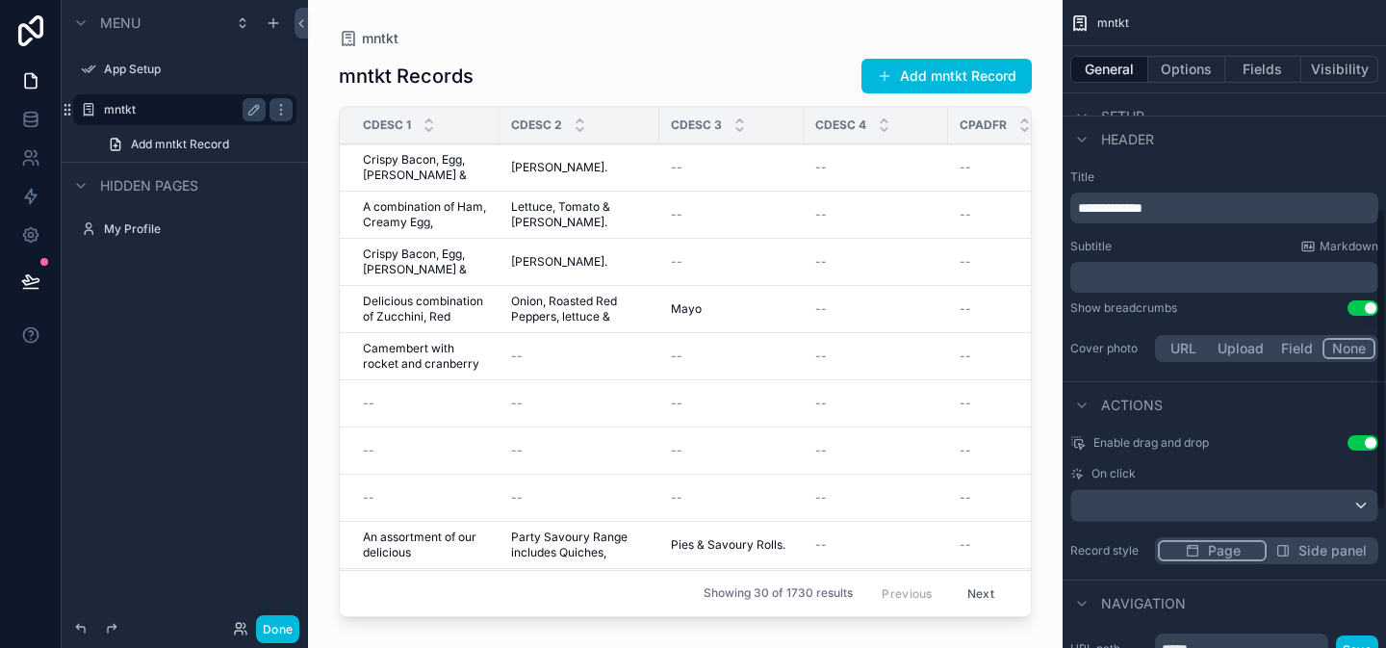
scroll to position [557, 0]
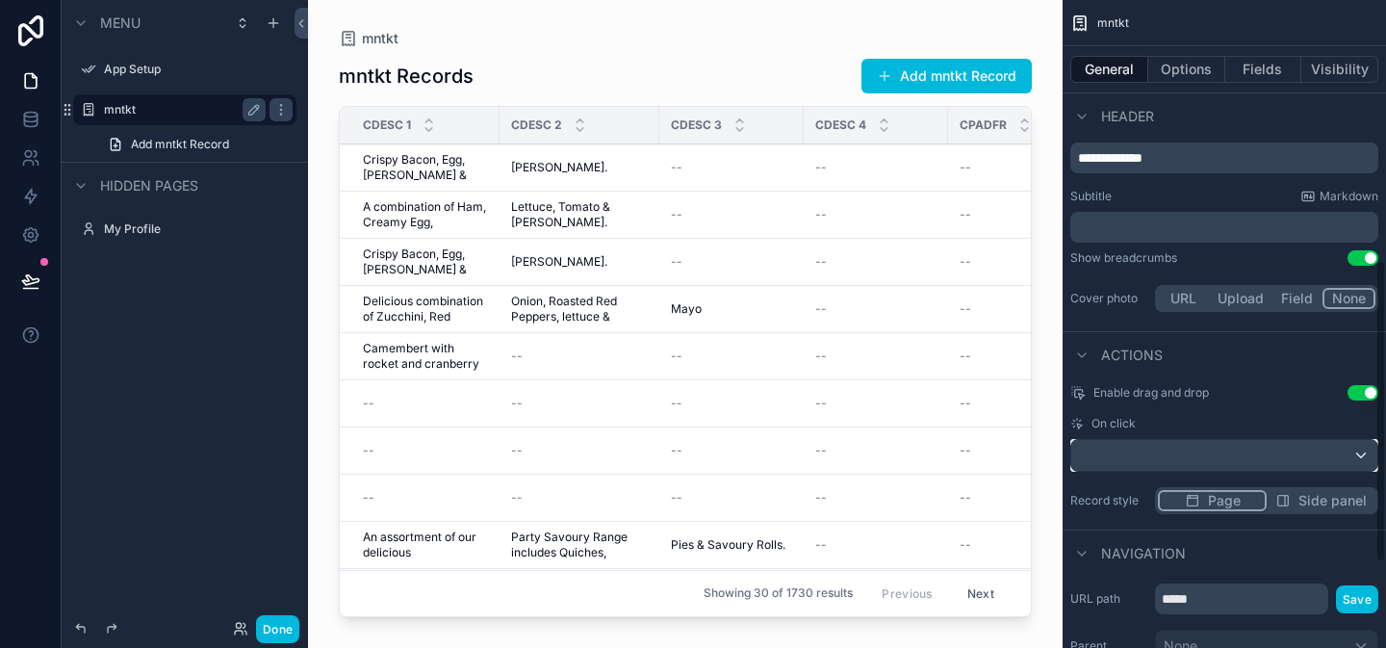
click at [1241, 466] on div "scrollable content" at bounding box center [1225, 455] width 306 height 31
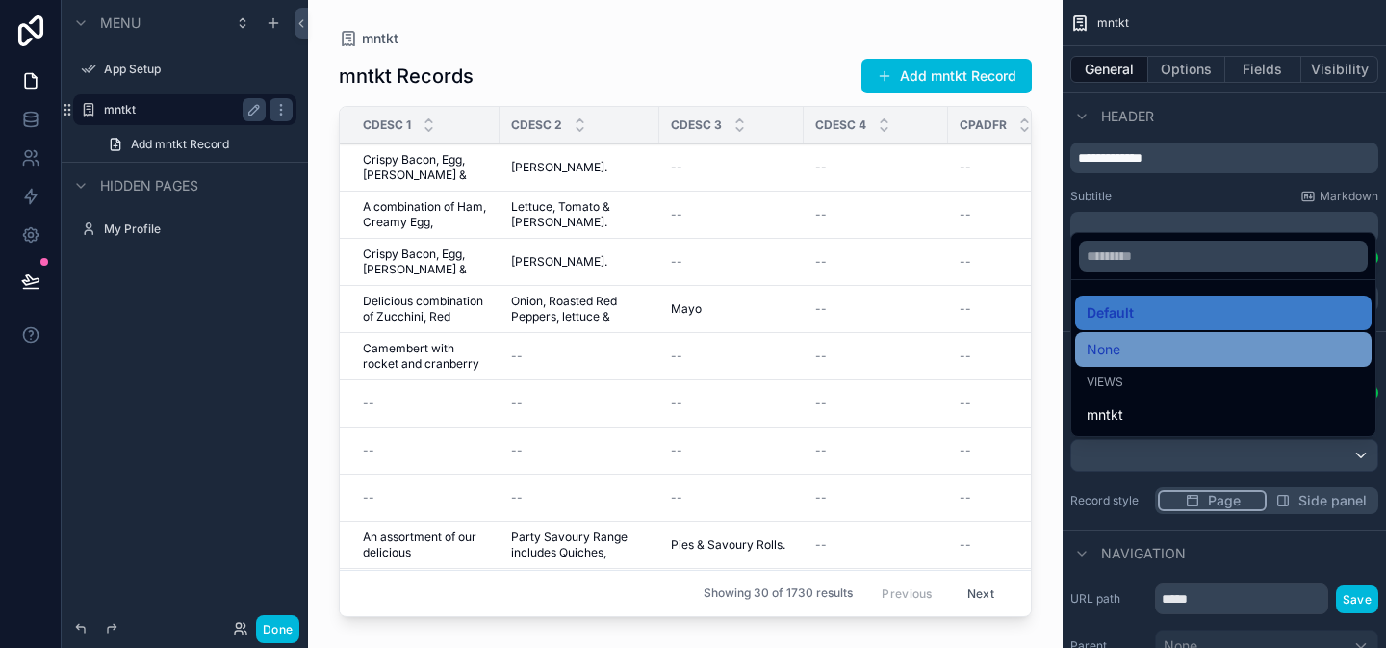
click at [1181, 355] on div "None" at bounding box center [1223, 349] width 273 height 23
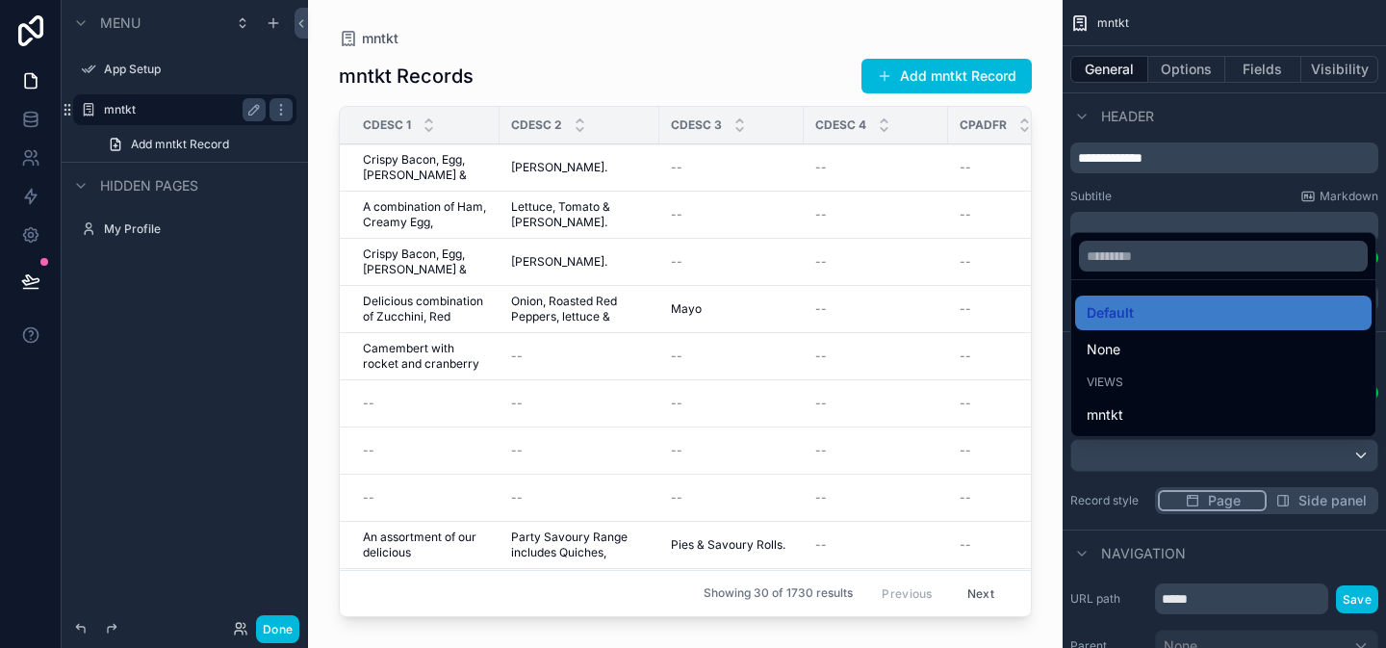
click at [1180, 355] on div "Actions" at bounding box center [1225, 354] width 324 height 46
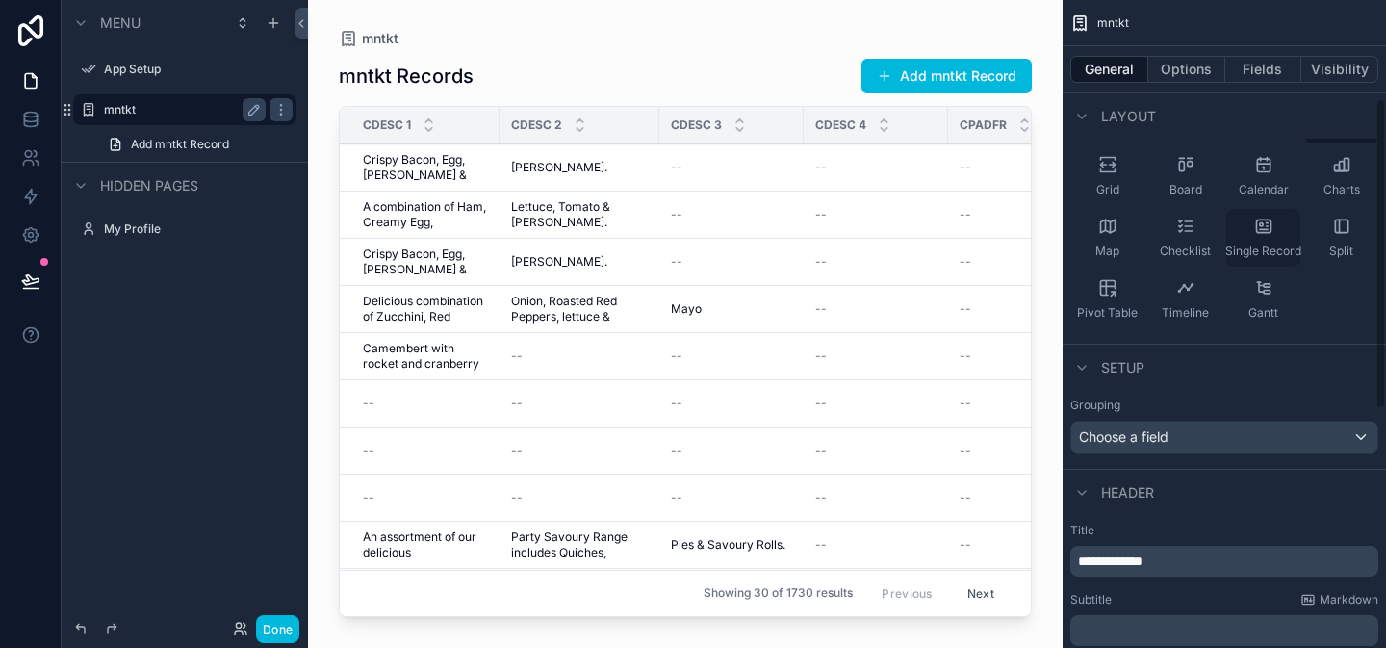
scroll to position [0, 0]
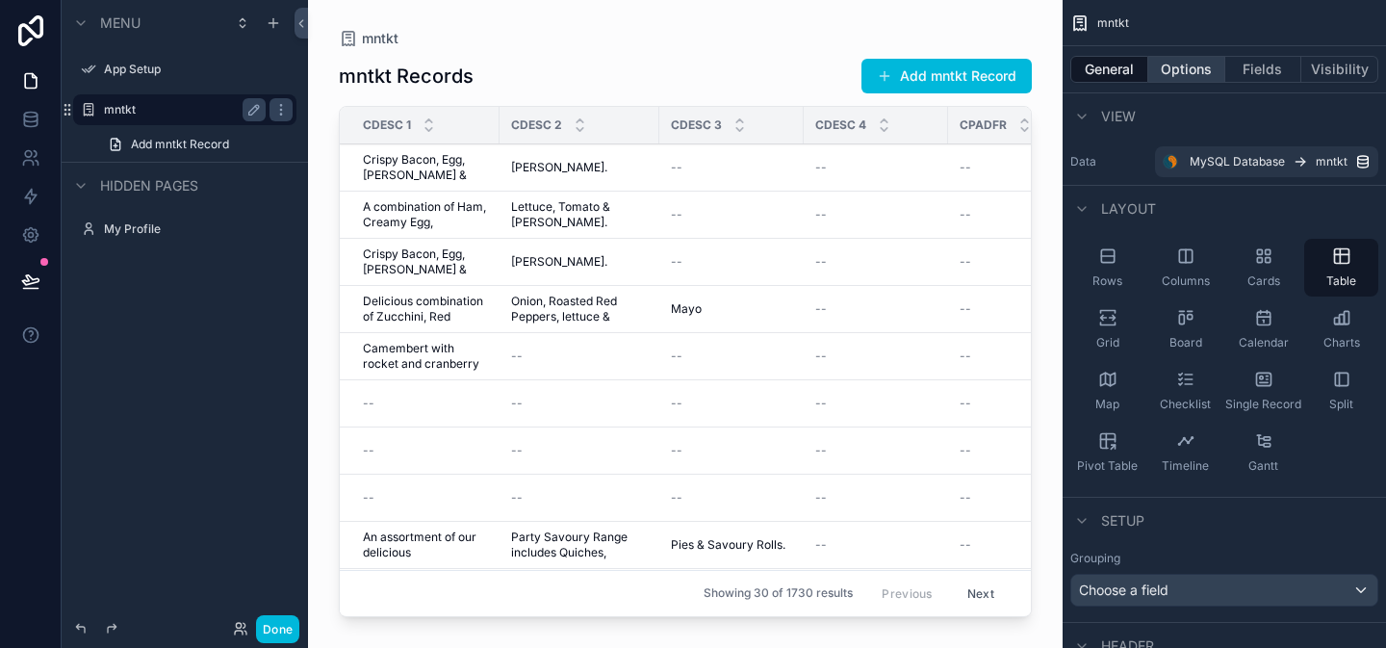
click at [1172, 68] on button "Options" at bounding box center [1187, 69] width 77 height 27
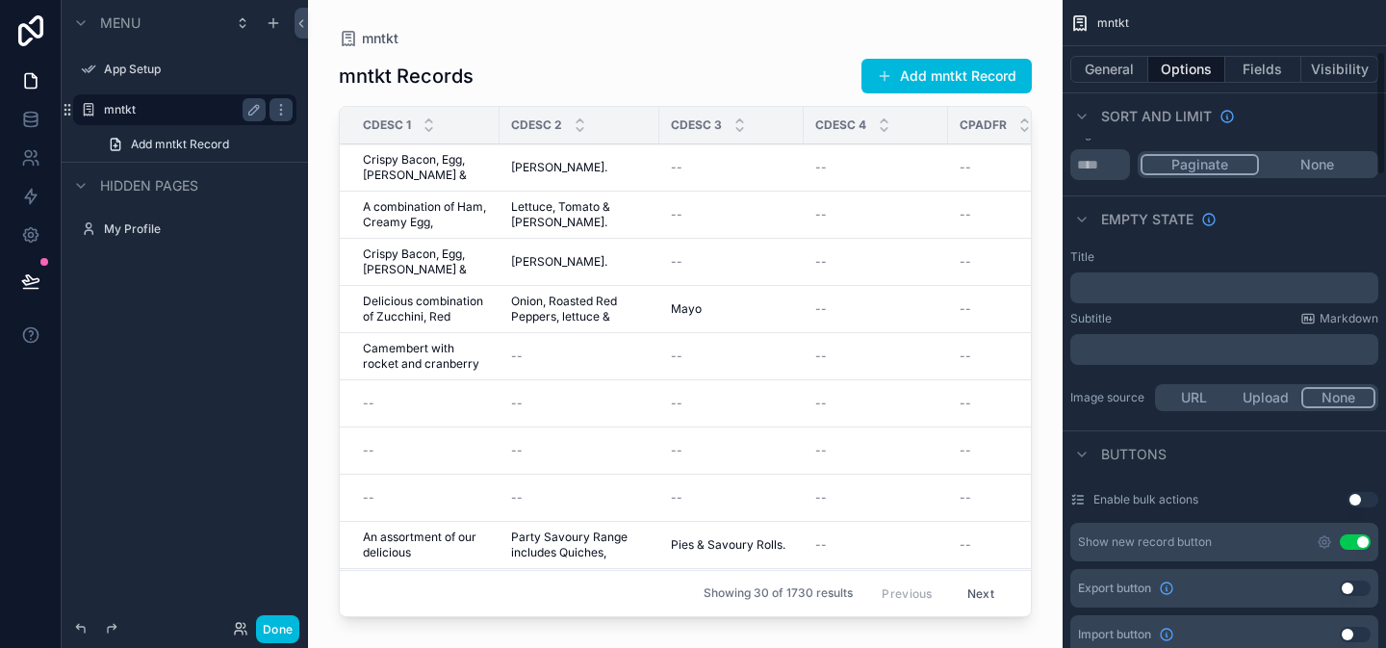
scroll to position [298, 0]
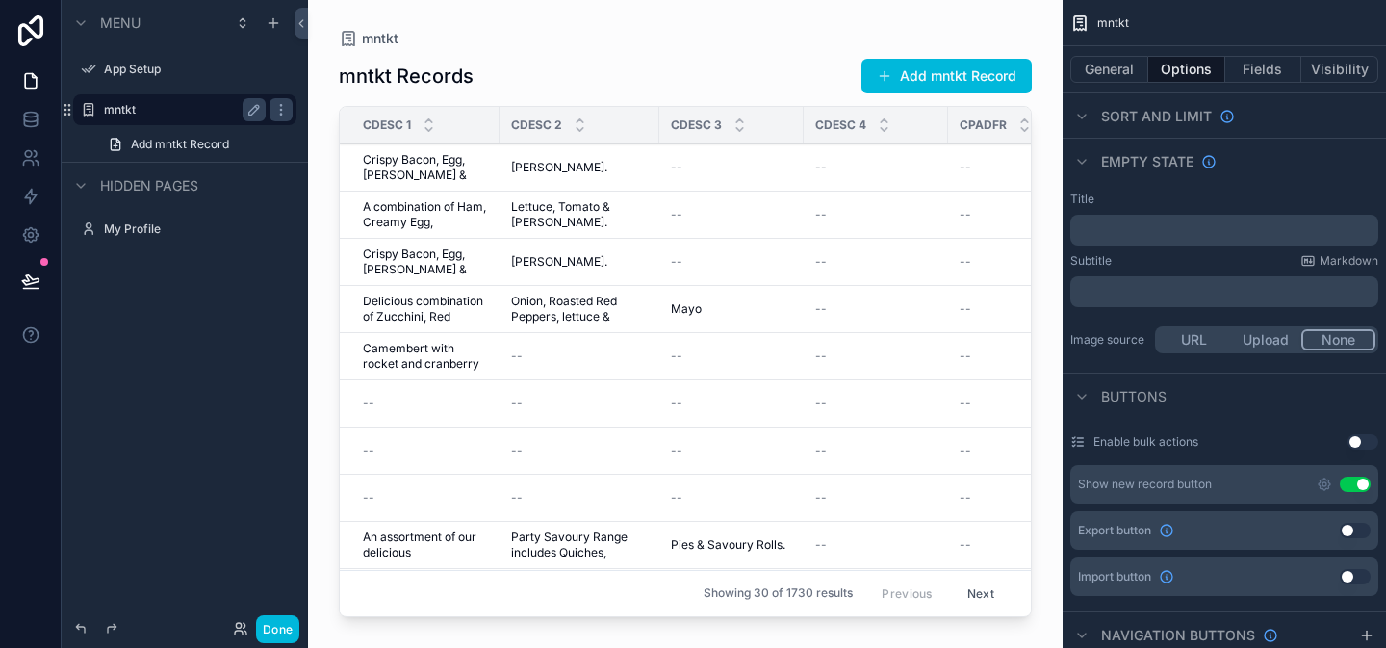
click at [1357, 479] on button "Use setting" at bounding box center [1355, 484] width 31 height 15
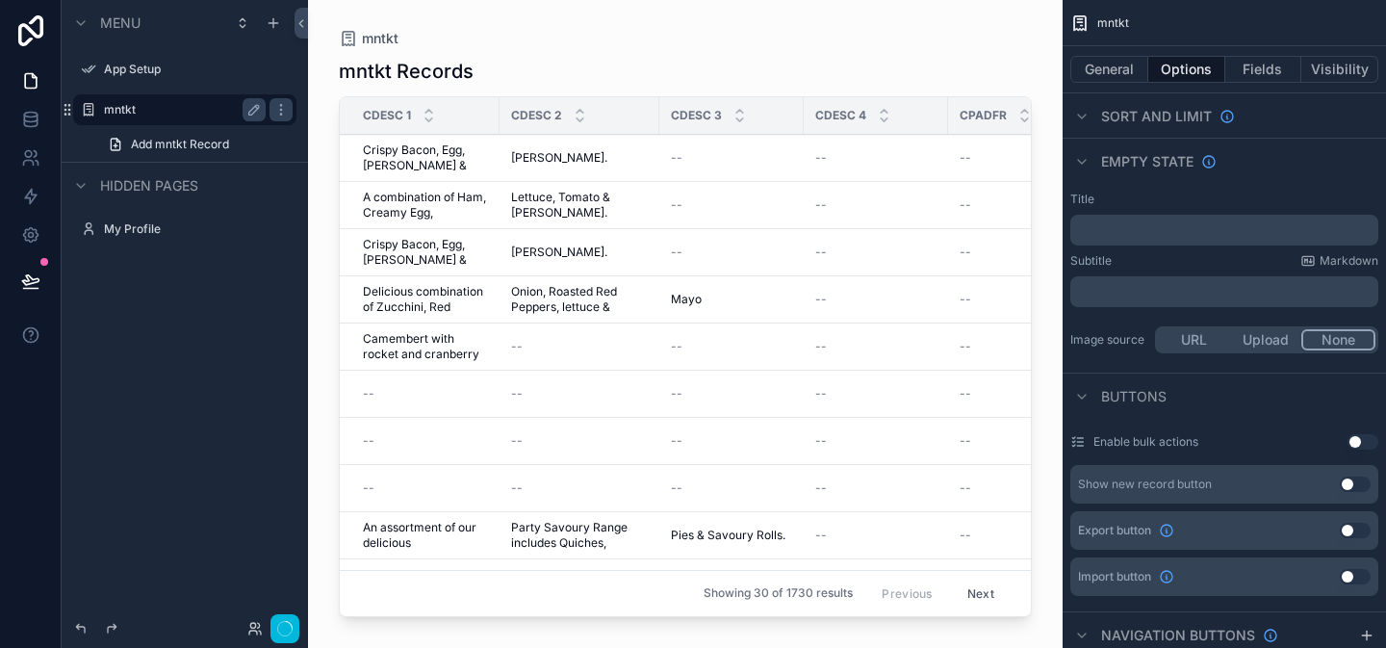
click at [1357, 478] on button "Use setting" at bounding box center [1355, 484] width 31 height 15
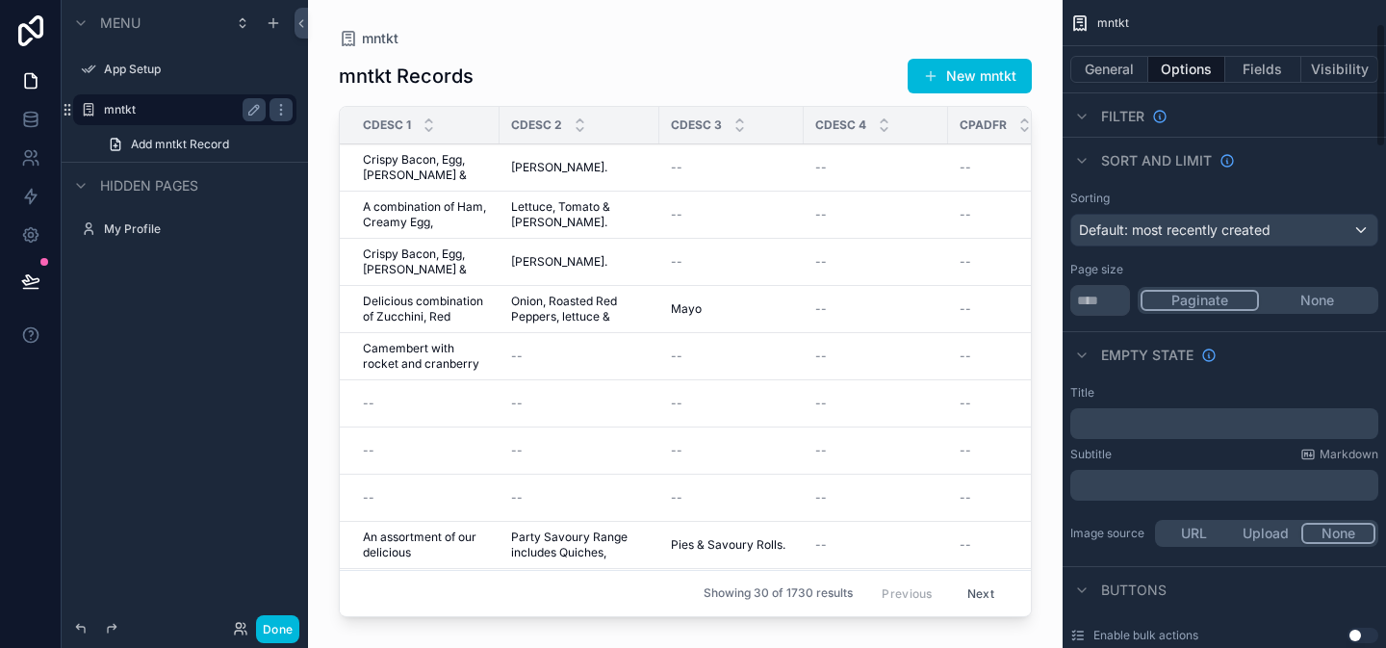
scroll to position [348, 0]
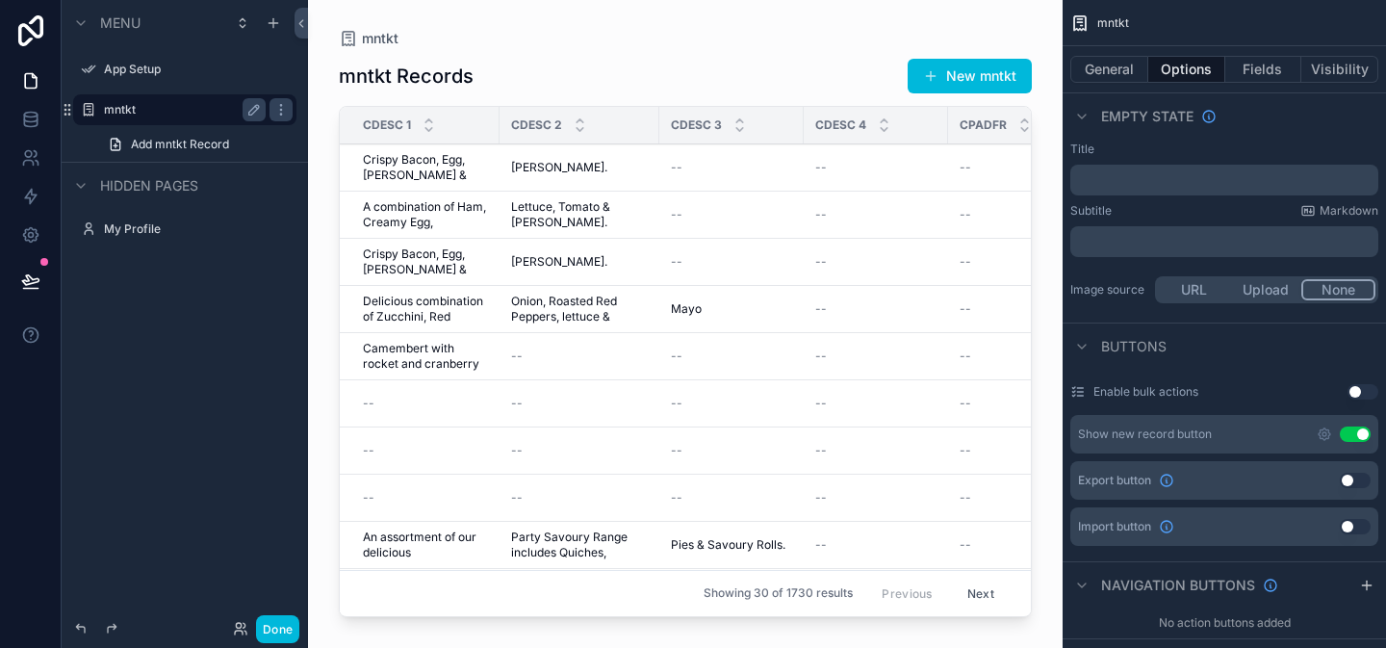
click at [1358, 434] on button "Use setting" at bounding box center [1355, 434] width 31 height 15
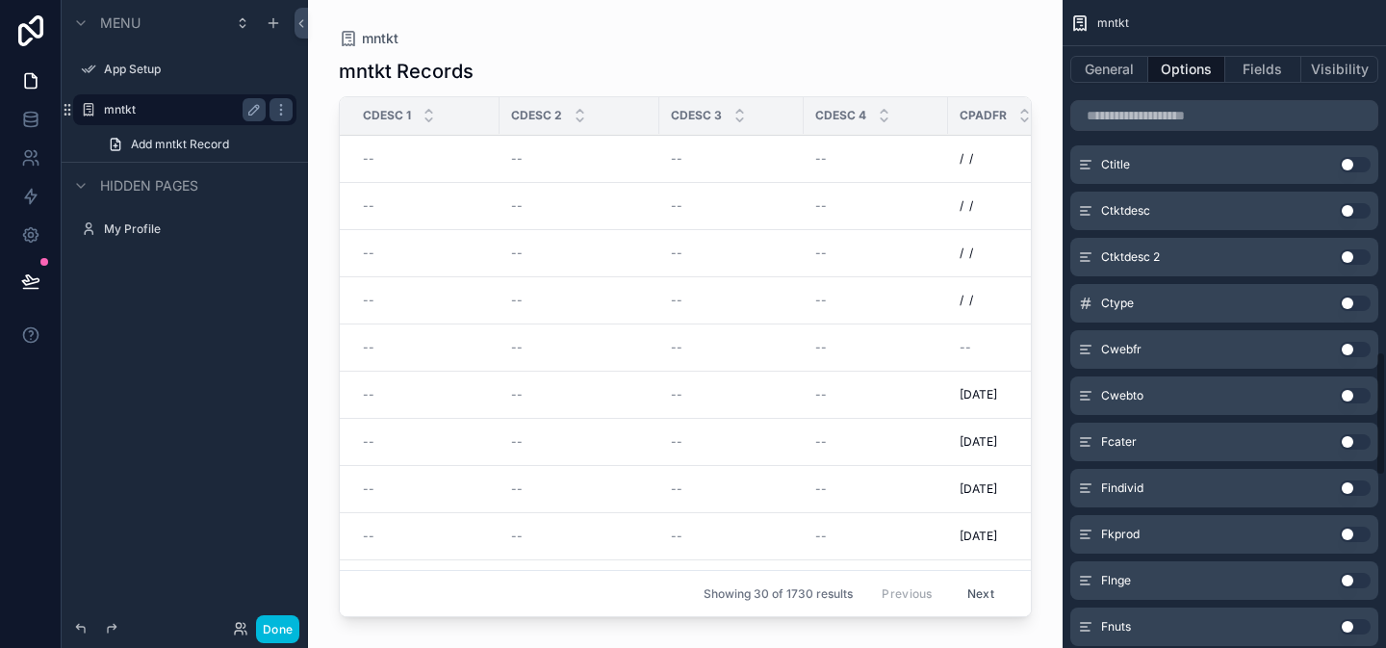
scroll to position [1801, 0]
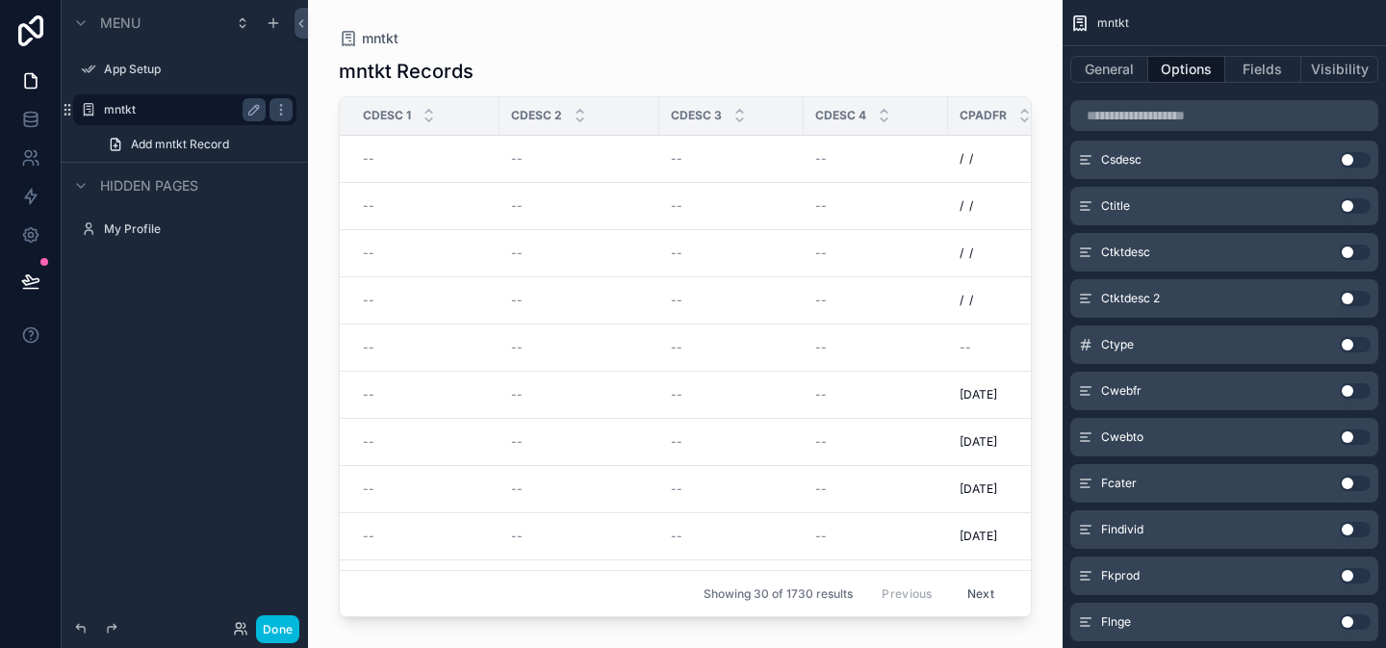
click at [1361, 208] on button "Use setting" at bounding box center [1355, 205] width 31 height 15
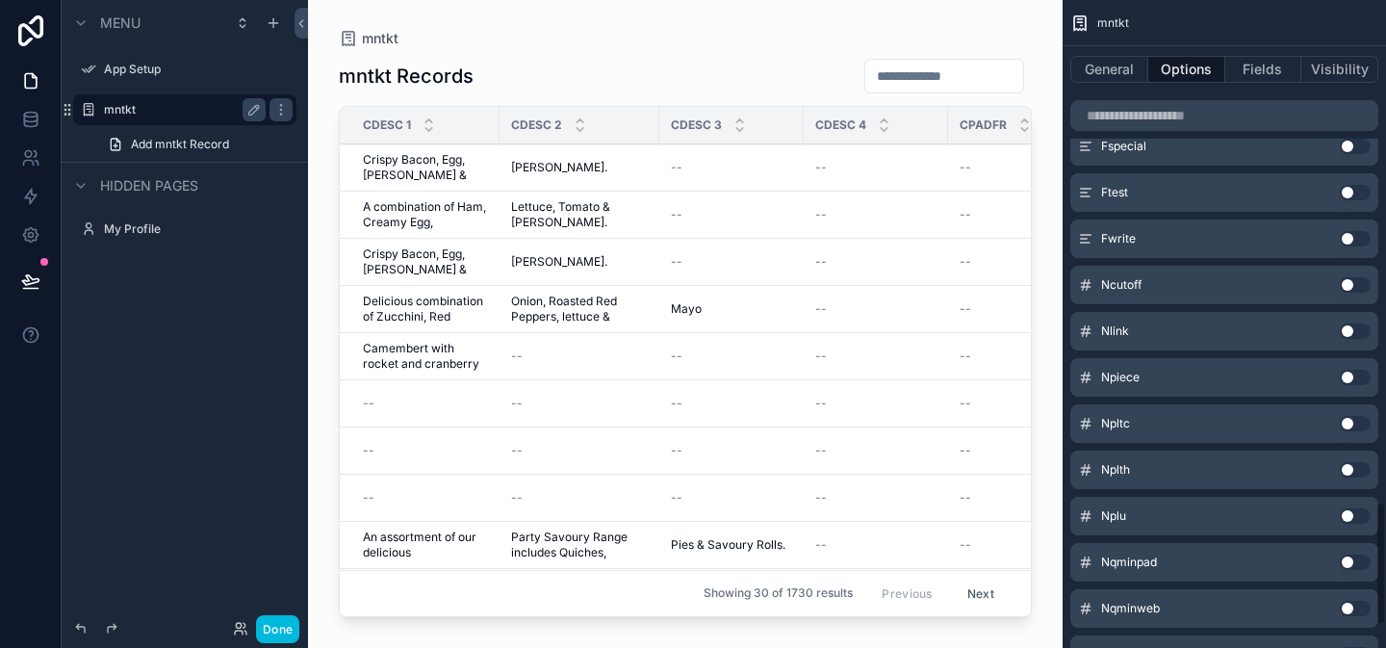
scroll to position [2616, 0]
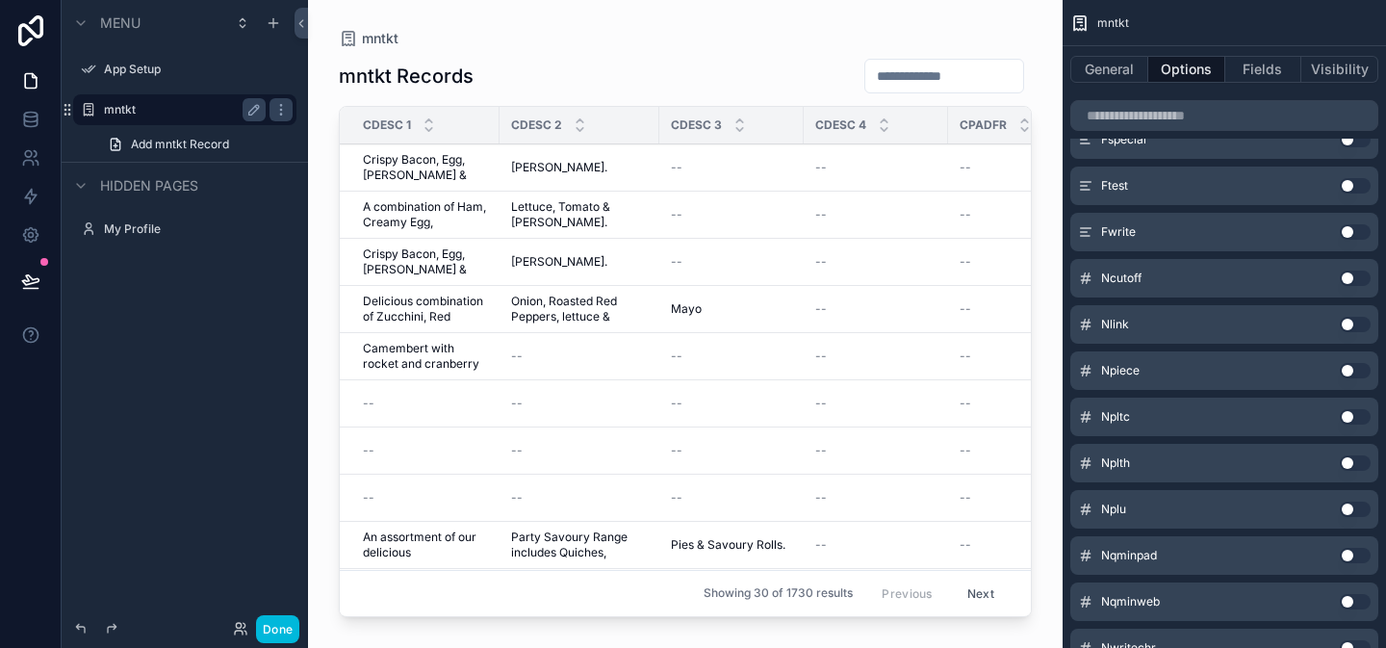
click at [1355, 505] on button "Use setting" at bounding box center [1355, 509] width 31 height 15
click at [263, 630] on button "Done" at bounding box center [277, 629] width 43 height 28
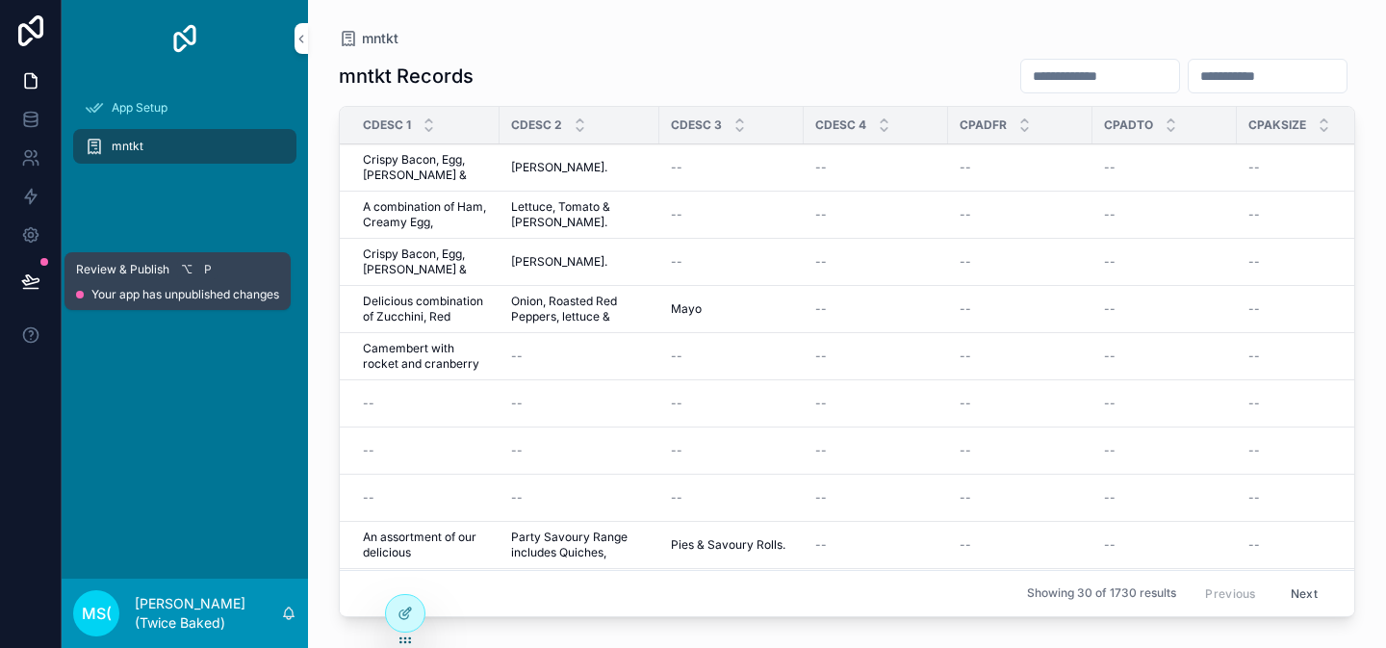
click at [34, 273] on icon at bounding box center [30, 281] width 19 height 19
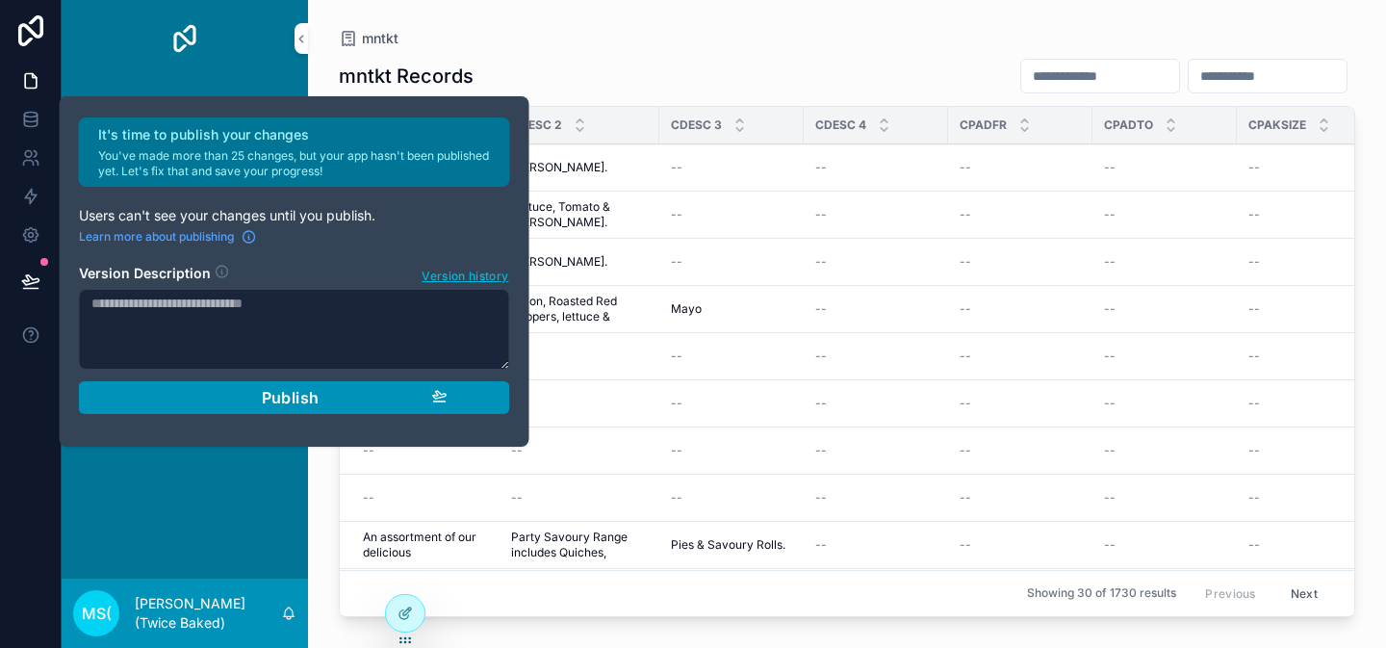
click at [157, 382] on button "Publish" at bounding box center [294, 397] width 431 height 33
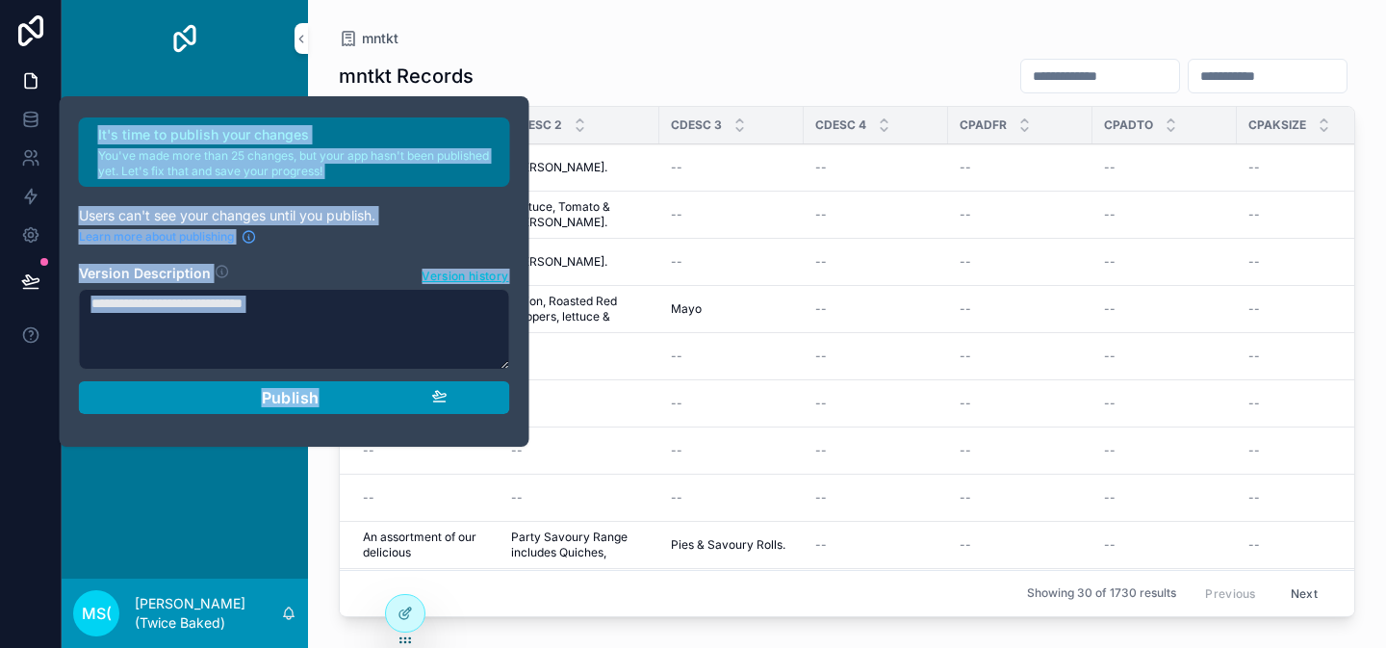
click at [157, 382] on div "It's time to publish your changes You've made more than 25 changes, but your ap…" at bounding box center [294, 271] width 447 height 308
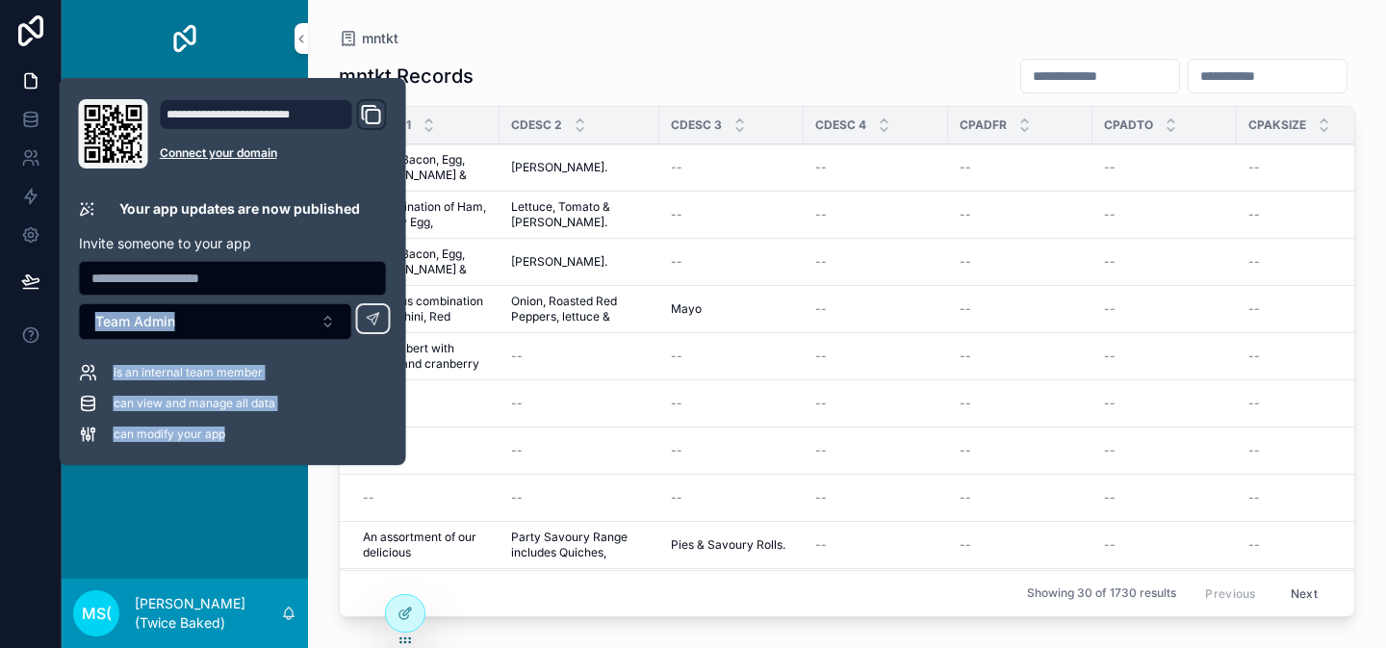
click at [157, 522] on div "App Setup mntkt" at bounding box center [185, 328] width 246 height 502
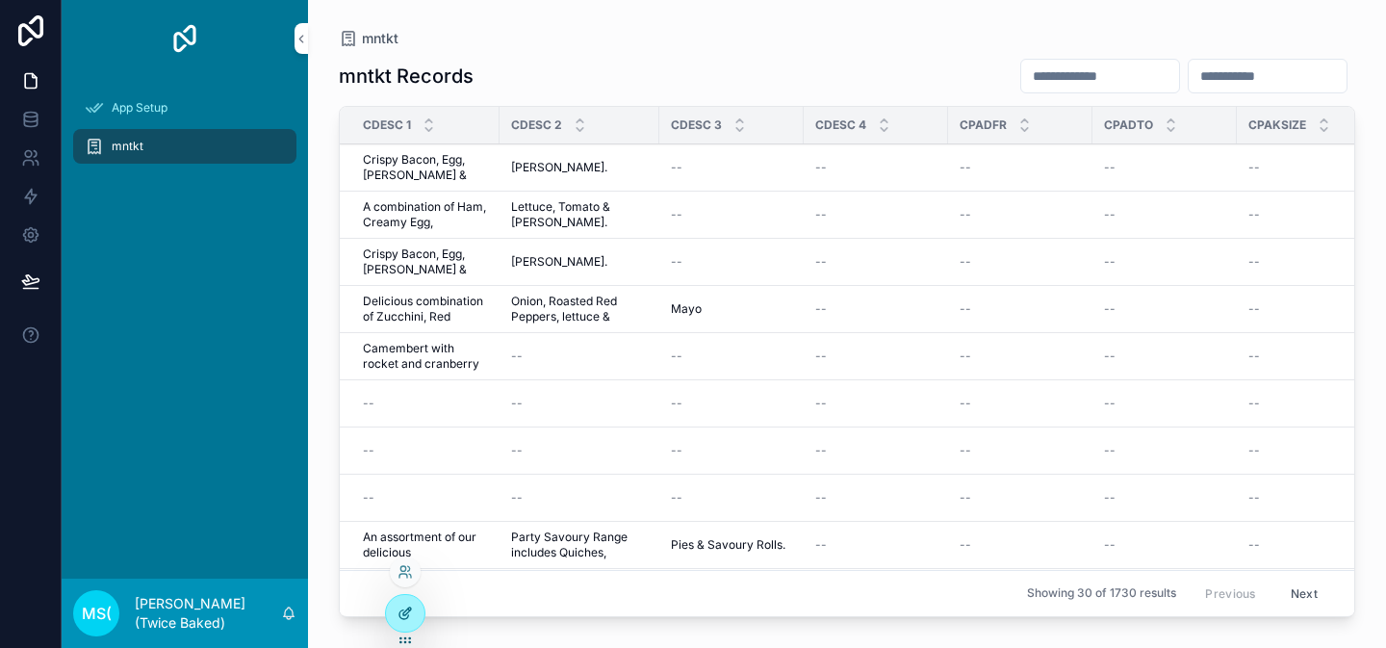
click at [411, 614] on icon at bounding box center [405, 613] width 15 height 15
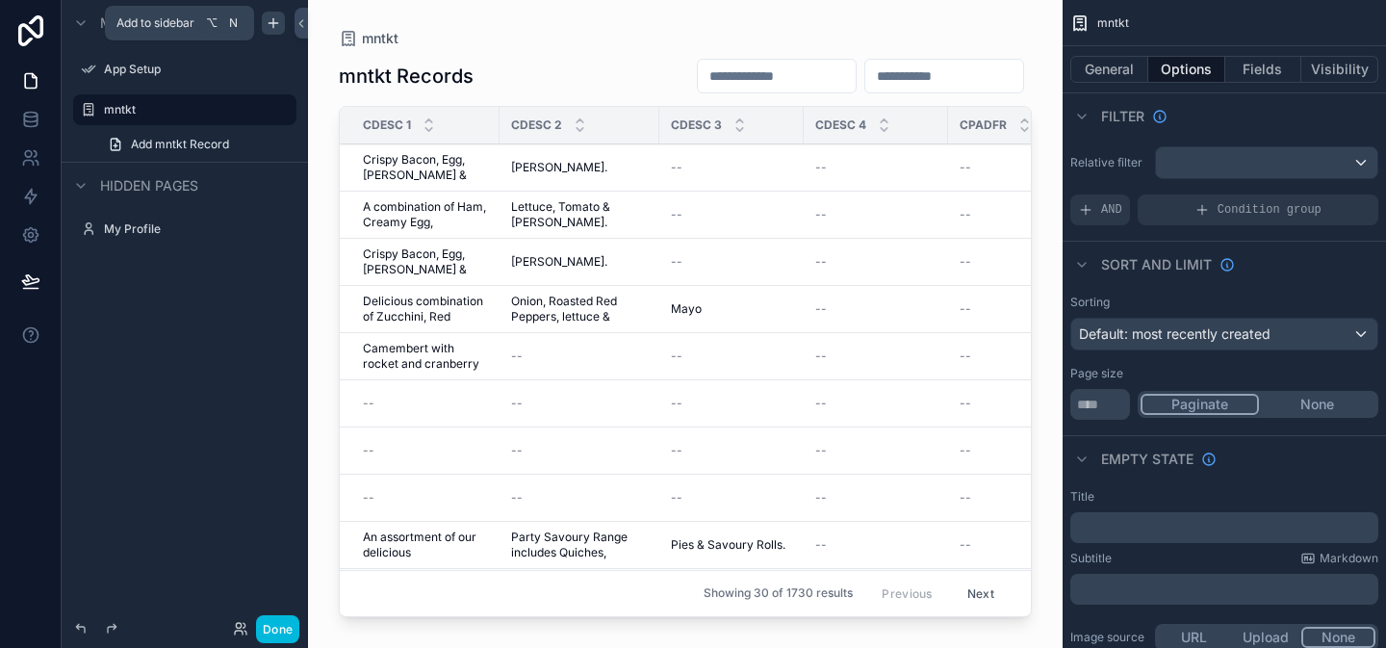
click at [271, 24] on icon "scrollable content" at bounding box center [273, 22] width 15 height 15
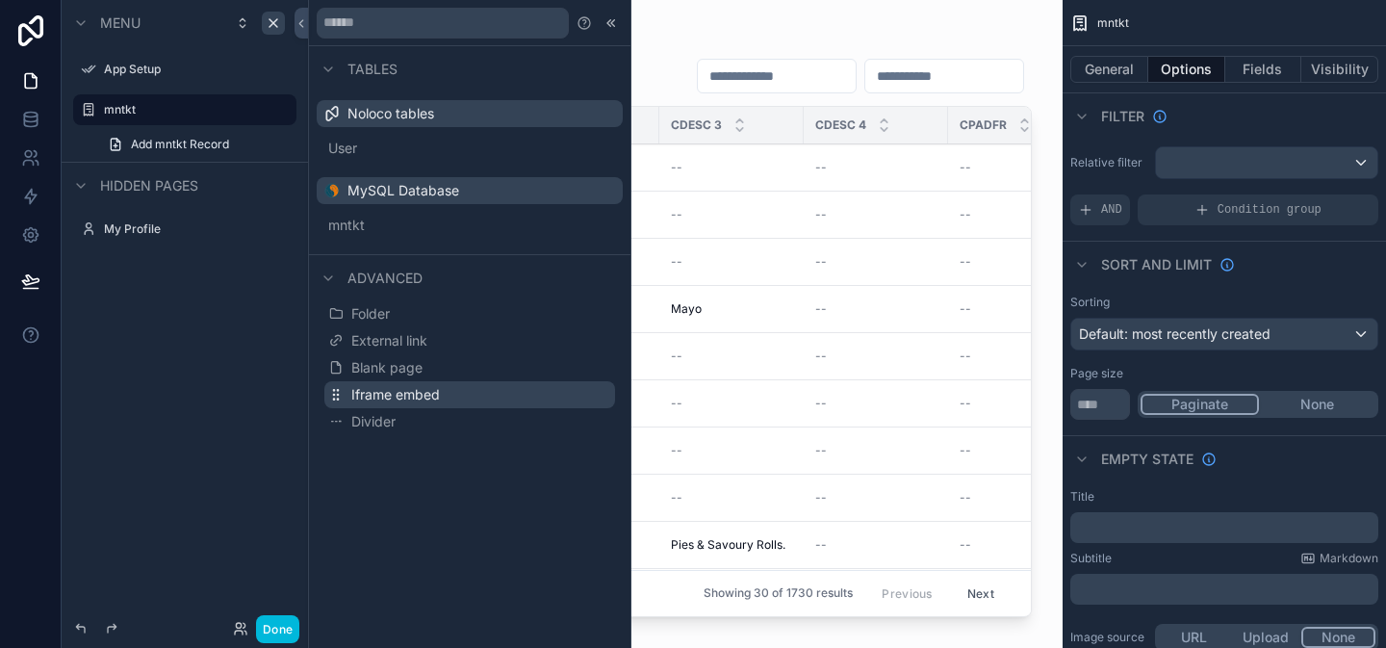
click at [411, 388] on span "Iframe embed" at bounding box center [395, 394] width 89 height 19
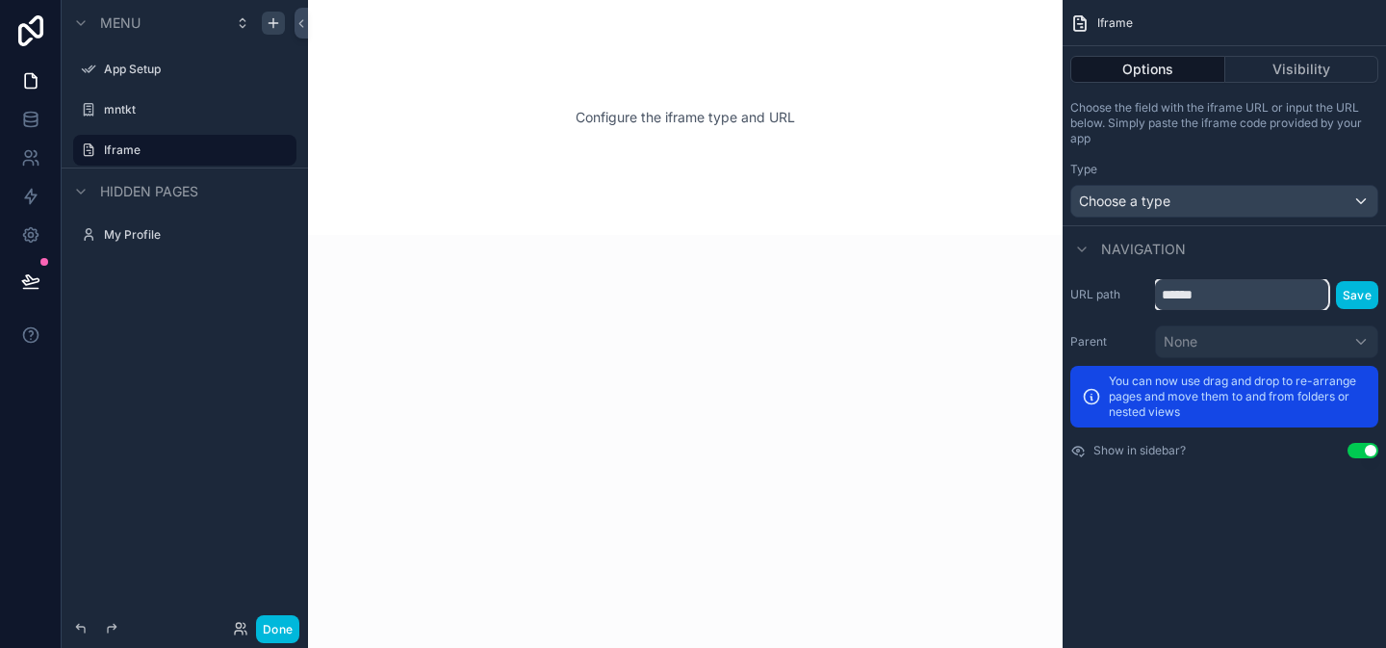
click at [1275, 298] on input "******" at bounding box center [1241, 294] width 173 height 31
click at [260, 151] on icon "scrollable content" at bounding box center [253, 149] width 15 height 15
click at [1234, 195] on div "Choose a type" at bounding box center [1225, 201] width 306 height 31
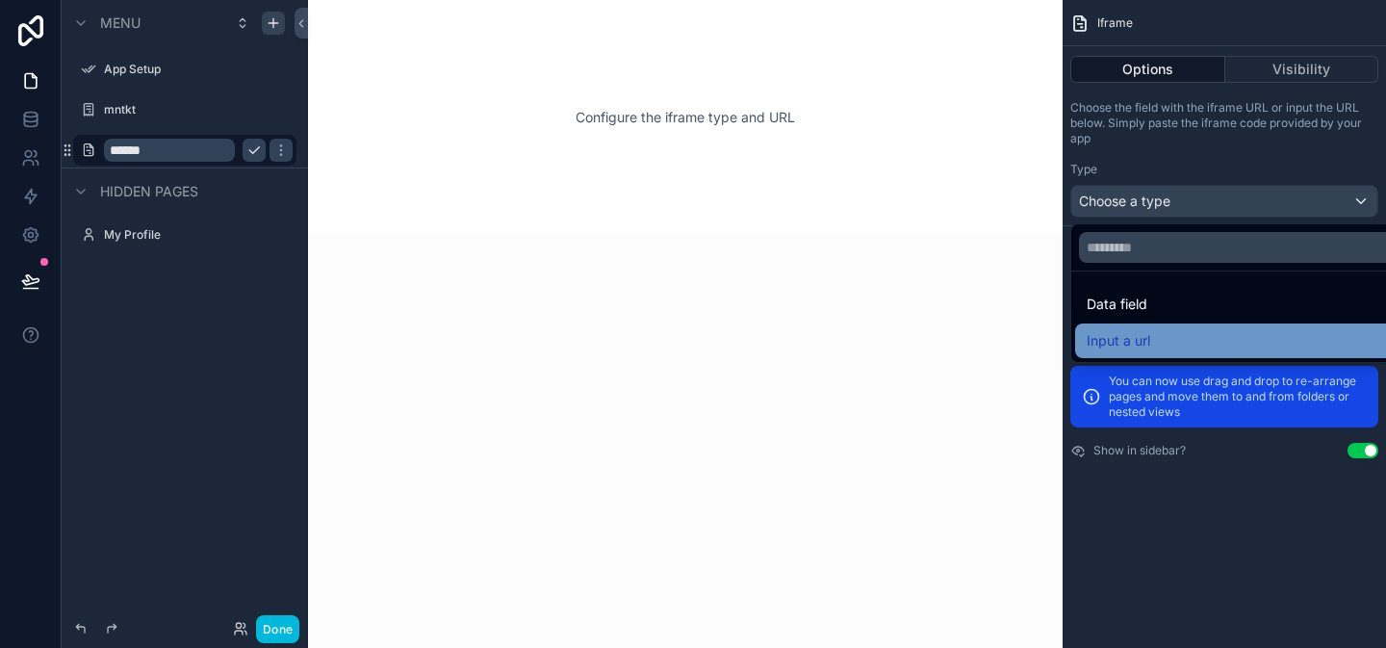
click at [1183, 336] on div "Input a url" at bounding box center [1247, 340] width 320 height 23
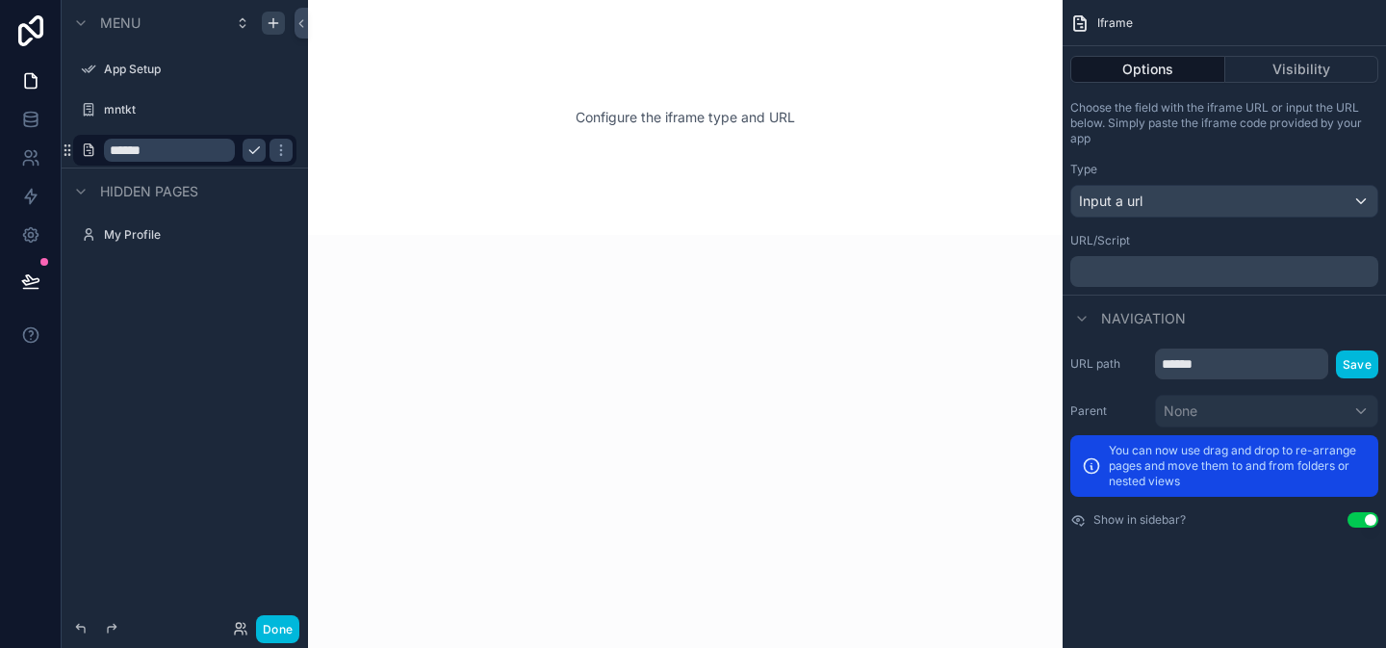
click at [1186, 276] on p "﻿" at bounding box center [1226, 271] width 297 height 15
click at [1192, 237] on div "URL/Script" at bounding box center [1225, 240] width 308 height 15
click at [193, 149] on input "******" at bounding box center [169, 150] width 131 height 23
type input "*"
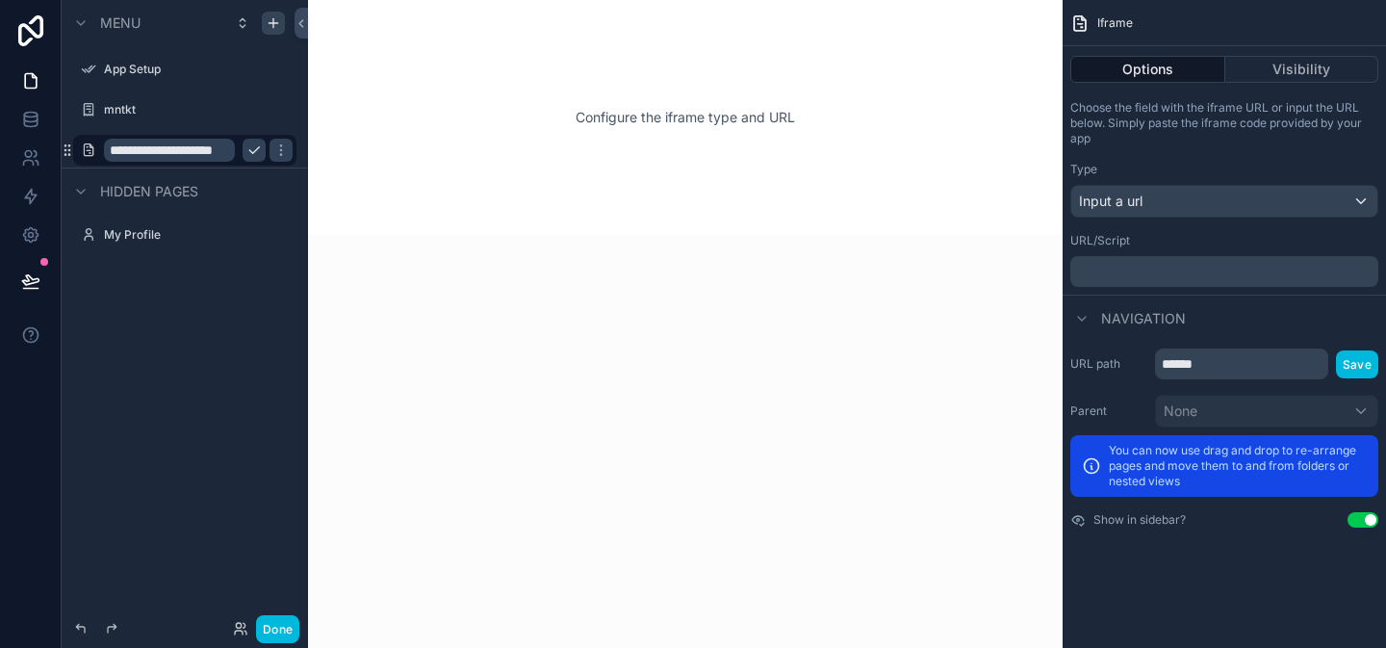
type input "**********"
click at [249, 150] on icon "scrollable content" at bounding box center [254, 150] width 10 height 7
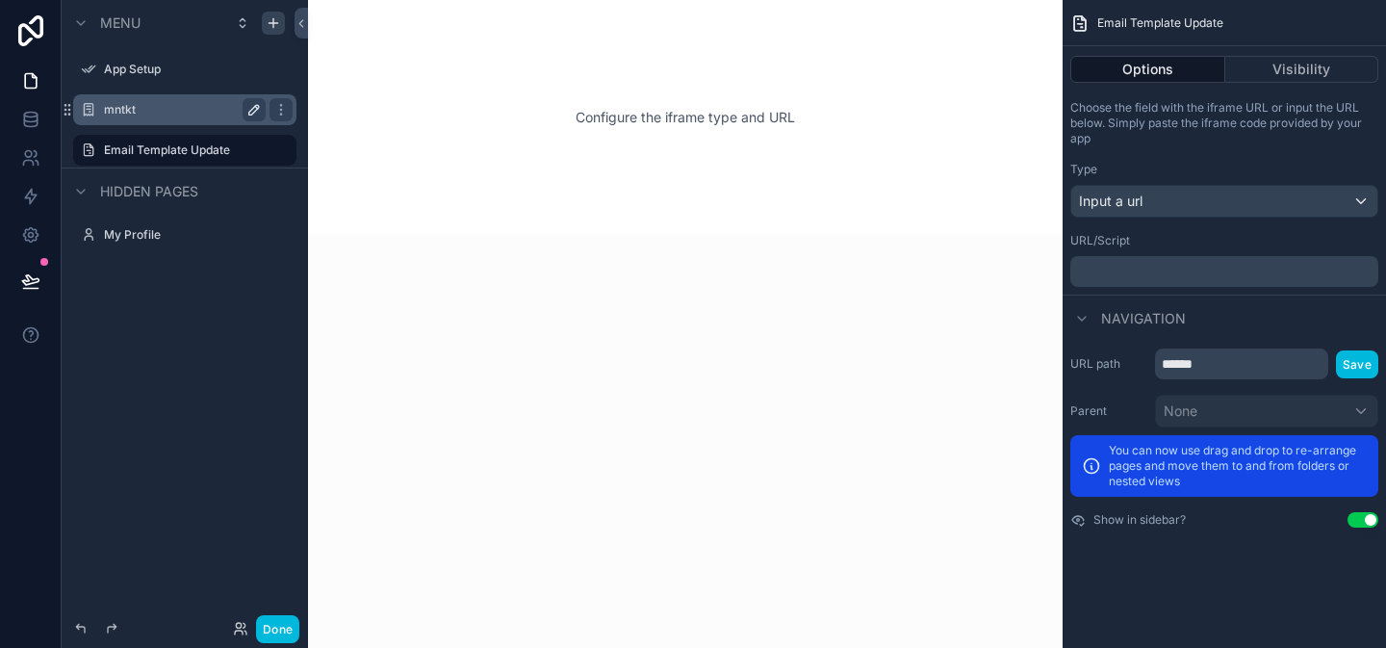
click at [250, 112] on icon "scrollable content" at bounding box center [253, 109] width 15 height 15
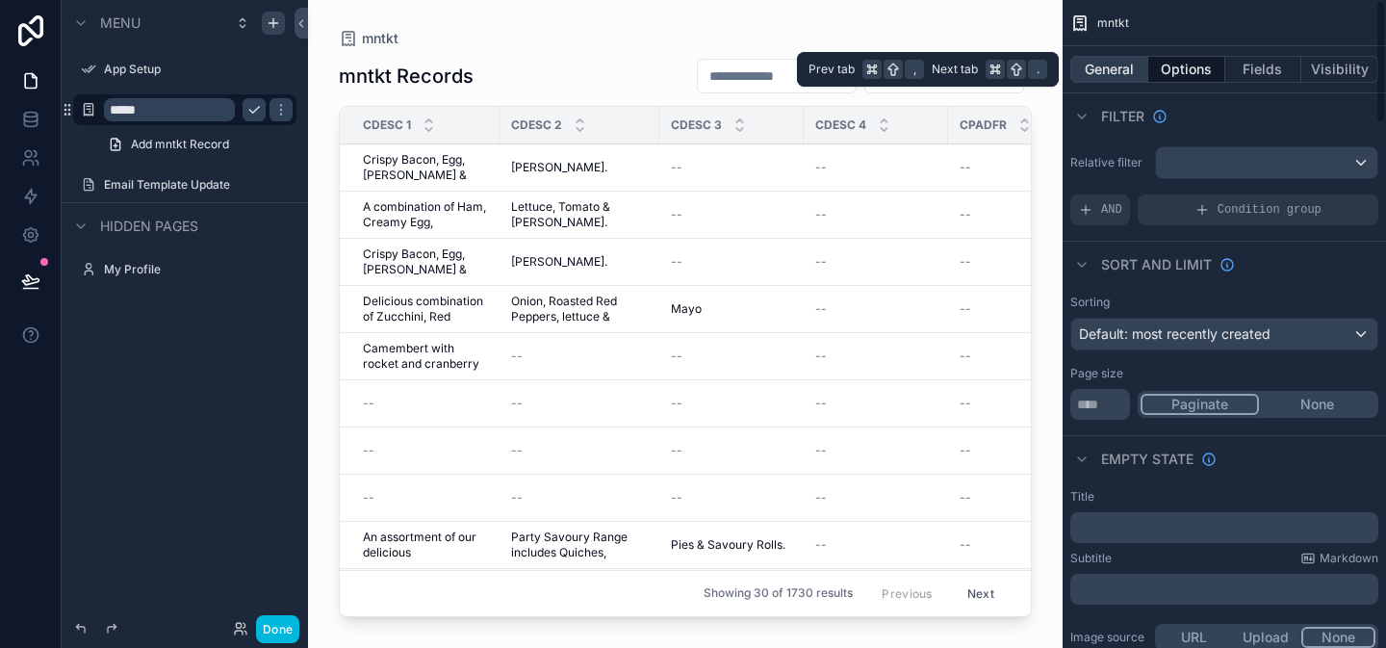
click at [1126, 76] on button "General" at bounding box center [1110, 69] width 78 height 27
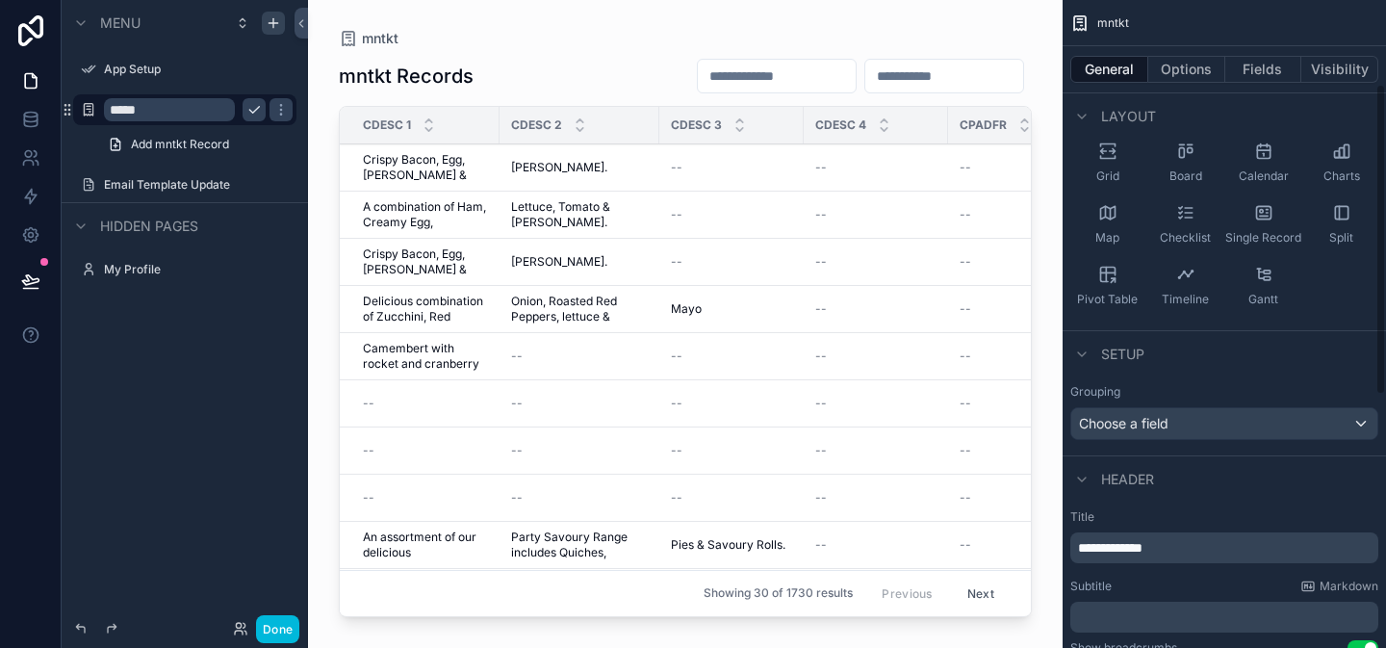
scroll to position [185, 0]
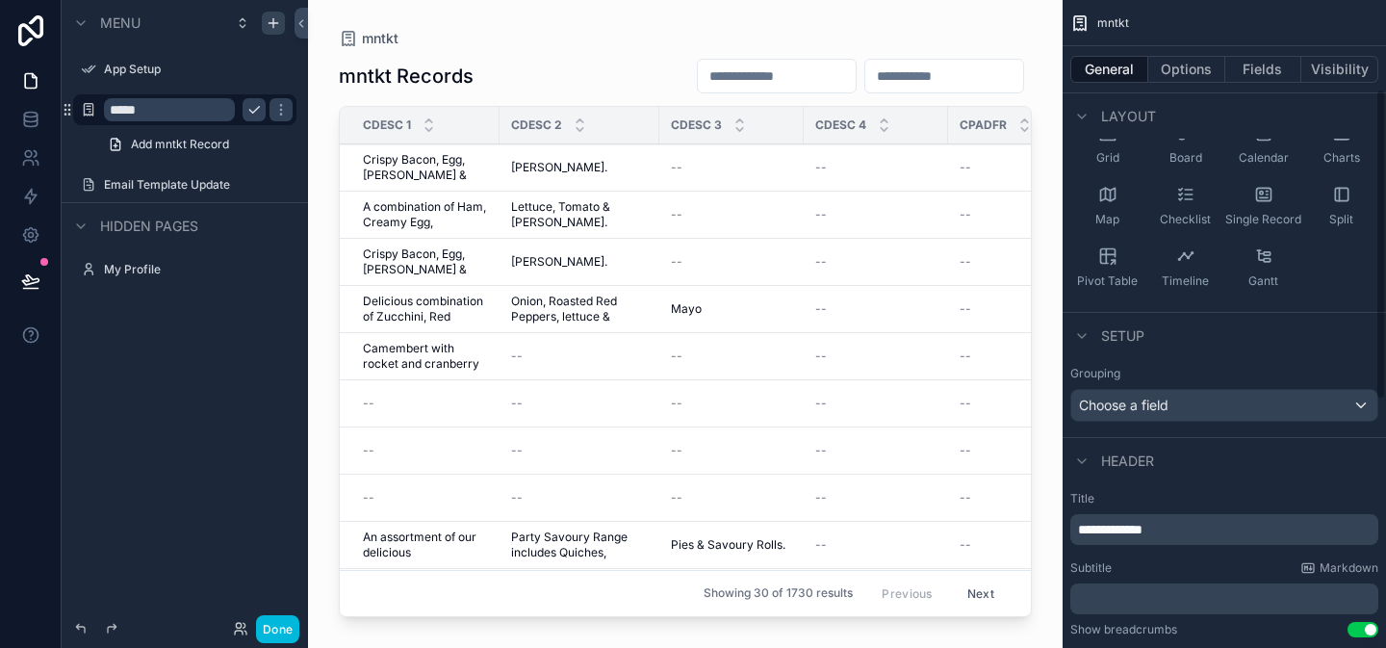
click at [1202, 530] on p "**********" at bounding box center [1226, 529] width 297 height 19
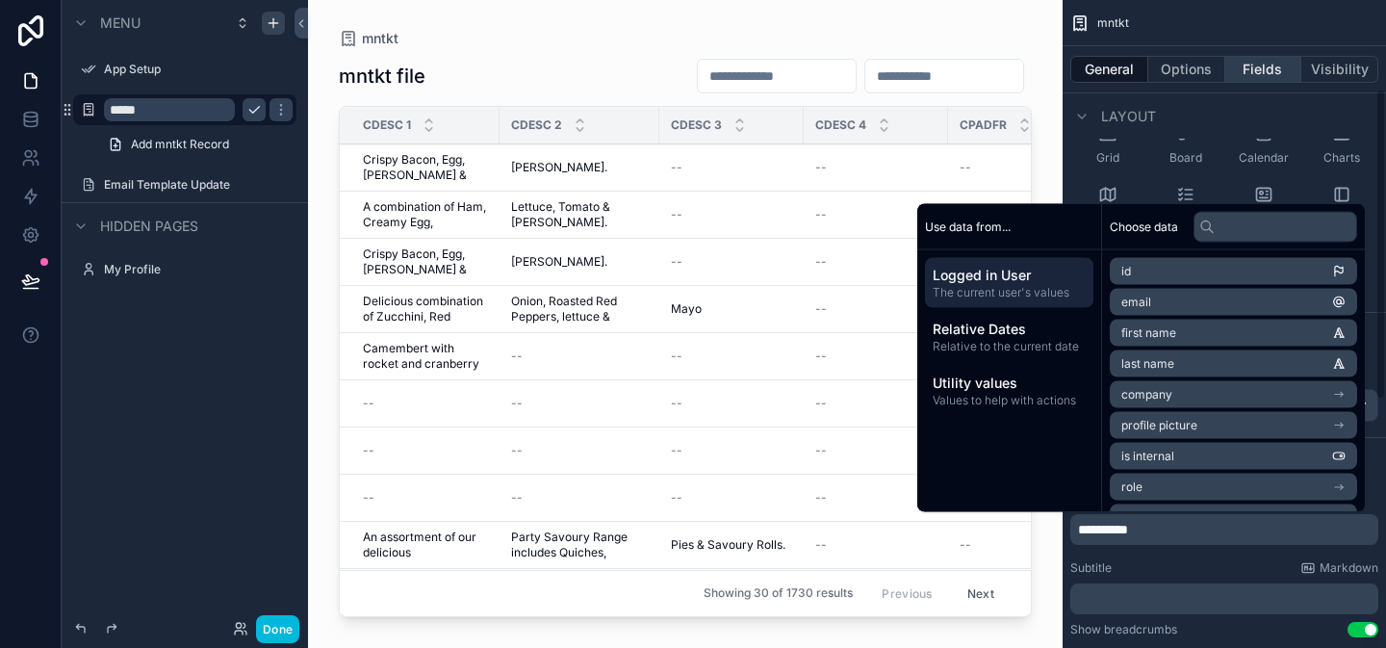
click at [1262, 72] on button "Fields" at bounding box center [1264, 69] width 77 height 27
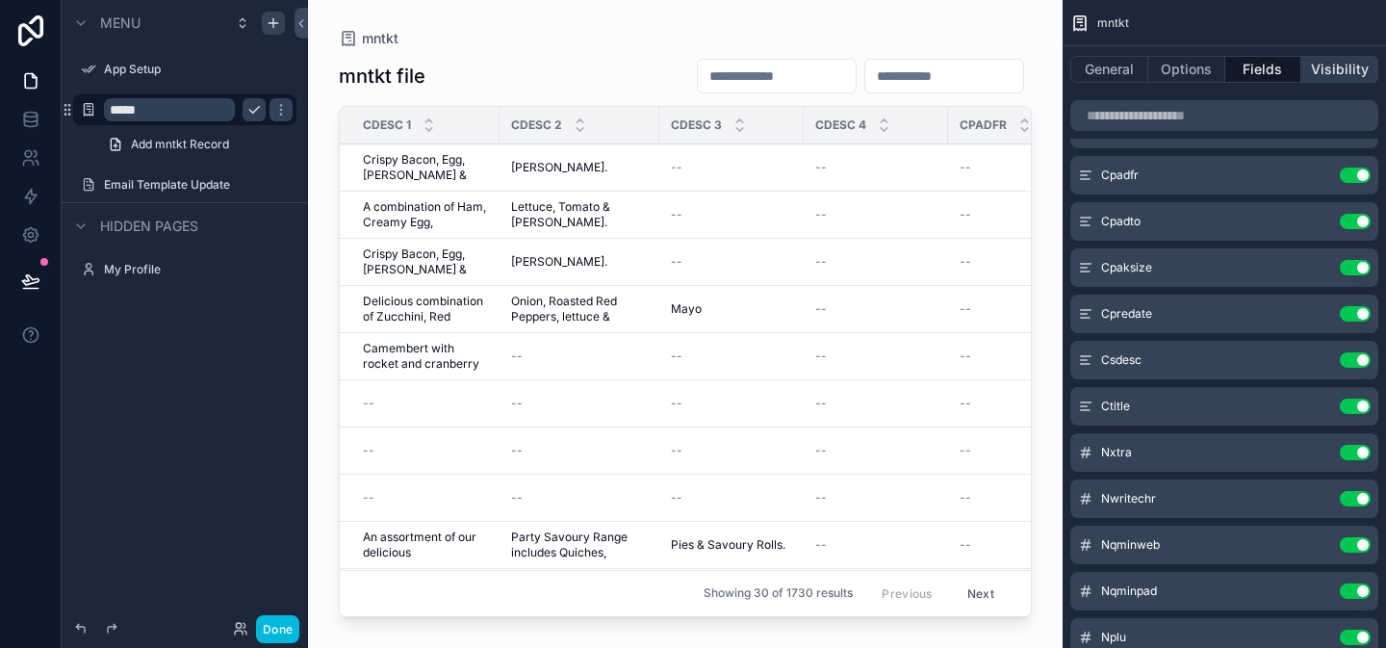
click at [1348, 68] on button "Visibility" at bounding box center [1340, 69] width 77 height 27
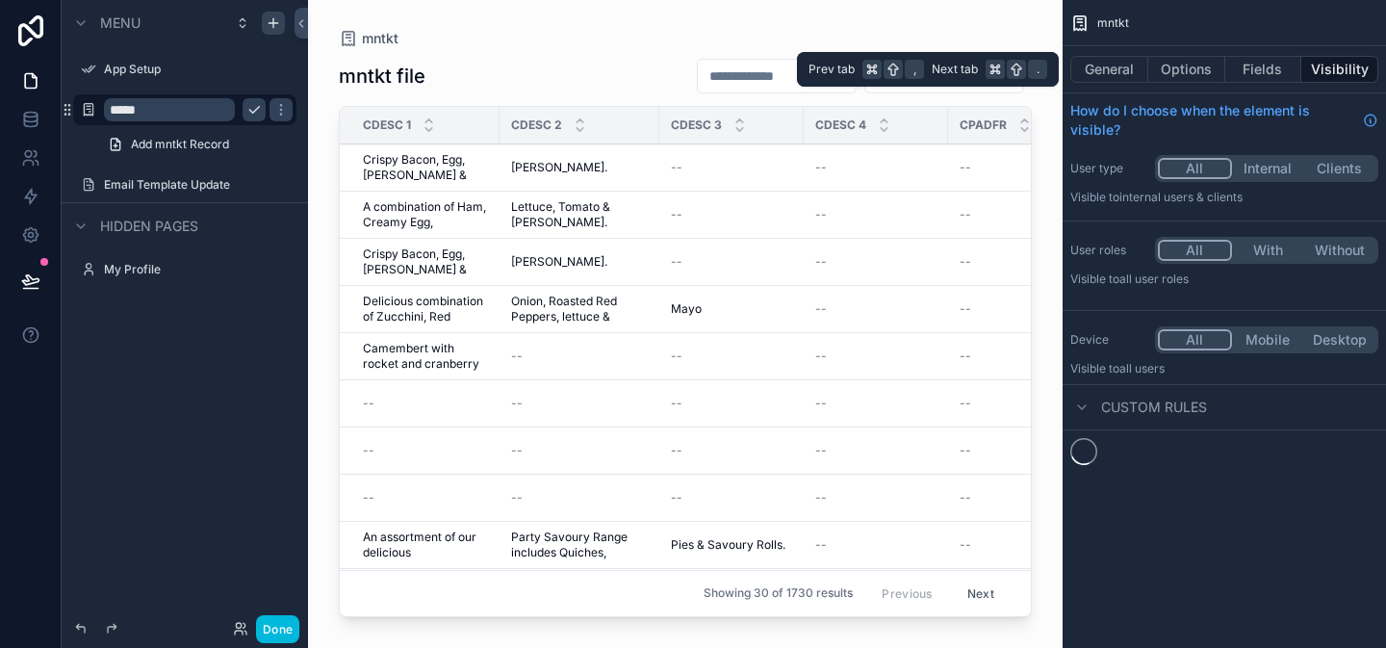
scroll to position [0, 0]
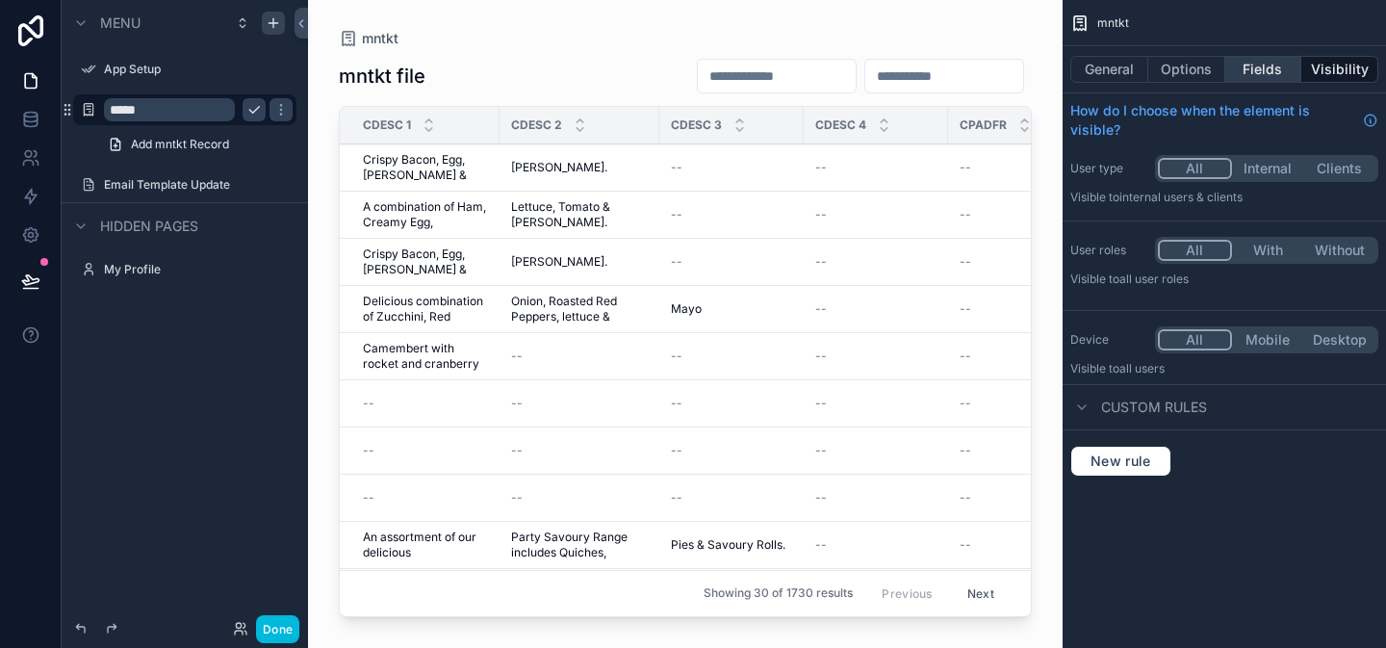
click at [1267, 74] on button "Fields" at bounding box center [1264, 69] width 77 height 27
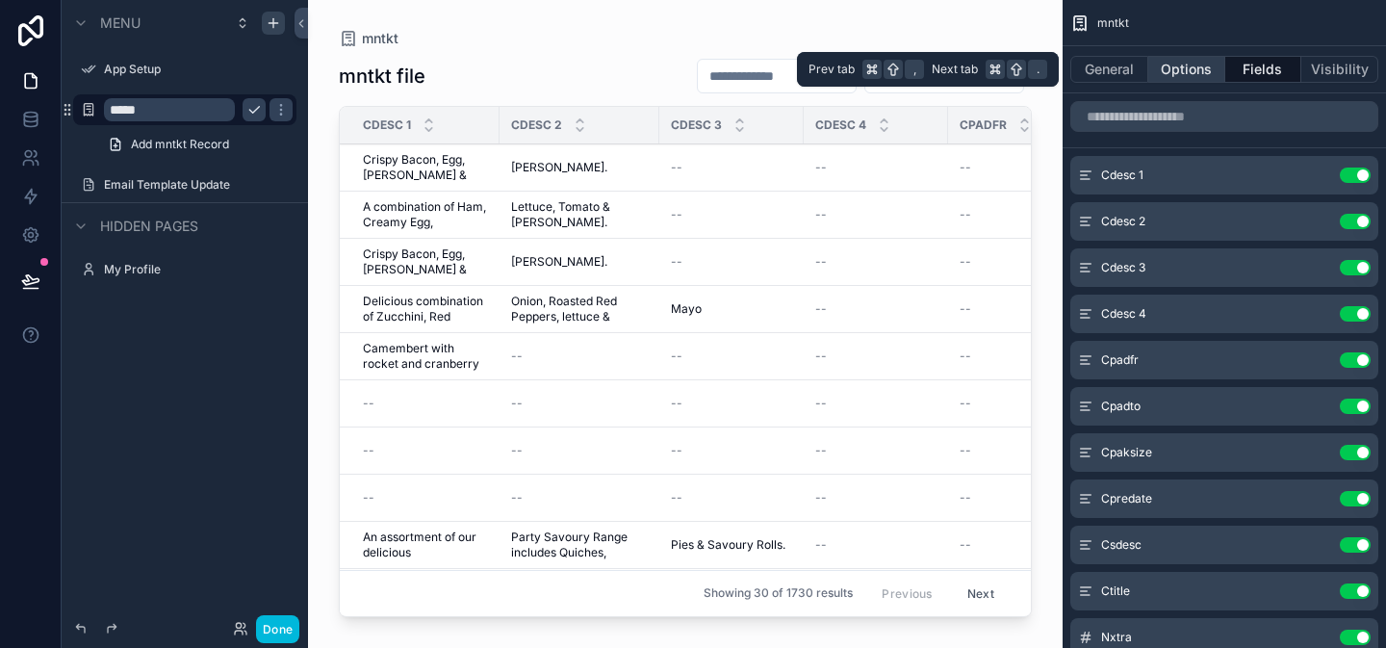
click at [1209, 70] on button "Options" at bounding box center [1187, 69] width 77 height 27
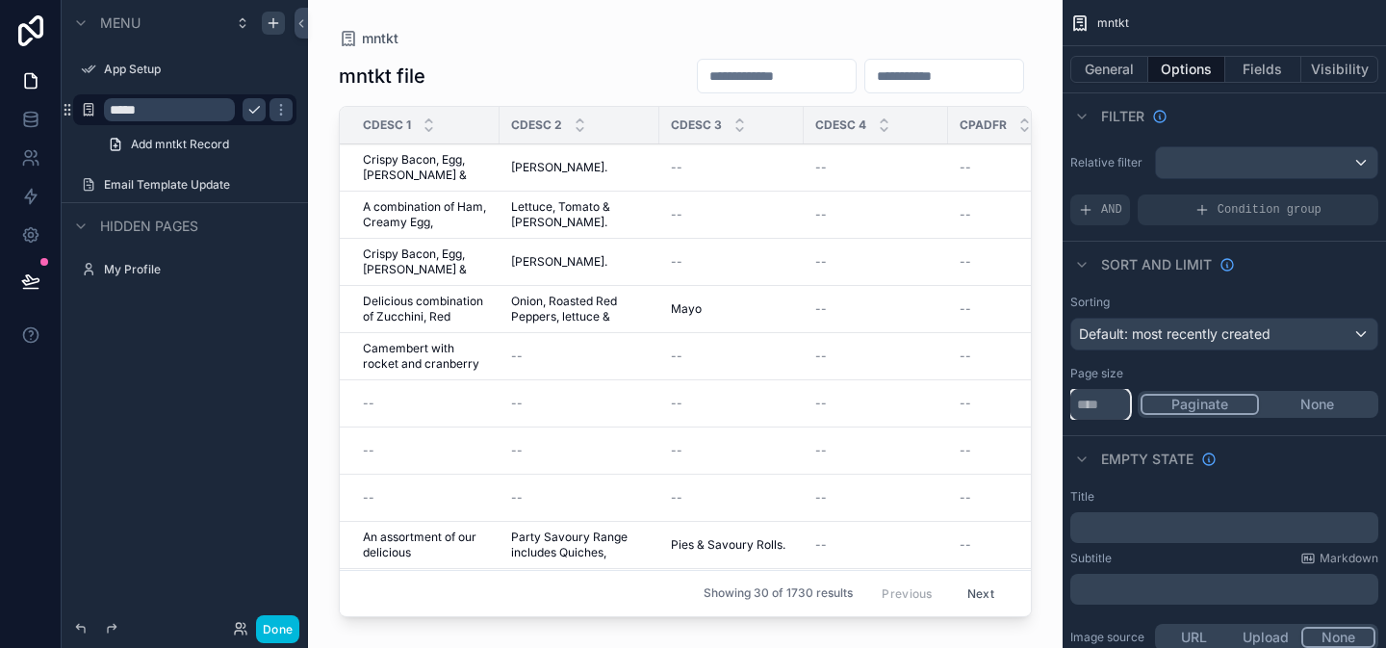
click at [1108, 405] on input "**" at bounding box center [1101, 404] width 60 height 31
type input "*"
type input "**"
click at [279, 636] on button "Done" at bounding box center [277, 629] width 43 height 28
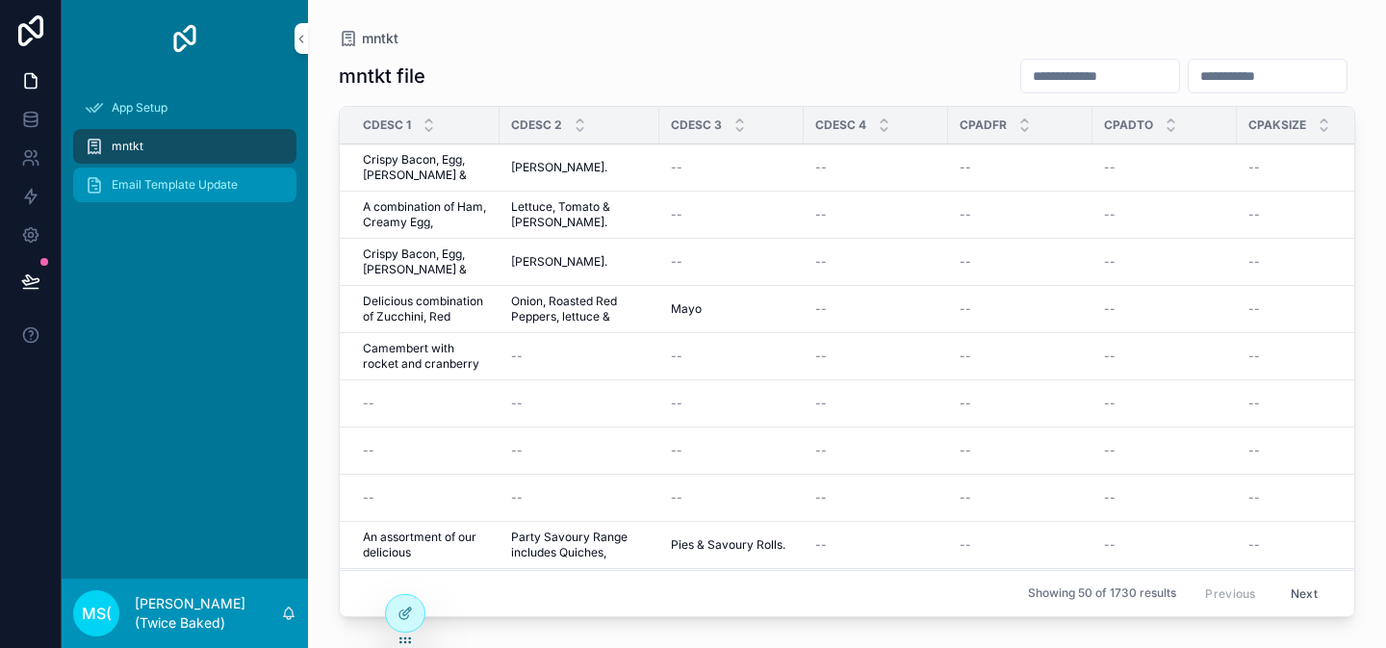
click at [259, 187] on div "Email Template Update" at bounding box center [185, 184] width 200 height 31
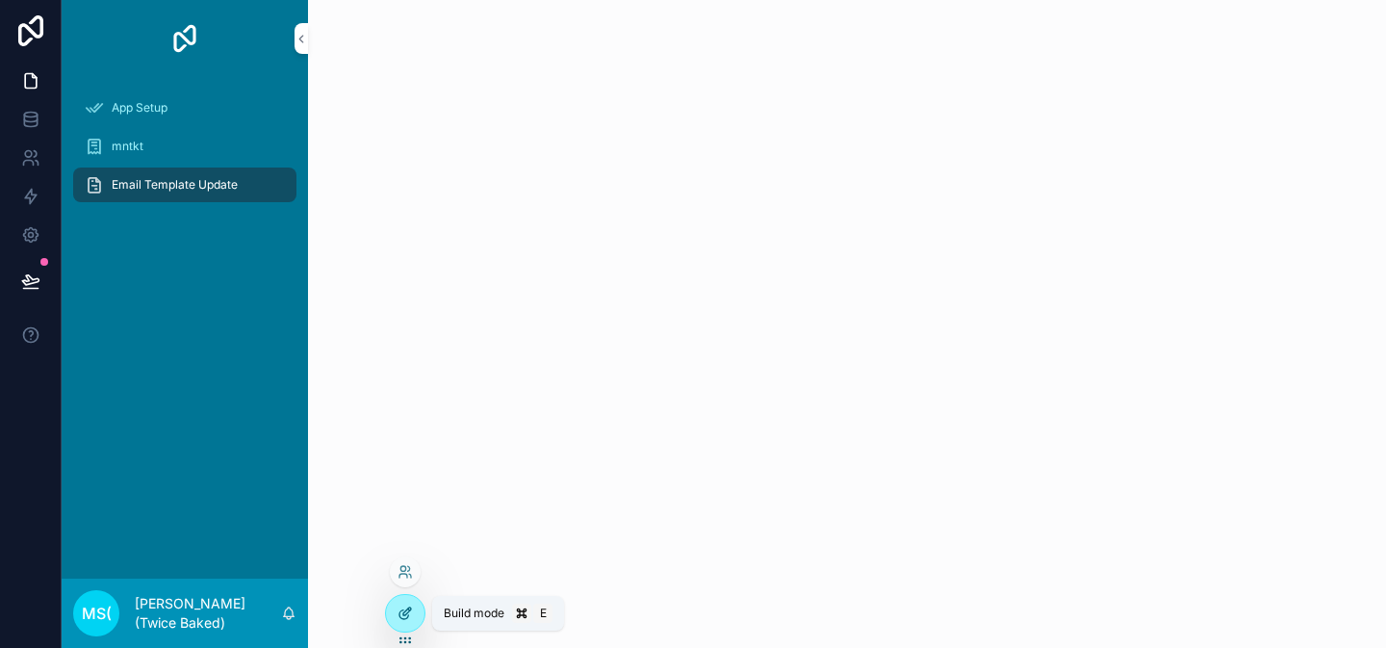
click at [406, 607] on icon at bounding box center [405, 613] width 15 height 15
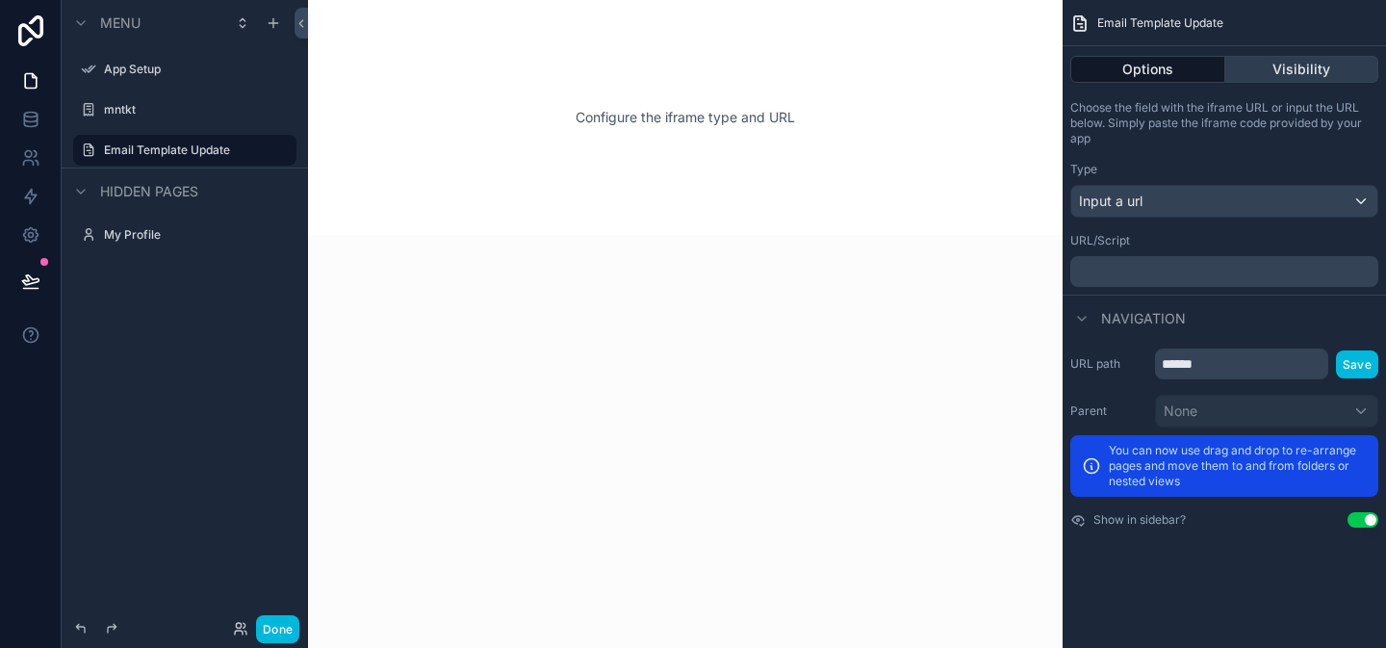
click at [1321, 61] on button "Visibility" at bounding box center [1303, 69] width 154 height 27
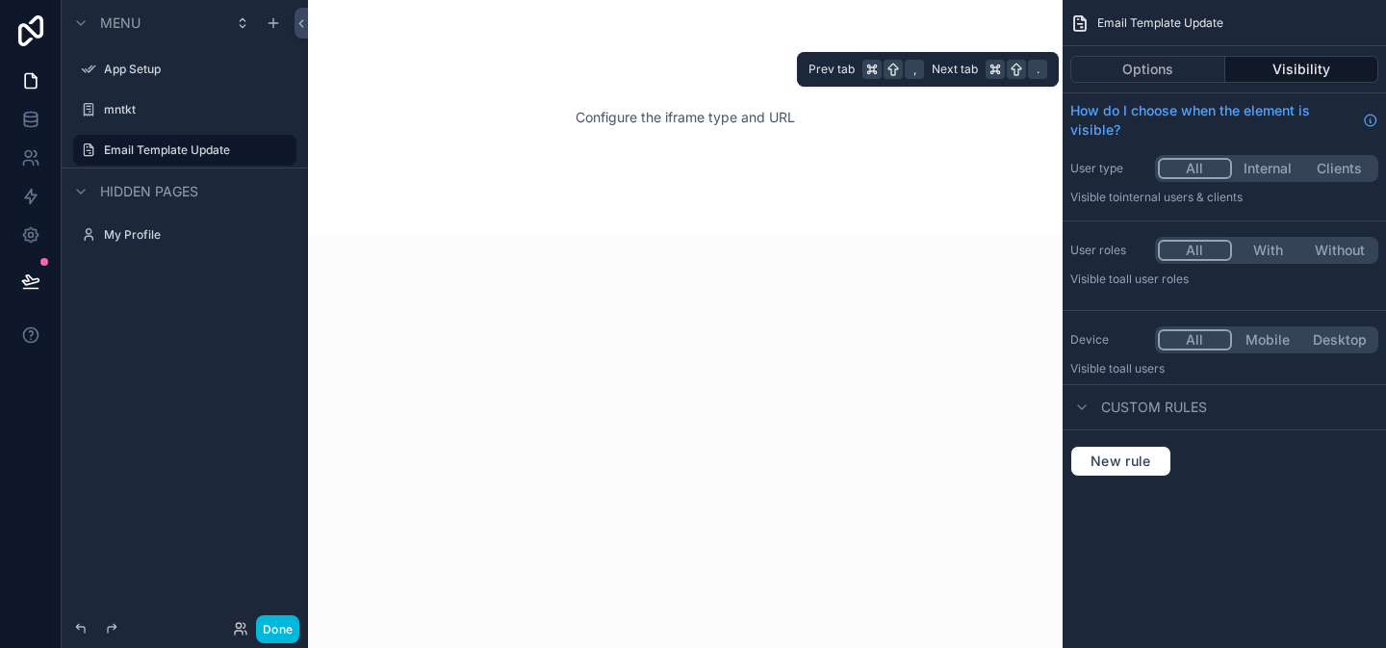
click at [1129, 85] on div "Options Visibility" at bounding box center [1225, 69] width 324 height 46
click at [1129, 80] on button "Options" at bounding box center [1148, 69] width 155 height 27
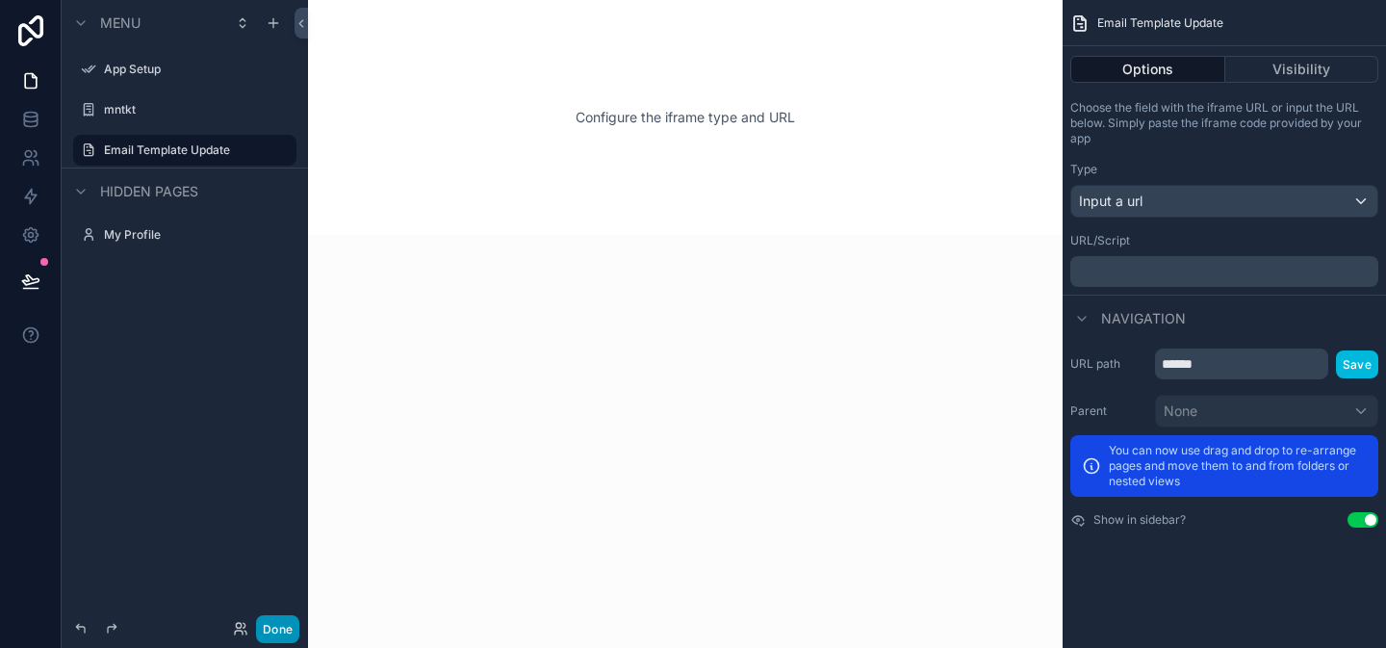
click at [291, 626] on button "Done" at bounding box center [277, 629] width 43 height 28
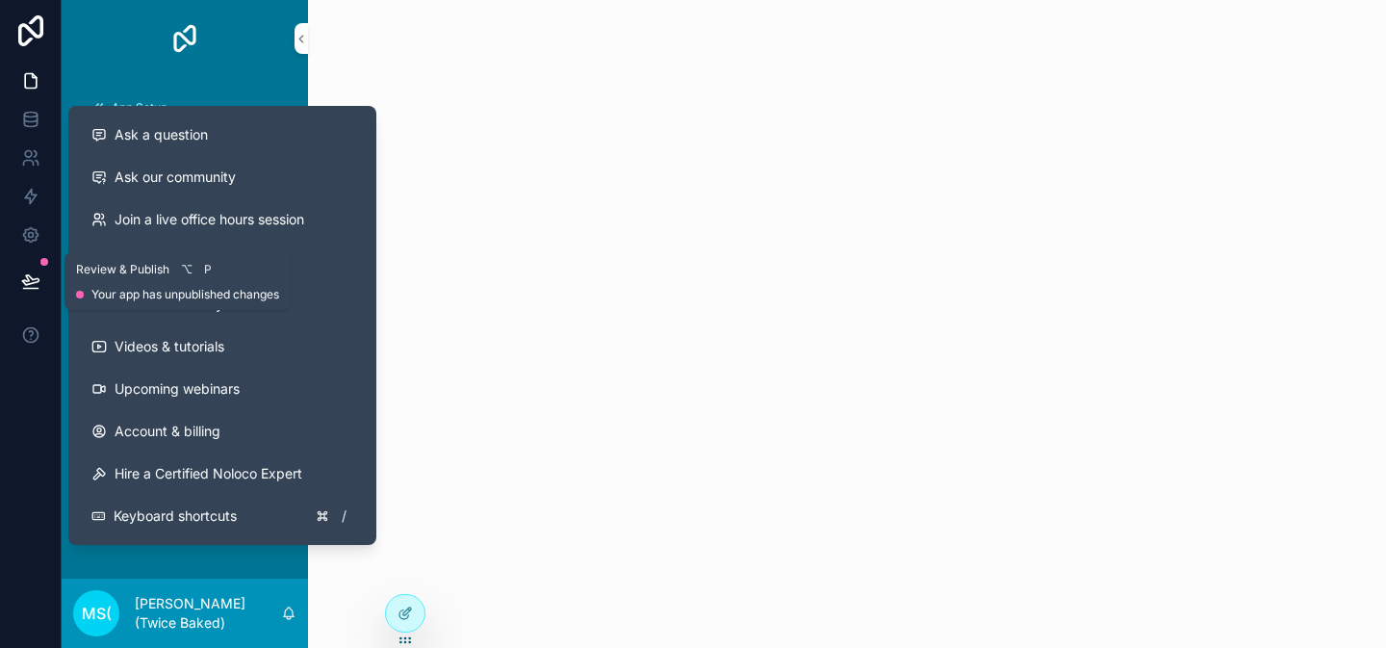
click at [30, 278] on icon at bounding box center [30, 280] width 16 height 10
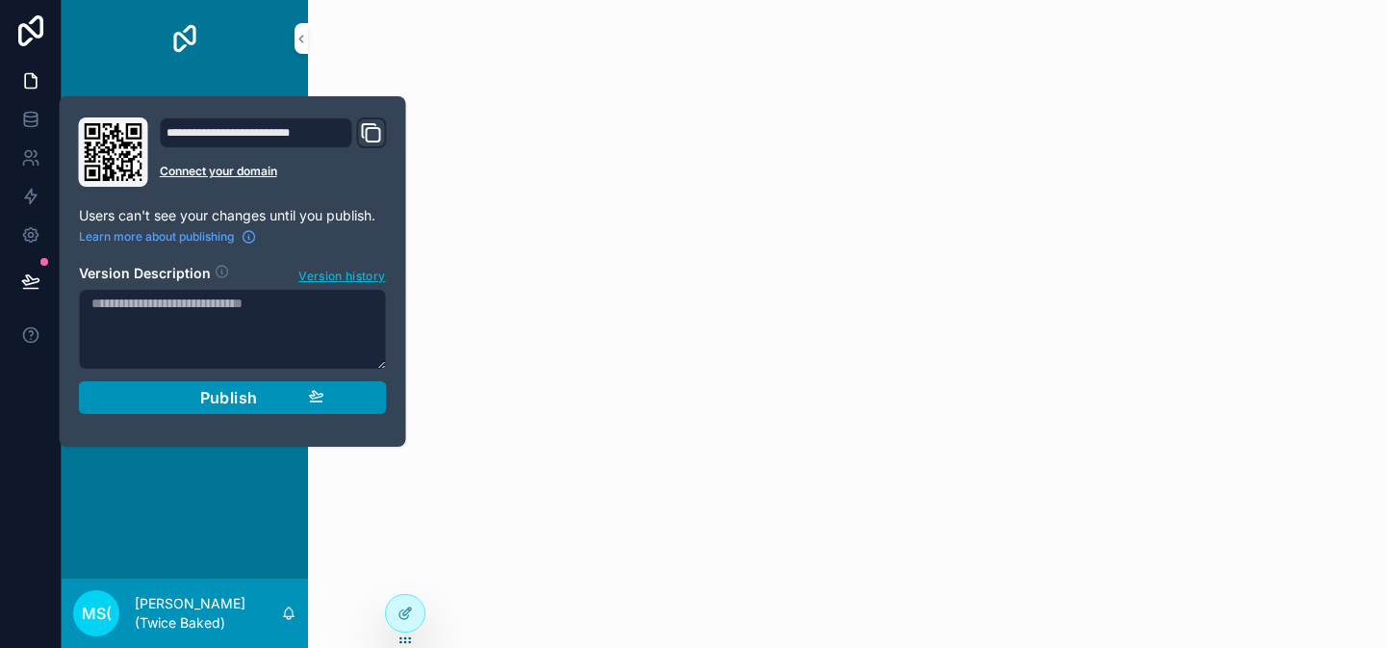
click at [158, 404] on div "Publish" at bounding box center [233, 397] width 183 height 19
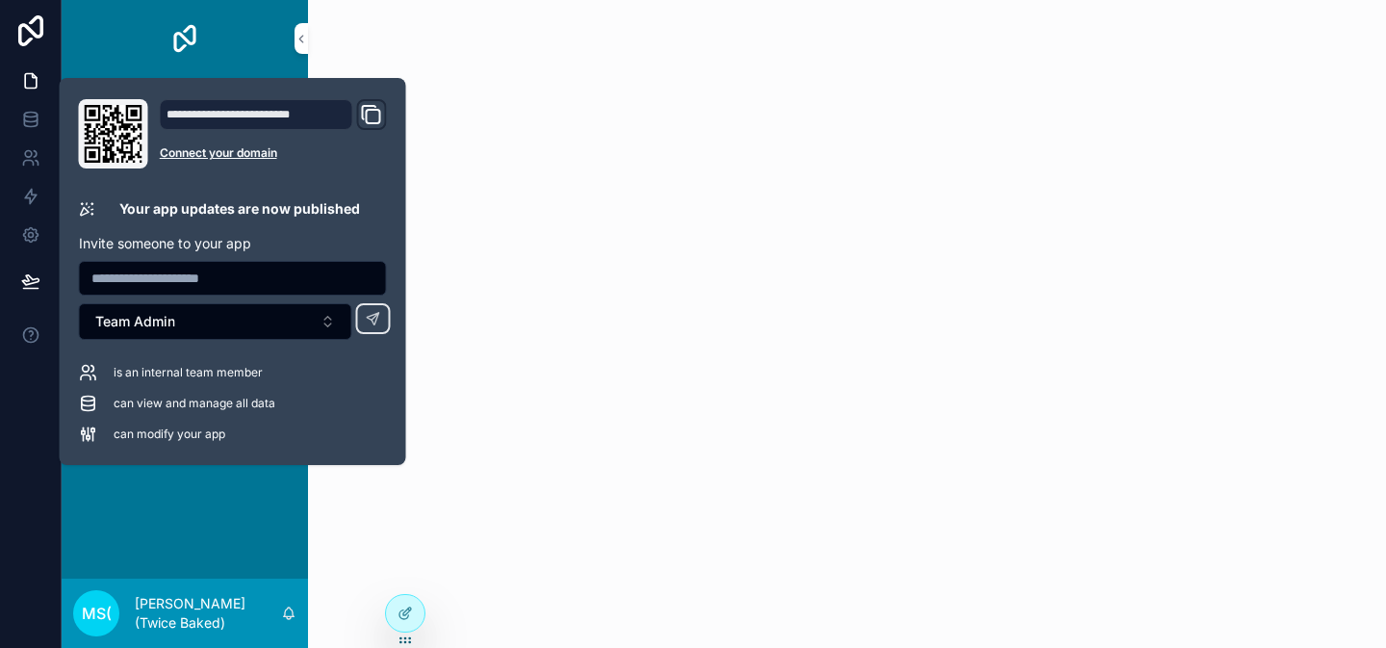
click at [220, 531] on div "App Setup mntkt Email Template Update" at bounding box center [185, 328] width 246 height 502
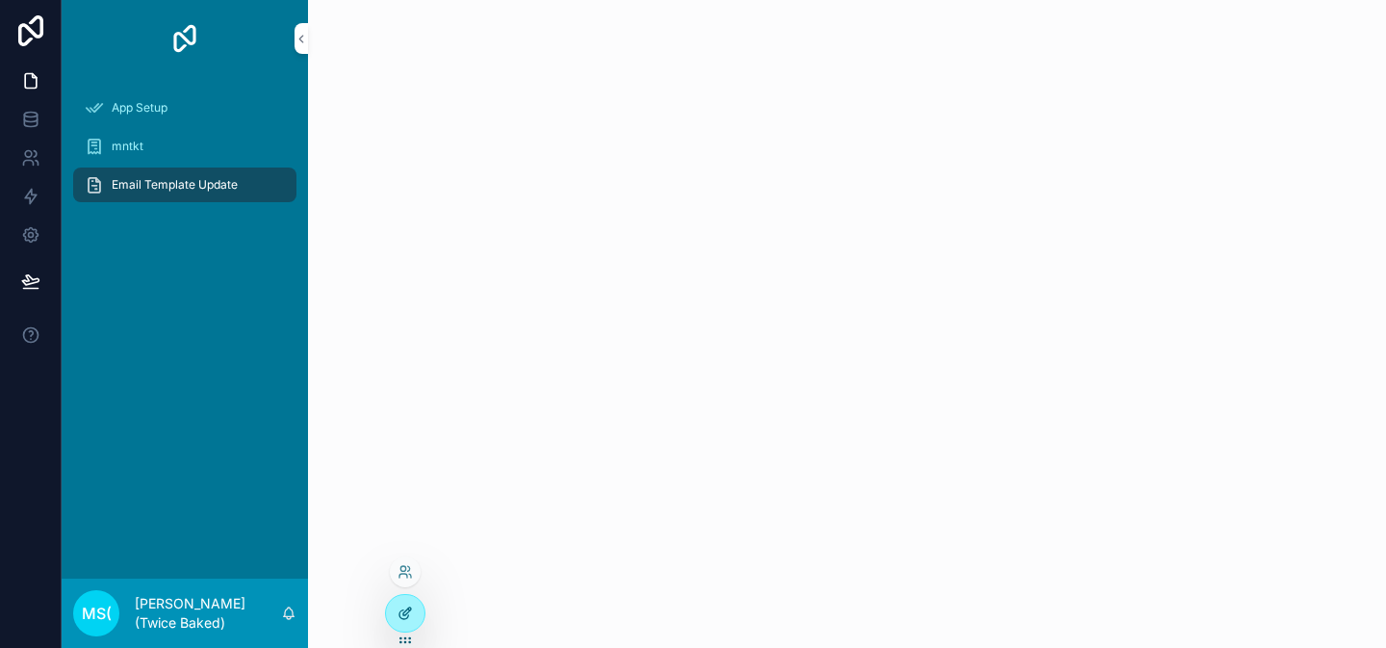
click at [402, 606] on icon at bounding box center [405, 613] width 15 height 15
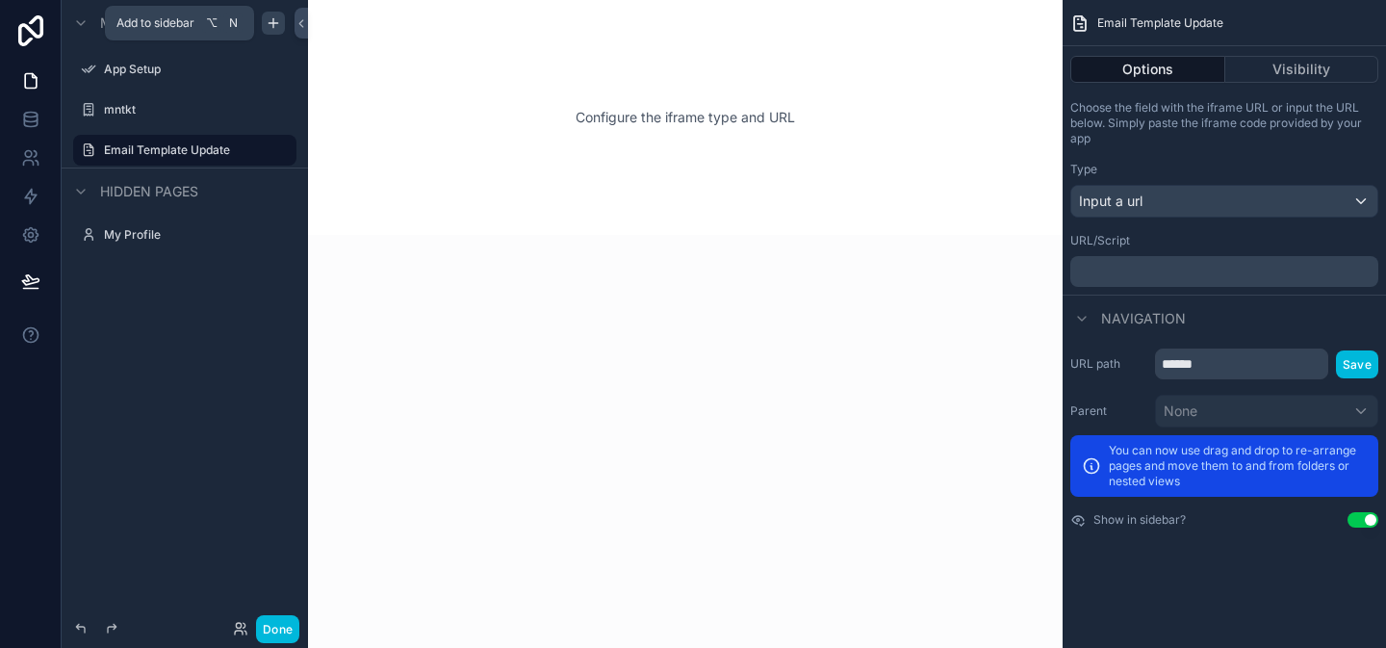
click at [268, 24] on icon "scrollable content" at bounding box center [273, 22] width 15 height 15
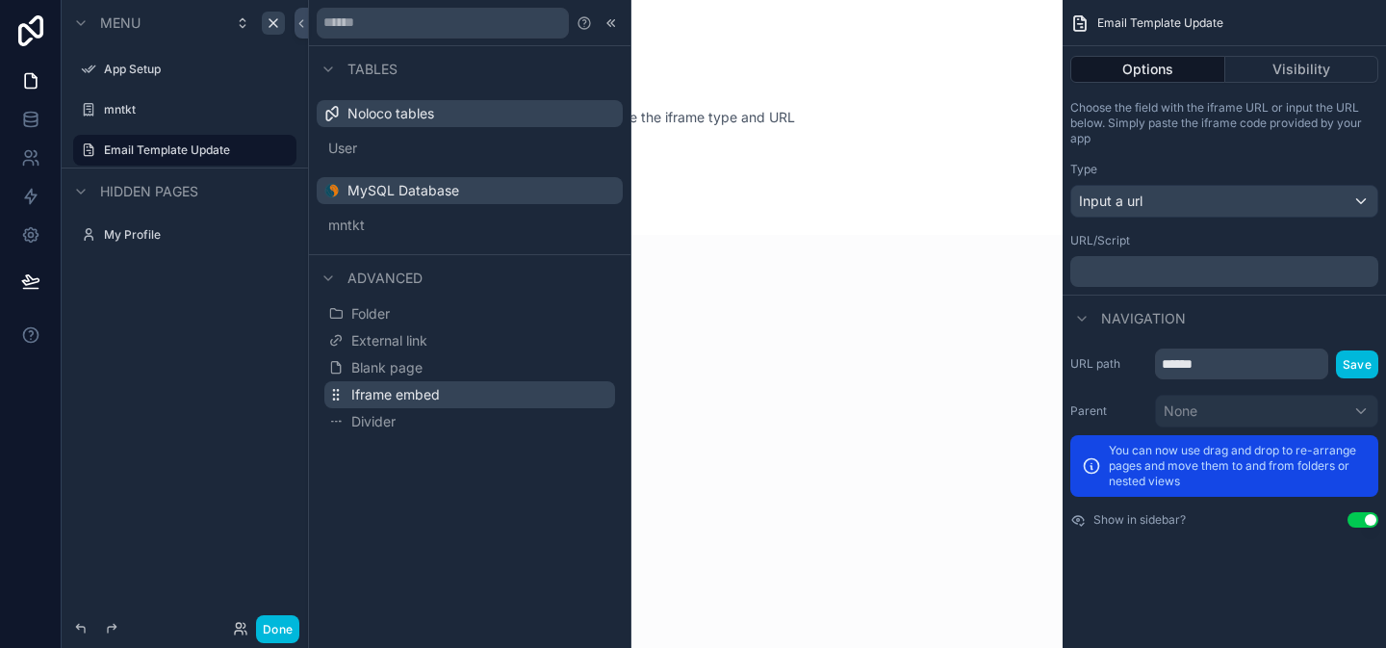
click at [394, 385] on span "Iframe embed" at bounding box center [395, 394] width 89 height 19
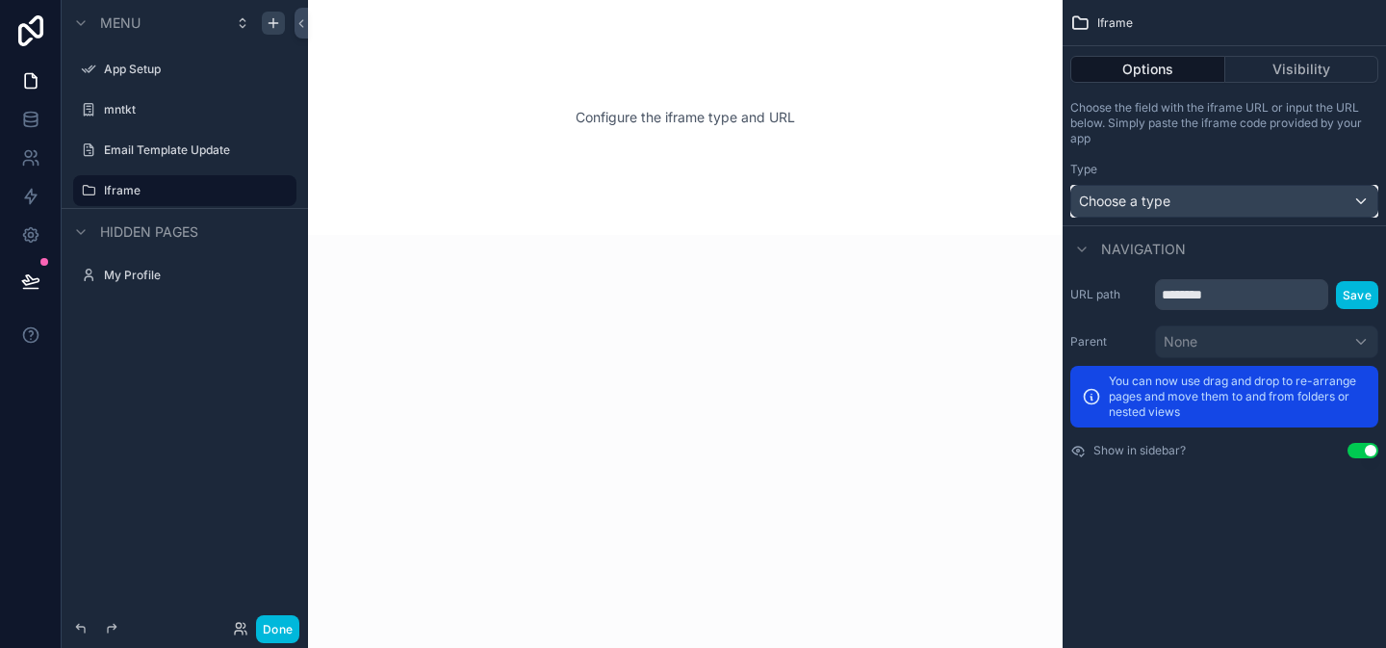
click at [1175, 205] on div "Choose a type" at bounding box center [1225, 201] width 306 height 31
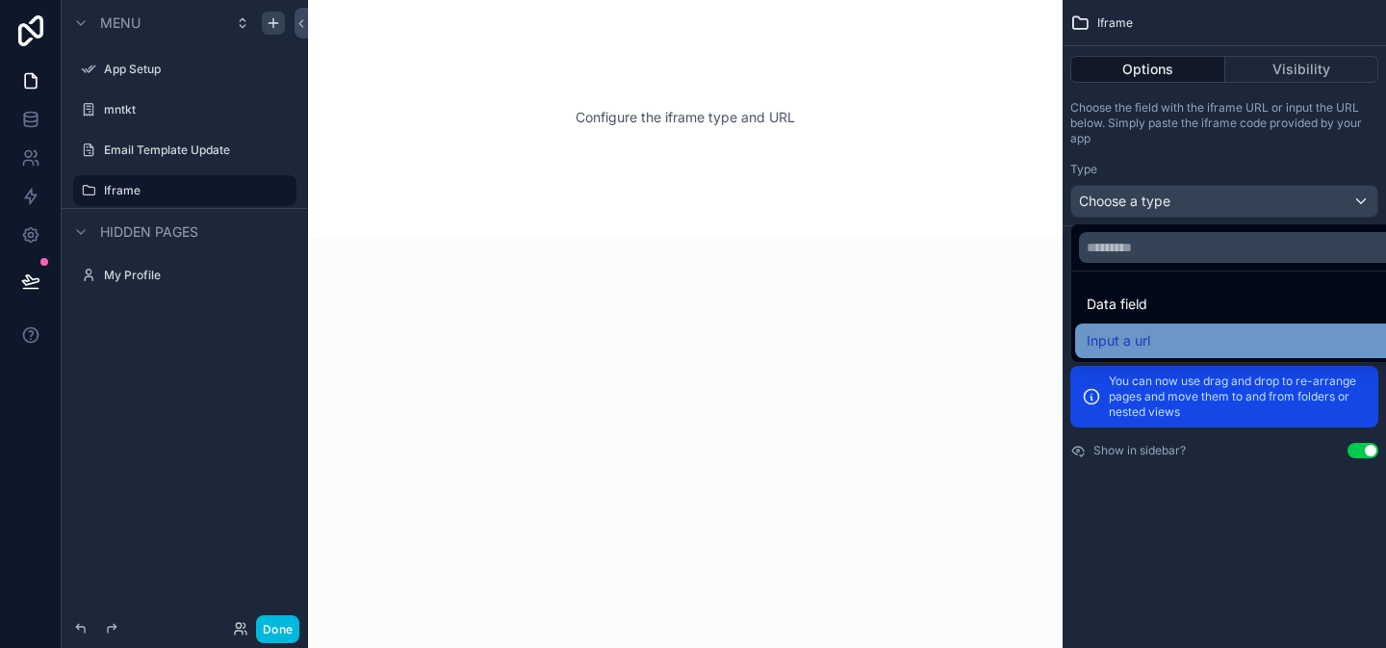
click at [1167, 328] on div "Input a url" at bounding box center [1246, 341] width 343 height 35
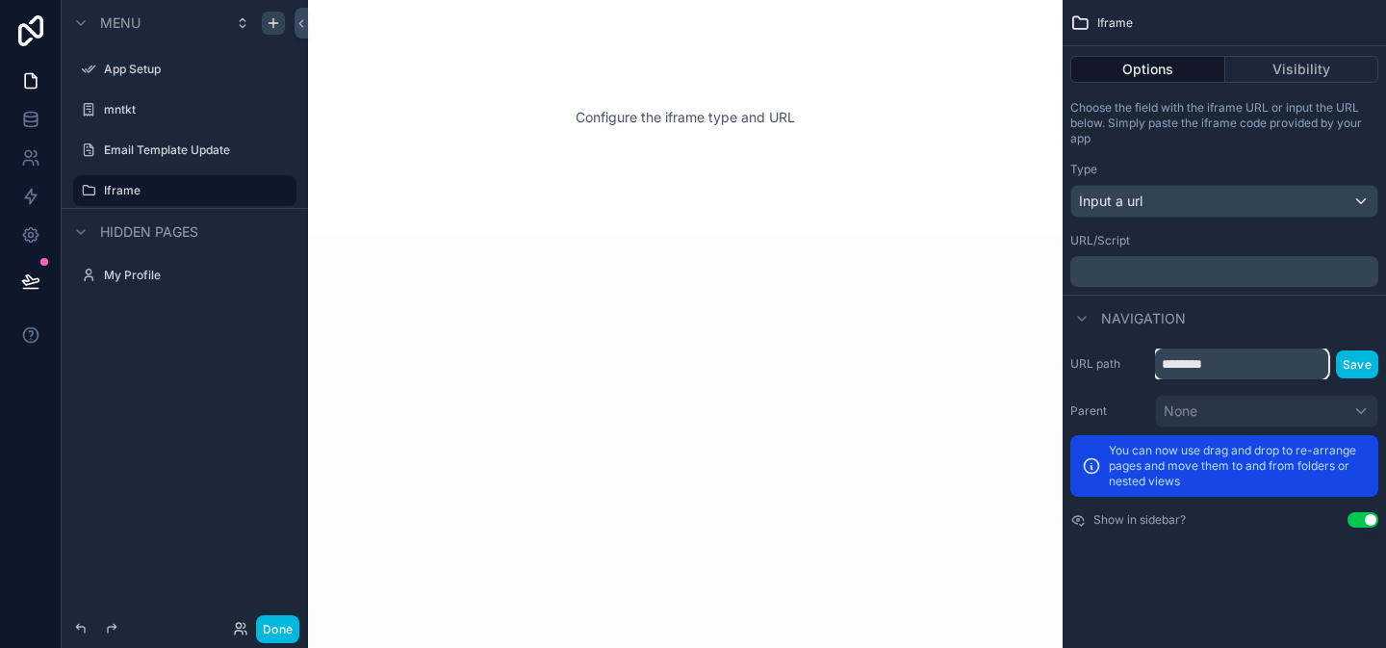
click at [1286, 370] on input "********" at bounding box center [1241, 364] width 173 height 31
click at [247, 195] on icon "scrollable content" at bounding box center [253, 190] width 15 height 15
click at [213, 188] on input "******" at bounding box center [169, 190] width 131 height 23
type input "*"
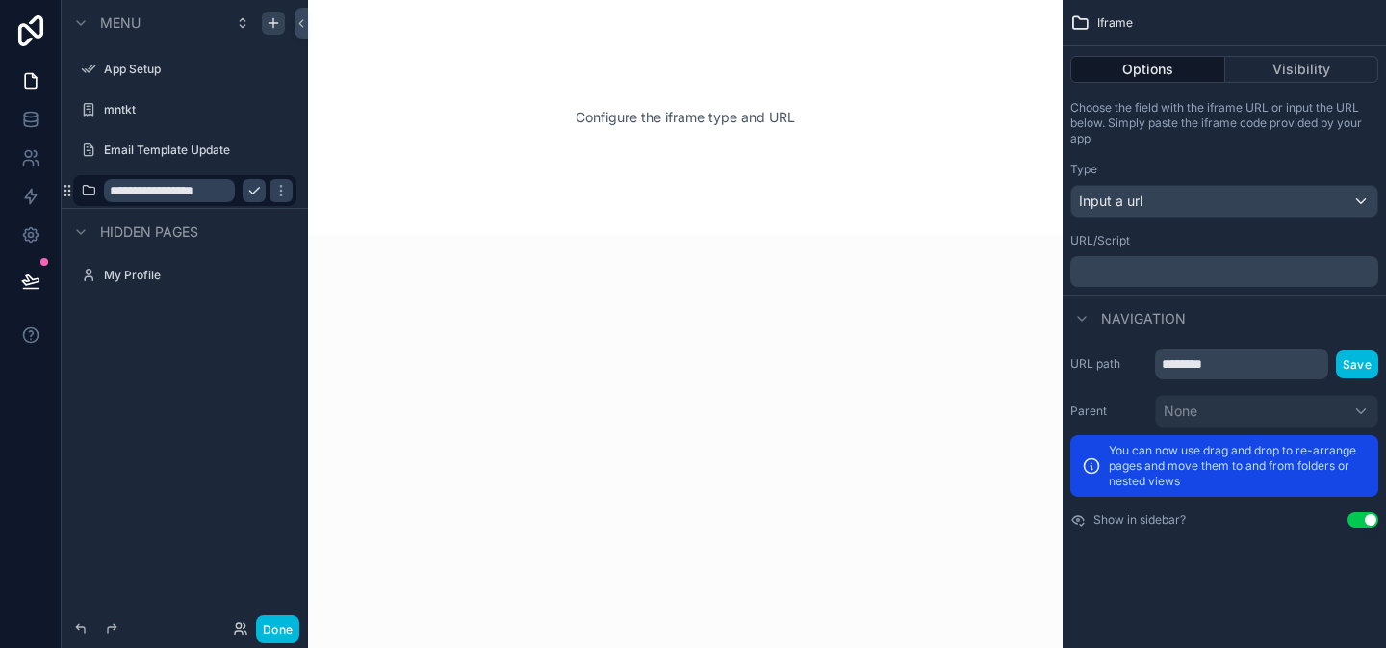
type input "**********"
click at [246, 192] on icon "scrollable content" at bounding box center [253, 190] width 15 height 15
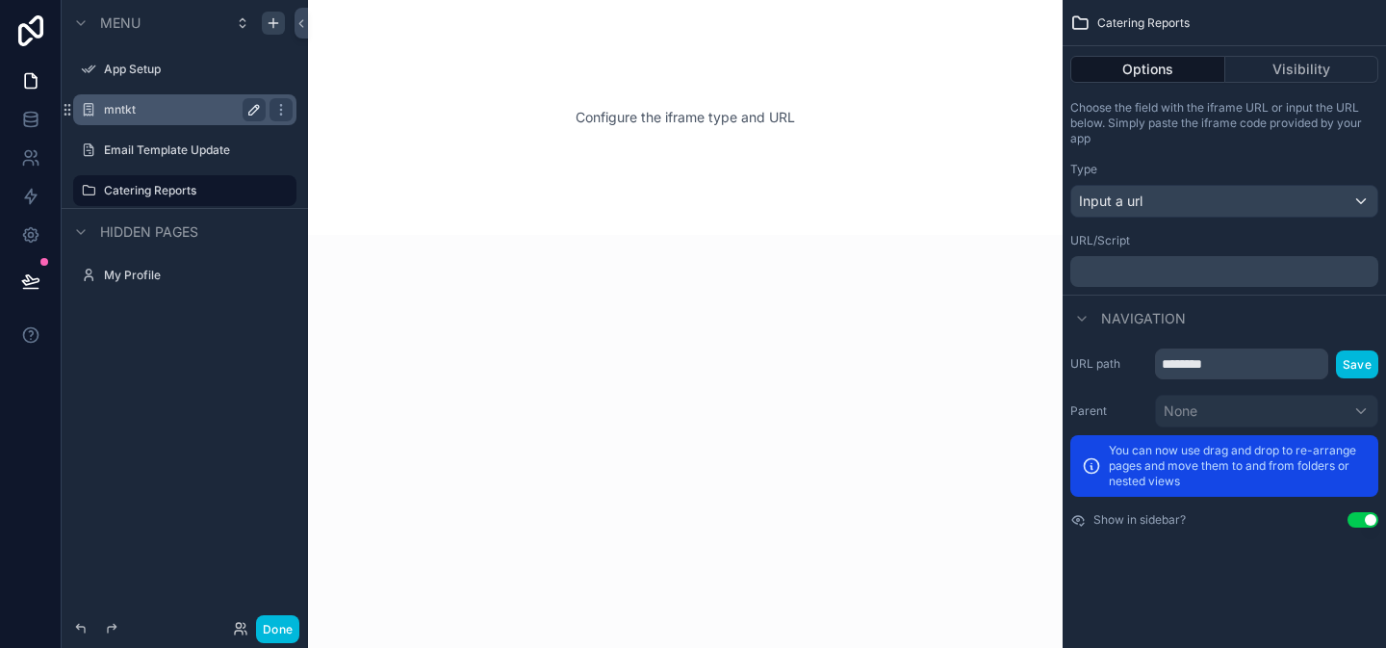
click at [249, 109] on icon "scrollable content" at bounding box center [253, 109] width 15 height 15
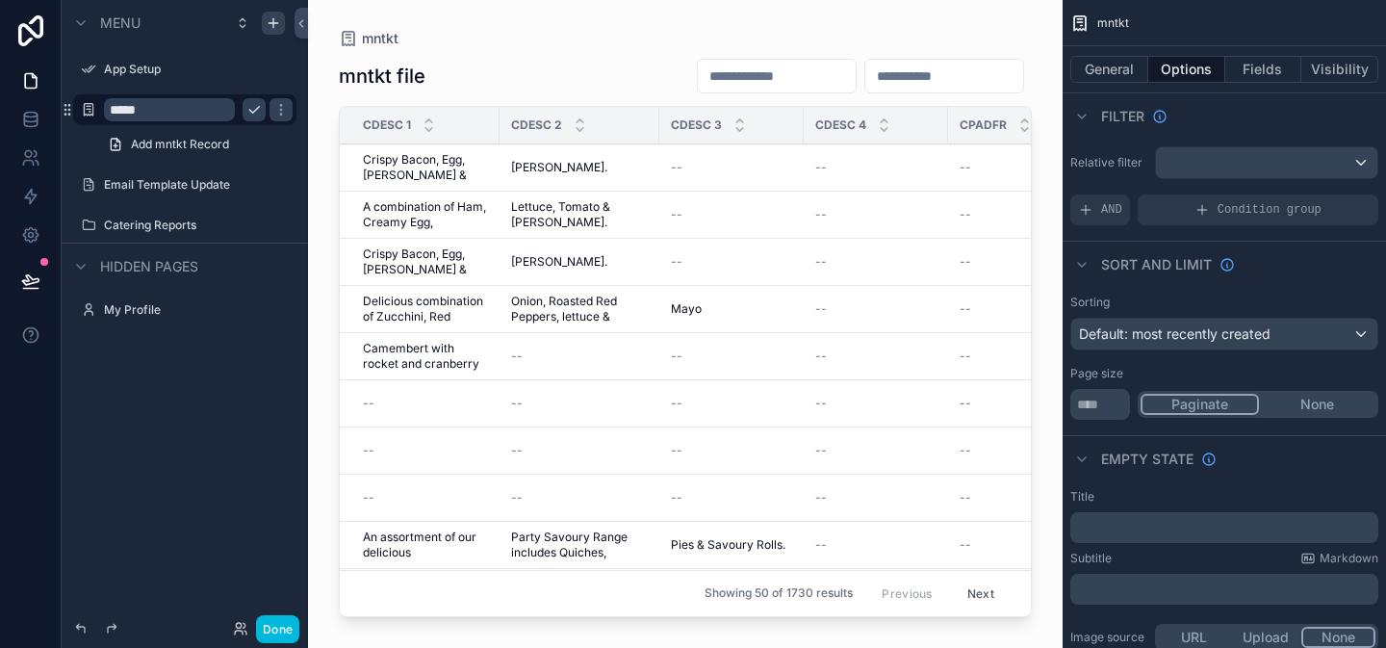
click at [248, 110] on icon "scrollable content" at bounding box center [253, 109] width 15 height 15
click at [253, 109] on icon "scrollable content" at bounding box center [253, 109] width 15 height 15
click at [234, 105] on input "*****" at bounding box center [169, 109] width 131 height 23
type input "*"
type input "**********"
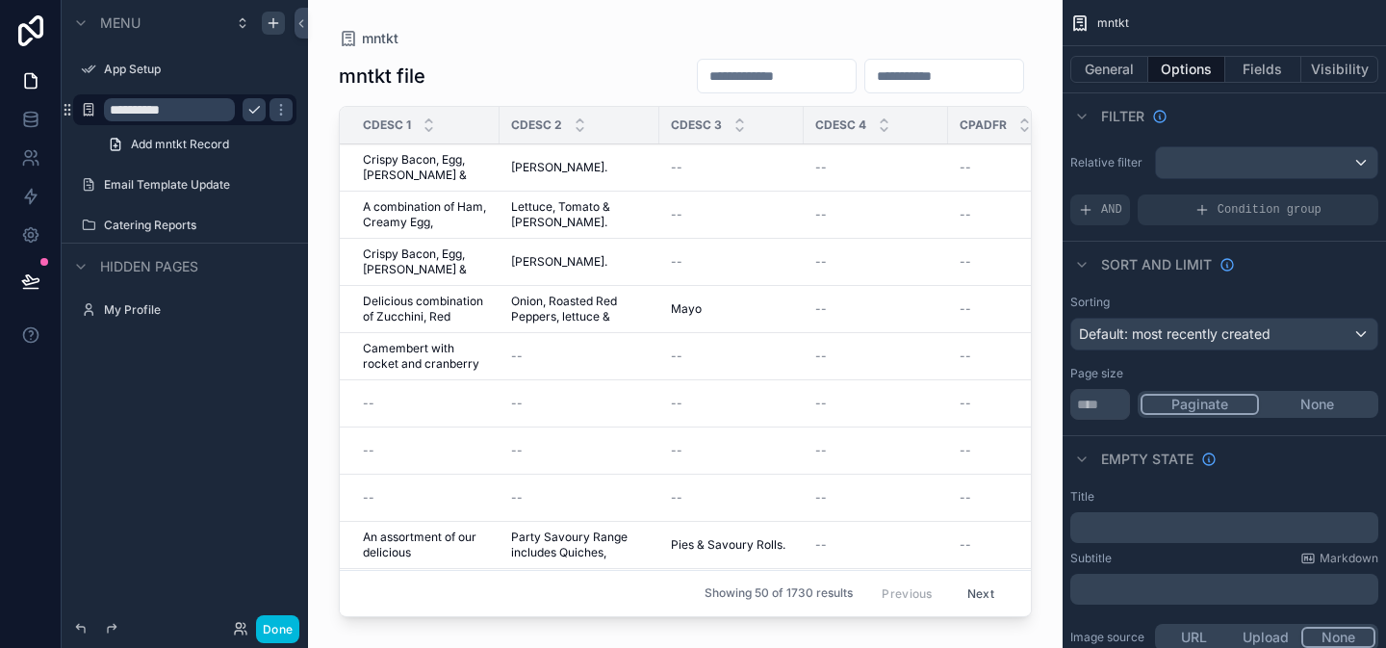
click at [260, 109] on icon "scrollable content" at bounding box center [253, 109] width 15 height 15
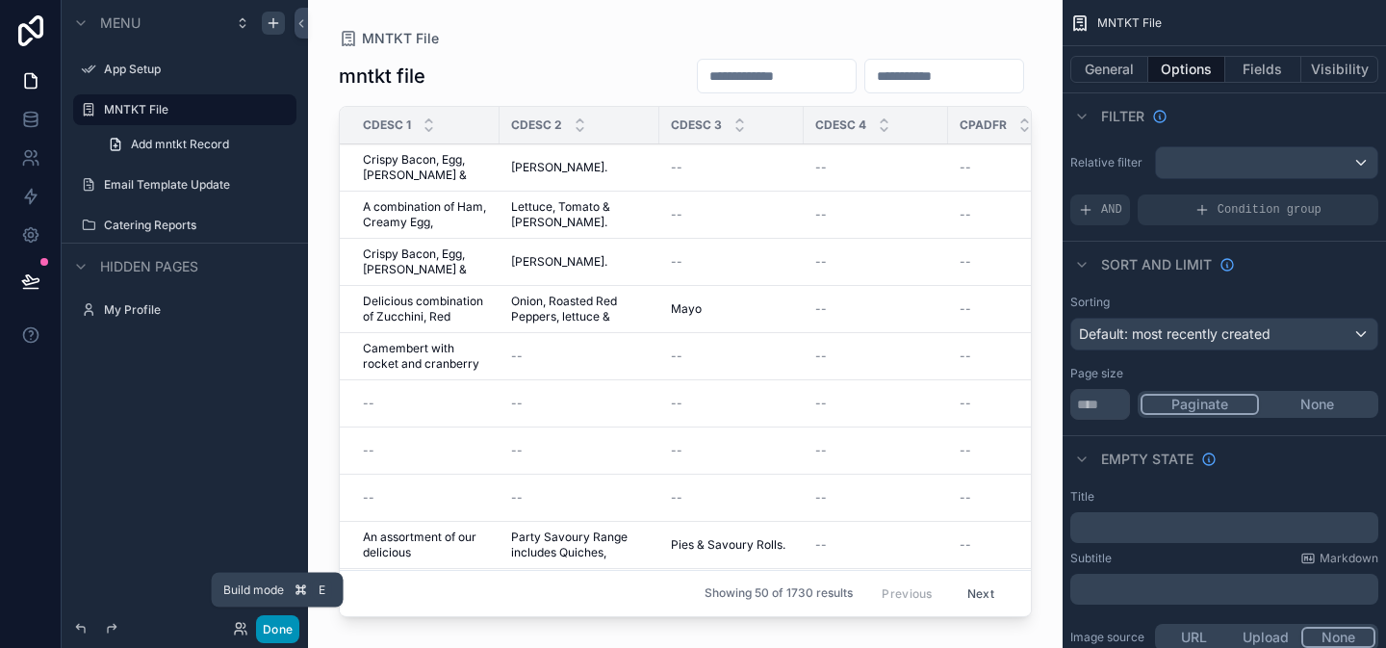
click at [284, 630] on button "Done" at bounding box center [277, 629] width 43 height 28
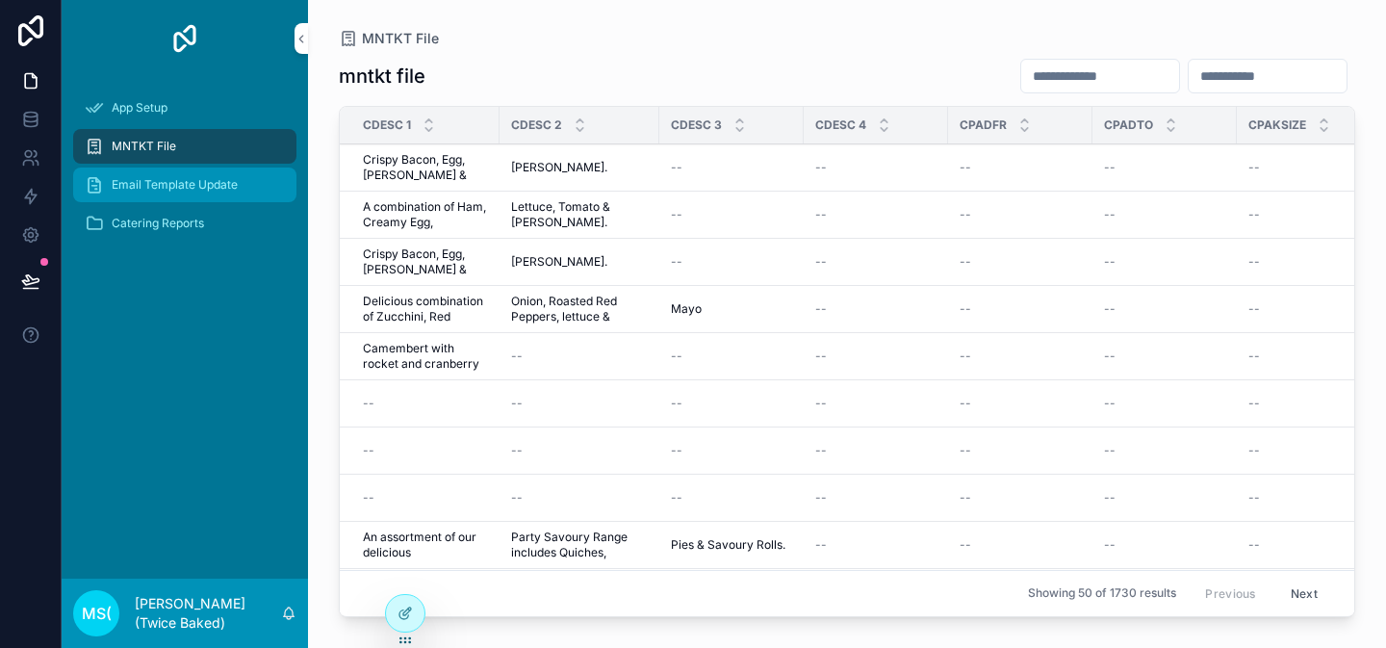
click at [190, 178] on span "Email Template Update" at bounding box center [175, 184] width 126 height 15
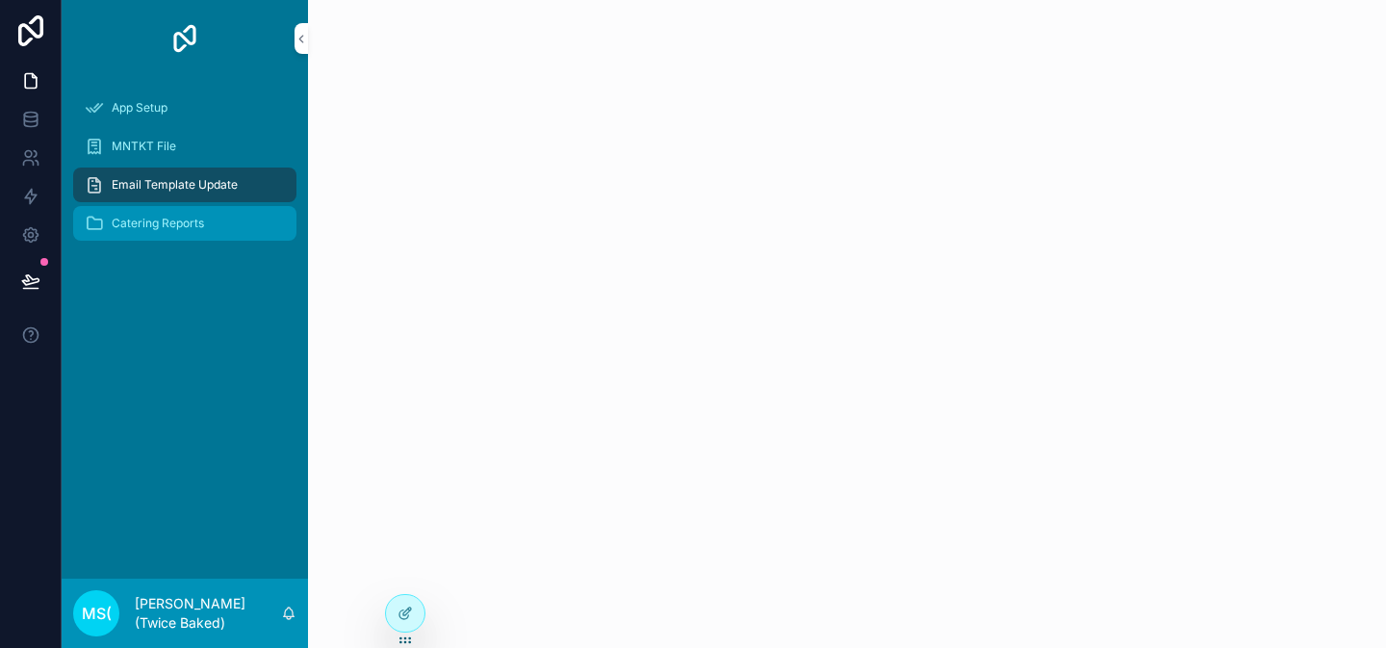
click at [189, 226] on span "Catering Reports" at bounding box center [158, 223] width 92 height 15
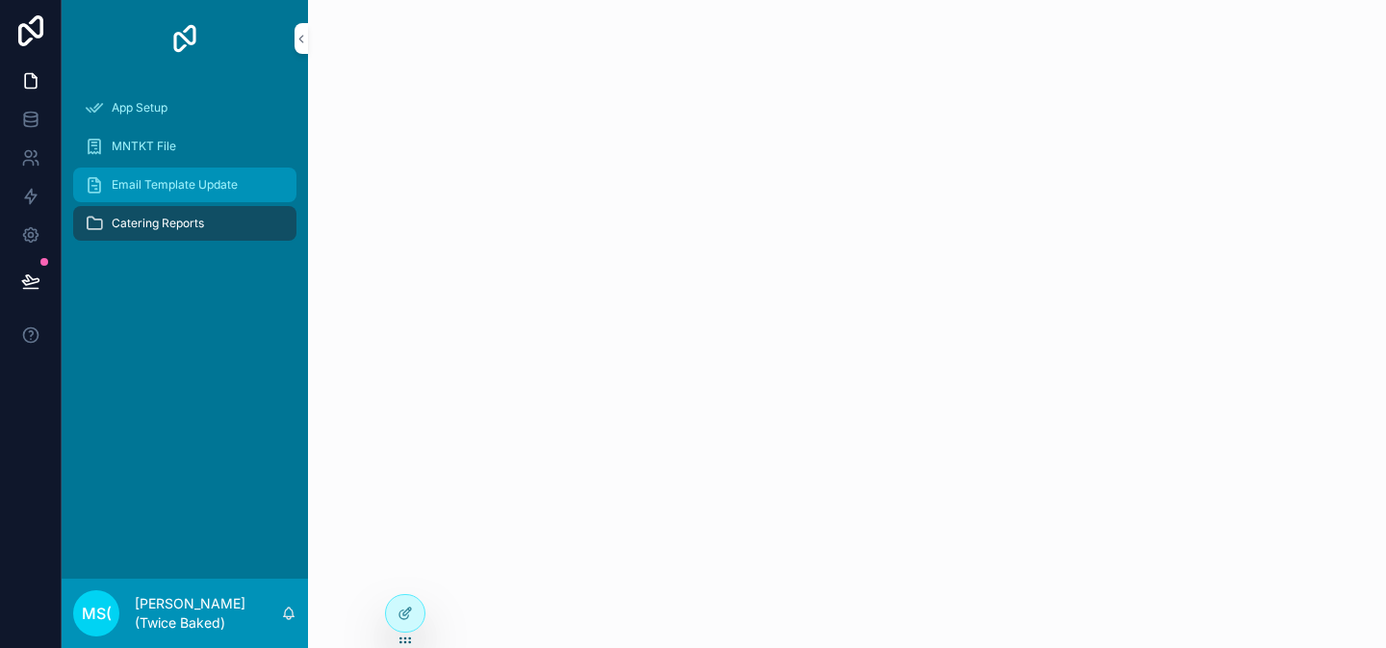
click at [157, 183] on span "Email Template Update" at bounding box center [175, 184] width 126 height 15
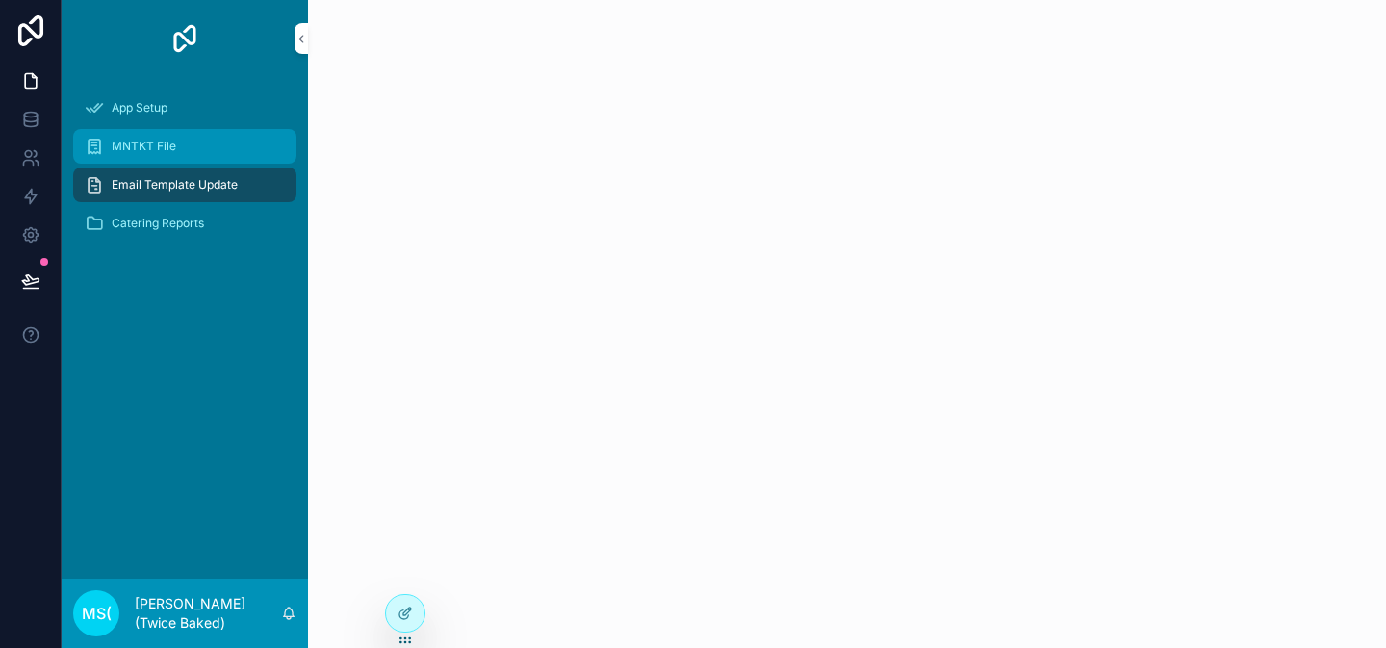
click at [157, 144] on span "MNTKT File" at bounding box center [144, 146] width 65 height 15
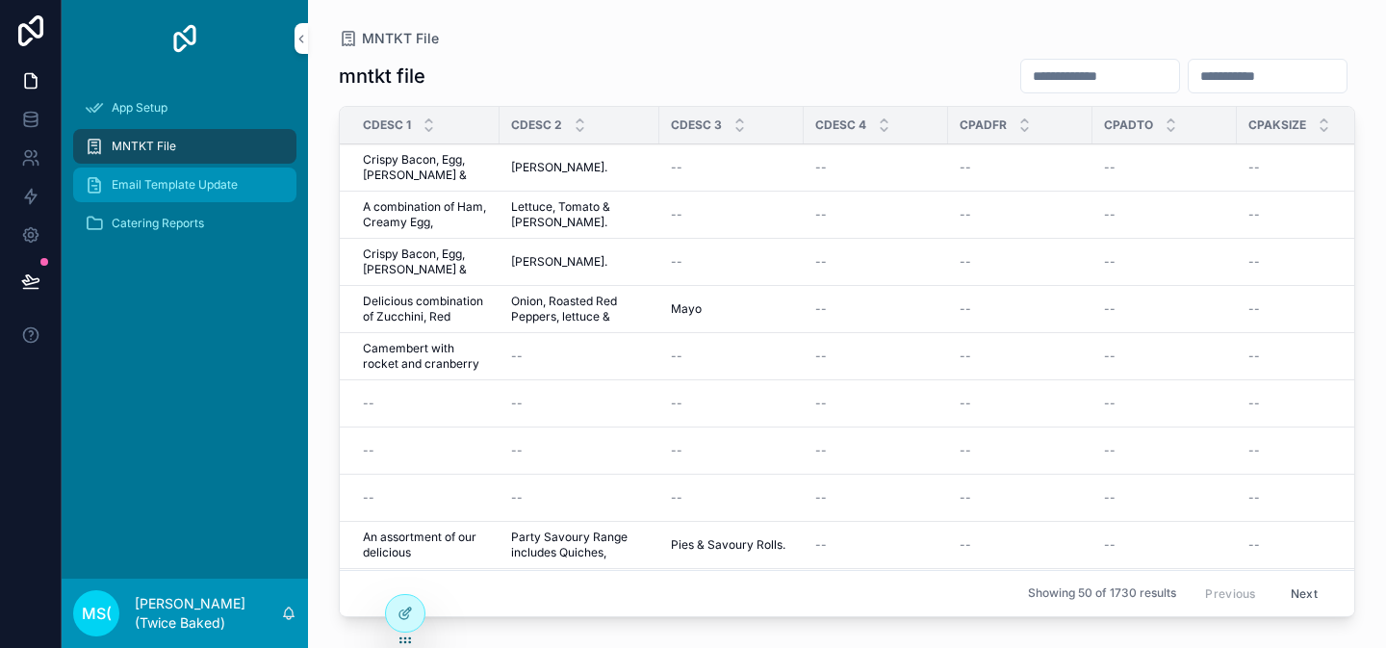
click at [179, 197] on div "Email Template Update" at bounding box center [185, 184] width 200 height 31
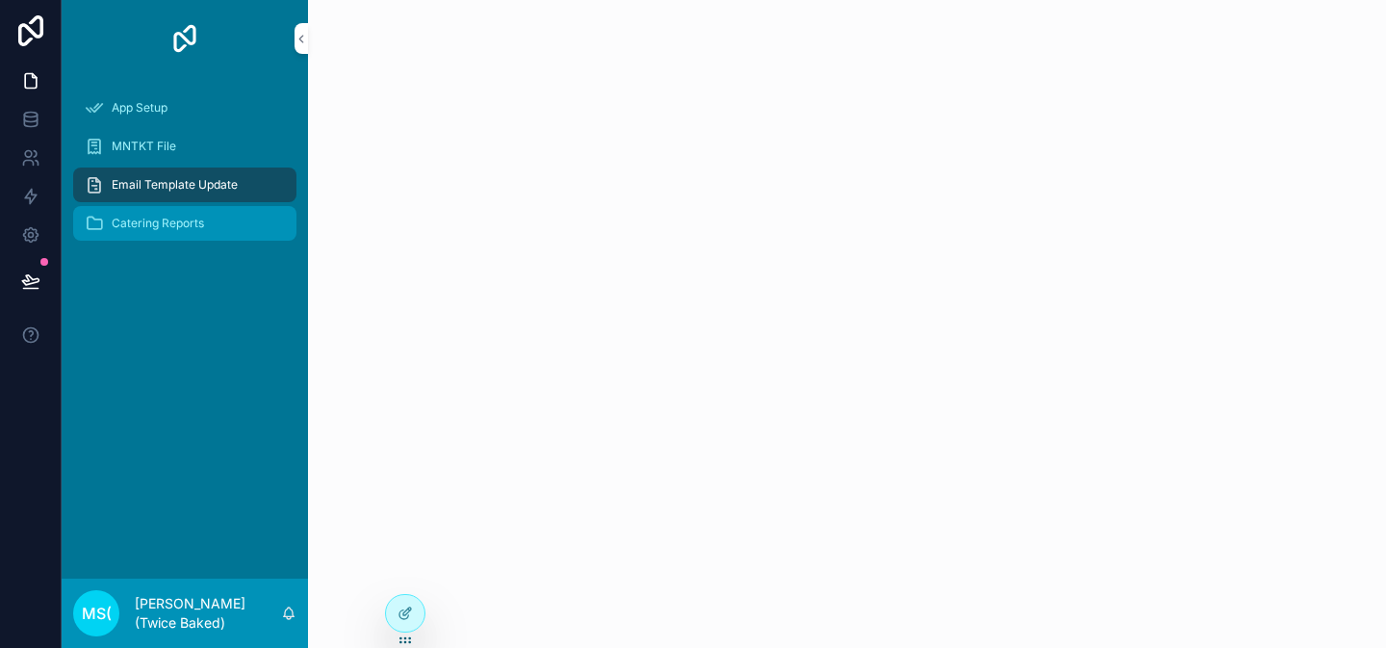
click at [222, 235] on div "Catering Reports" at bounding box center [185, 223] width 200 height 31
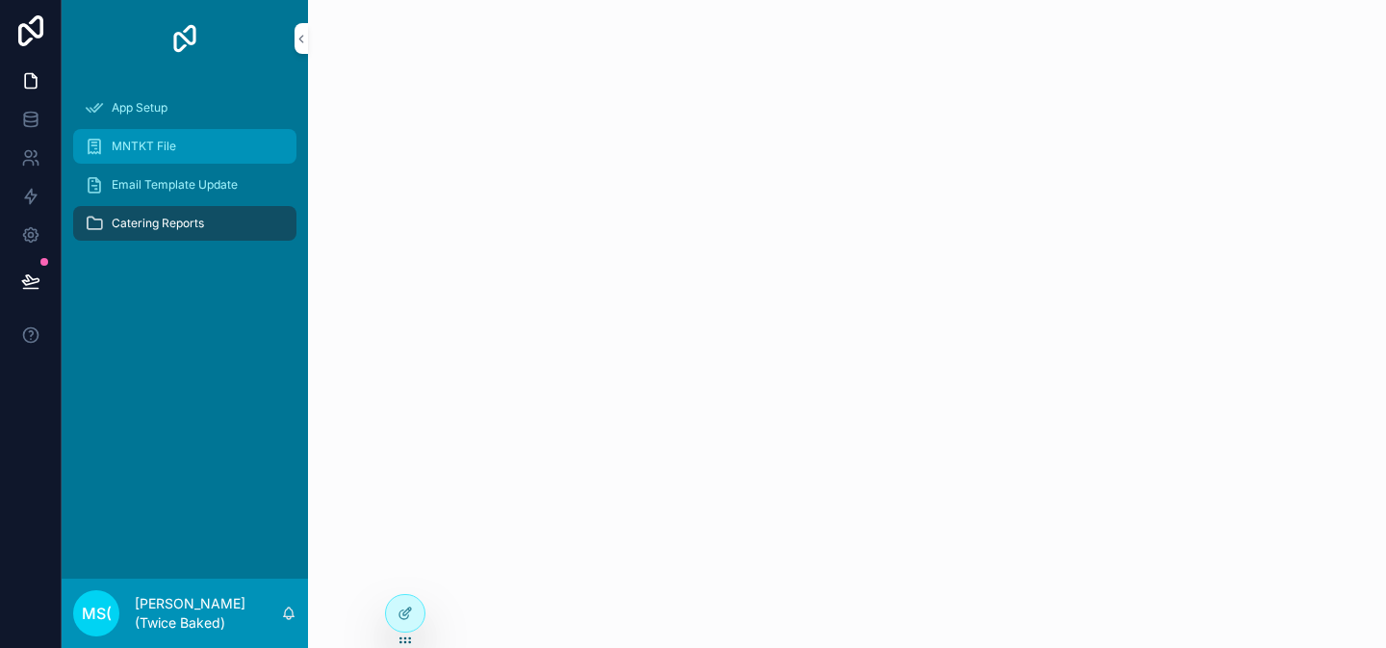
click at [195, 155] on div "MNTKT File" at bounding box center [185, 146] width 200 height 31
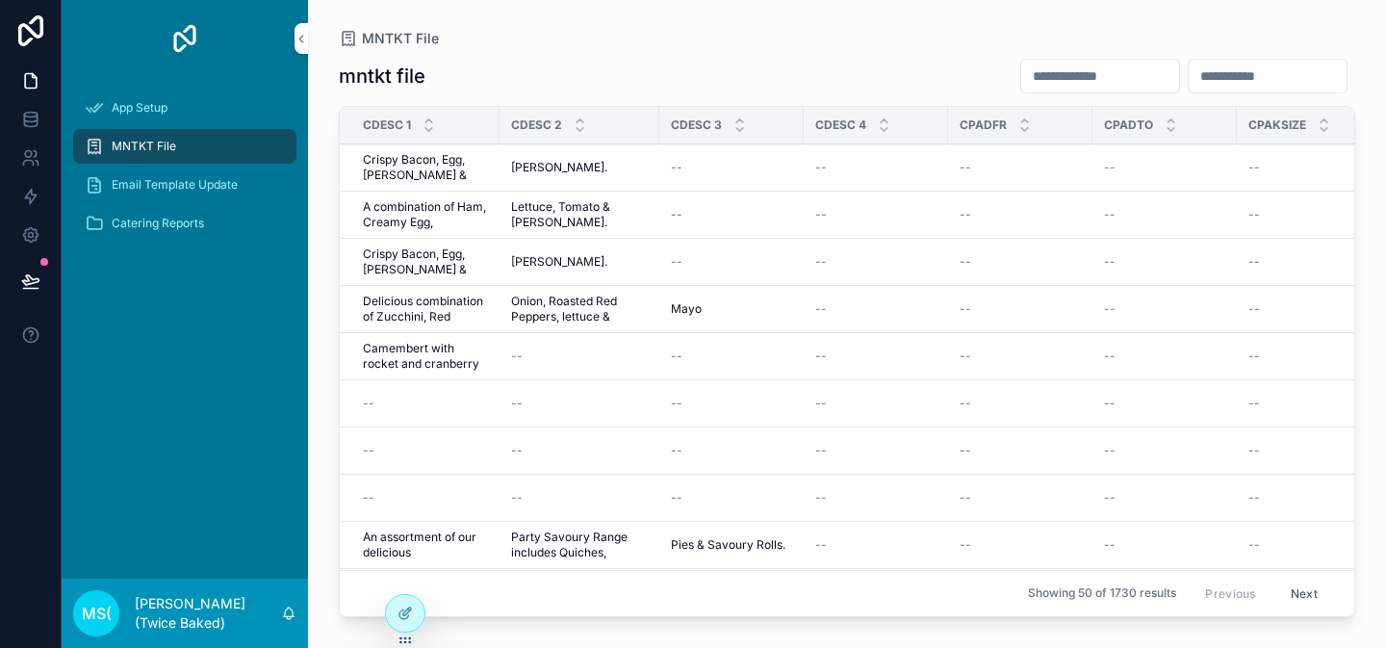
click at [197, 156] on div "MNTKT File" at bounding box center [185, 146] width 200 height 31
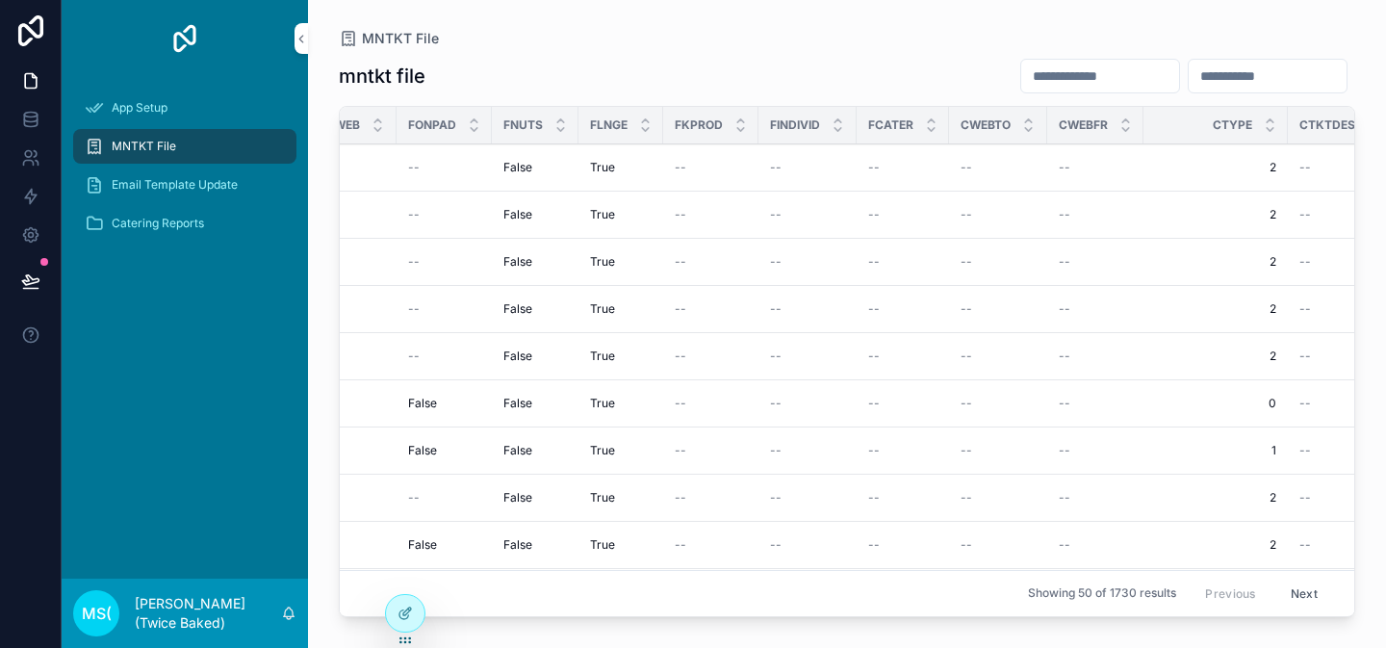
scroll to position [0, 3340]
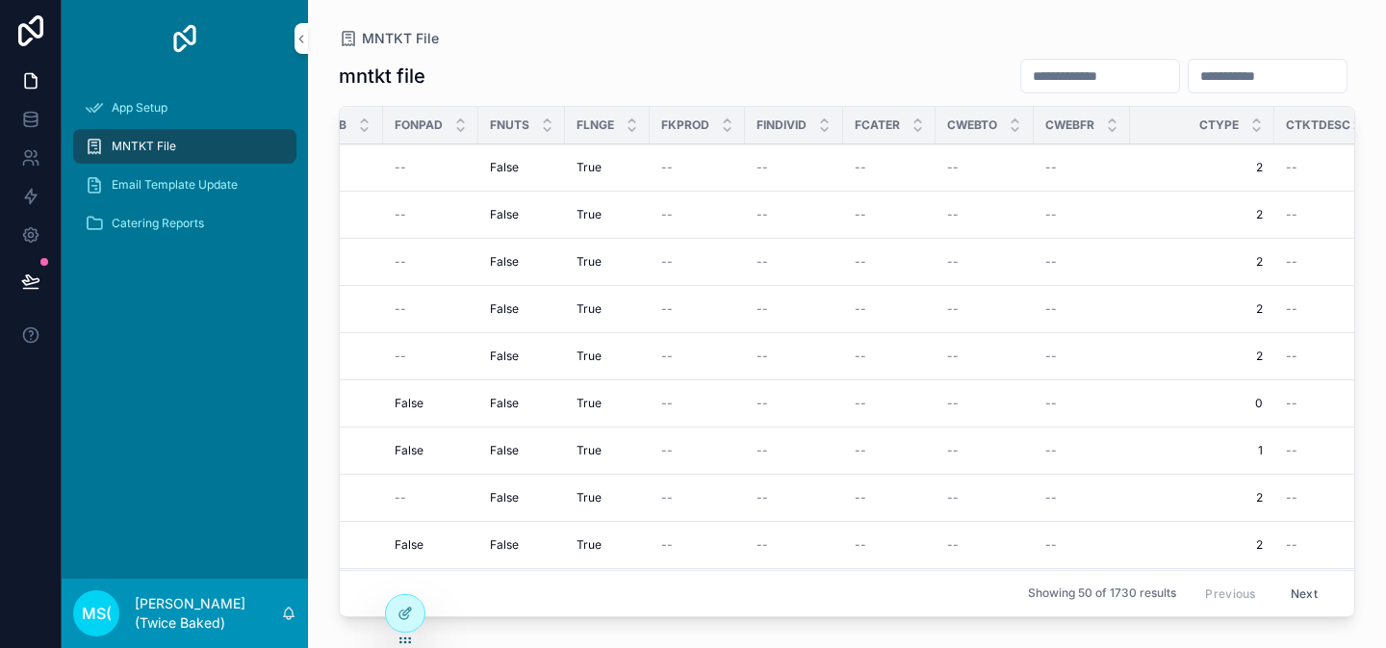
click at [574, 206] on td "True True" at bounding box center [607, 215] width 85 height 47
click at [398, 609] on icon at bounding box center [405, 613] width 15 height 15
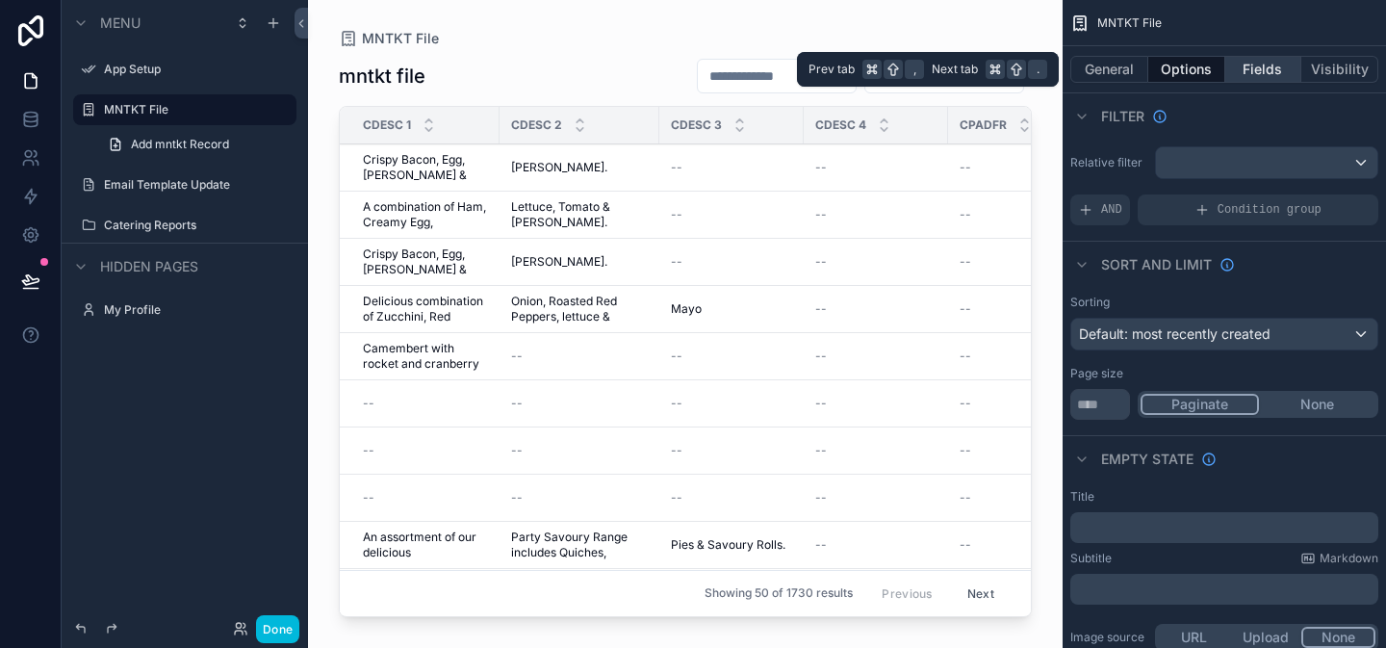
click at [1249, 74] on button "Fields" at bounding box center [1264, 69] width 77 height 27
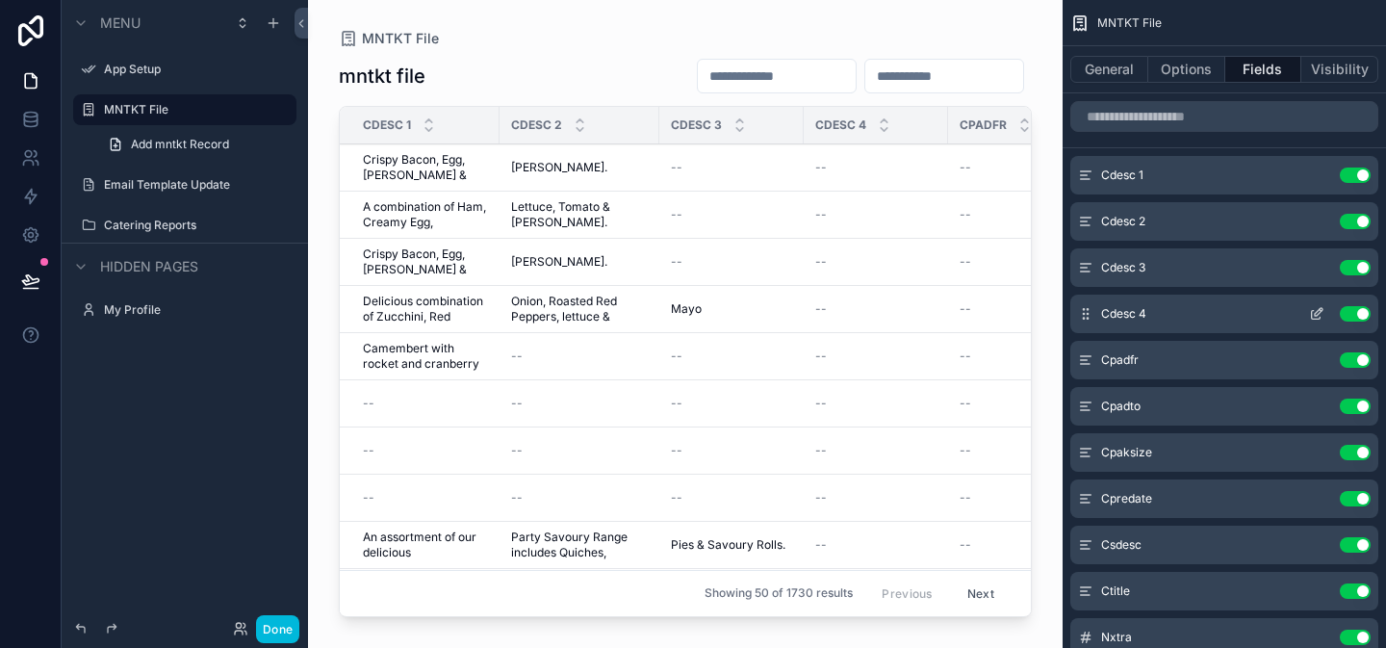
click at [1321, 310] on icon "scrollable content" at bounding box center [1321, 310] width 2 height 2
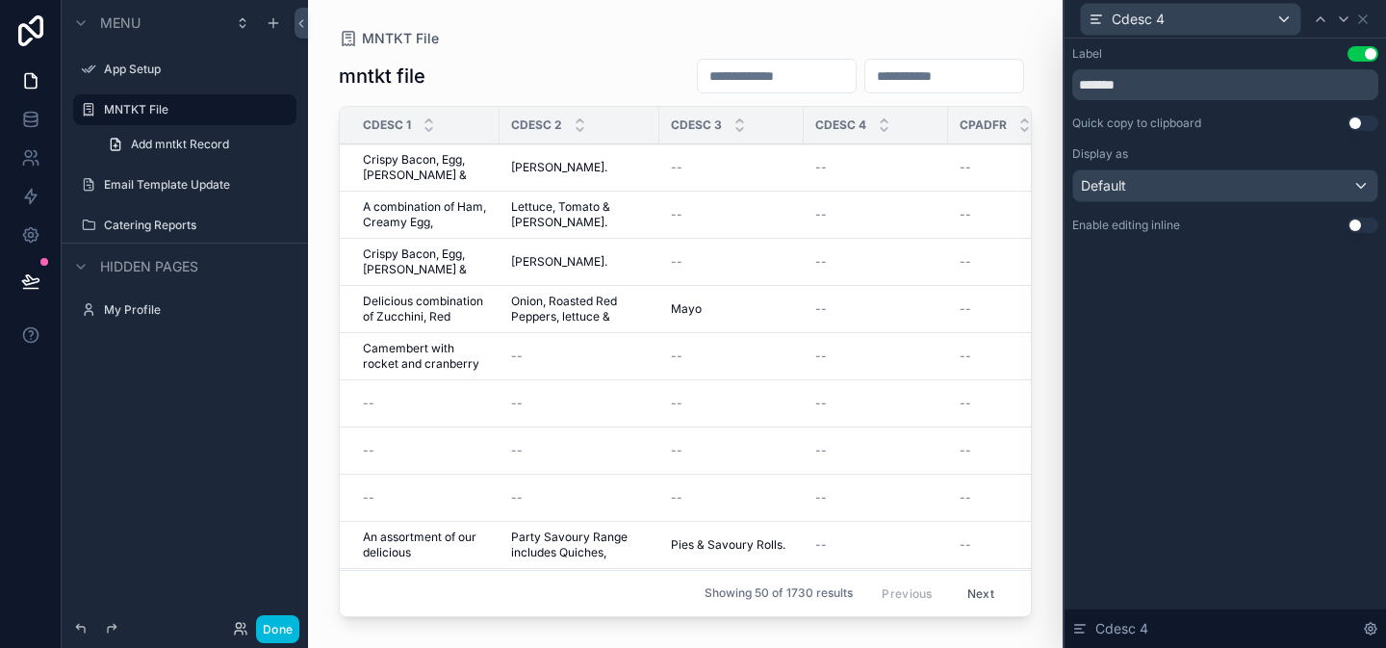
click at [1369, 226] on button "Use setting" at bounding box center [1363, 225] width 31 height 15
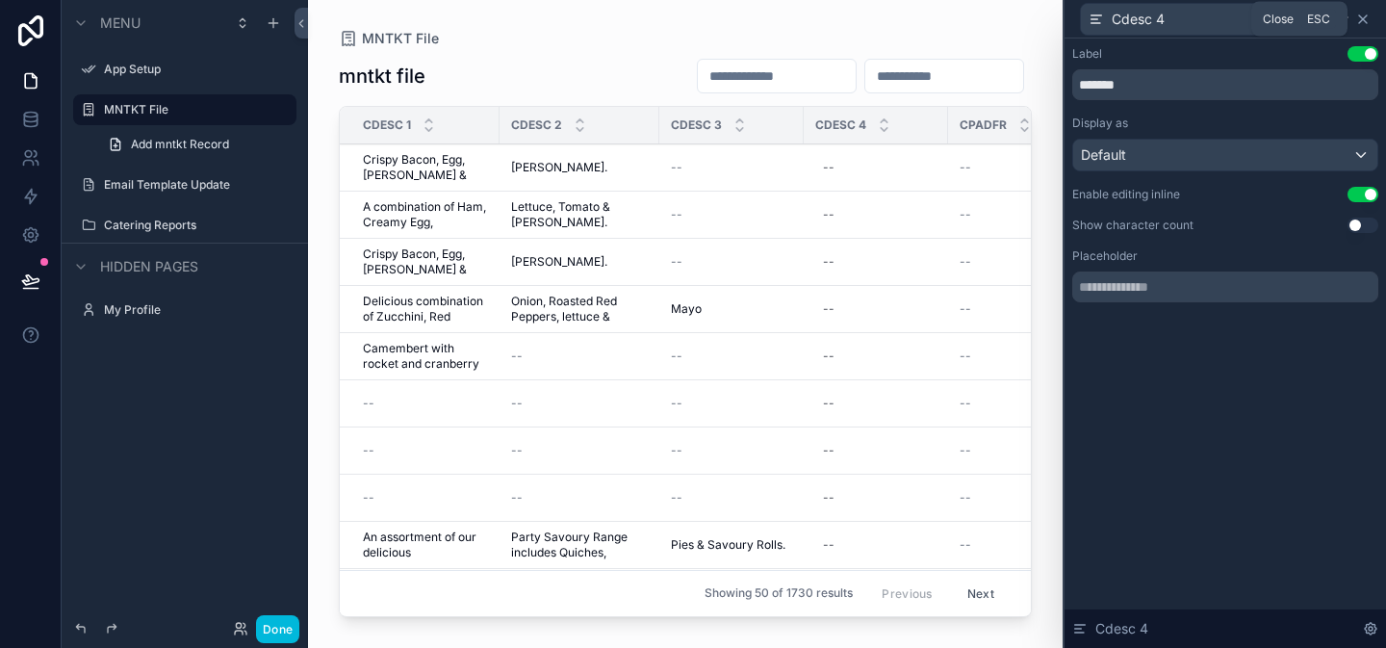
click at [1369, 22] on icon at bounding box center [1363, 19] width 15 height 15
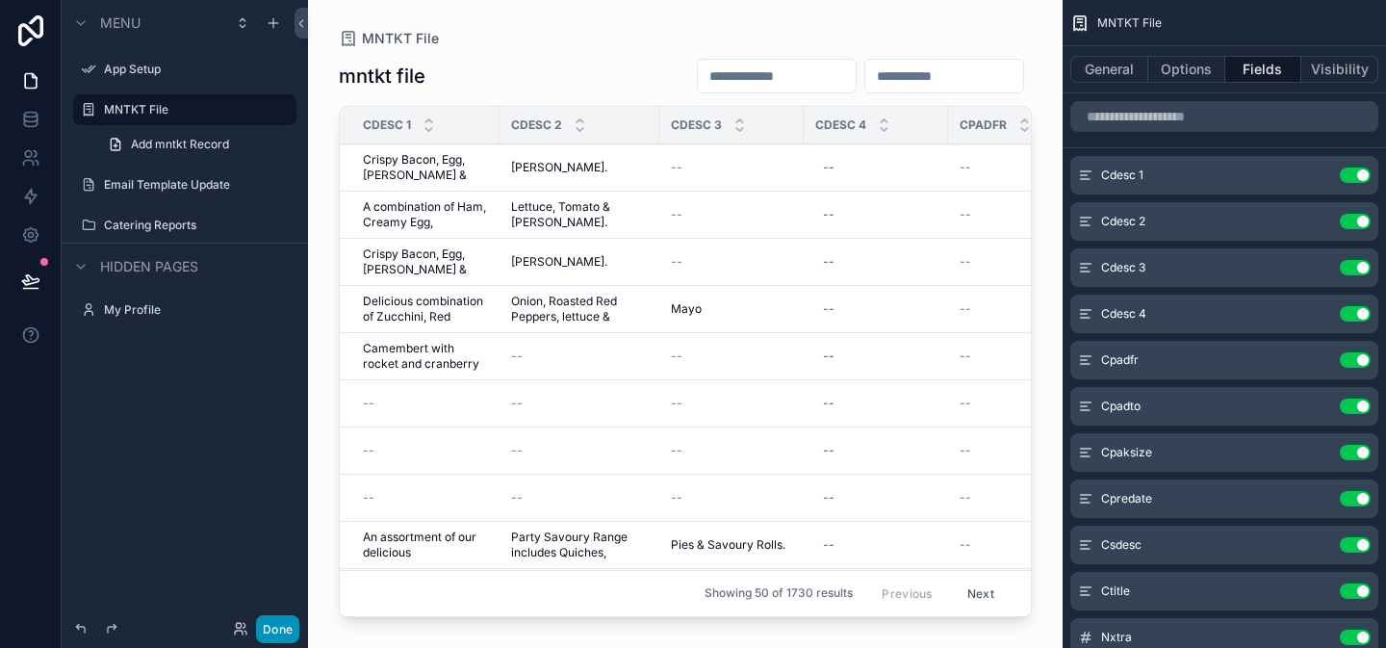
click at [290, 622] on button "Done" at bounding box center [277, 629] width 43 height 28
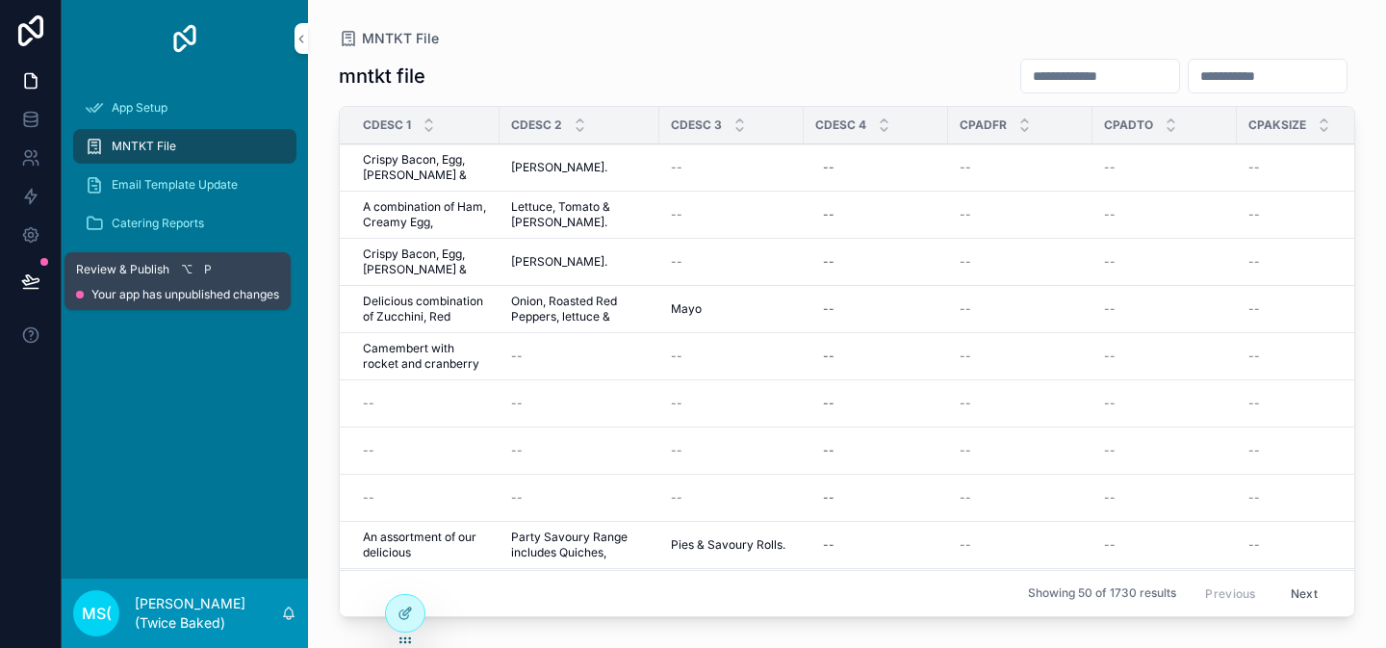
drag, startPoint x: 38, startPoint y: 282, endPoint x: 92, endPoint y: 298, distance: 57.0
click at [38, 282] on icon at bounding box center [30, 281] width 19 height 19
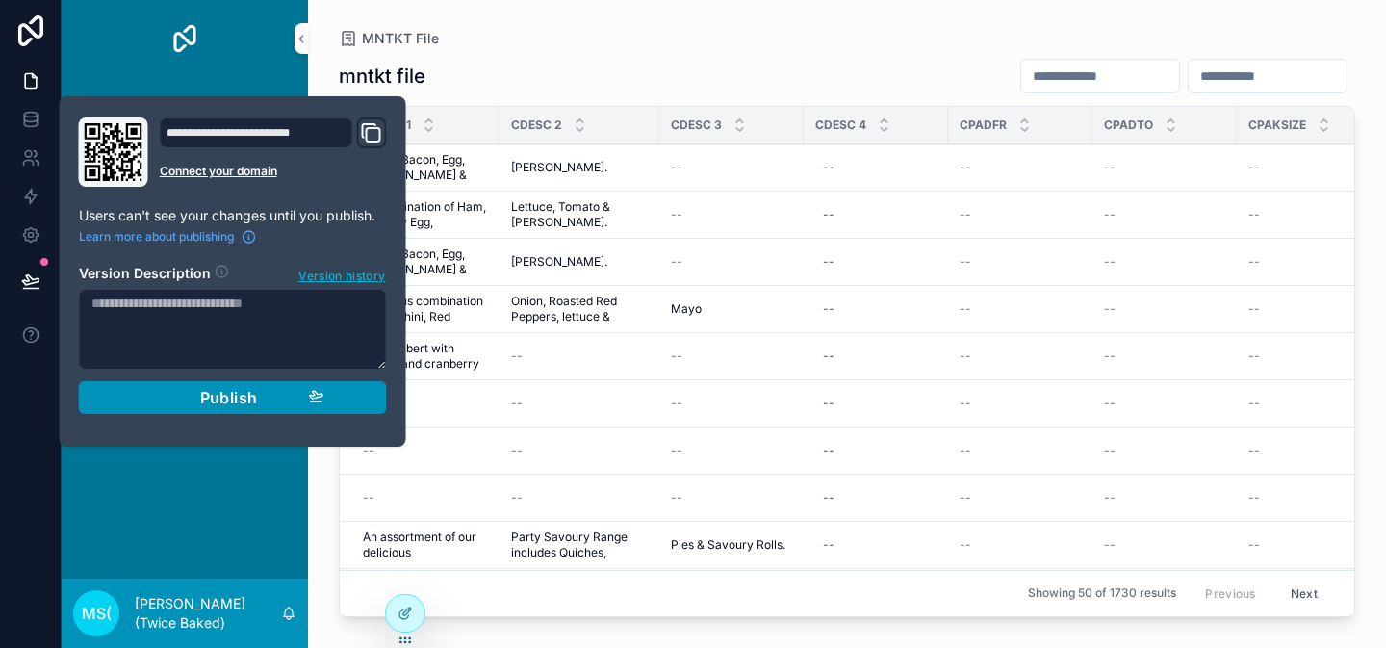
click at [159, 403] on div "Publish" at bounding box center [233, 397] width 183 height 19
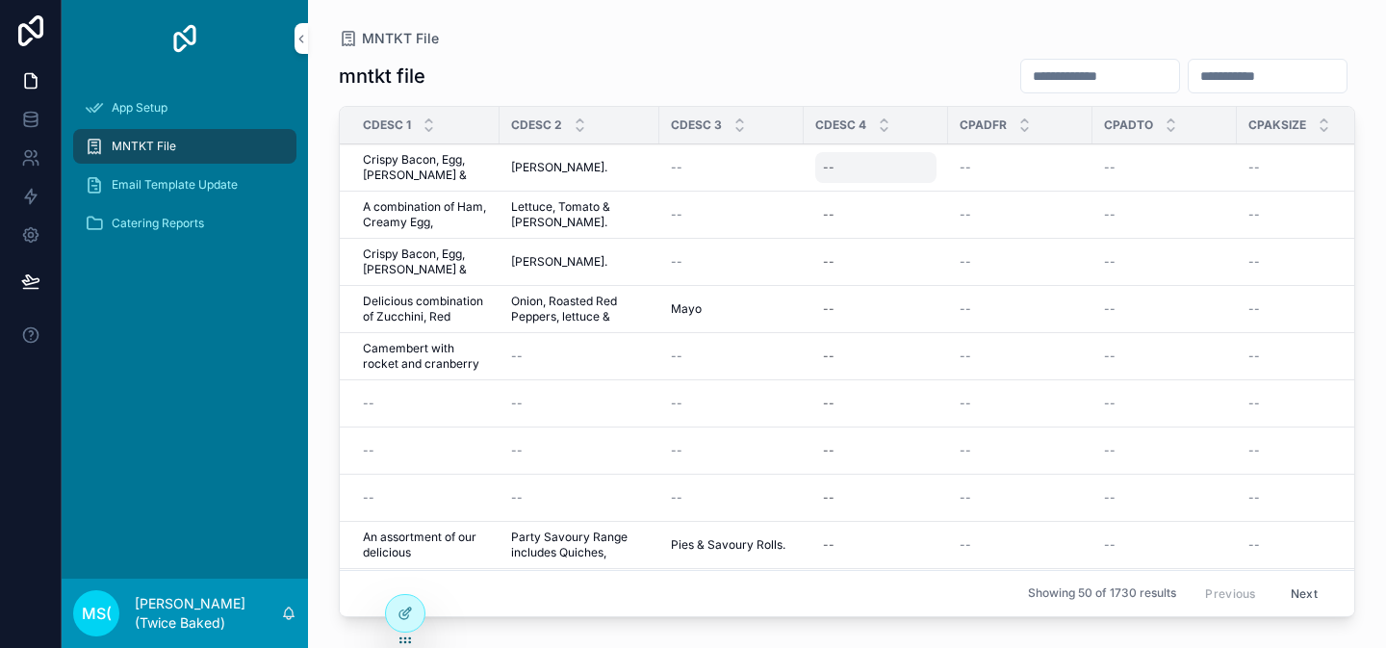
click at [861, 177] on div "--" at bounding box center [876, 167] width 121 height 31
click at [869, 51] on div "mntkt file Cdesc 1 Cdesc 2 Cdesc 3 Cdesc 4 Cpadfr Cpadto Cpaksize Cpredate Csde…" at bounding box center [847, 335] width 1017 height 579
click at [866, 65] on div "mntkt file" at bounding box center [847, 76] width 1017 height 37
click at [881, 75] on div "mntkt file" at bounding box center [847, 76] width 1017 height 37
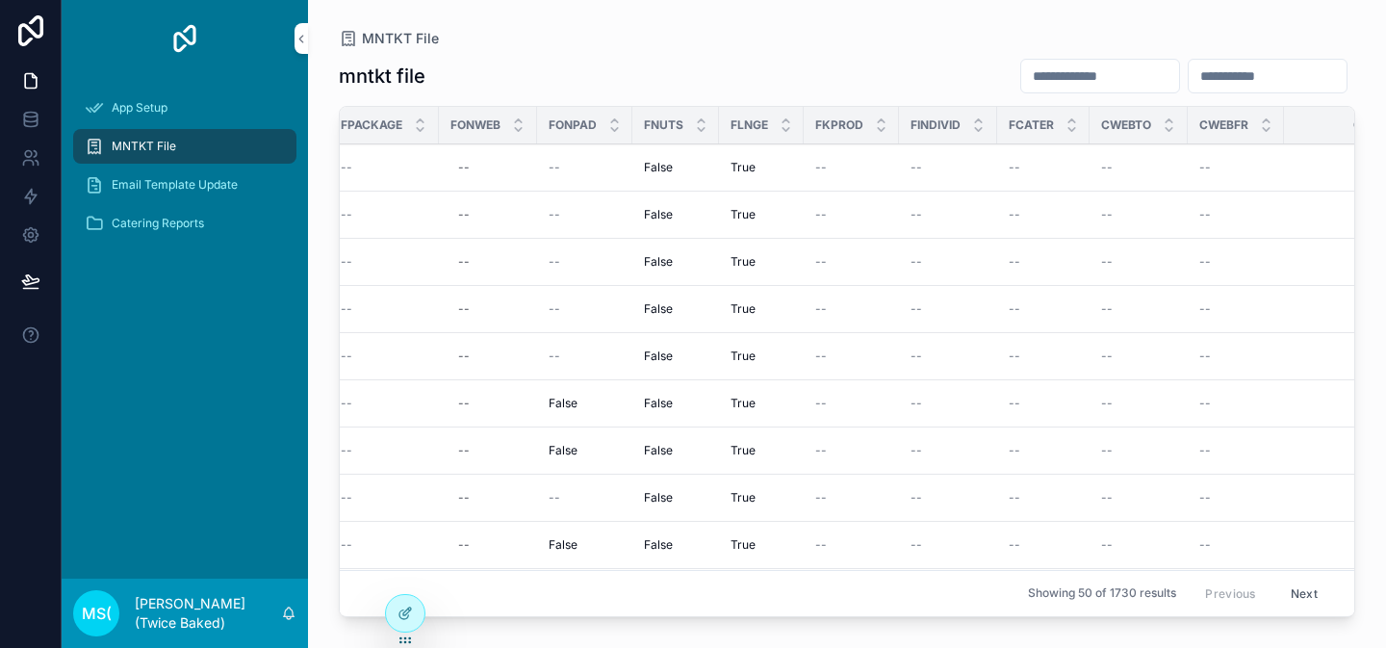
scroll to position [0, 3188]
click at [44, 26] on icon at bounding box center [31, 30] width 39 height 31
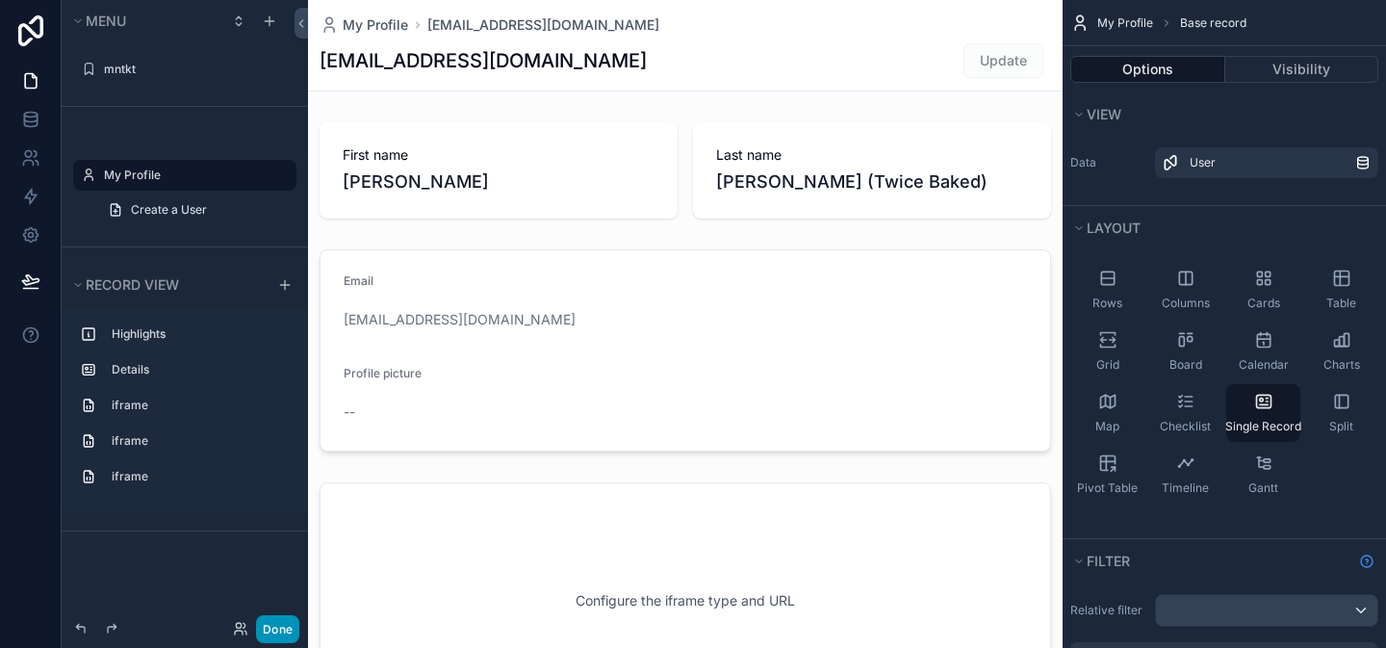
click at [292, 626] on button "Done" at bounding box center [277, 629] width 43 height 28
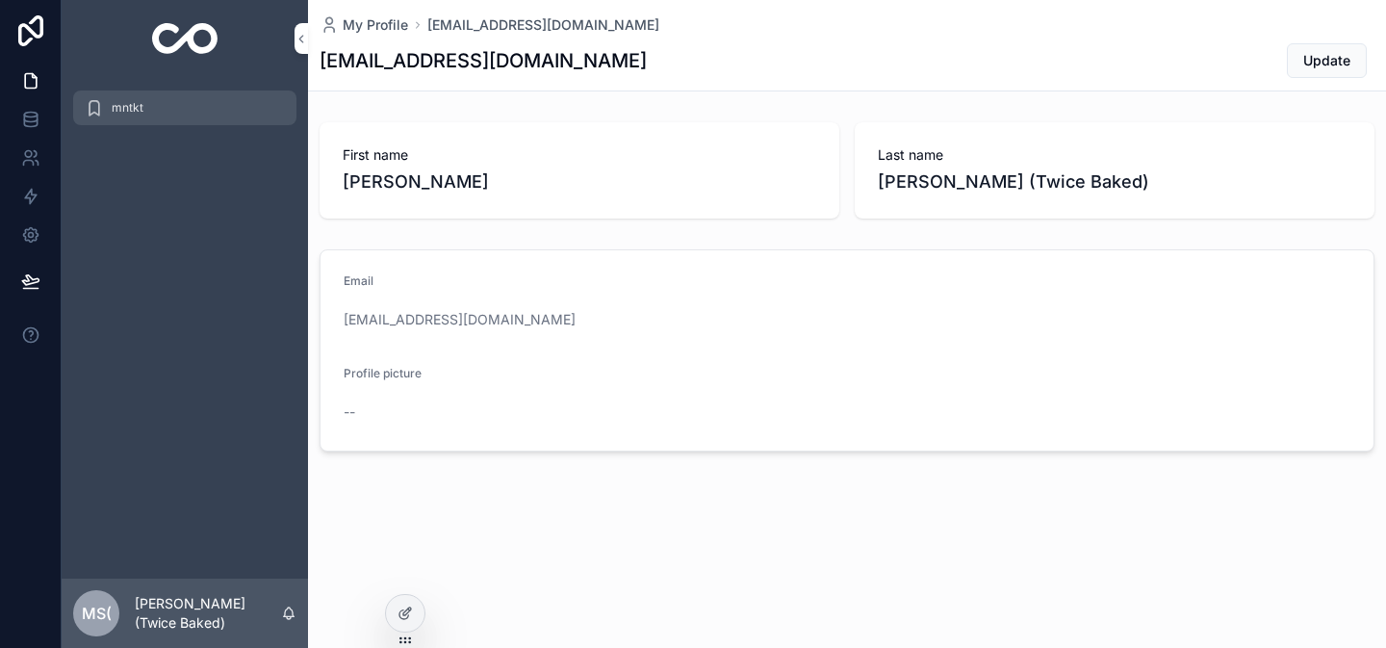
click at [142, 113] on span "mntkt" at bounding box center [128, 107] width 32 height 15
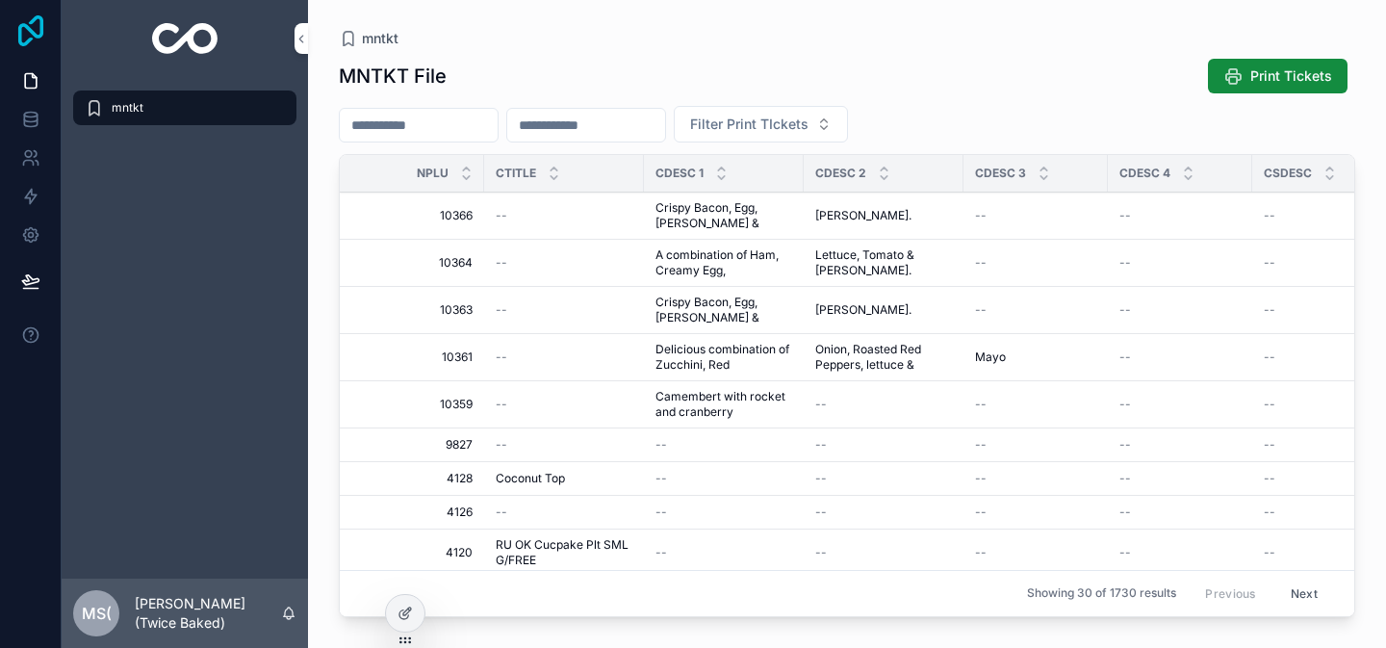
click at [23, 36] on icon at bounding box center [31, 30] width 39 height 31
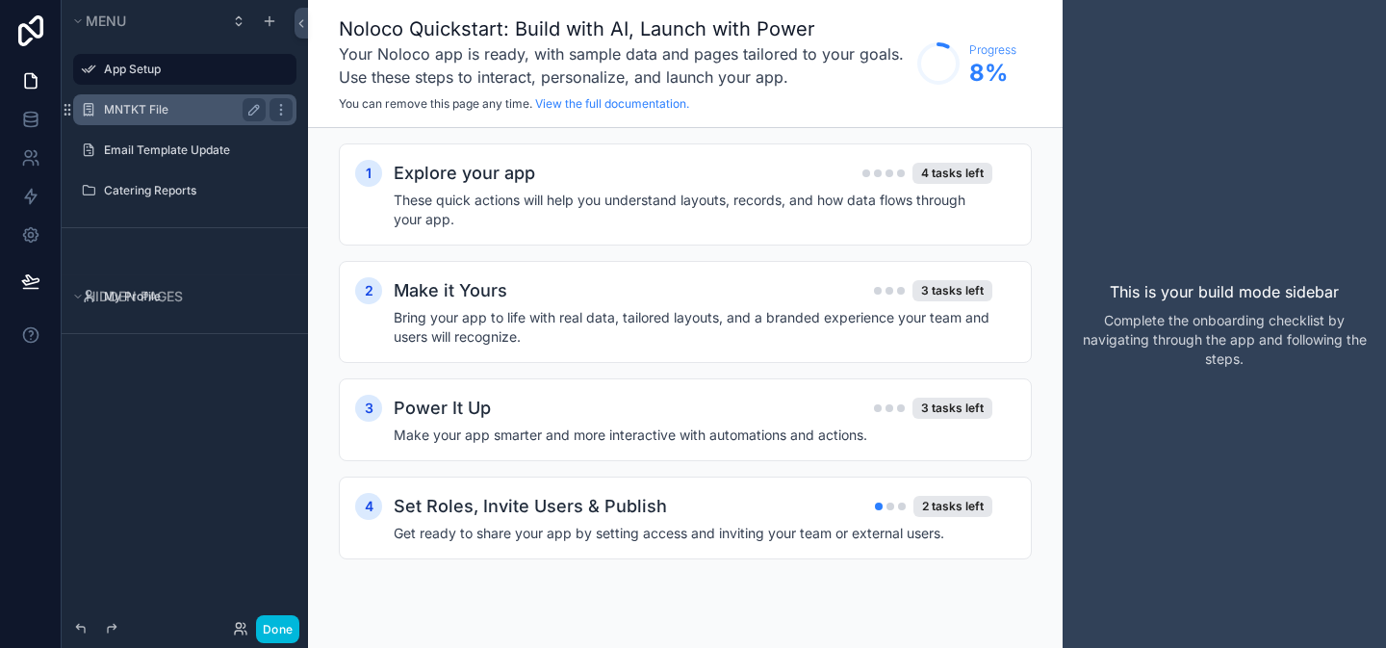
click at [169, 114] on label "MNTKT File" at bounding box center [181, 109] width 154 height 15
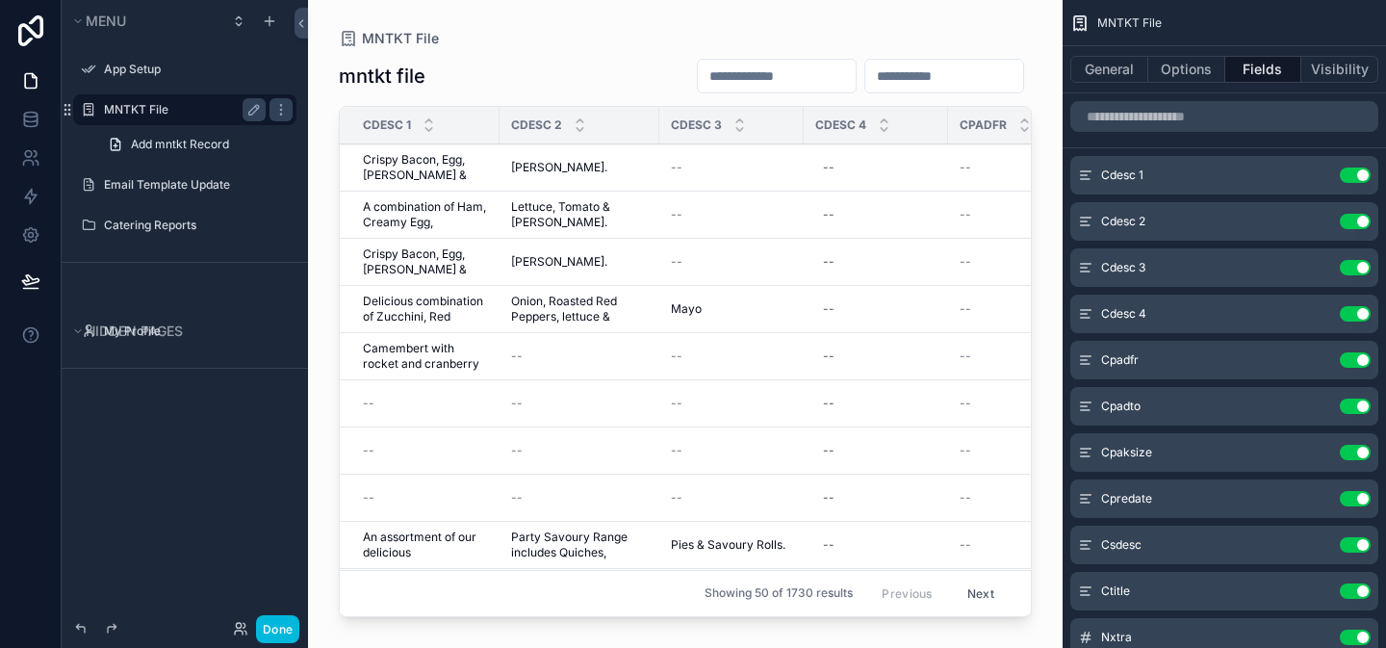
click at [283, 636] on button "Done" at bounding box center [277, 629] width 43 height 28
click at [0, 0] on div "MS( Marc Stevenson (Twice Baked)" at bounding box center [0, 0] width 0 height 0
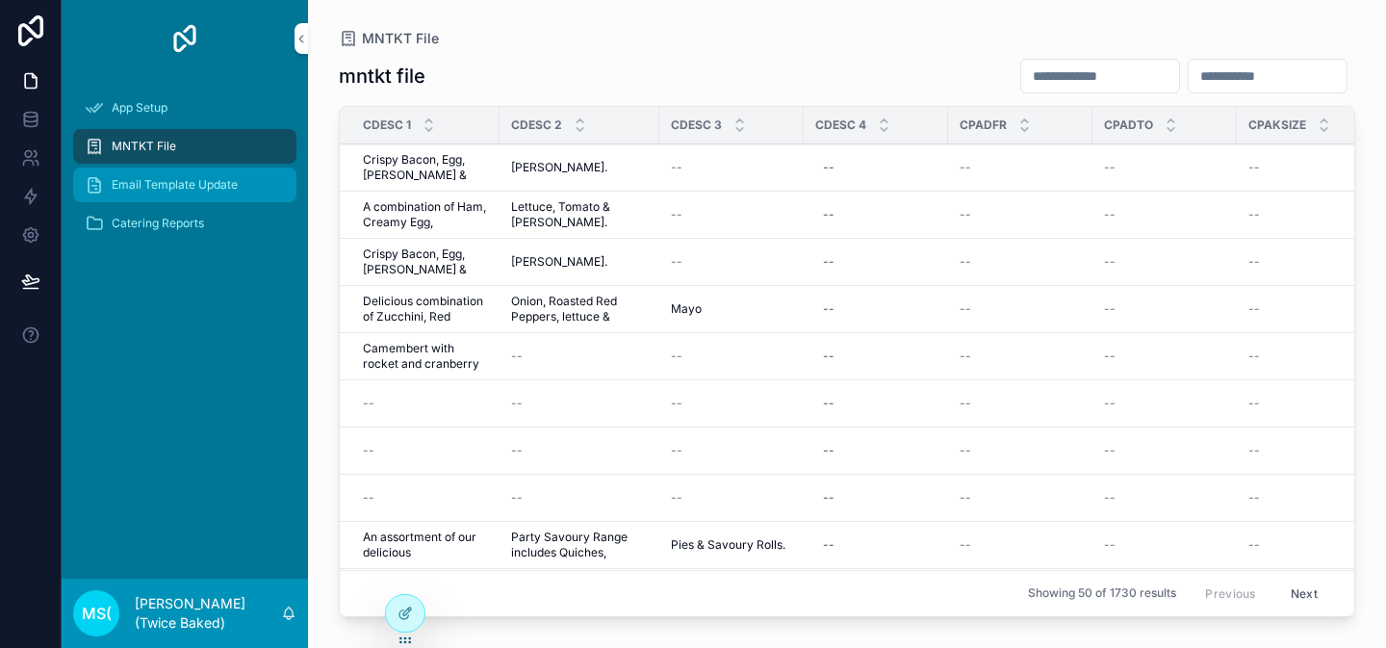
click at [179, 177] on span "Email Template Update" at bounding box center [175, 184] width 126 height 15
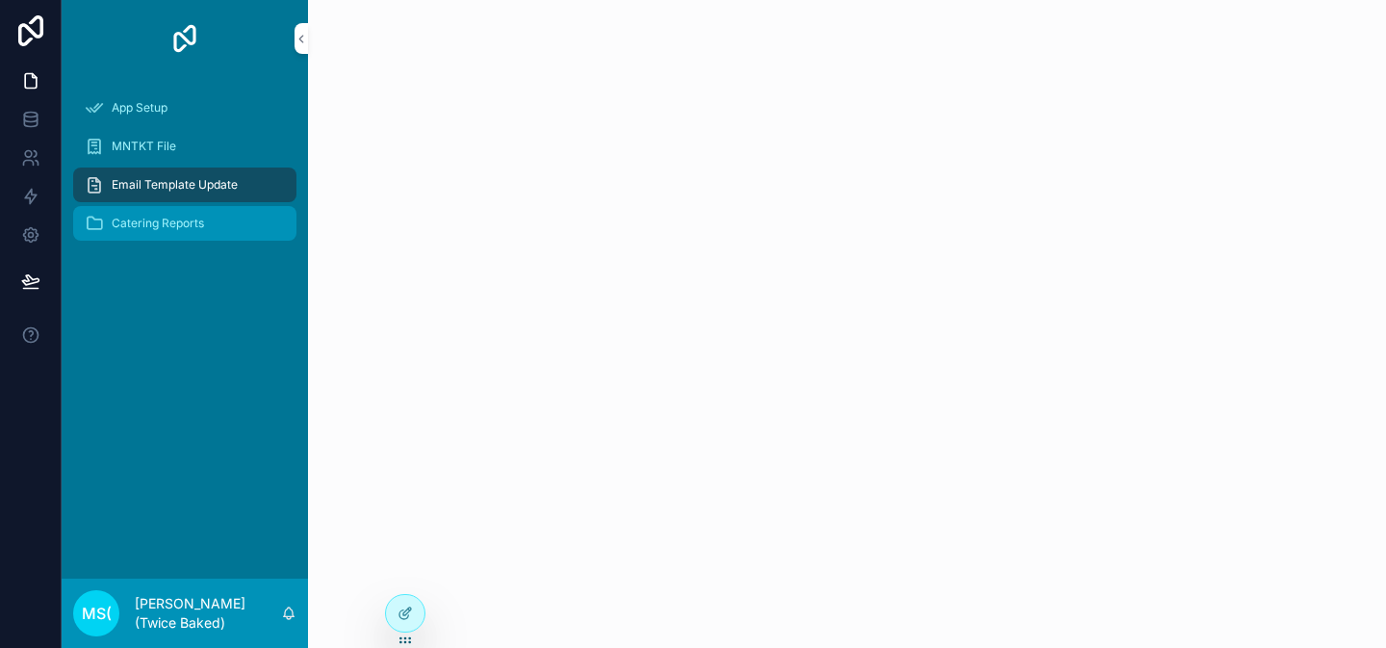
click at [195, 217] on span "Catering Reports" at bounding box center [158, 223] width 92 height 15
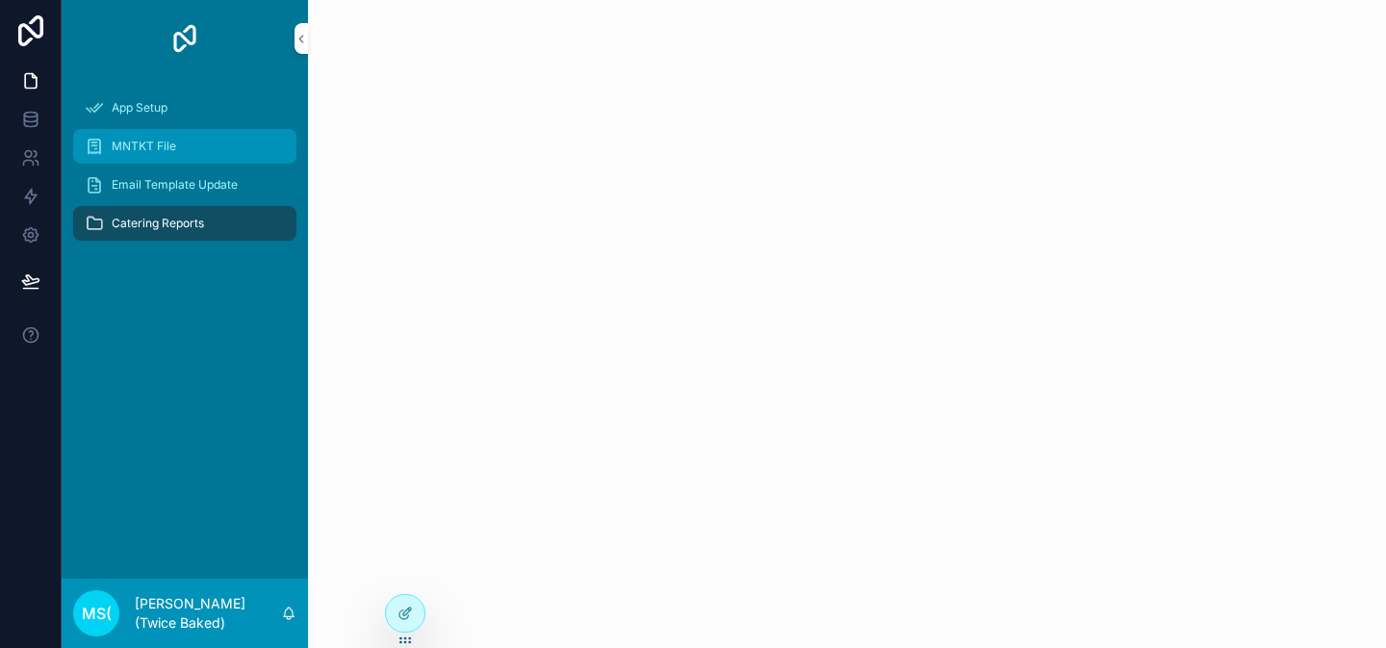
click at [195, 137] on div "MNTKT File" at bounding box center [185, 146] width 200 height 31
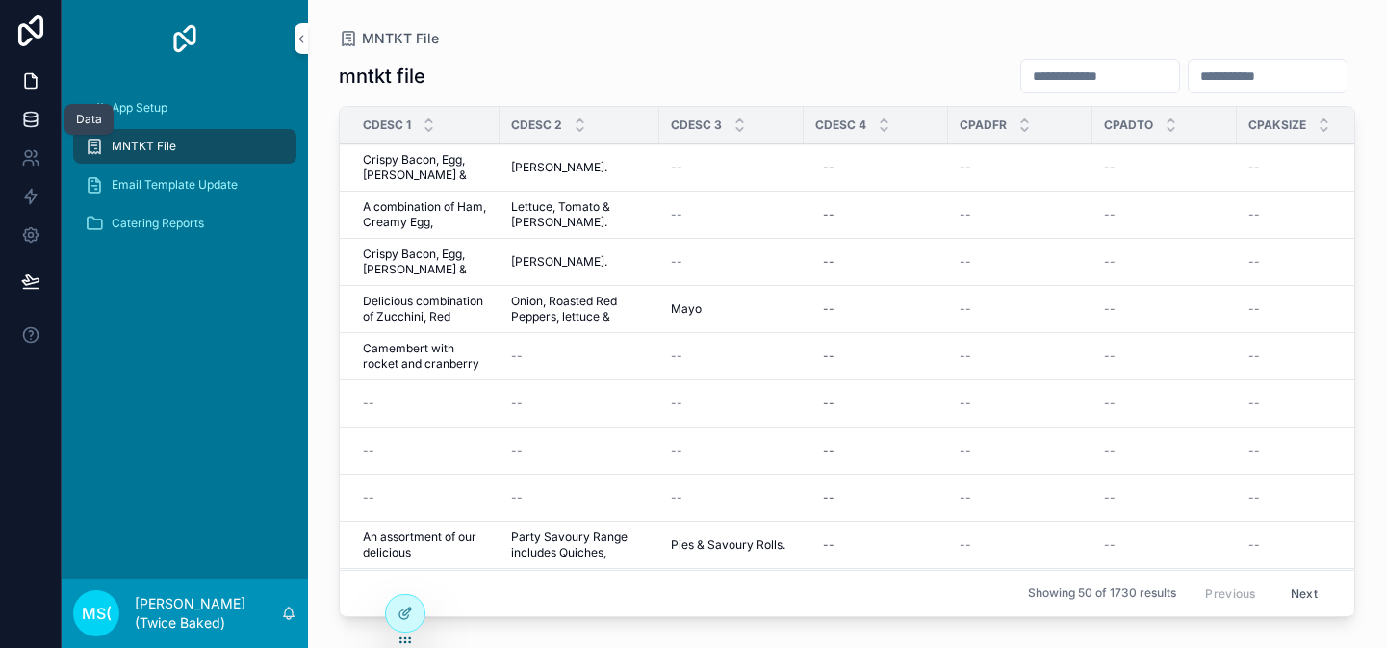
click at [37, 115] on icon at bounding box center [30, 119] width 13 height 8
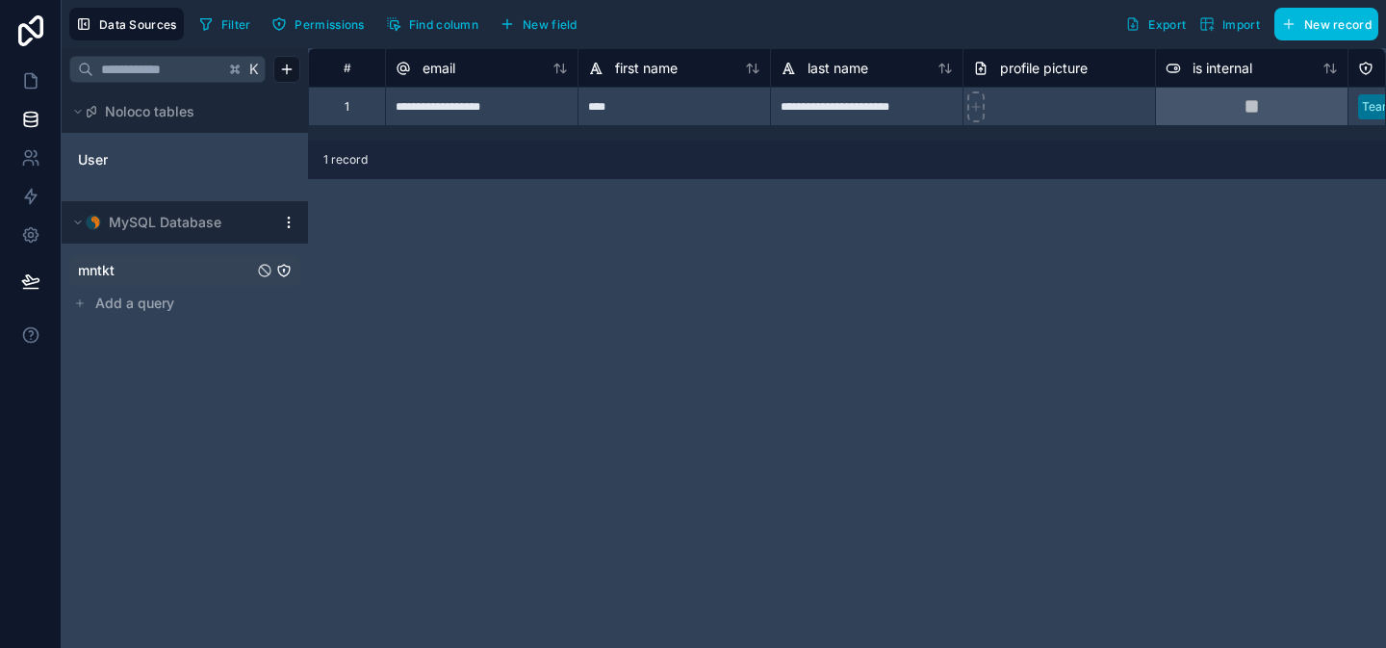
click at [191, 261] on link "mntkt" at bounding box center [165, 270] width 175 height 19
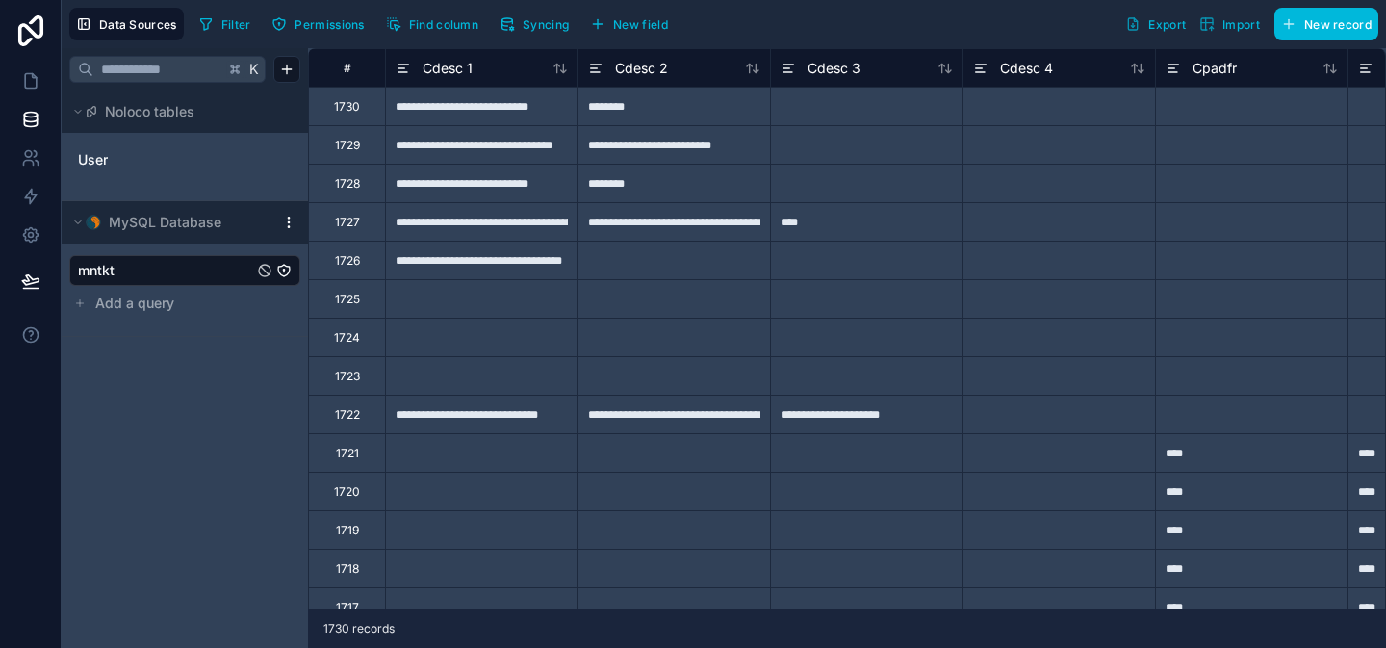
click at [557, 20] on span "Syncing" at bounding box center [546, 24] width 46 height 14
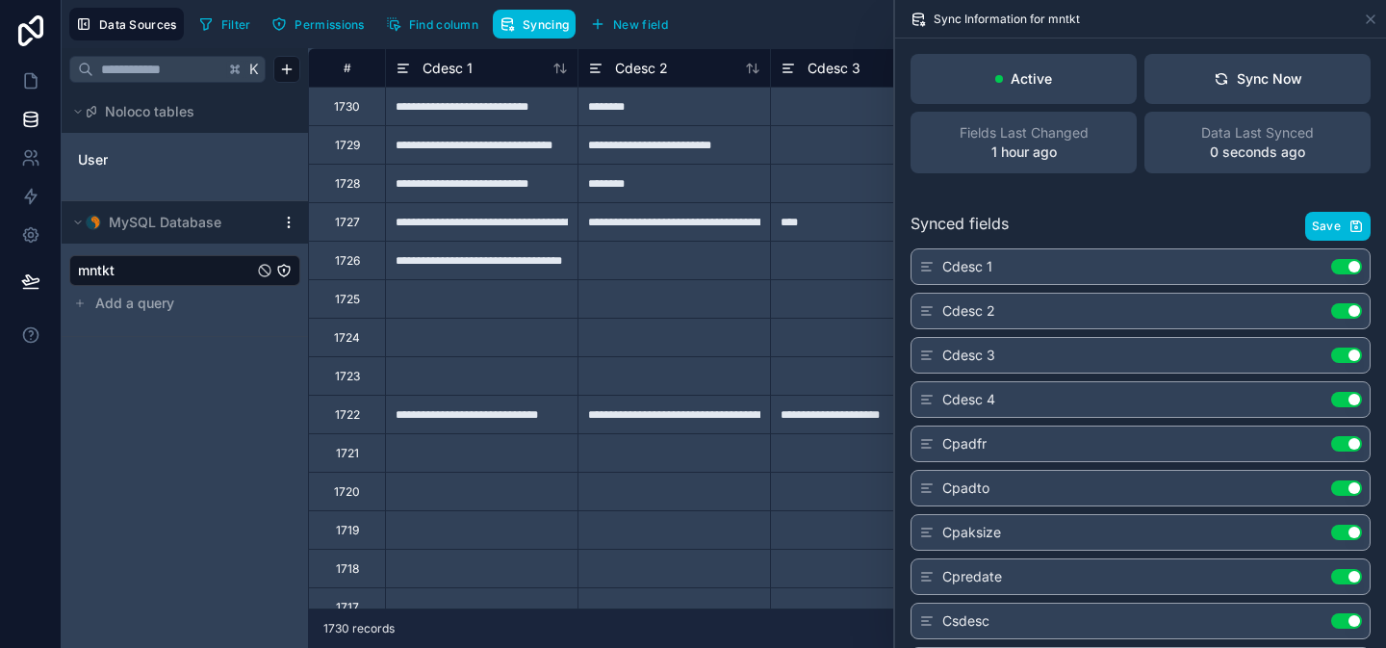
click at [557, 20] on span "Syncing" at bounding box center [546, 24] width 46 height 14
click at [1368, 17] on icon at bounding box center [1370, 19] width 15 height 15
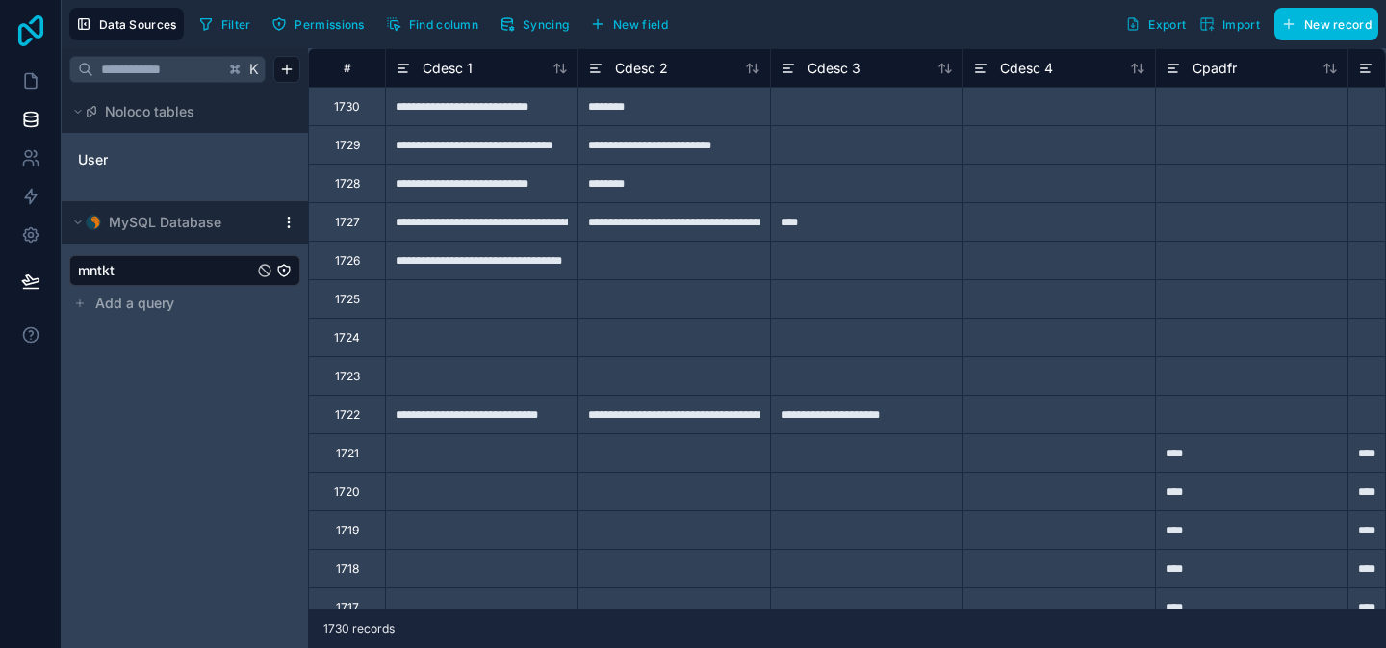
click at [40, 32] on icon at bounding box center [30, 30] width 25 height 31
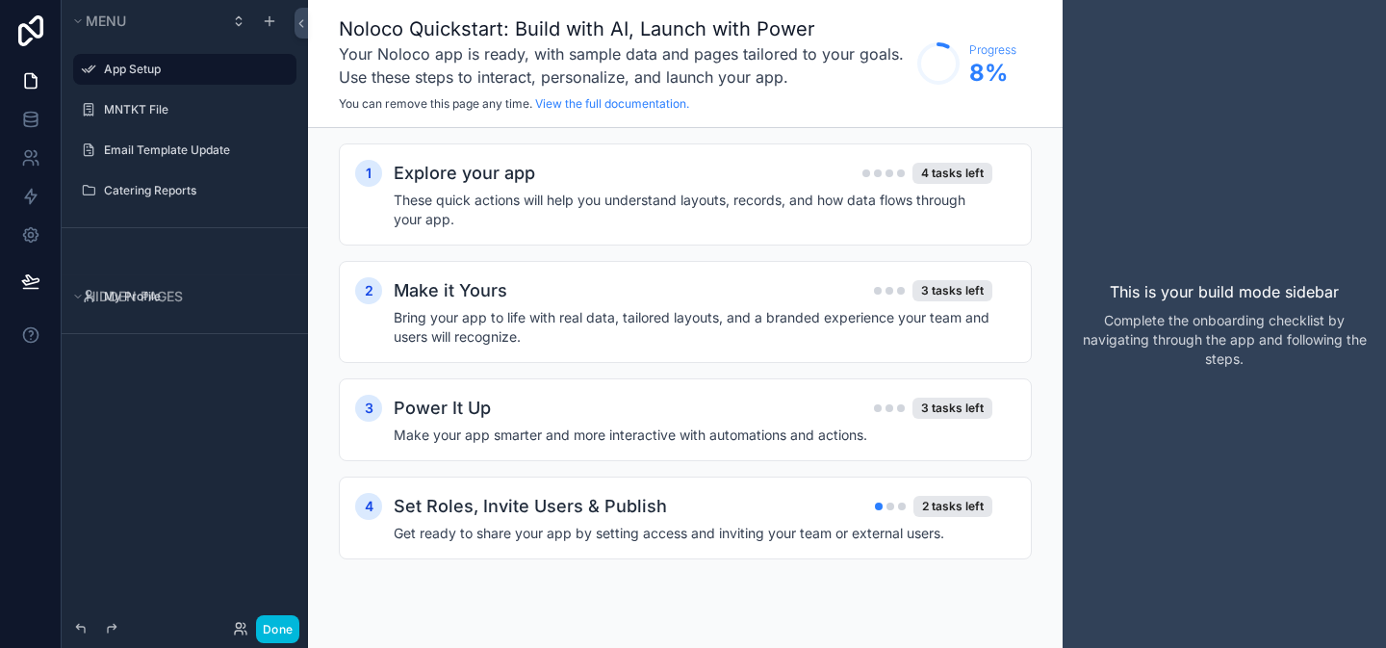
click at [113, 125] on div "MNTKT File" at bounding box center [185, 109] width 246 height 35
click at [114, 121] on div "MNTKT File" at bounding box center [185, 109] width 216 height 31
click at [196, 121] on div "MNTKT File" at bounding box center [185, 109] width 216 height 31
click at [27, 33] on icon at bounding box center [31, 30] width 39 height 31
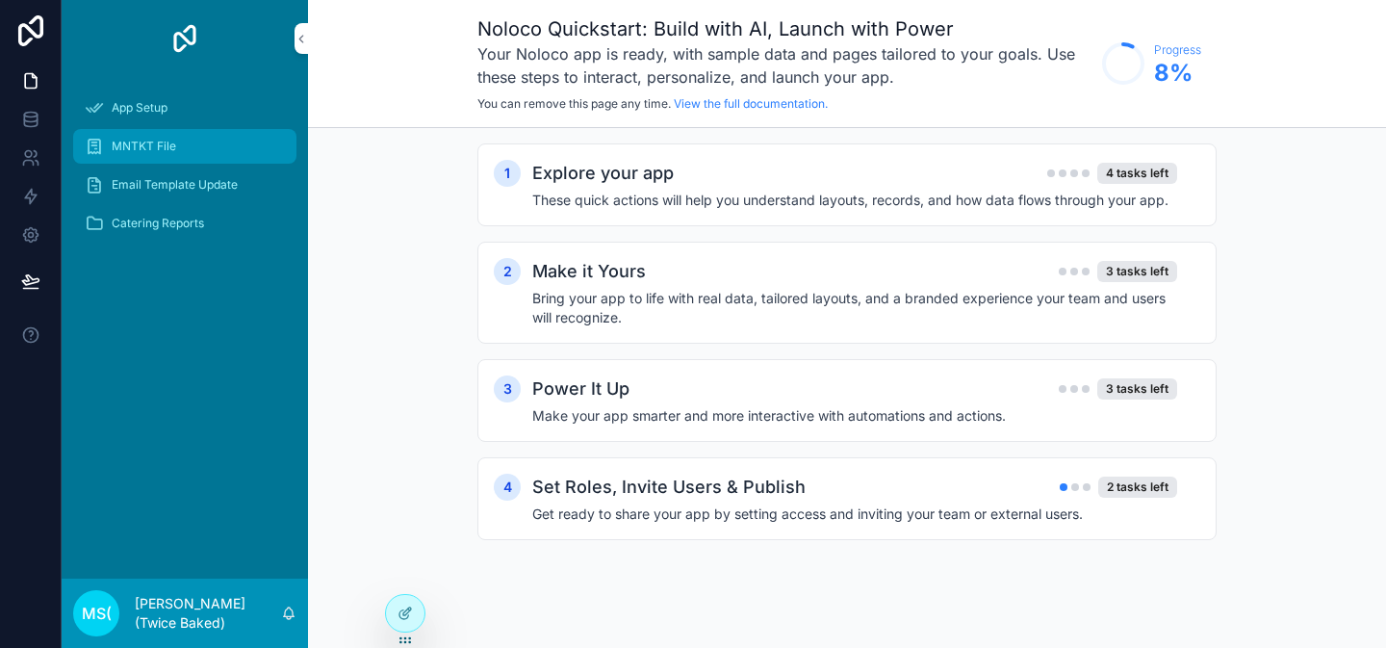
click at [170, 156] on div "MNTKT File" at bounding box center [185, 146] width 200 height 31
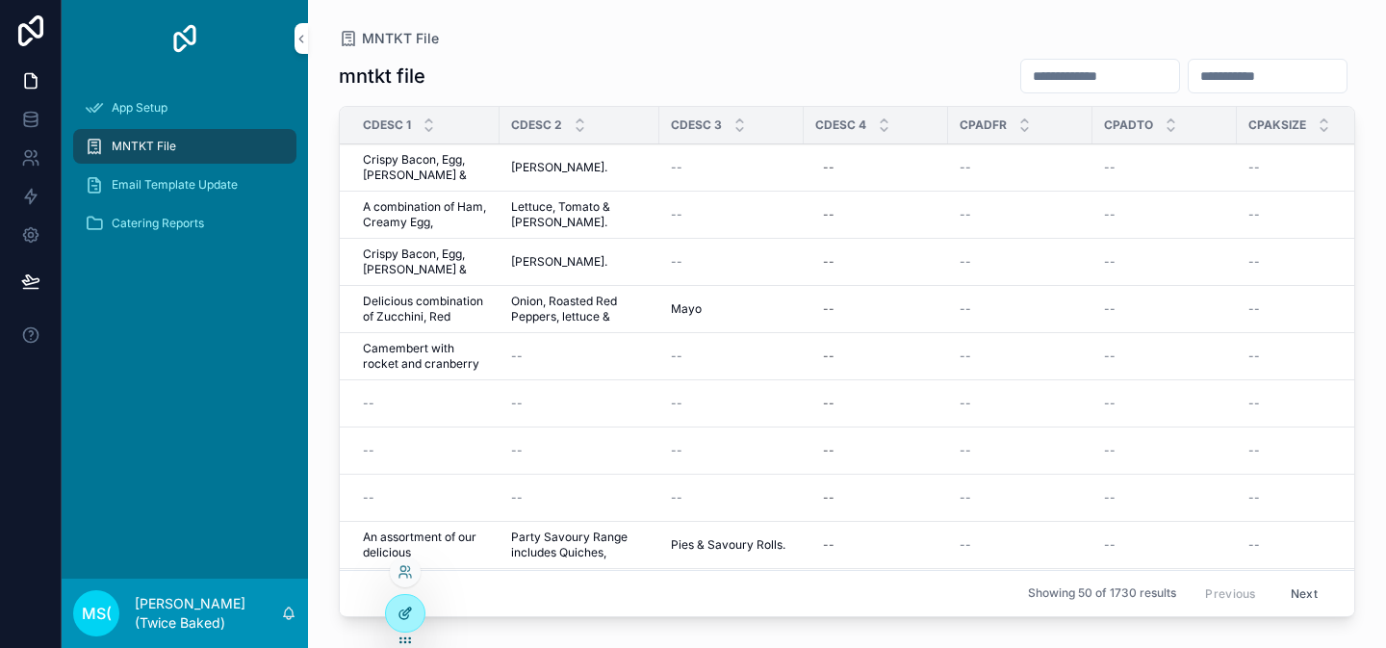
click at [403, 608] on icon at bounding box center [405, 613] width 15 height 15
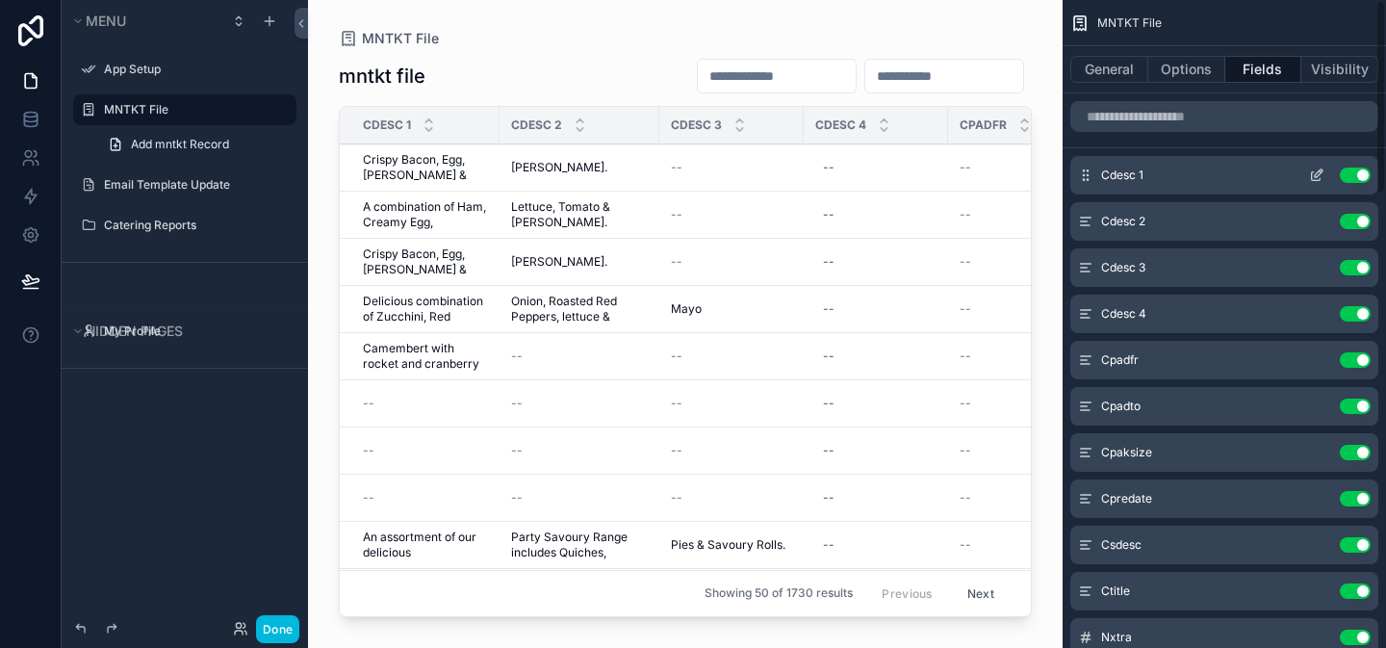
click at [1312, 176] on icon "scrollable content" at bounding box center [1316, 176] width 9 height 9
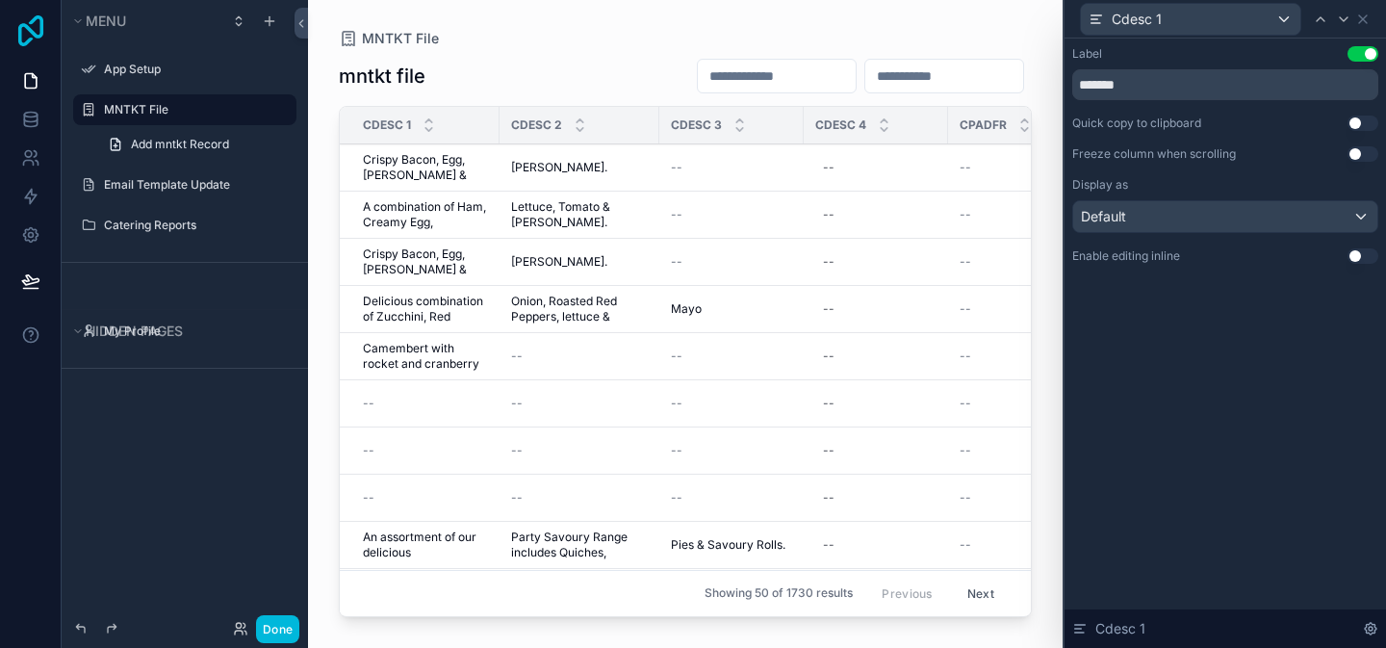
click at [41, 34] on icon at bounding box center [30, 30] width 25 height 31
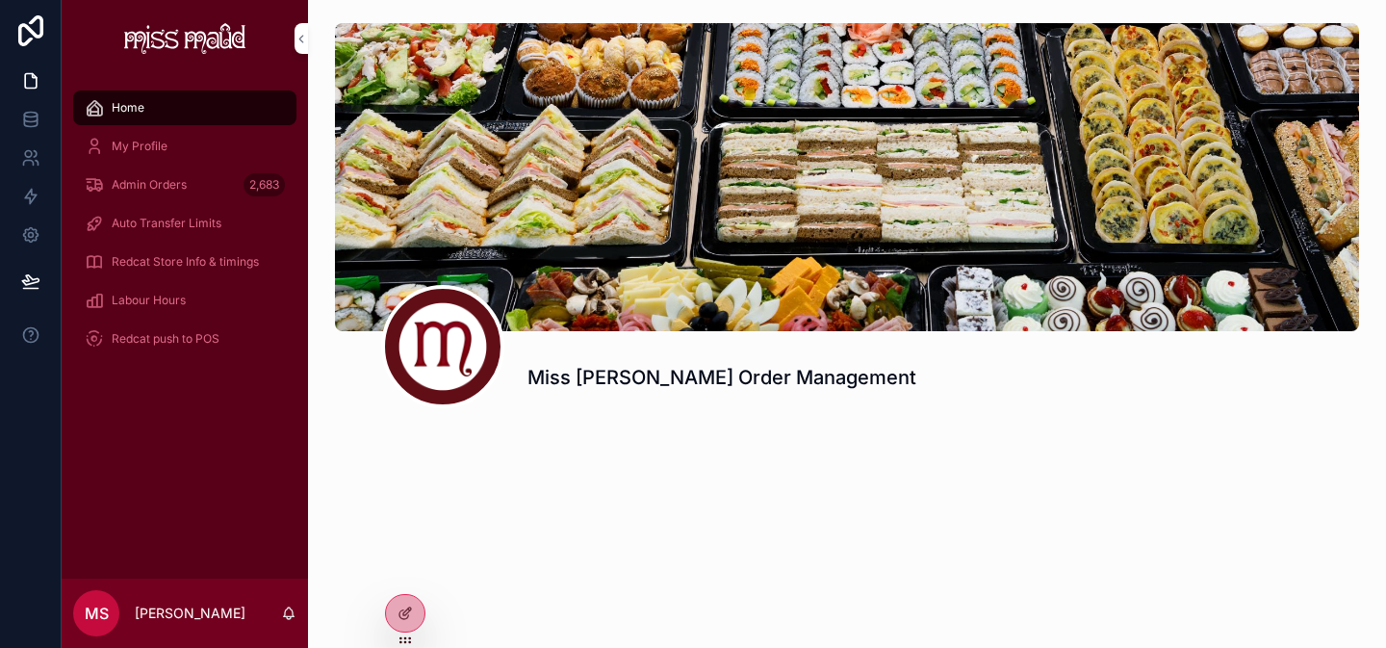
click at [176, 170] on div "Admin Orders 2,683" at bounding box center [185, 184] width 200 height 31
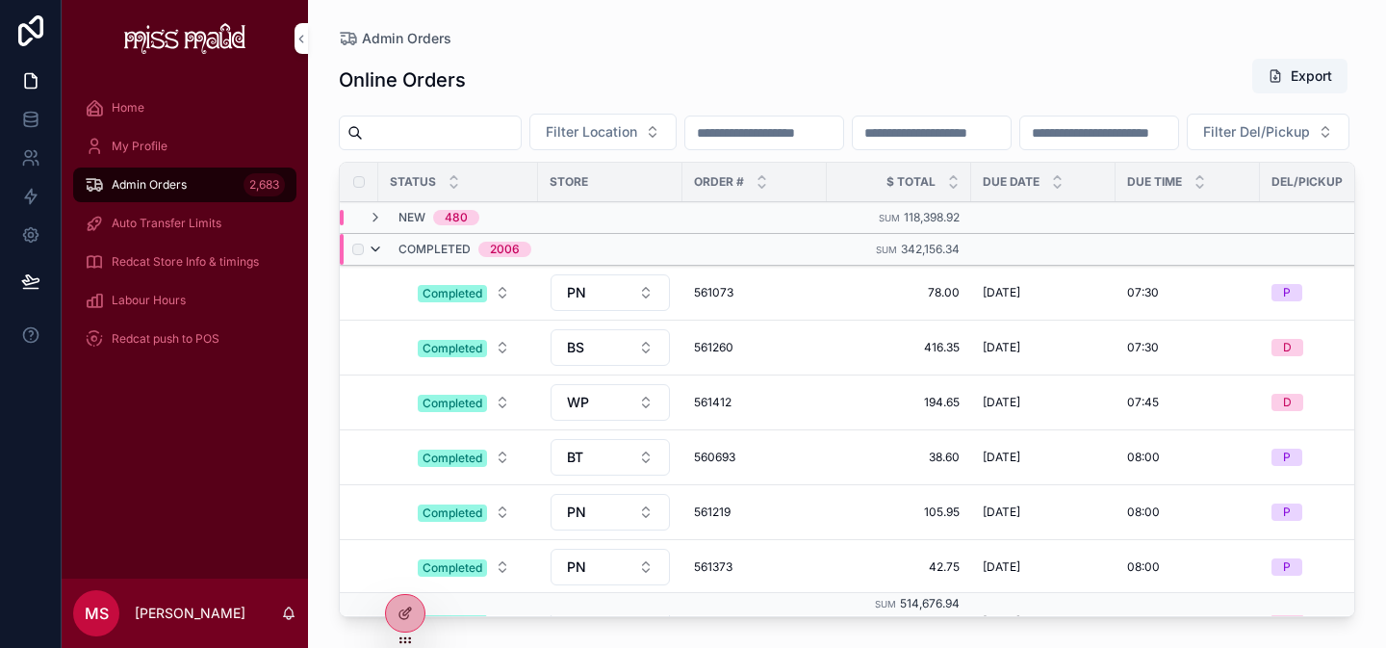
click at [376, 257] on icon "scrollable content" at bounding box center [375, 249] width 15 height 15
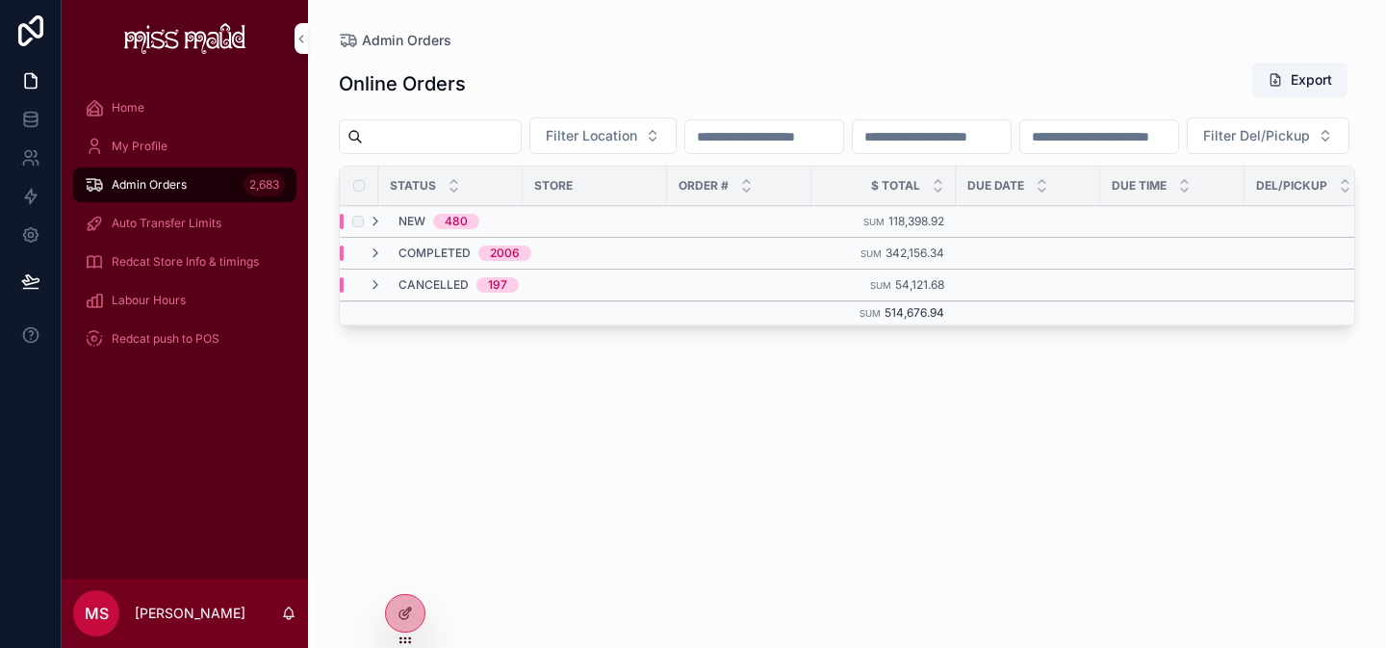
click at [569, 229] on div "New 480" at bounding box center [576, 221] width 472 height 15
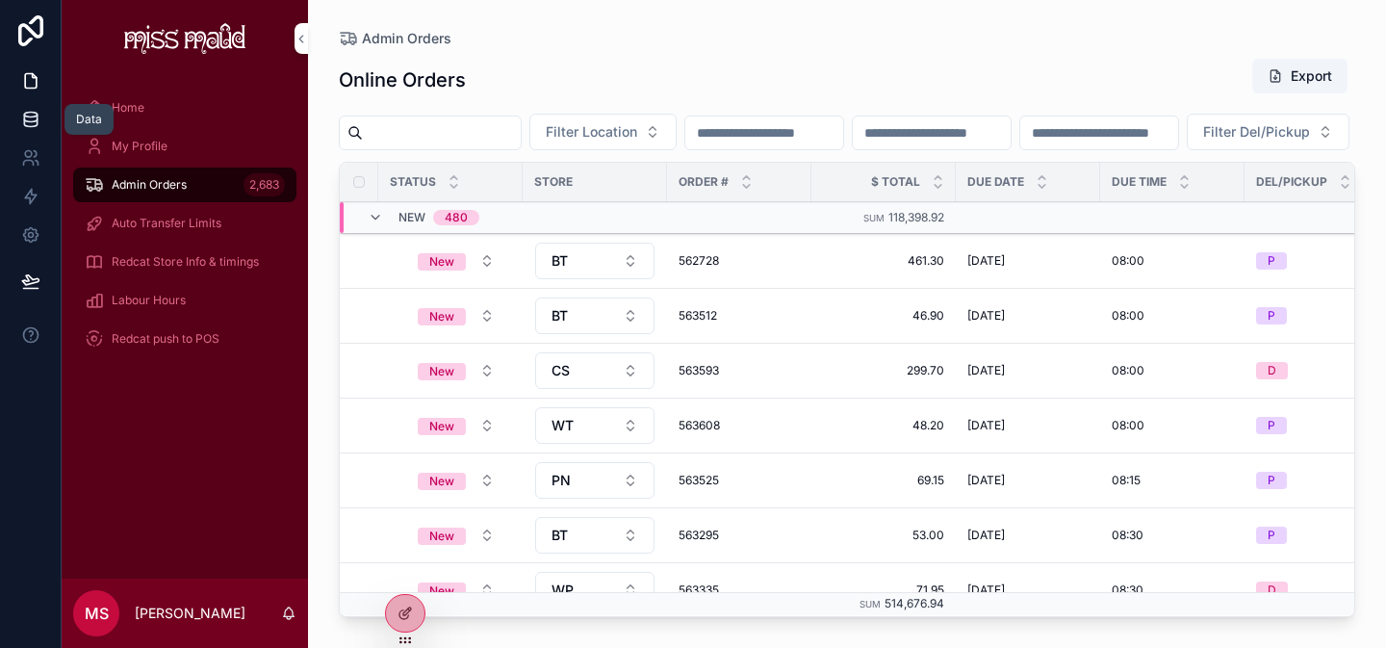
click at [27, 115] on icon at bounding box center [30, 119] width 19 height 19
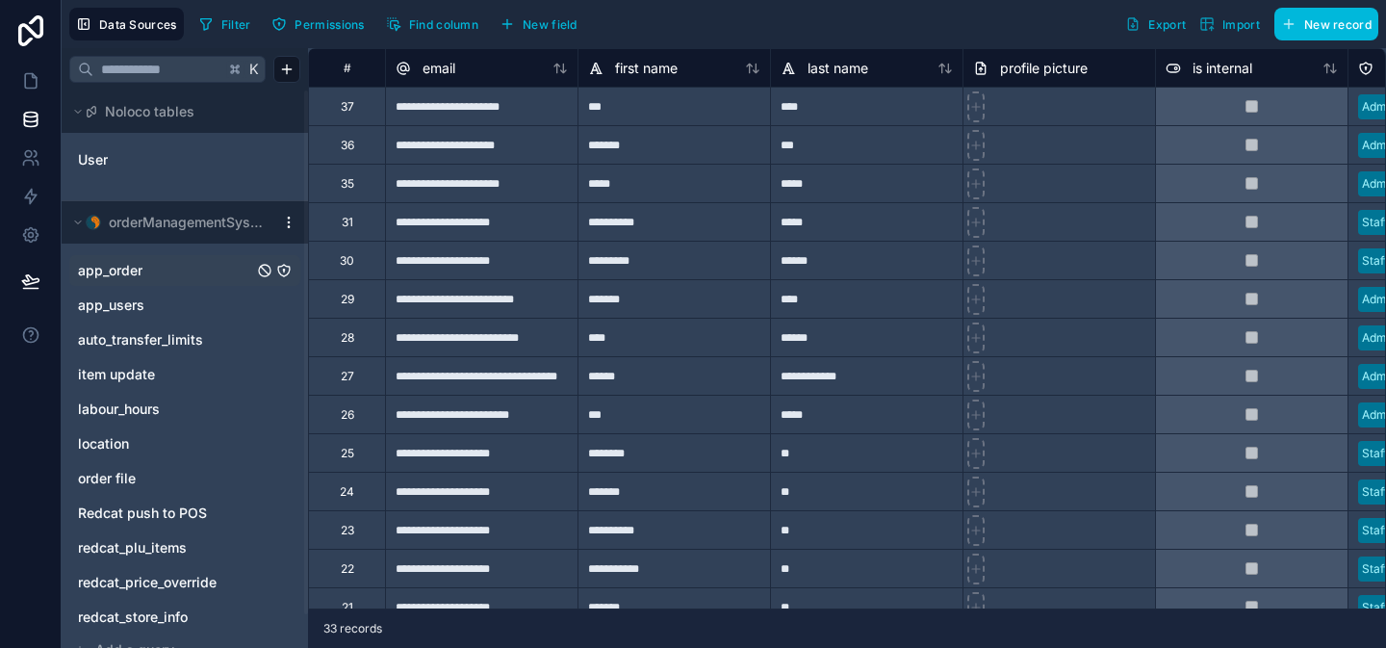
click at [172, 273] on link "app_order" at bounding box center [165, 270] width 175 height 19
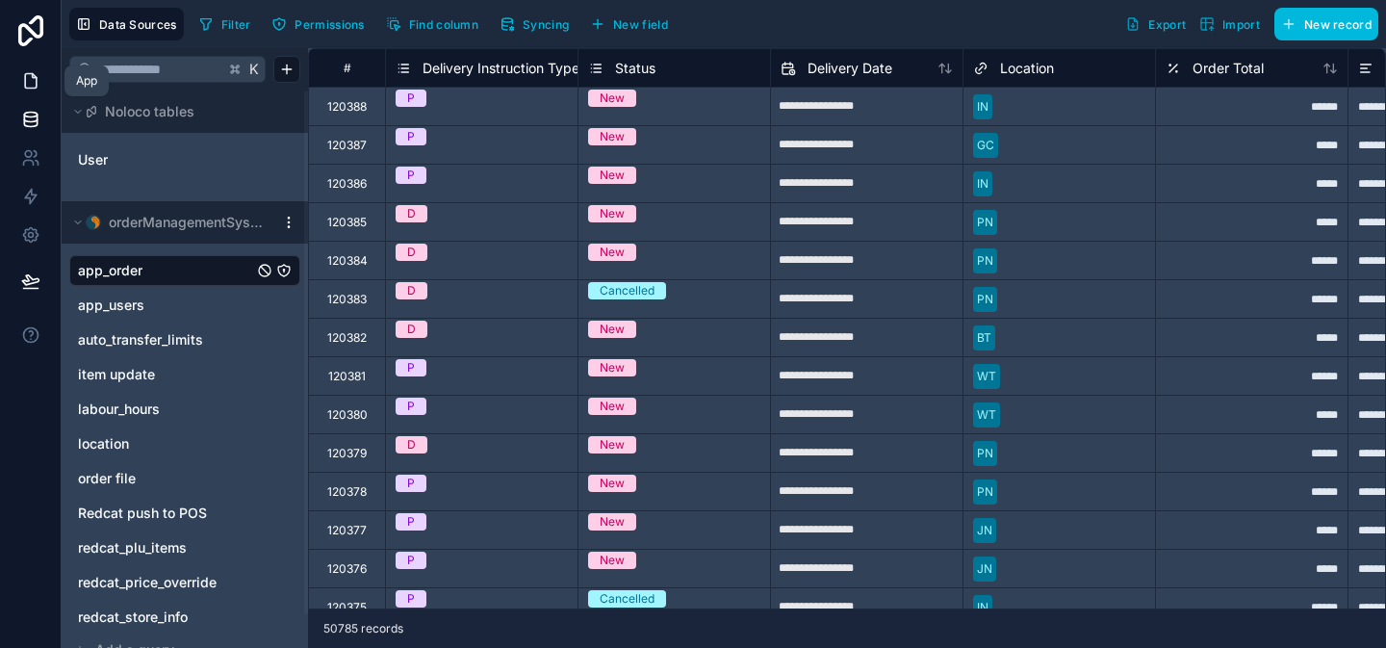
click at [20, 79] on link at bounding box center [30, 81] width 61 height 39
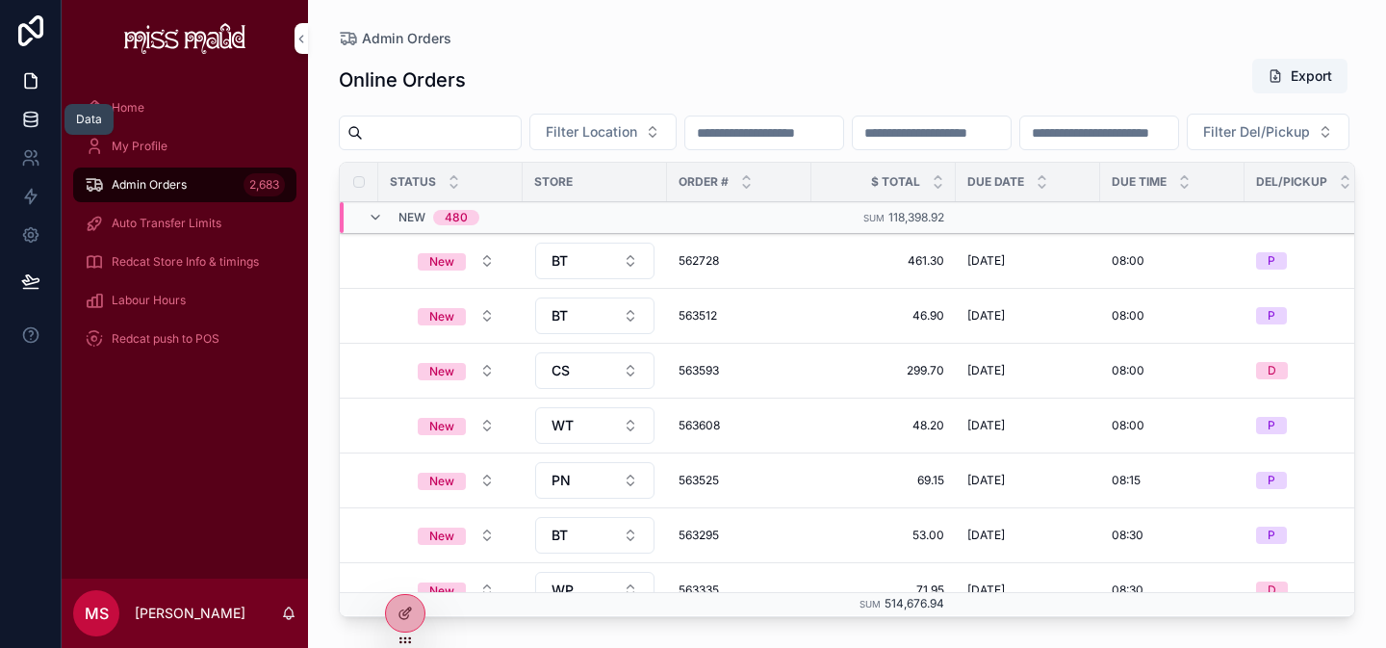
click at [13, 123] on link at bounding box center [30, 119] width 61 height 39
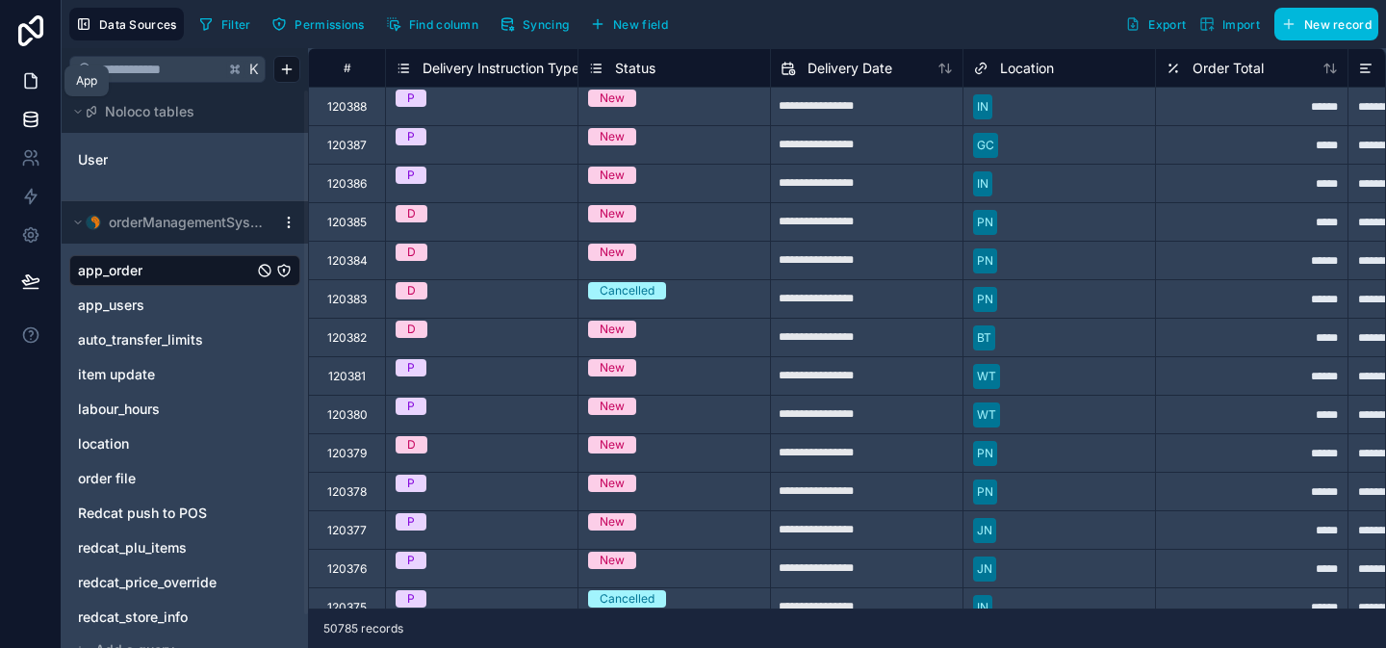
click at [29, 77] on icon at bounding box center [30, 80] width 19 height 19
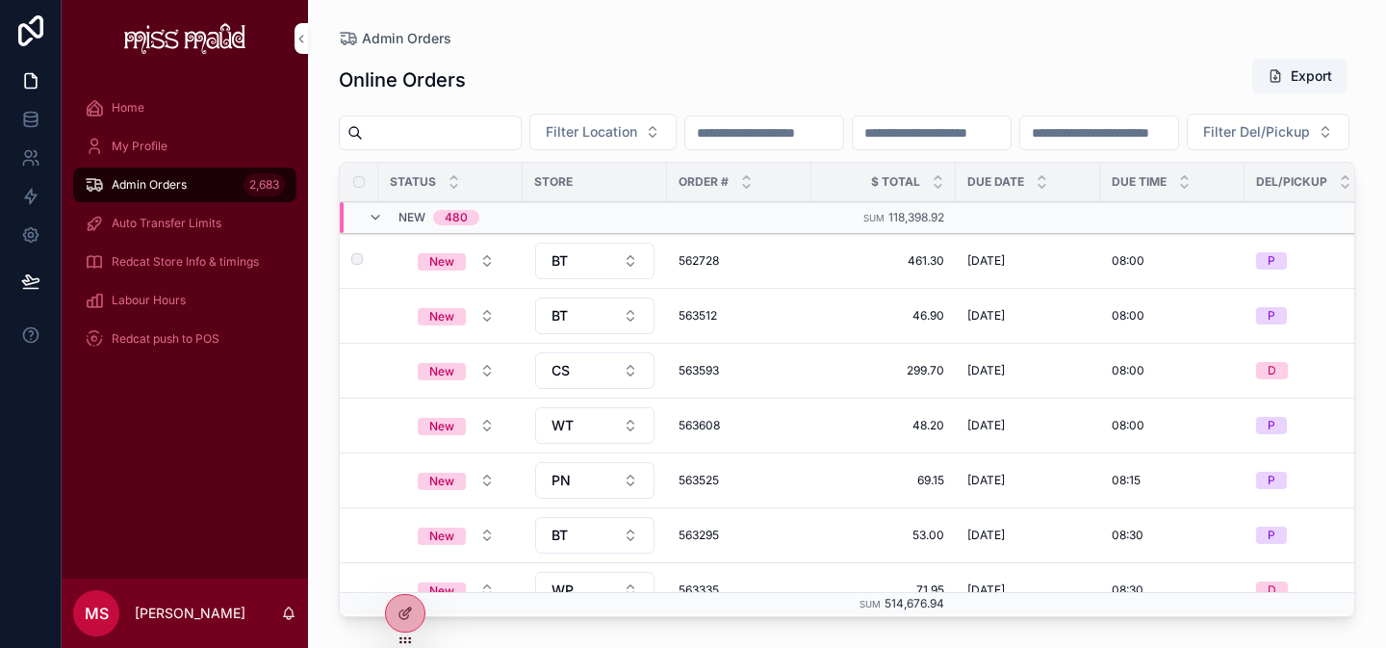
click at [710, 269] on span "562728" at bounding box center [739, 260] width 121 height 15
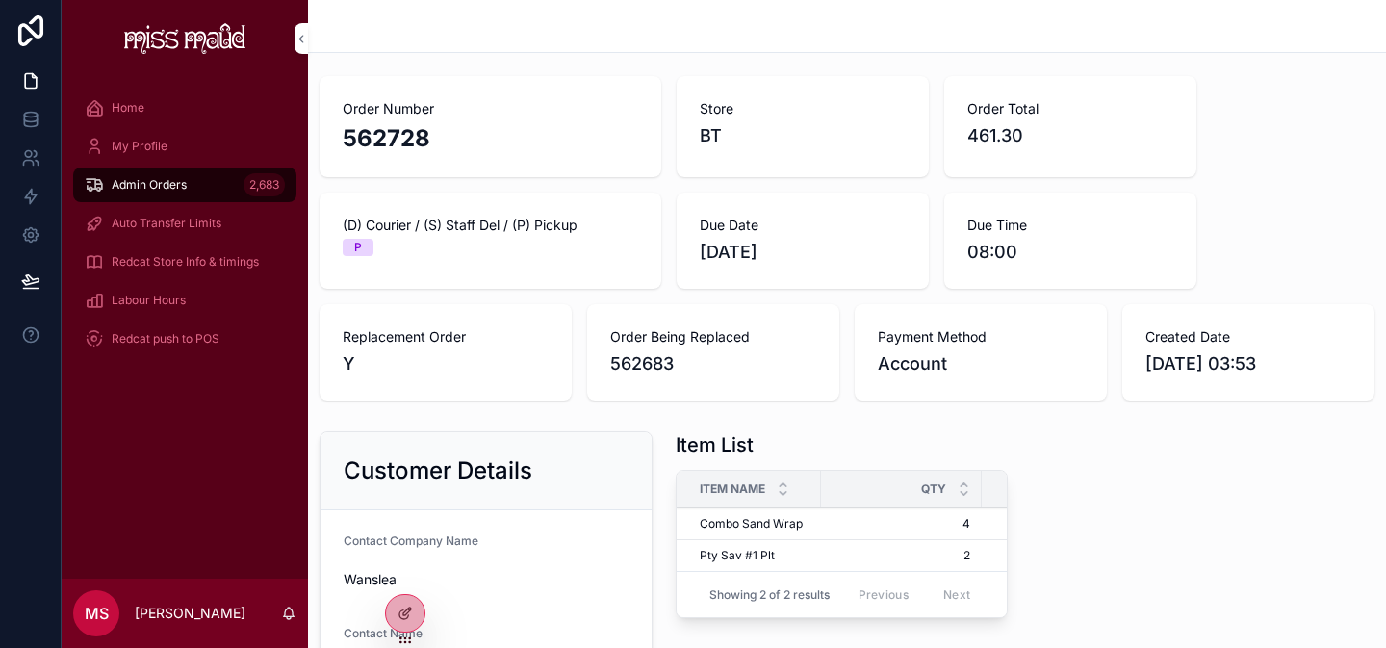
scroll to position [44, 0]
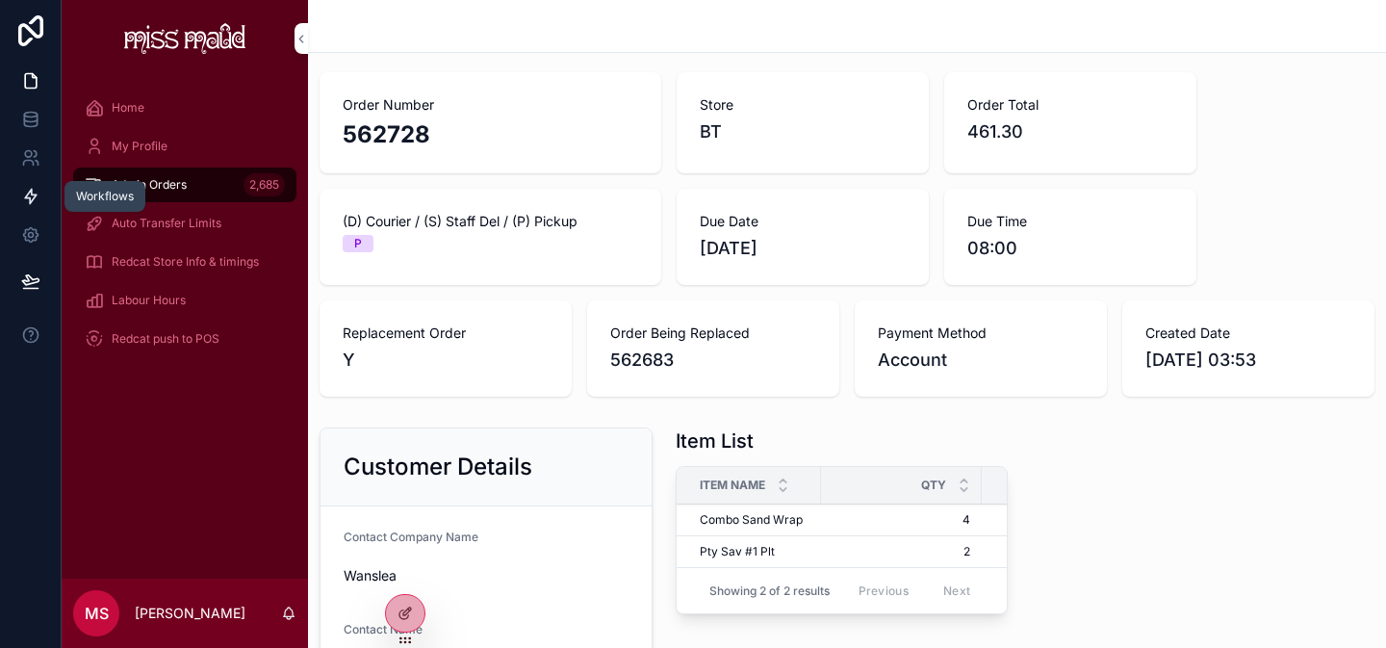
click at [30, 203] on icon at bounding box center [31, 197] width 12 height 14
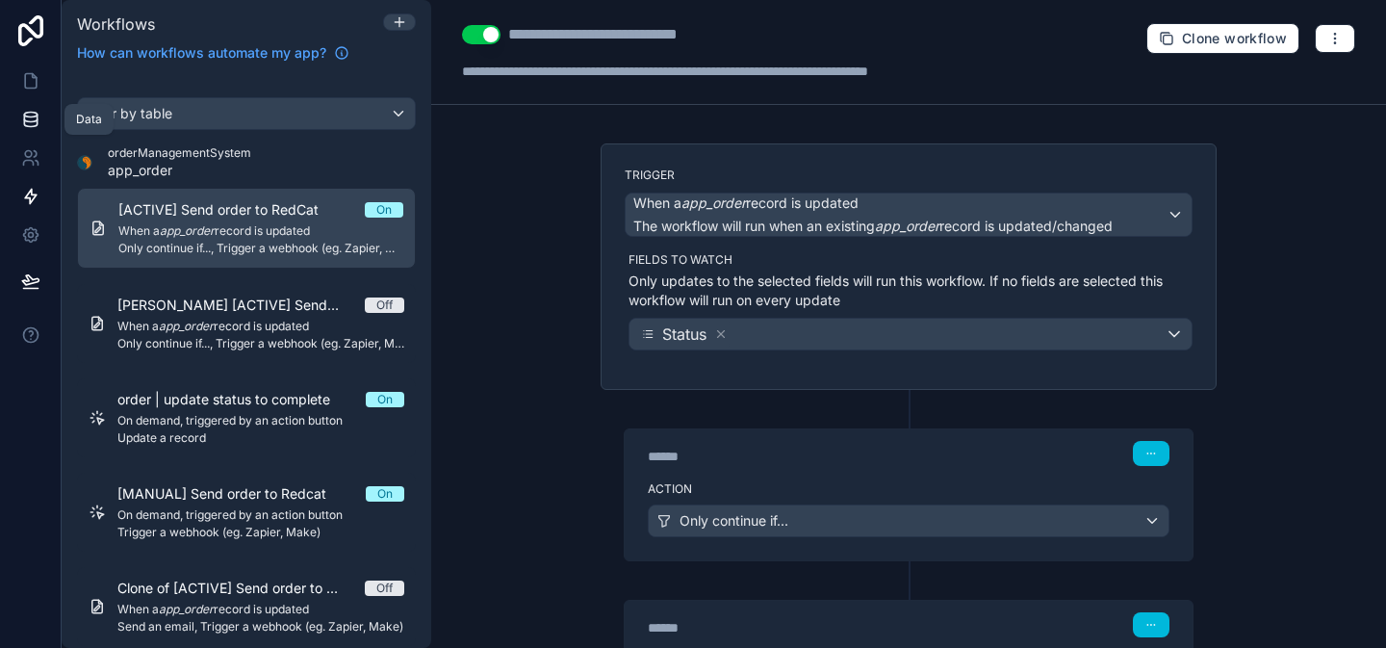
click at [34, 115] on icon at bounding box center [30, 119] width 19 height 19
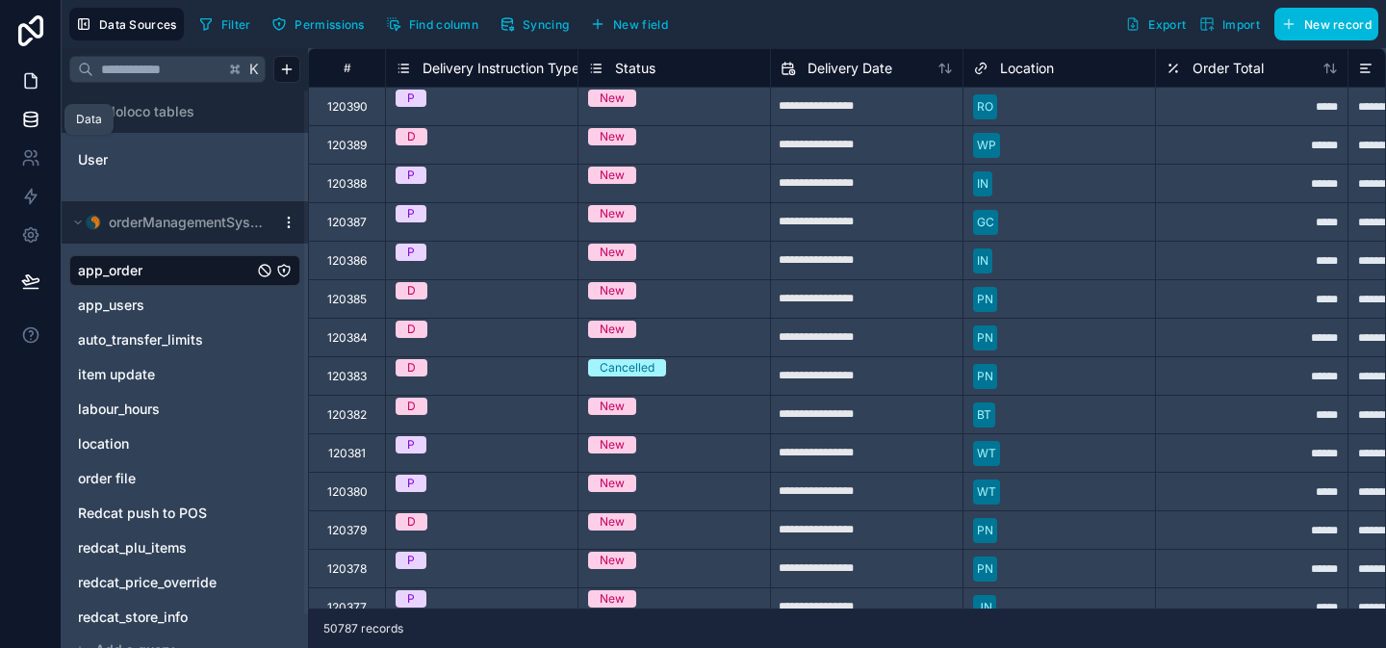
click at [27, 78] on icon at bounding box center [30, 80] width 19 height 19
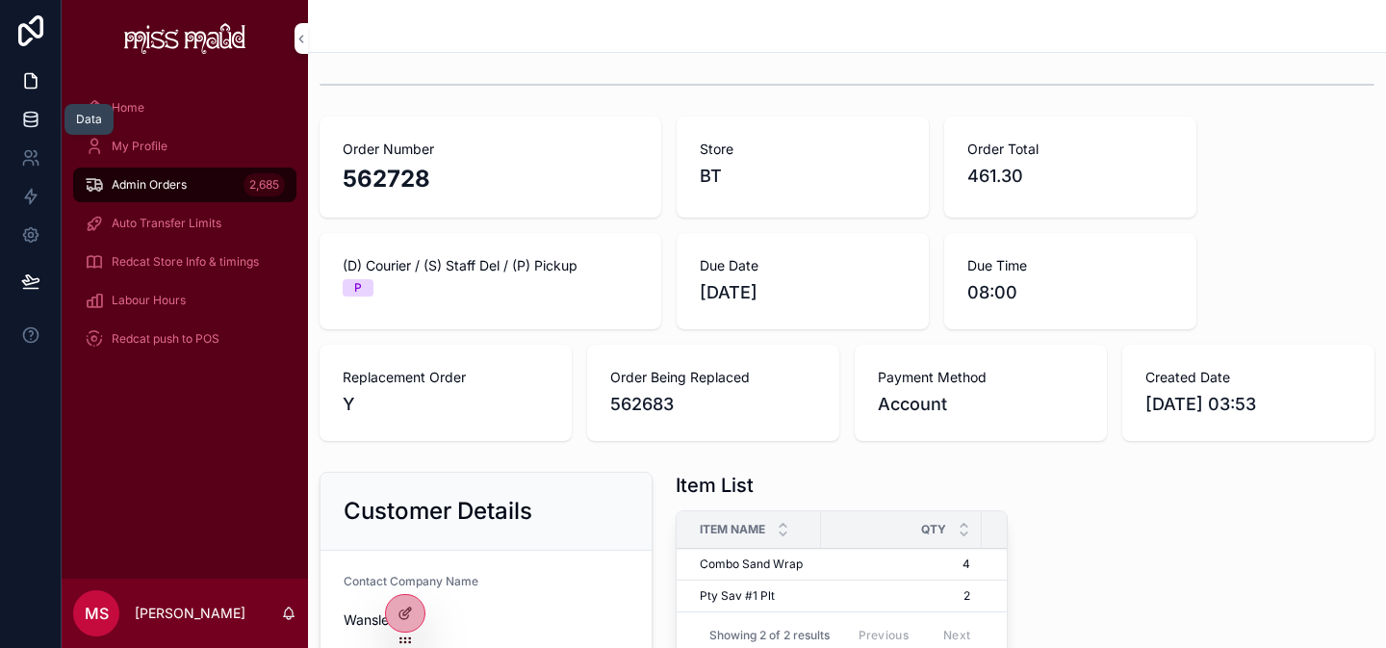
click at [40, 122] on link at bounding box center [30, 119] width 61 height 39
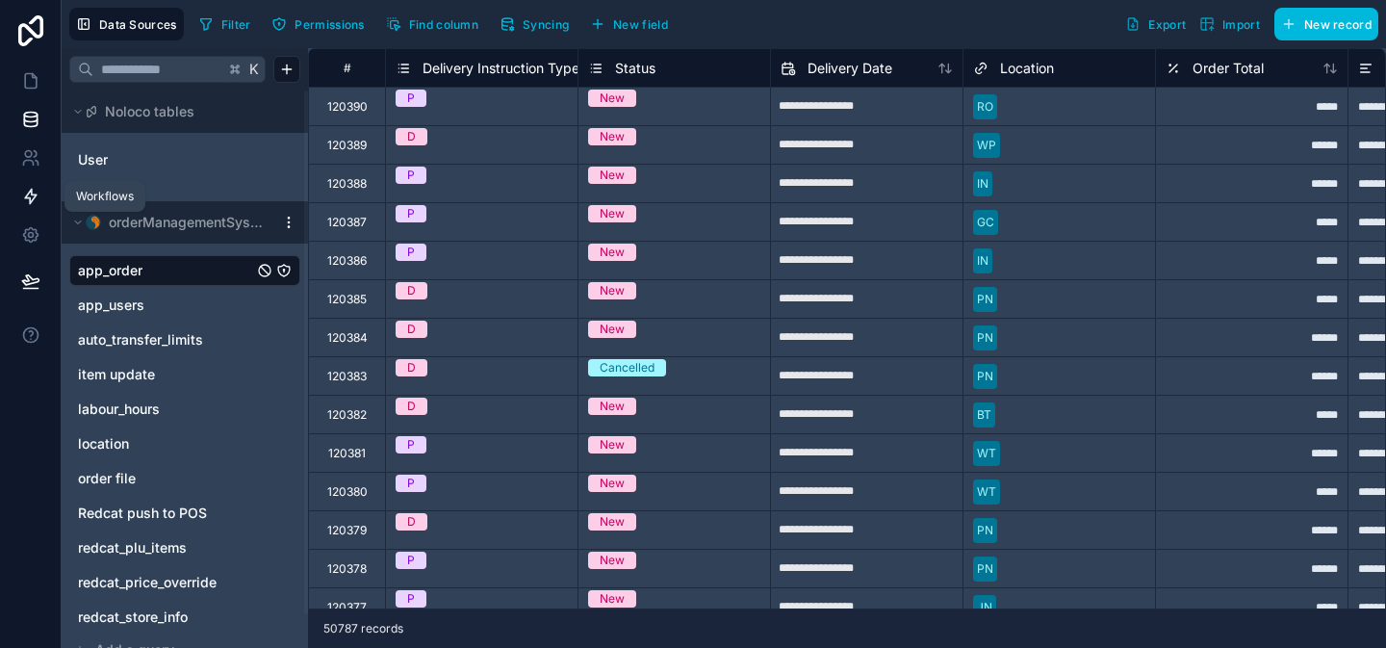
click at [33, 209] on link at bounding box center [30, 196] width 61 height 39
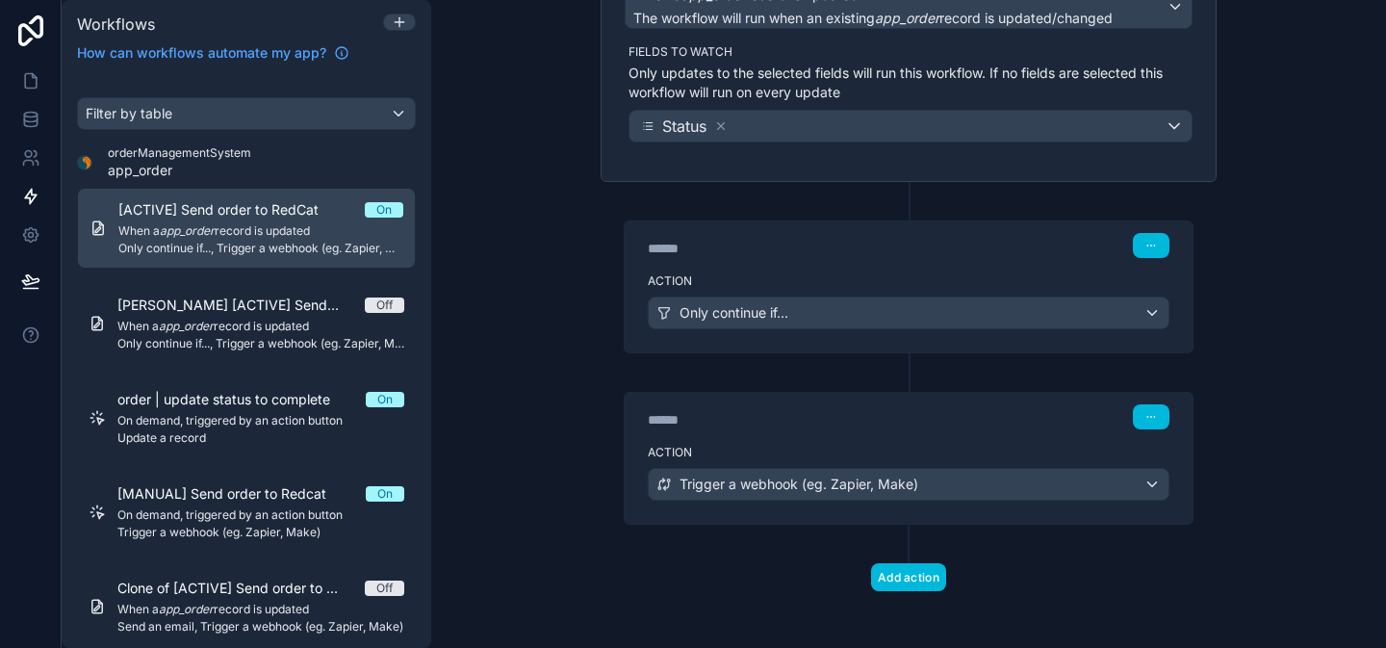
scroll to position [212, 0]
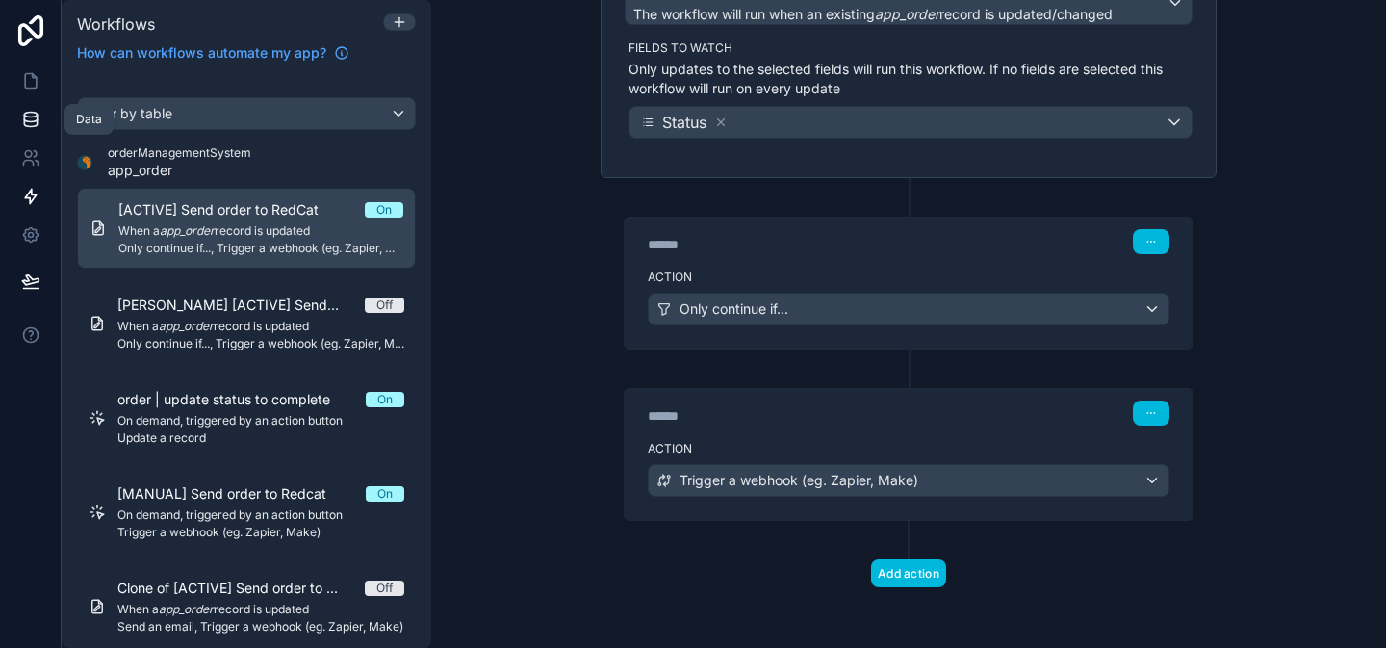
click at [28, 133] on link at bounding box center [30, 119] width 61 height 39
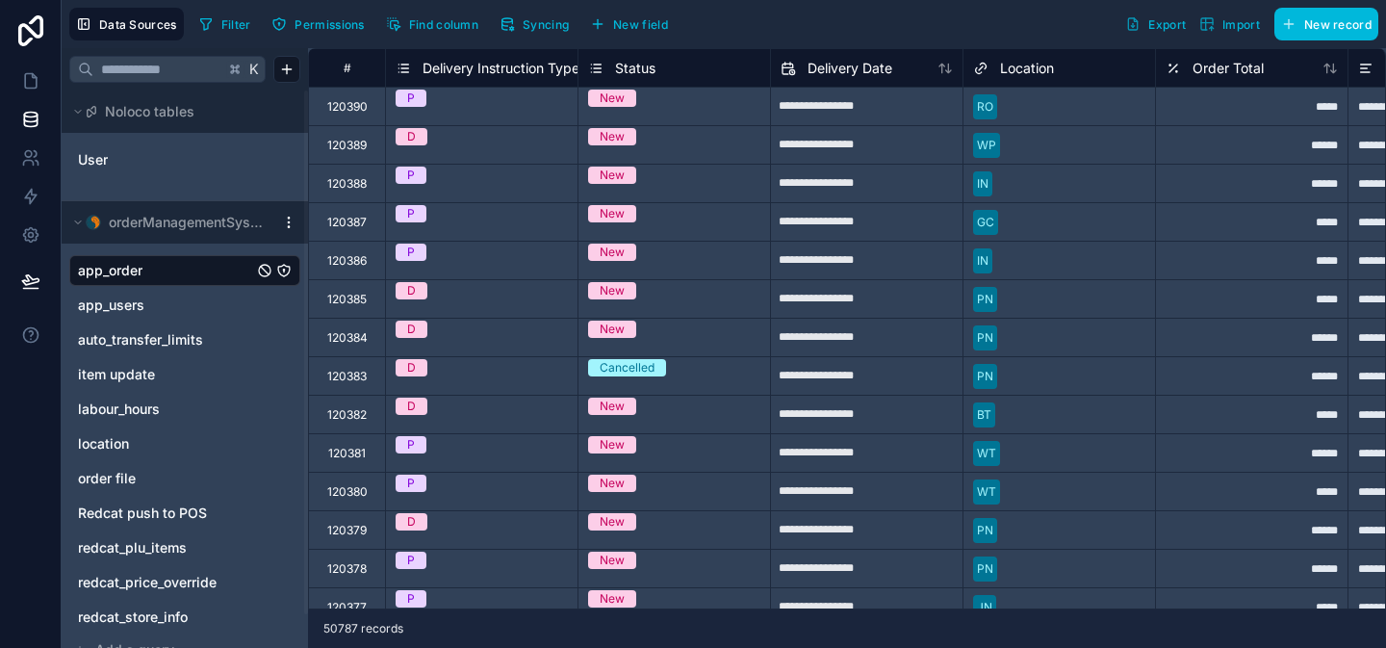
click at [618, 25] on span "New field" at bounding box center [640, 24] width 55 height 14
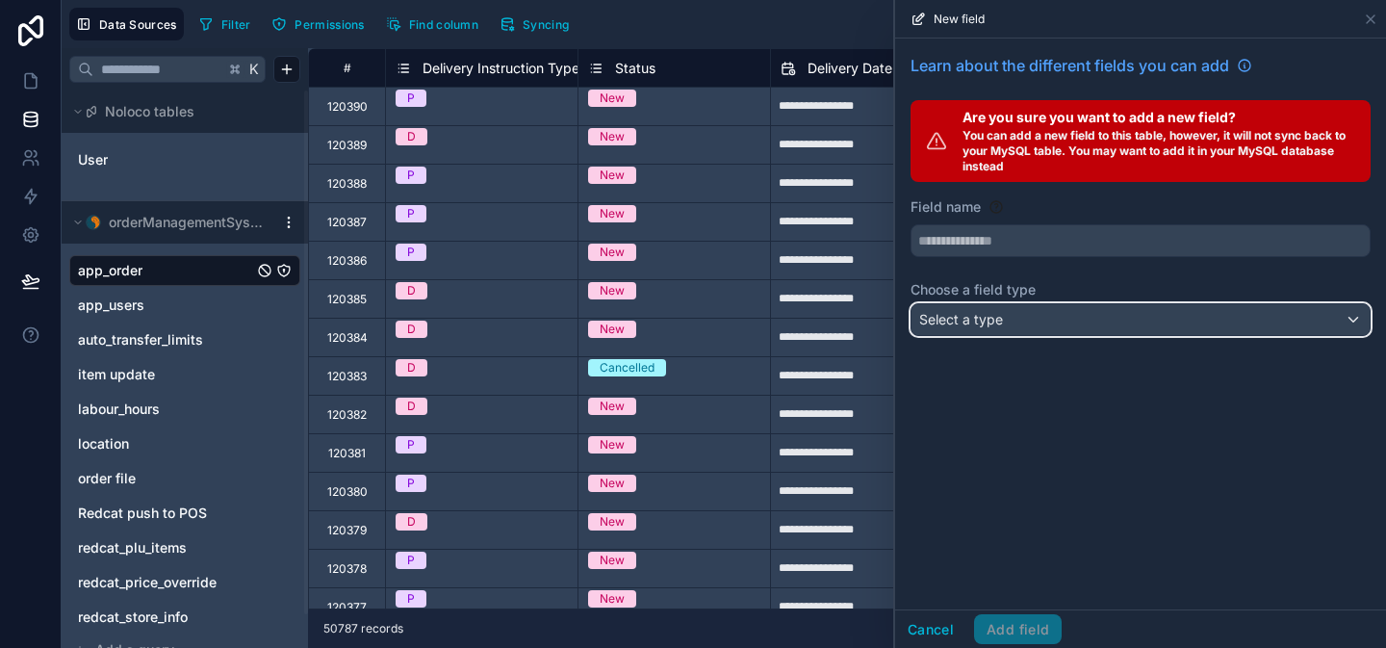
click at [1028, 328] on div "Select a type" at bounding box center [1141, 319] width 458 height 31
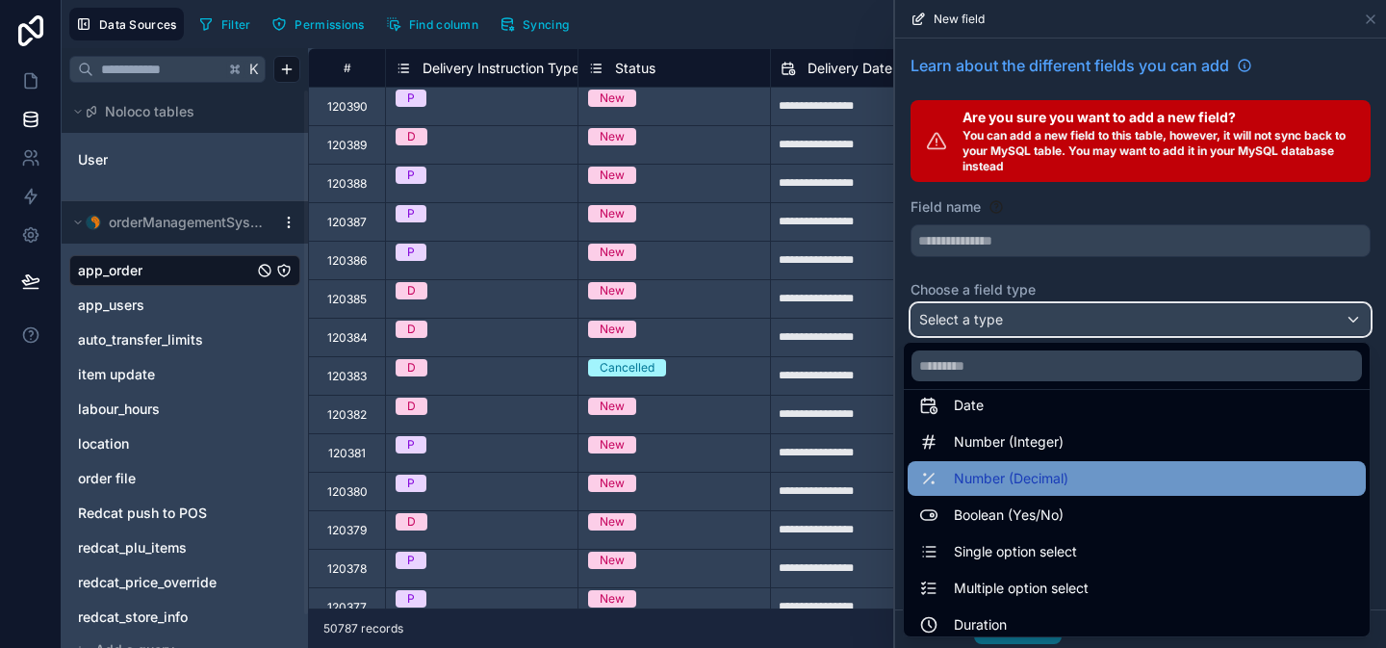
scroll to position [52, 0]
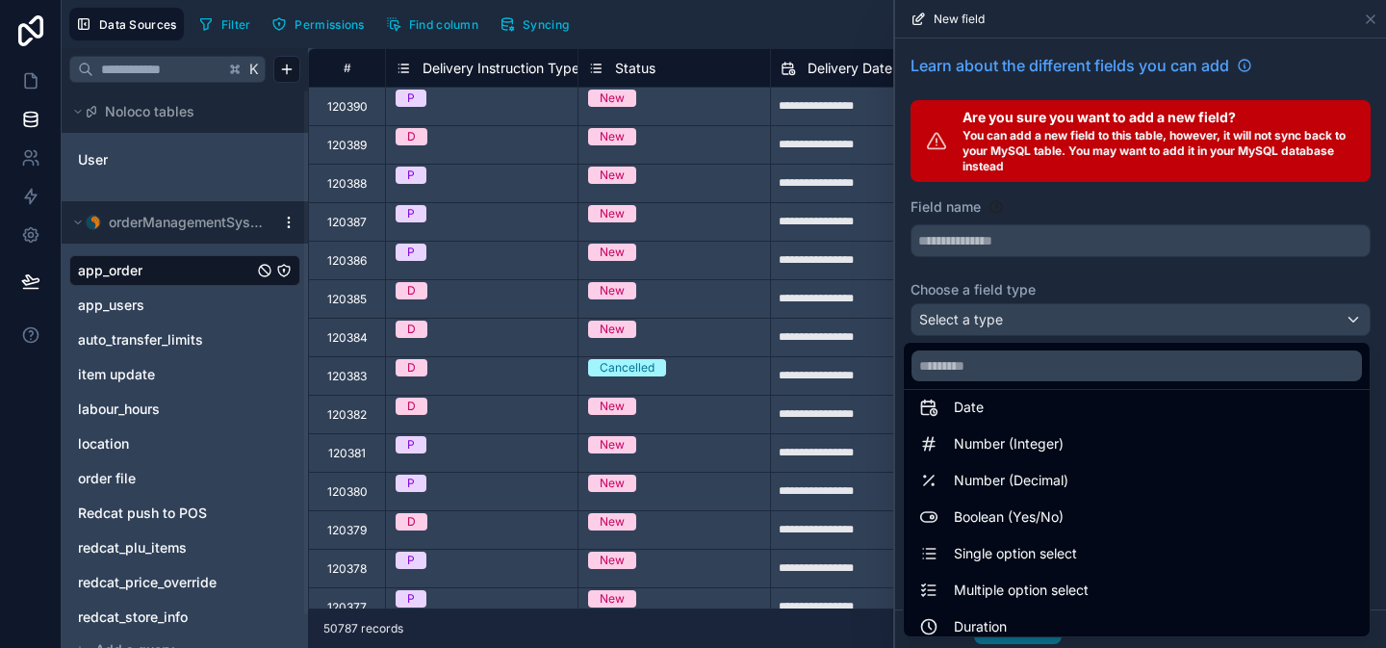
click at [1372, 18] on div at bounding box center [1140, 324] width 491 height 648
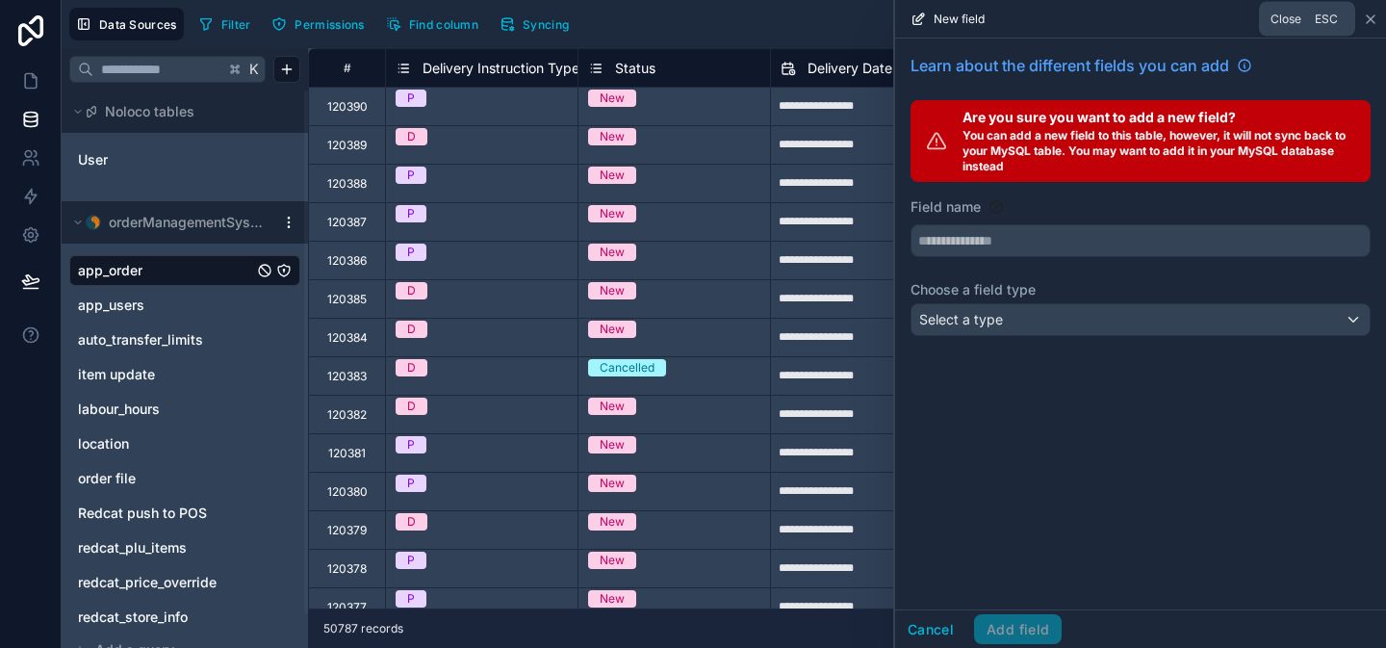
click at [1371, 18] on icon at bounding box center [1371, 19] width 8 height 8
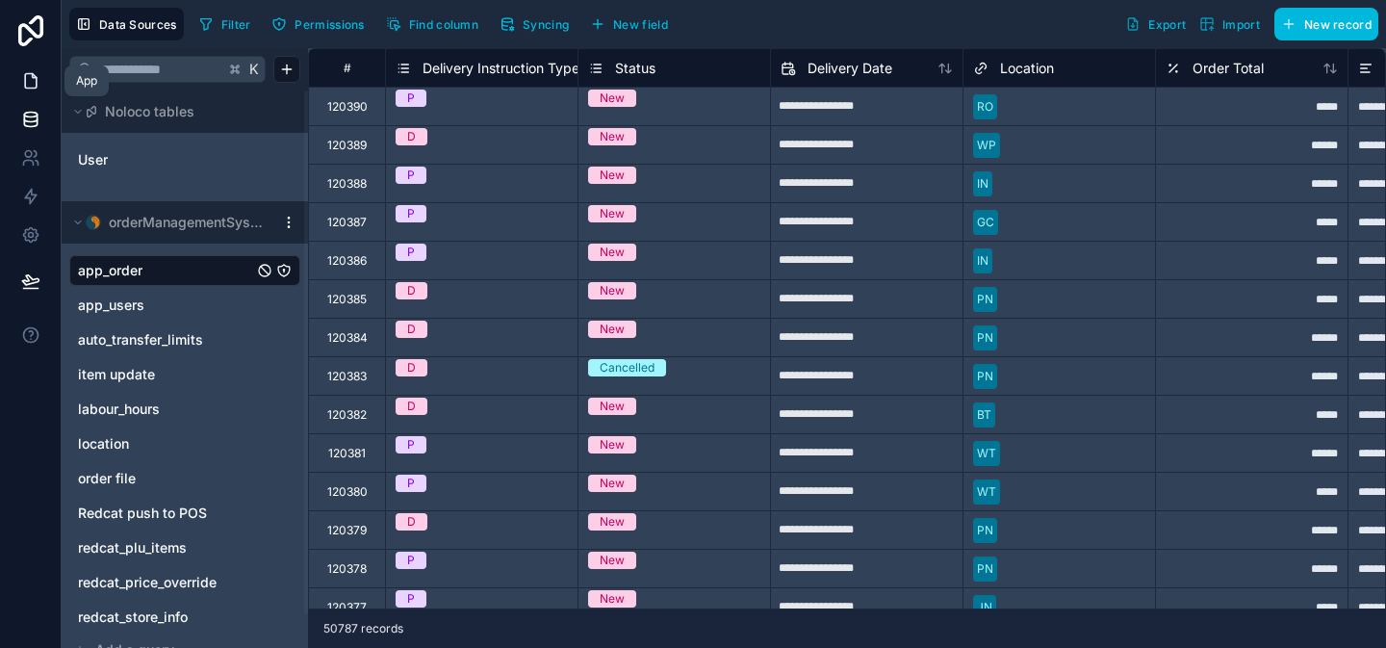
click at [44, 78] on link at bounding box center [30, 81] width 61 height 39
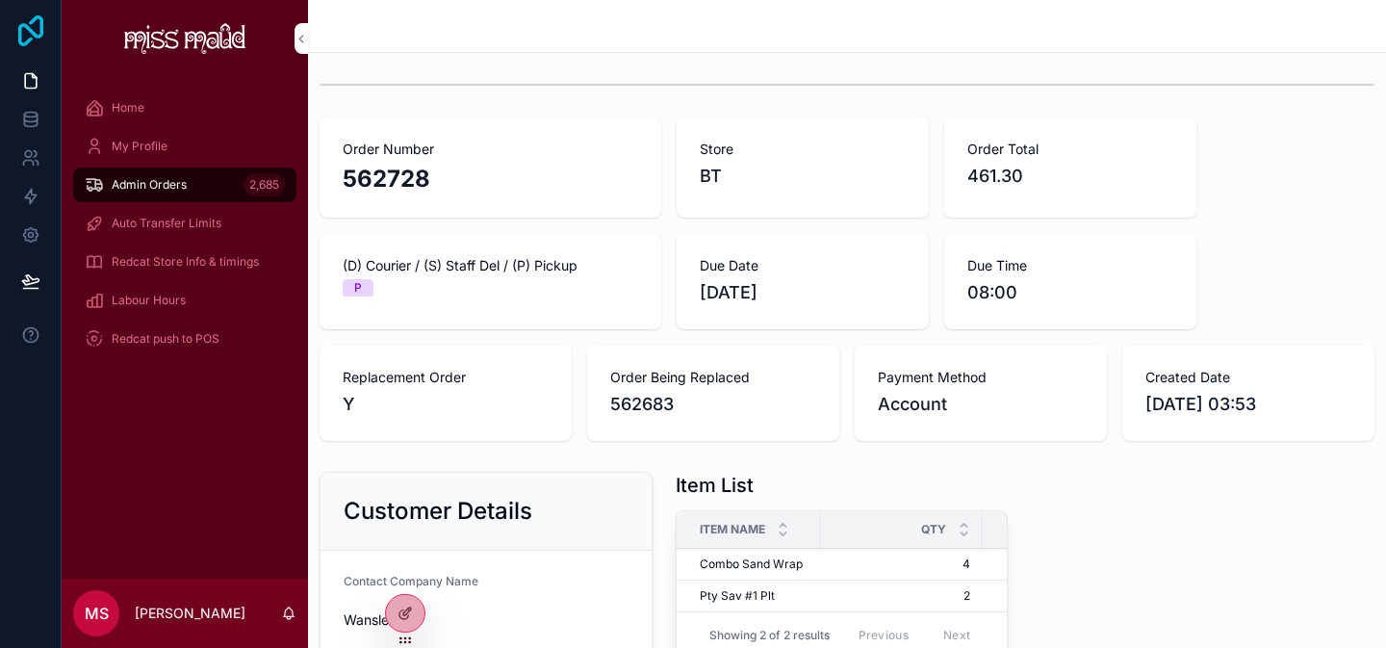
click at [23, 30] on icon at bounding box center [31, 30] width 39 height 31
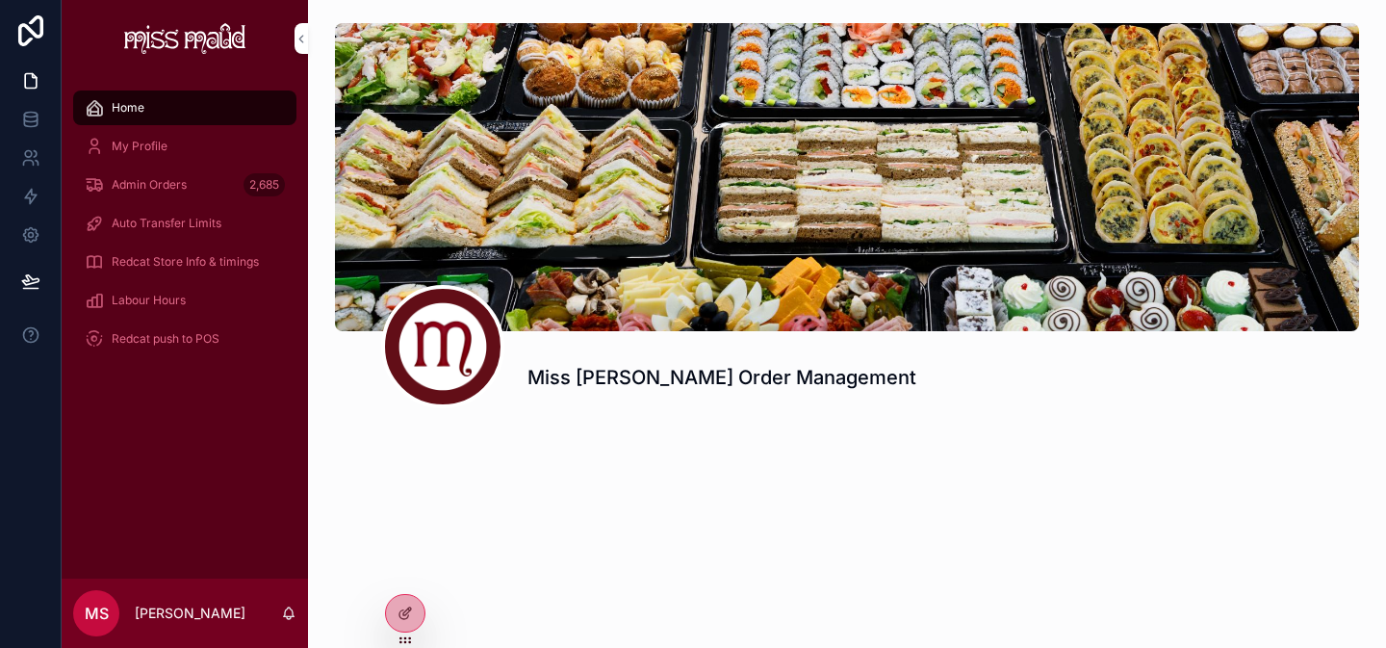
click at [190, 150] on div "My Profile" at bounding box center [185, 146] width 200 height 31
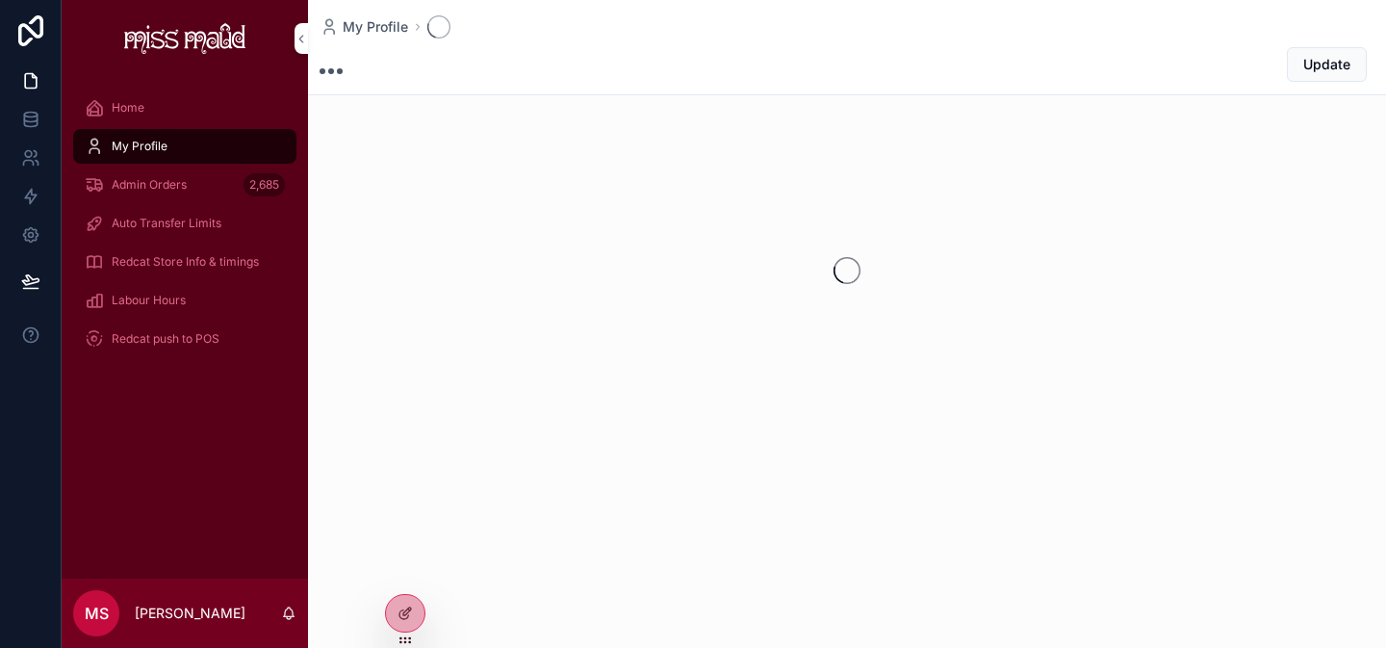
click at [189, 185] on div "Admin Orders 2,685" at bounding box center [185, 184] width 200 height 31
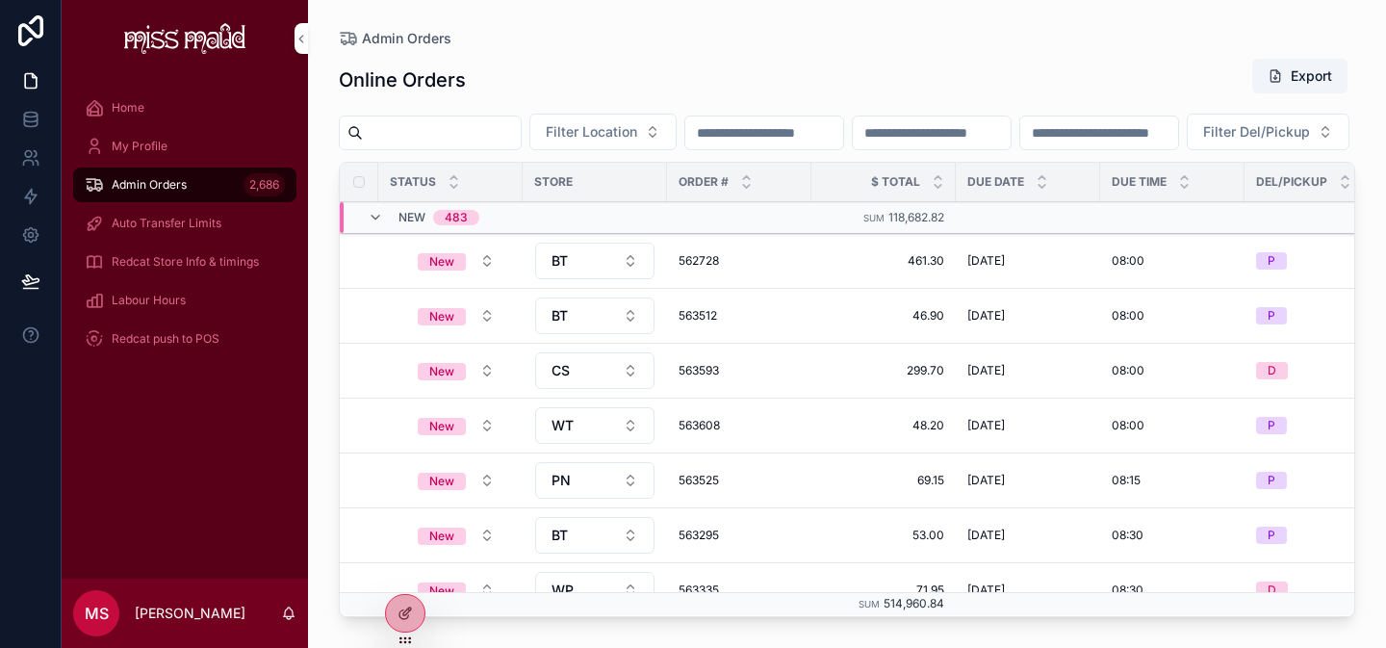
click at [215, 180] on div "Admin Orders 2,686" at bounding box center [185, 184] width 200 height 31
click at [412, 608] on icon at bounding box center [405, 613] width 15 height 15
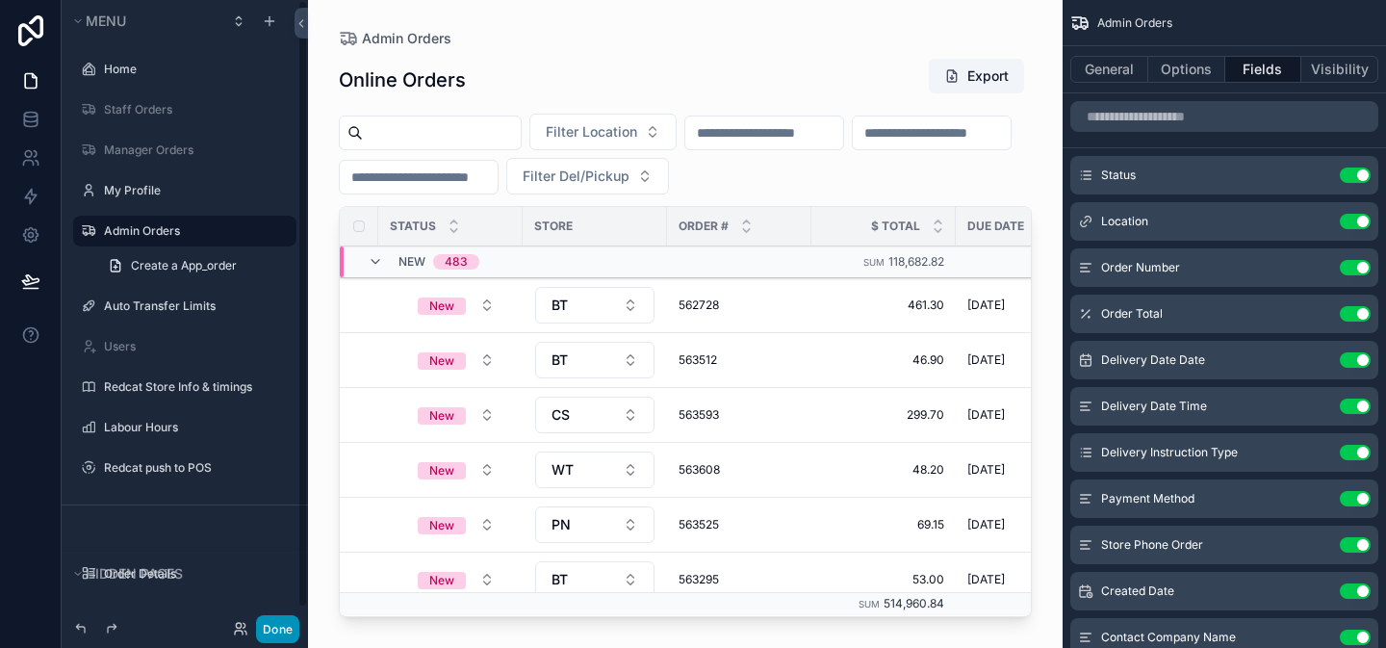
click at [279, 623] on button "Done" at bounding box center [277, 629] width 43 height 28
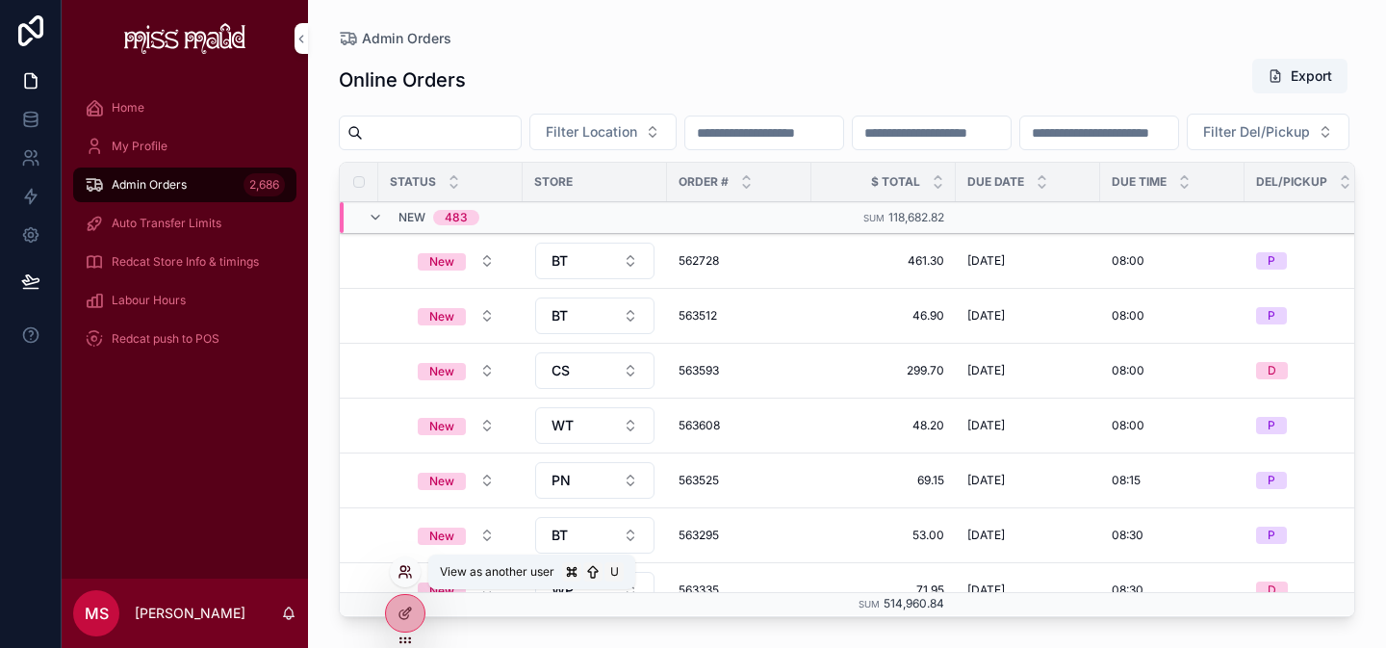
click at [401, 572] on icon at bounding box center [405, 571] width 15 height 15
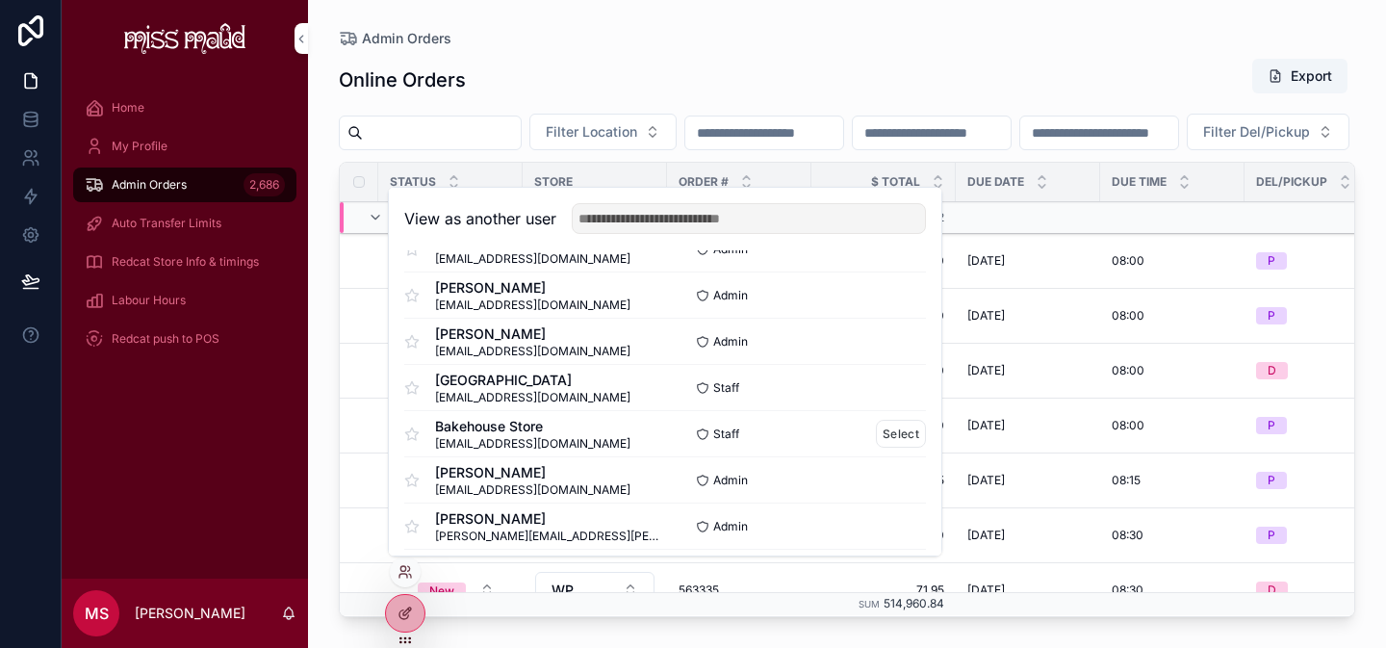
scroll to position [40, 0]
click at [885, 430] on button "Select" at bounding box center [901, 433] width 50 height 28
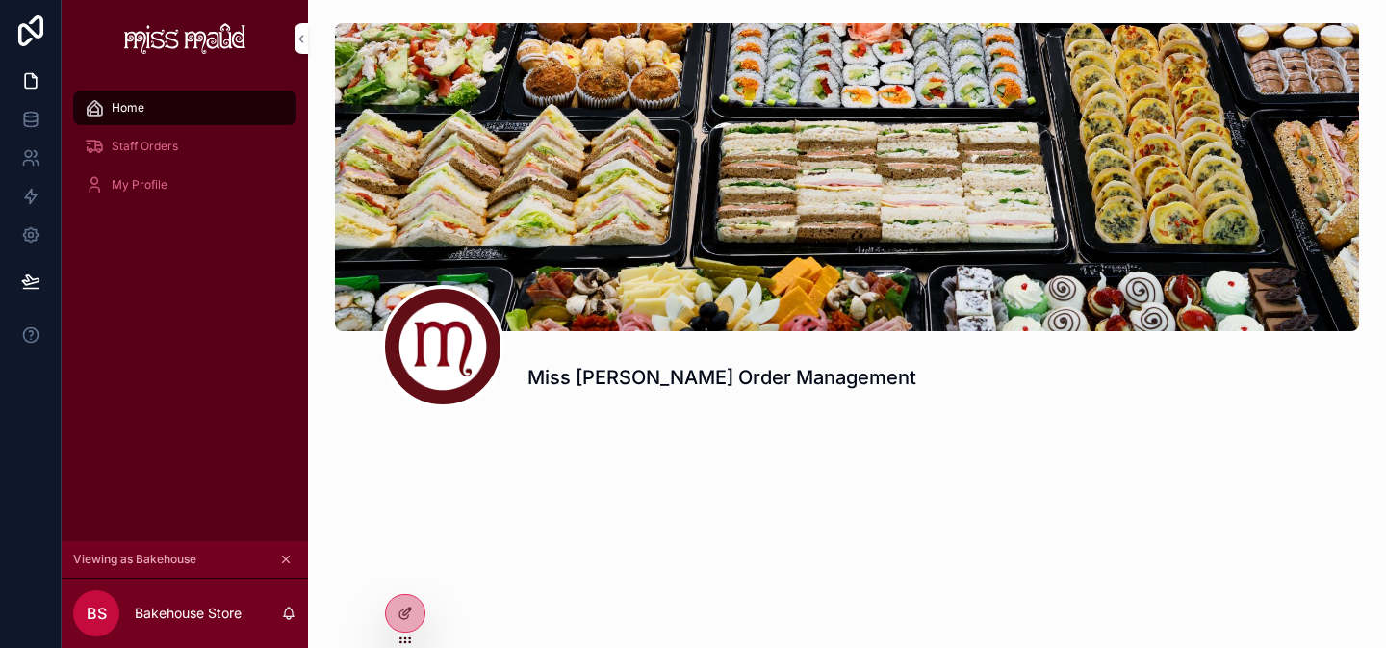
click at [211, 146] on div "Staff Orders" at bounding box center [185, 146] width 200 height 31
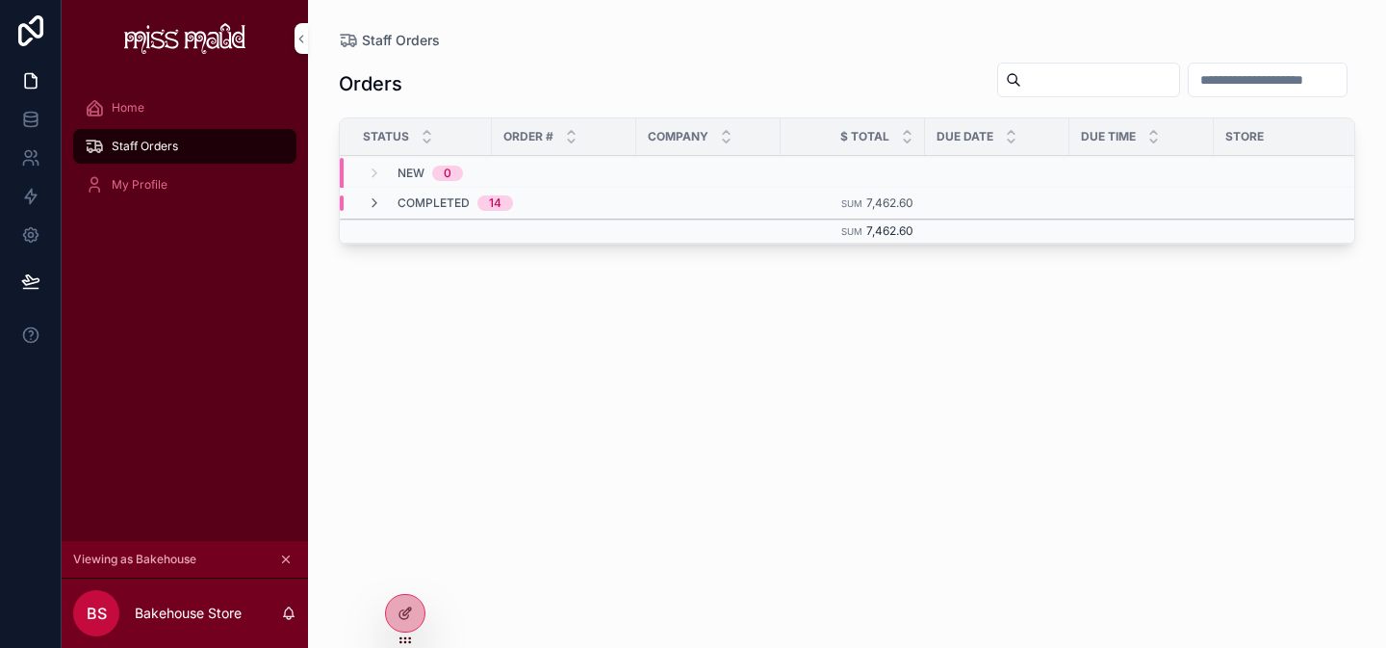
click at [446, 196] on span "Completed" at bounding box center [434, 202] width 72 height 15
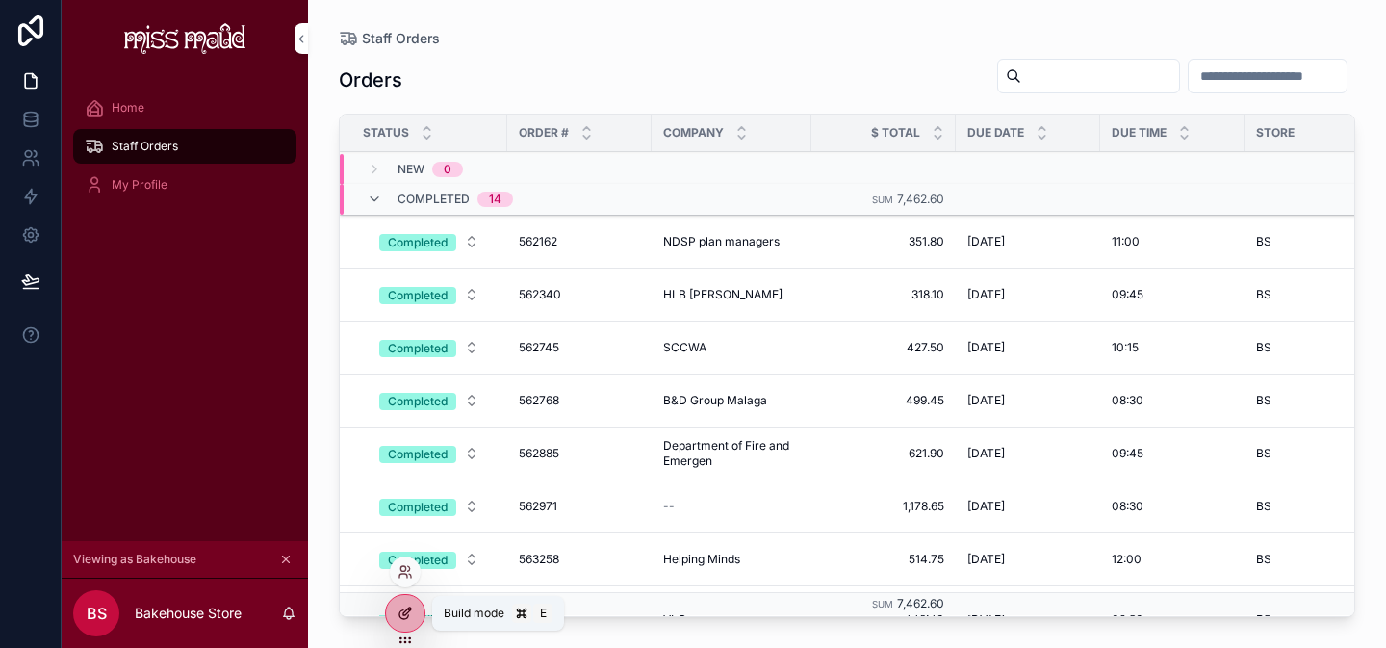
click at [407, 605] on div at bounding box center [405, 613] width 39 height 37
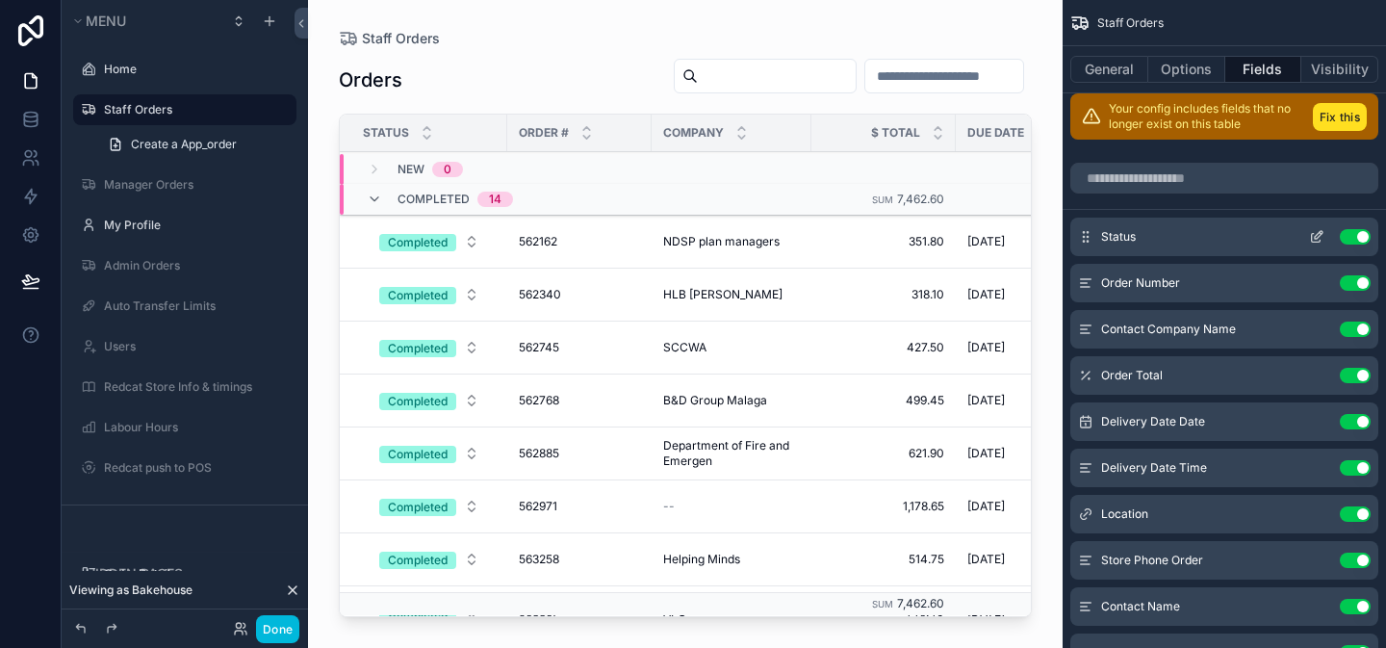
click at [1319, 238] on icon "scrollable content" at bounding box center [1316, 236] width 15 height 15
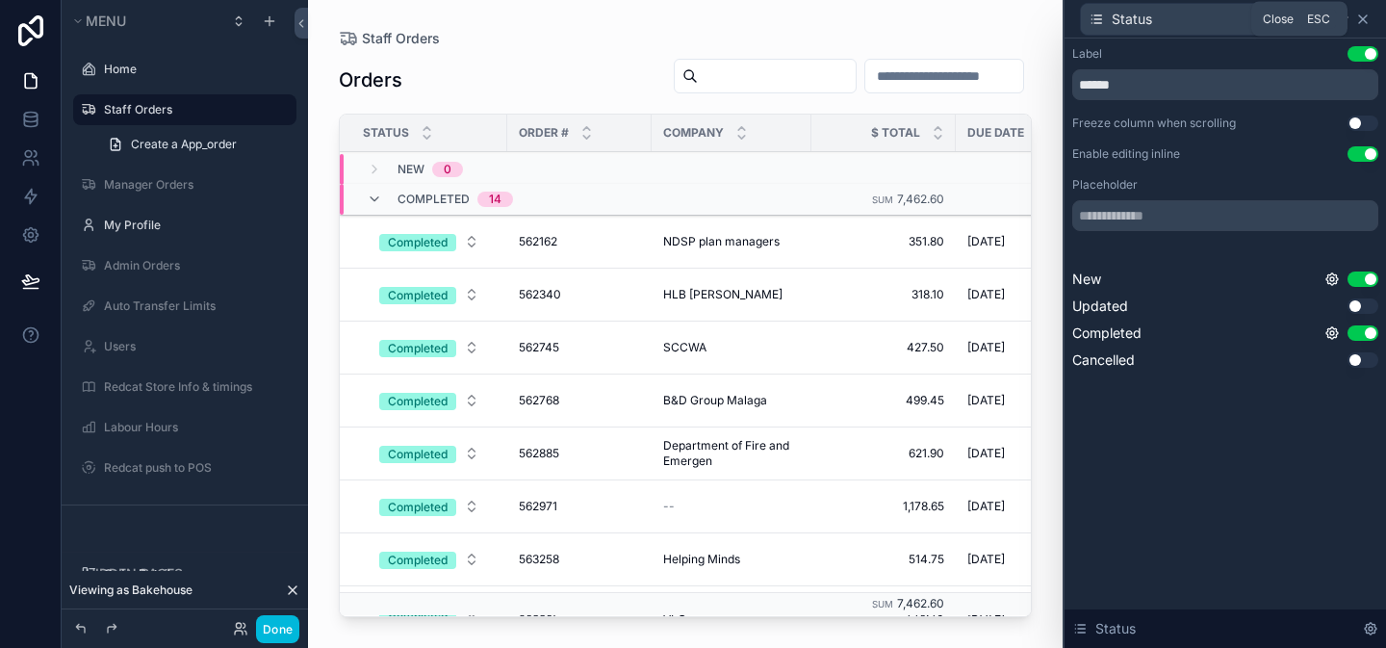
click at [1366, 23] on icon at bounding box center [1363, 19] width 15 height 15
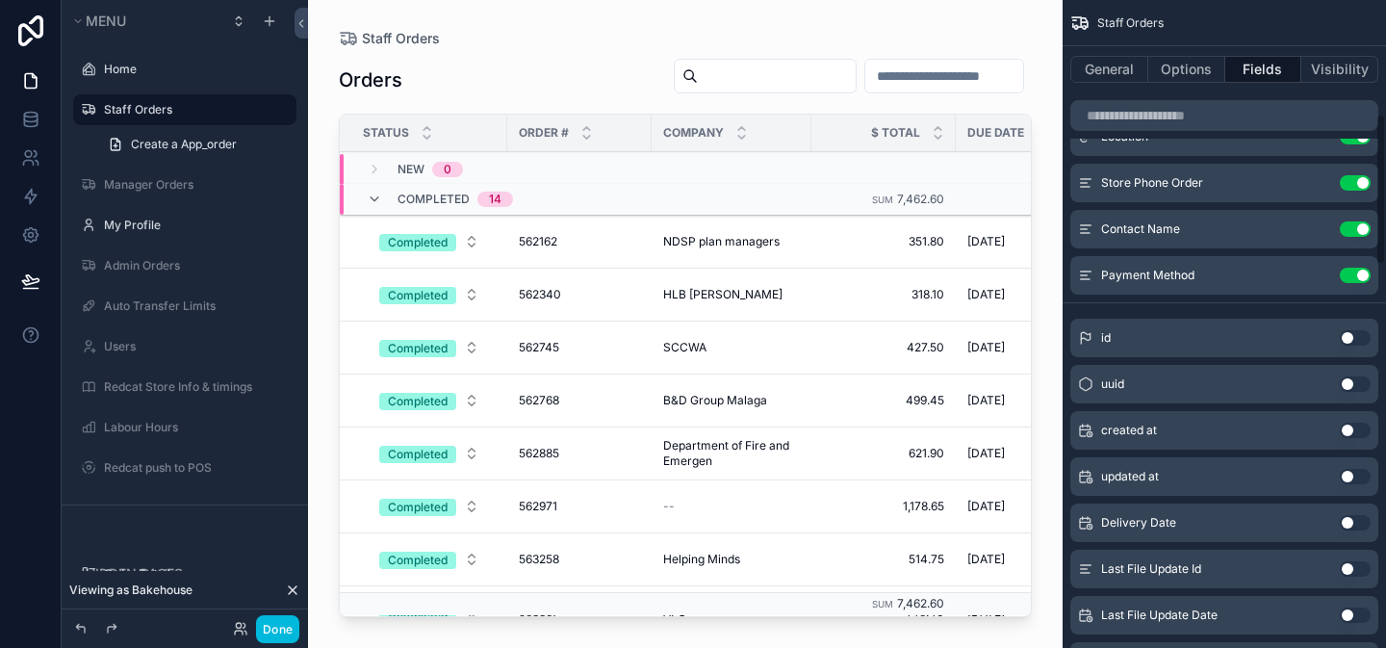
scroll to position [486, 0]
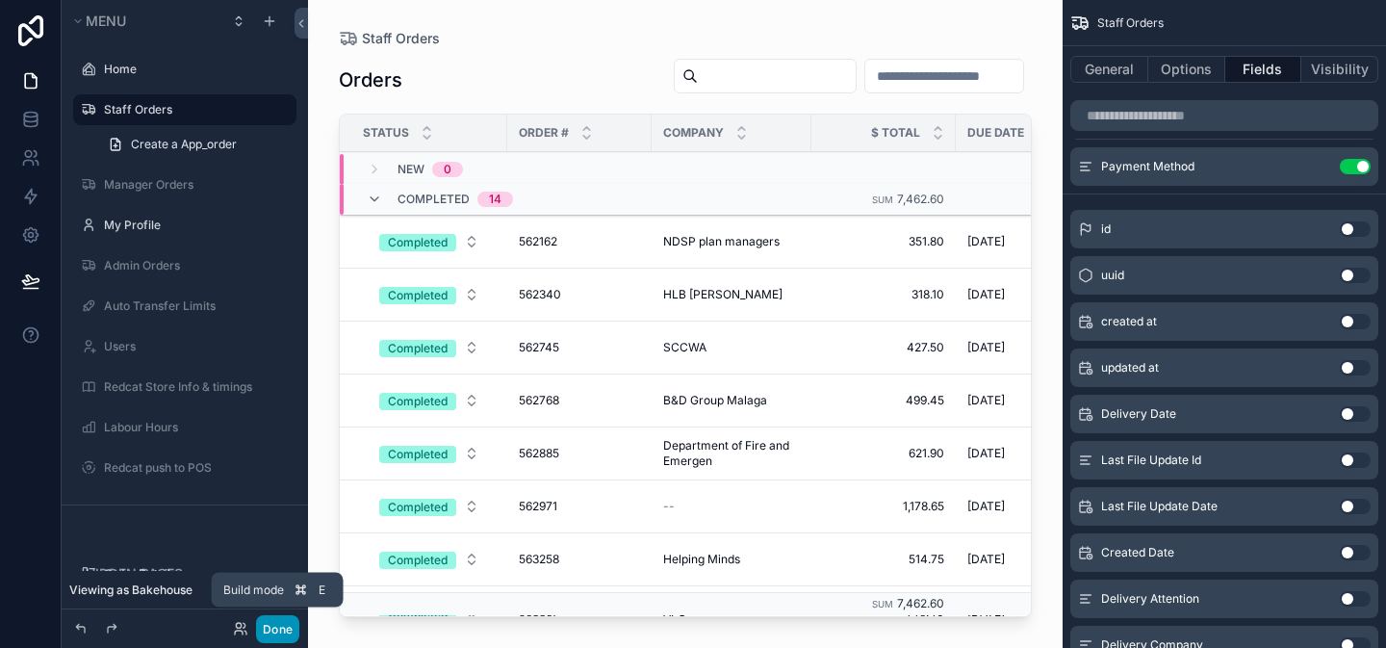
click at [267, 631] on button "Done" at bounding box center [277, 629] width 43 height 28
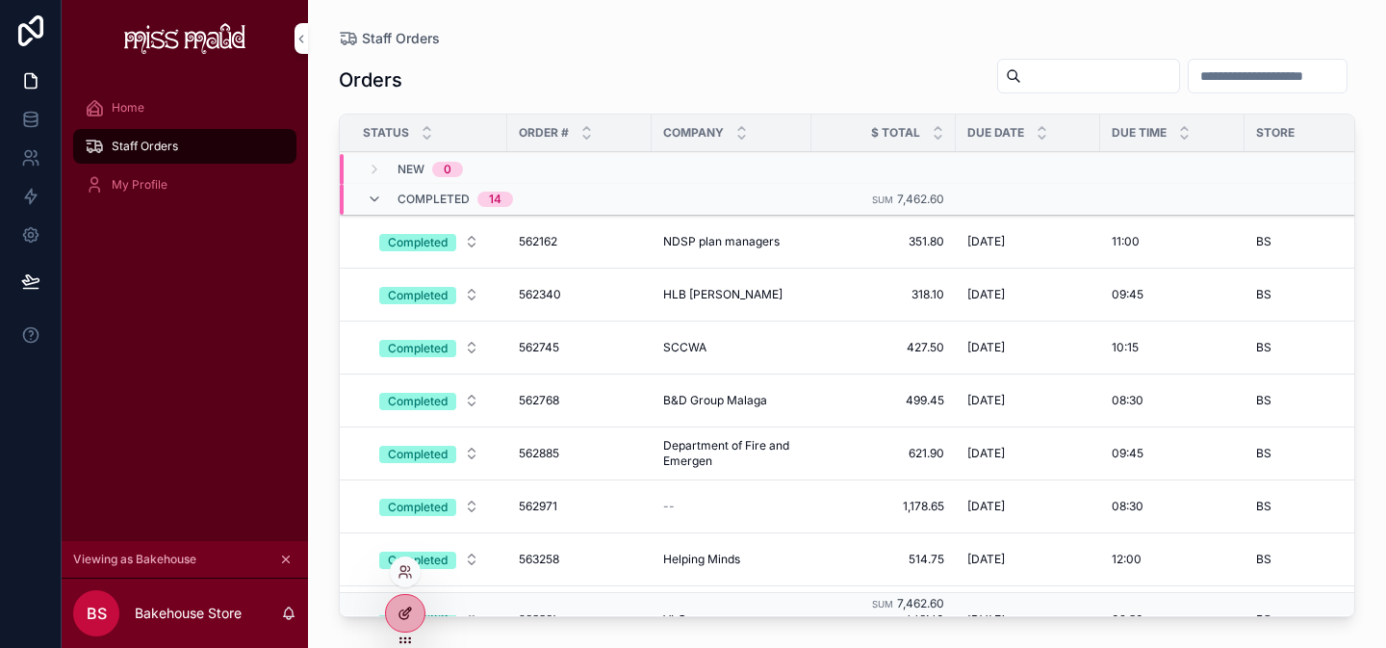
click at [408, 606] on icon at bounding box center [405, 613] width 15 height 15
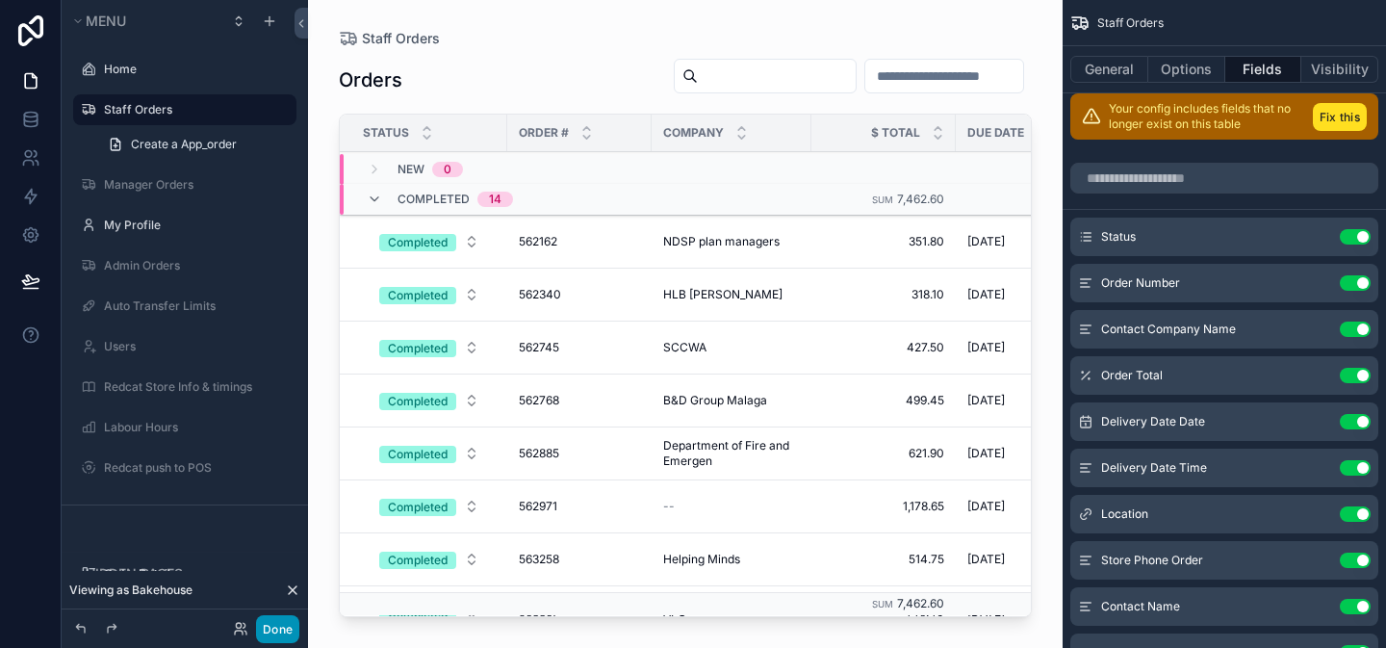
click at [277, 628] on button "Done" at bounding box center [277, 629] width 43 height 28
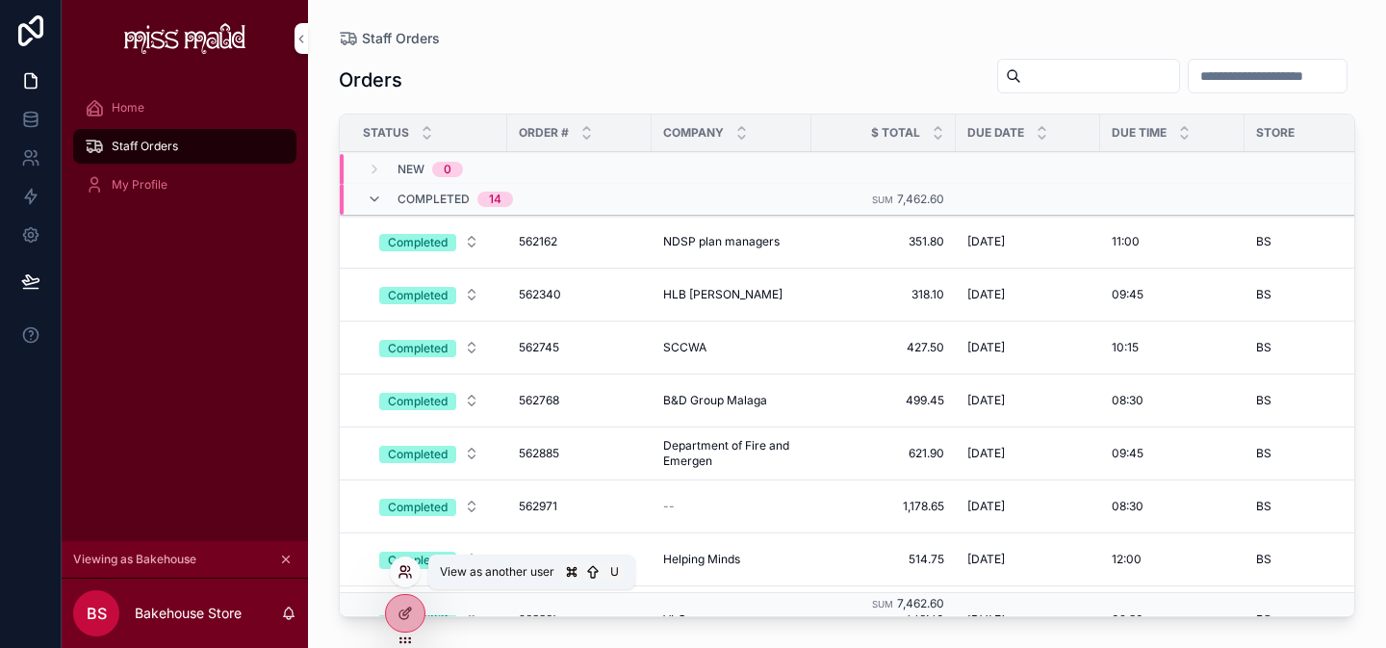
click at [400, 573] on icon at bounding box center [405, 571] width 15 height 15
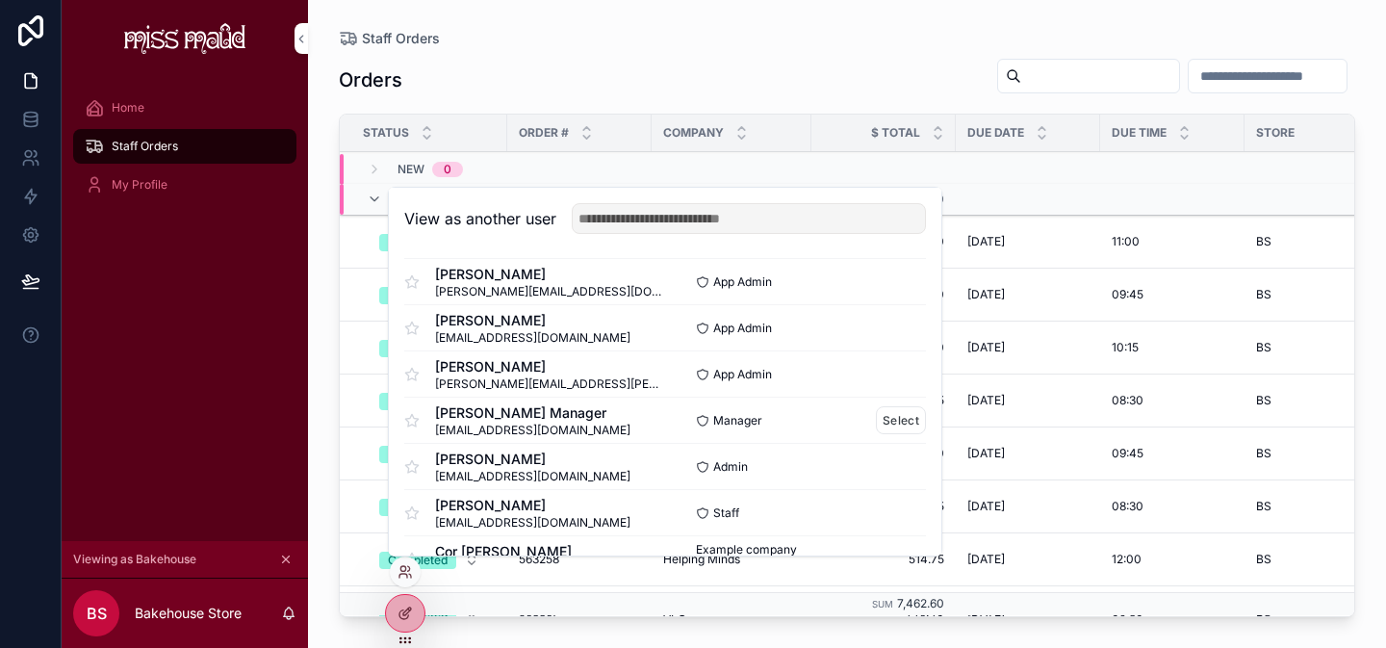
scroll to position [1205, 0]
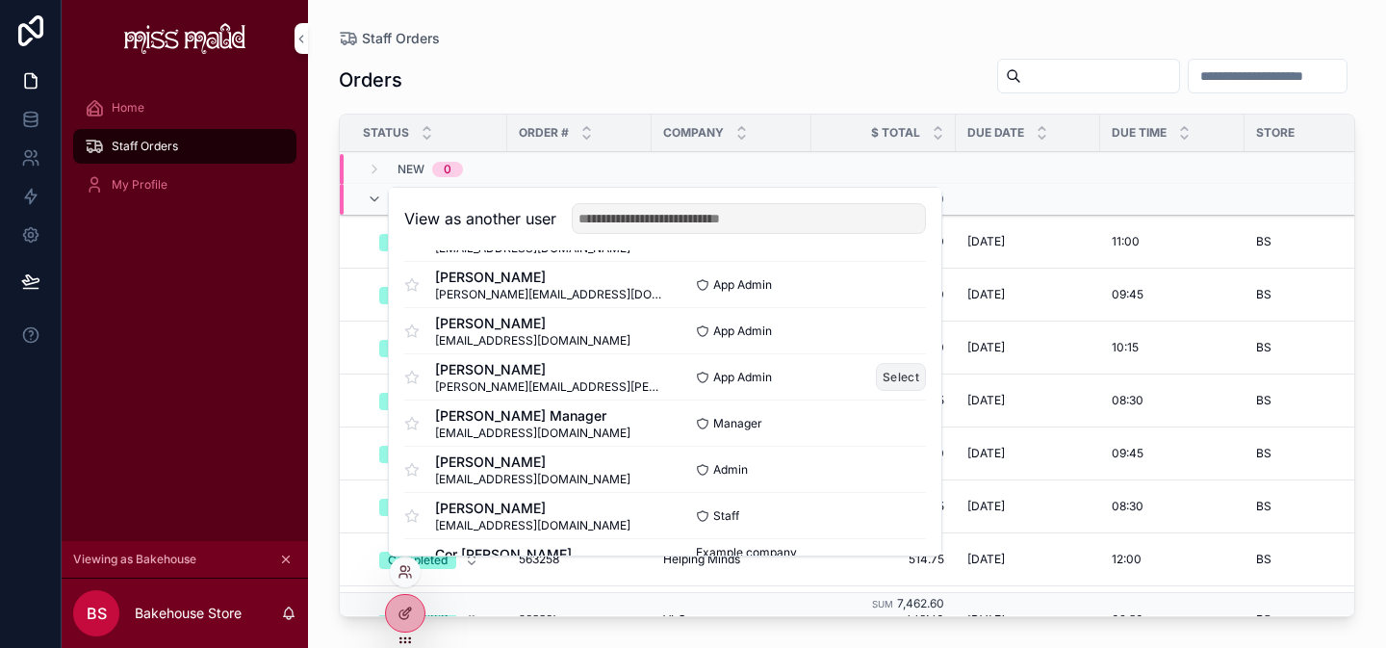
click at [876, 376] on button "Select" at bounding box center [901, 377] width 50 height 28
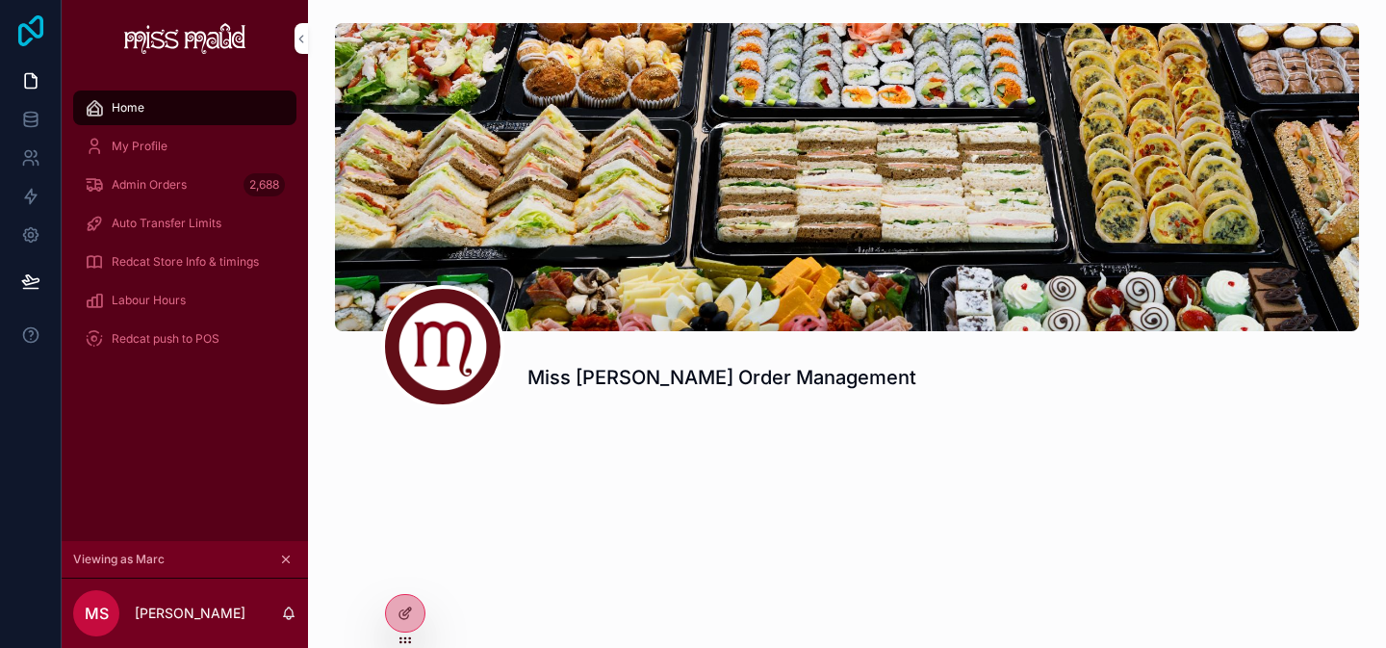
click at [39, 30] on icon at bounding box center [31, 30] width 39 height 31
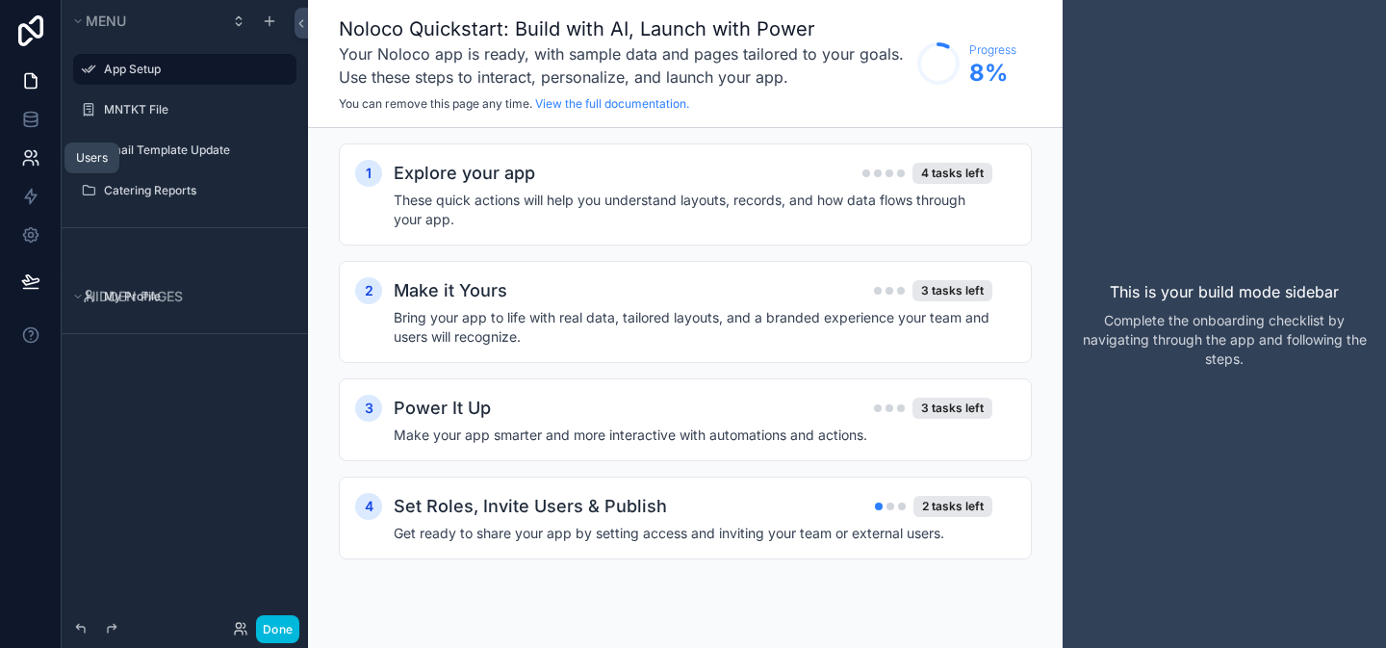
click at [18, 163] on link at bounding box center [30, 158] width 61 height 39
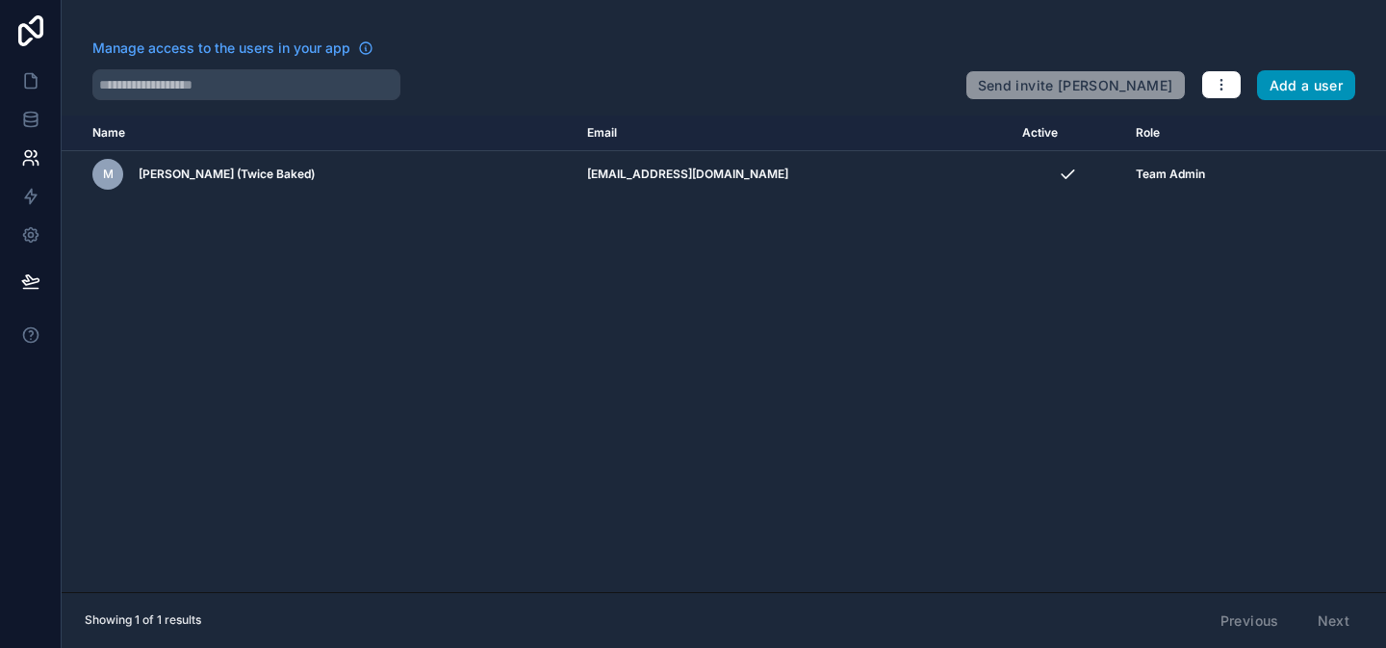
click at [1304, 94] on button "Add a user" at bounding box center [1306, 85] width 99 height 31
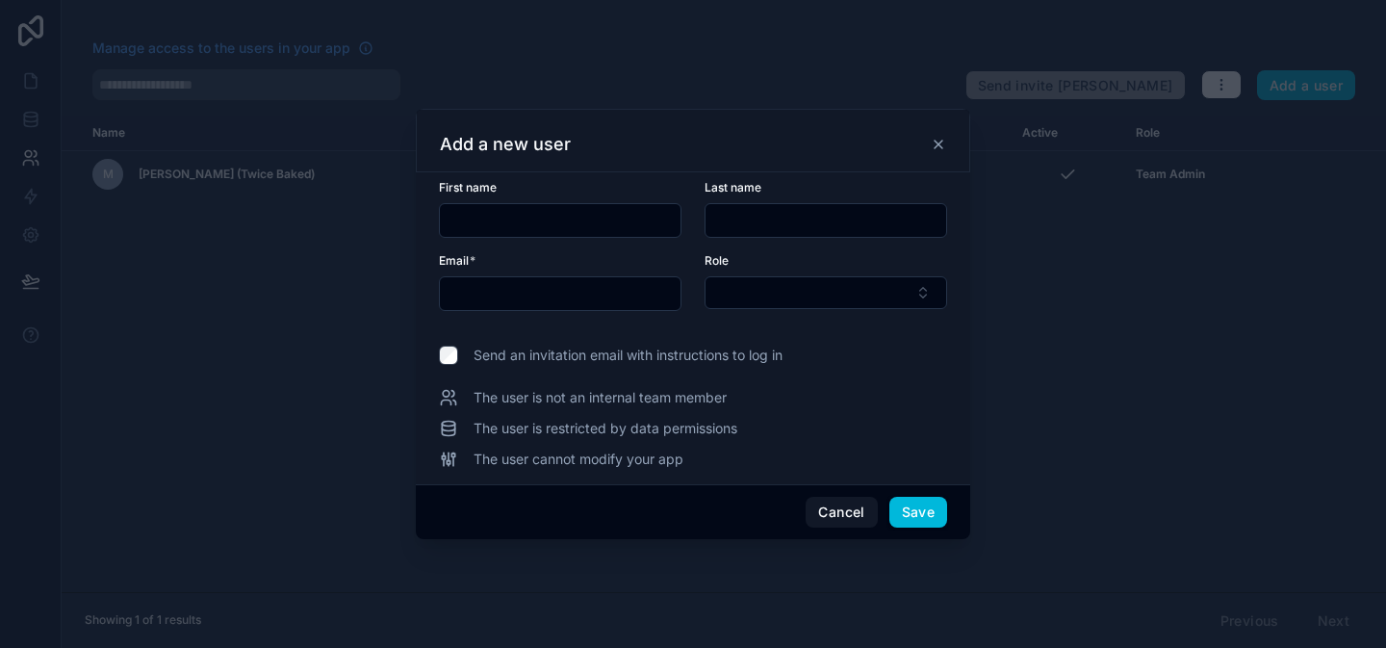
click at [576, 224] on input "text" at bounding box center [560, 220] width 241 height 27
type input "*****"
click at [738, 221] on input "text" at bounding box center [826, 220] width 241 height 27
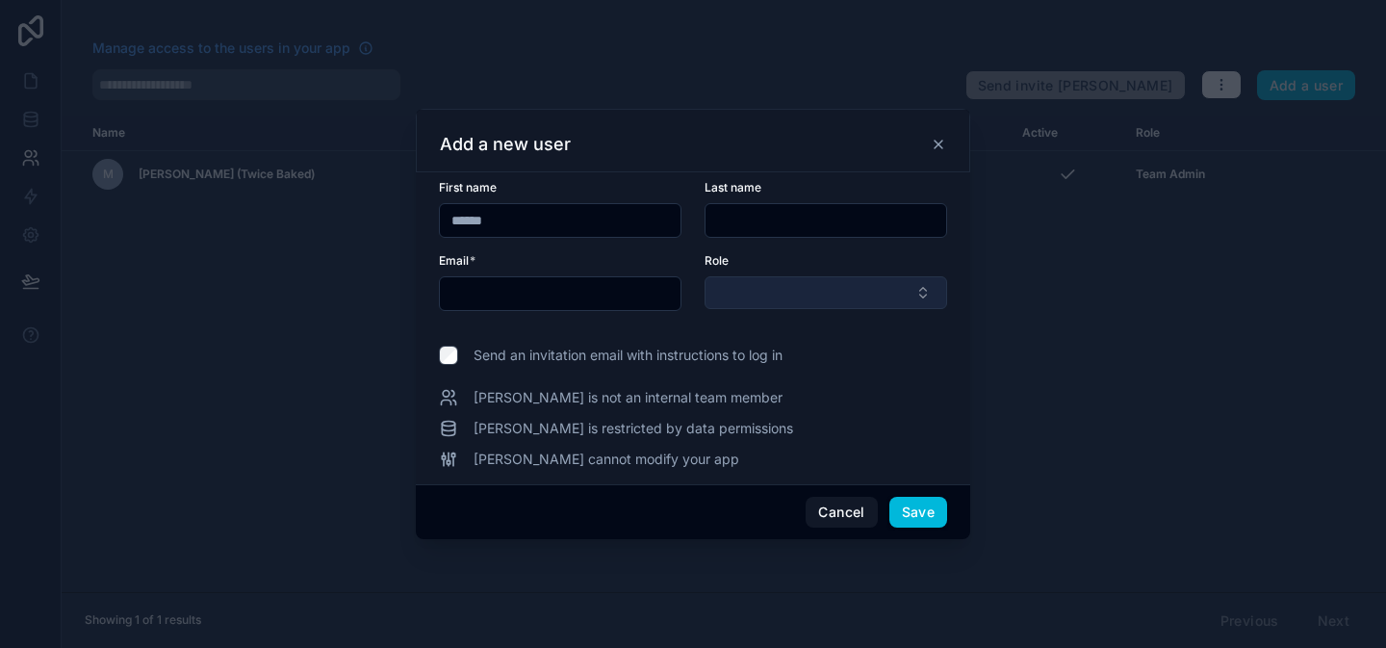
type input "********"
click at [604, 297] on input "text" at bounding box center [560, 293] width 241 height 27
type input "**********"
click at [840, 290] on button "Select Button" at bounding box center [826, 292] width 243 height 33
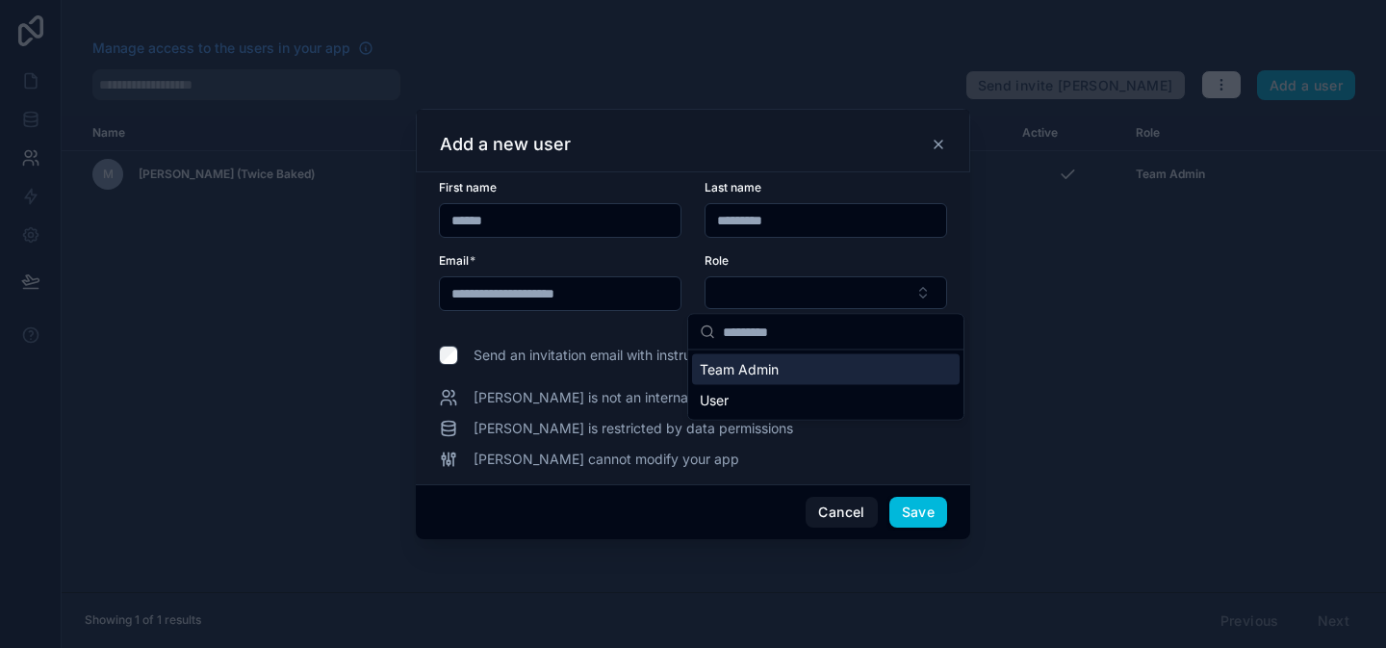
click at [818, 364] on div "Team Admin" at bounding box center [826, 369] width 268 height 31
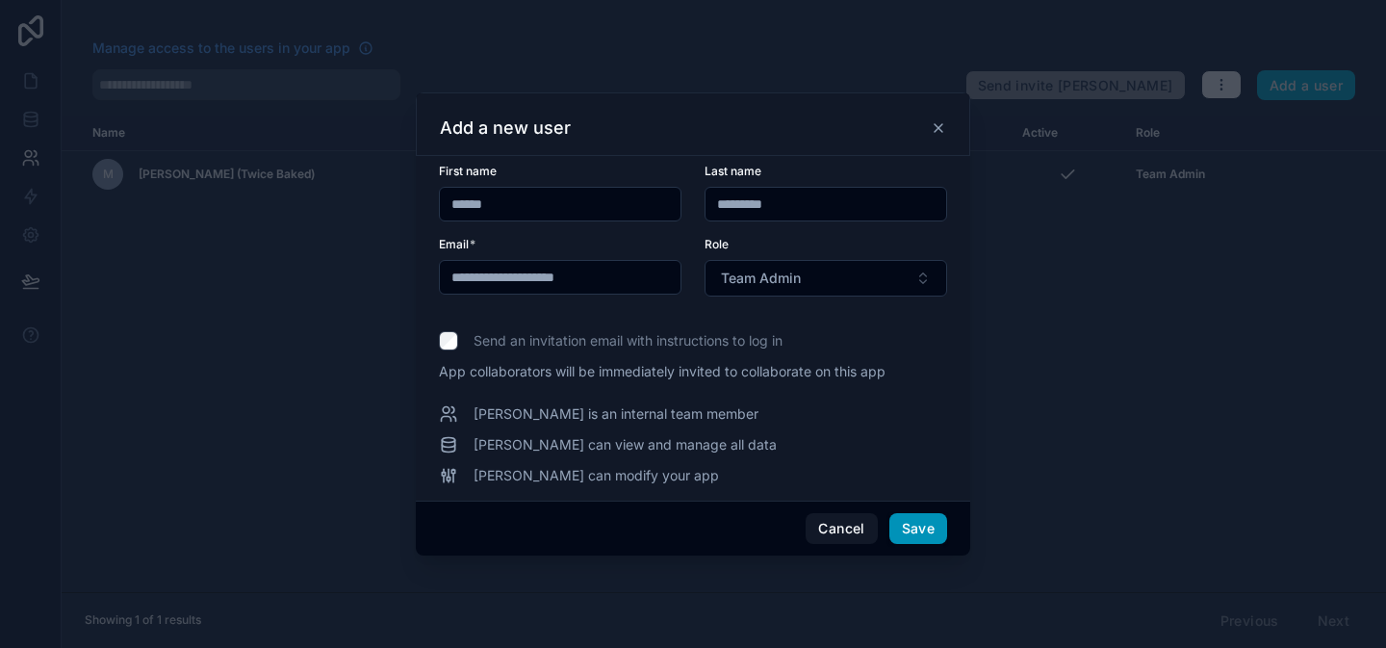
click at [926, 520] on button "Save" at bounding box center [919, 528] width 58 height 31
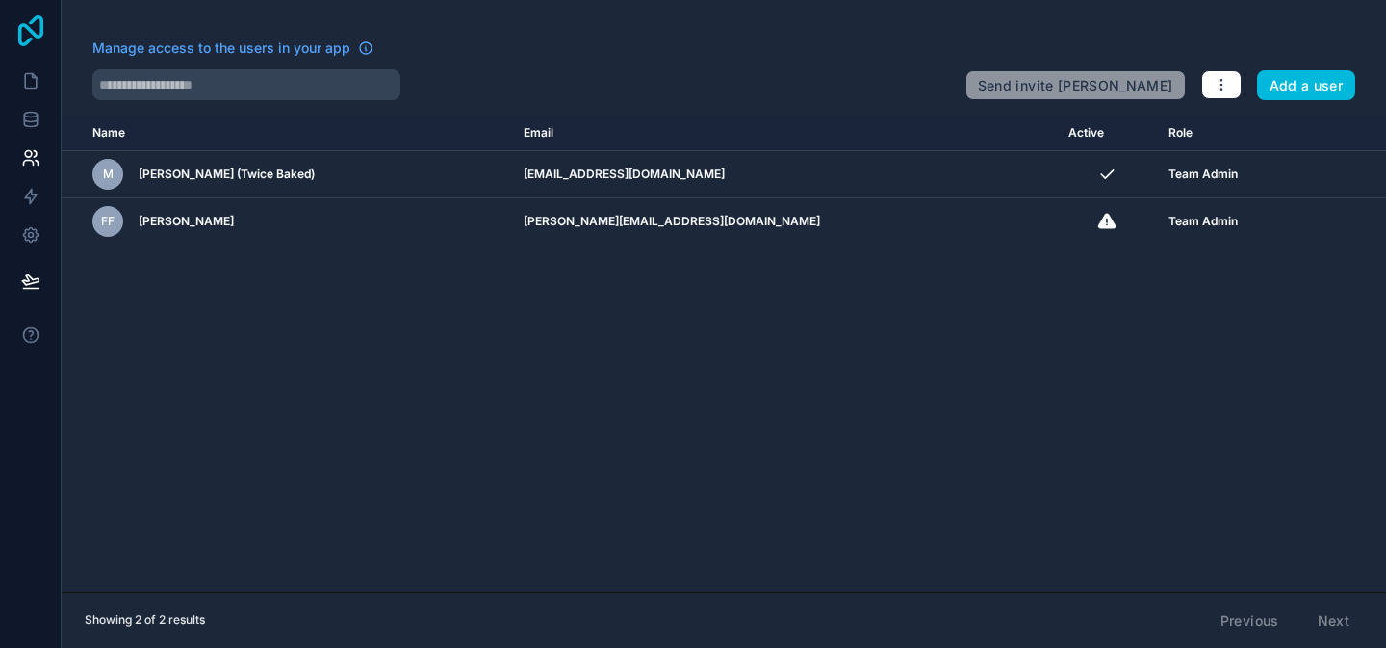
click at [20, 32] on icon at bounding box center [30, 30] width 25 height 31
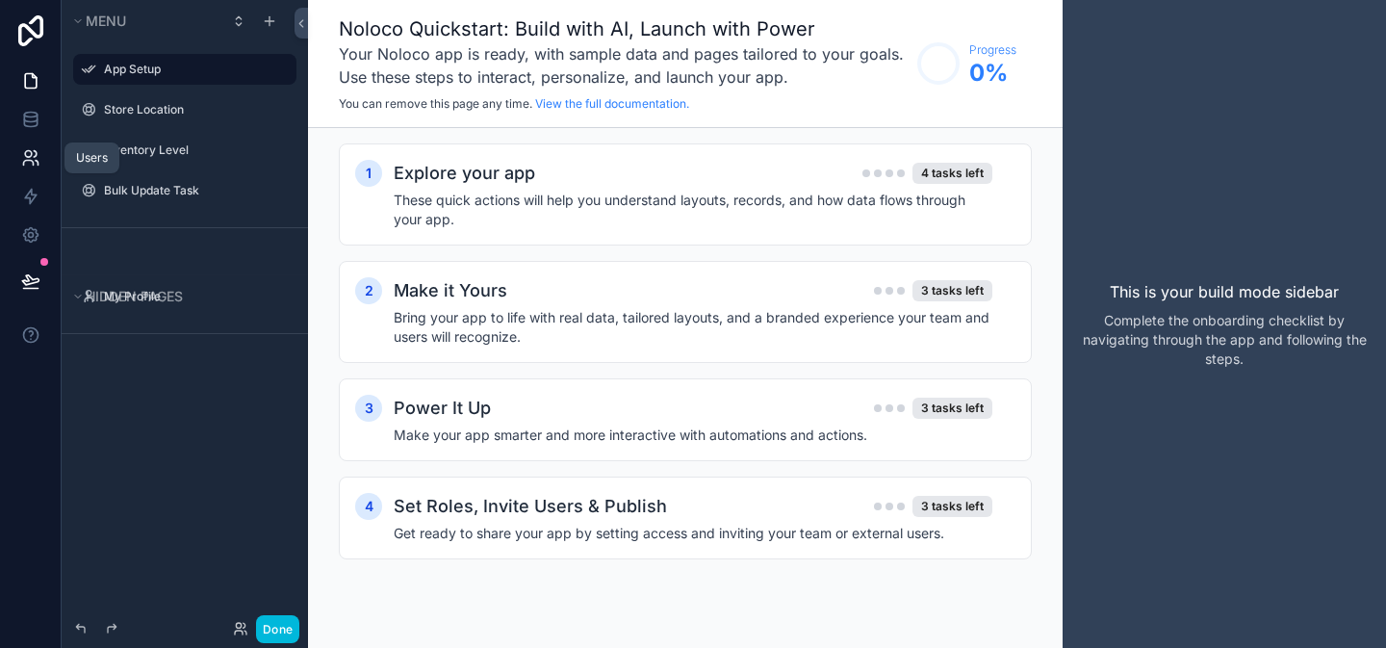
click at [31, 150] on icon at bounding box center [30, 157] width 19 height 19
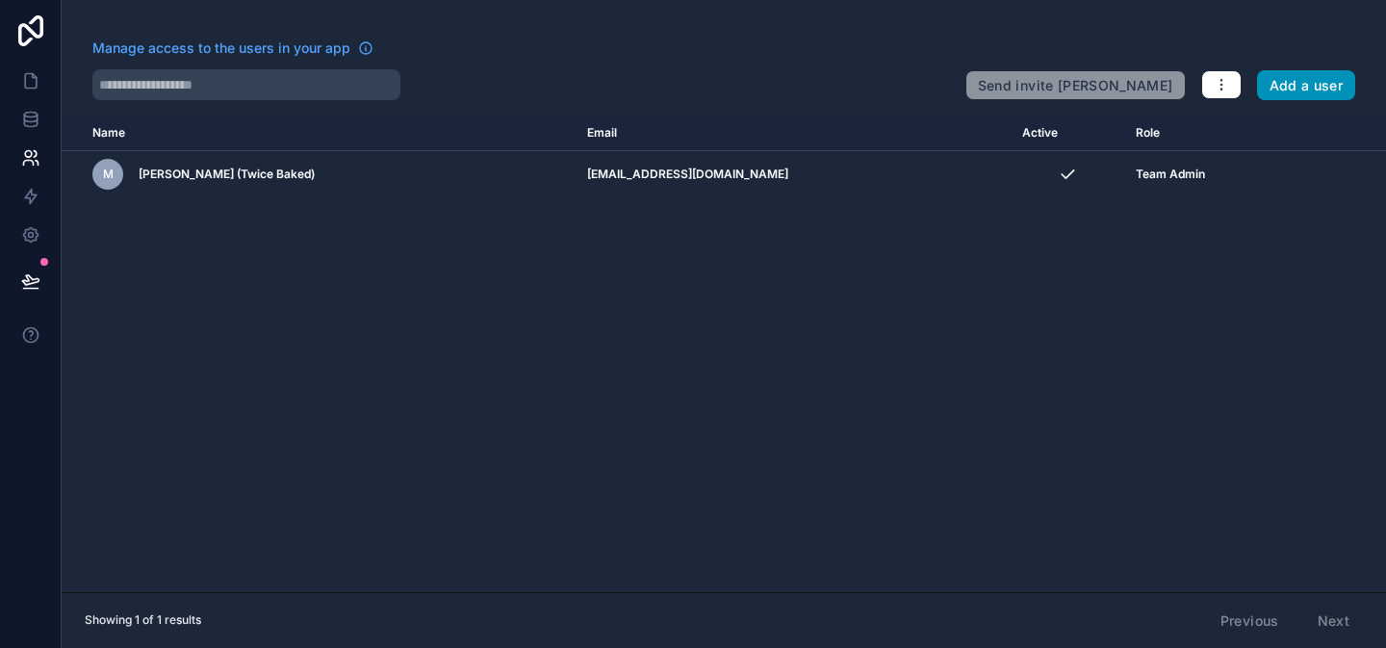
click at [1268, 86] on button "Add a user" at bounding box center [1306, 85] width 99 height 31
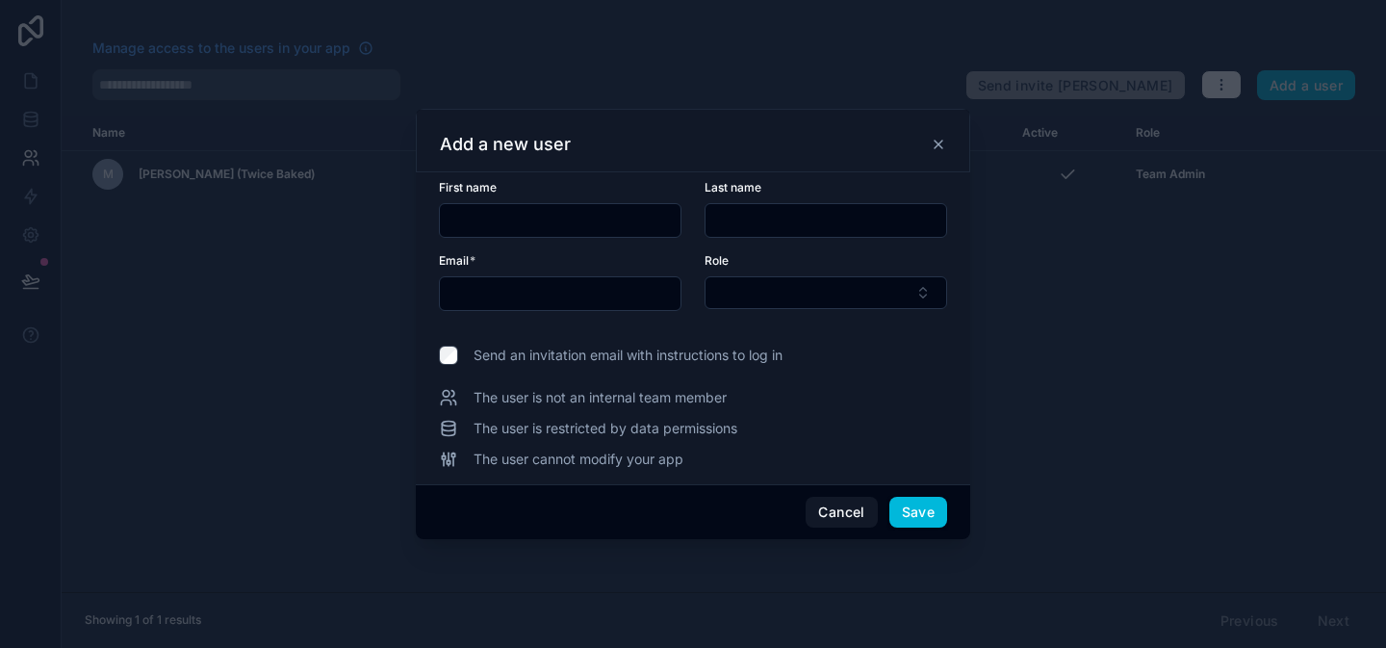
click at [631, 207] on input "text" at bounding box center [560, 220] width 241 height 27
type input "****"
click at [764, 216] on input "text" at bounding box center [826, 220] width 241 height 27
type input "********"
click at [658, 303] on input "text" at bounding box center [560, 293] width 241 height 27
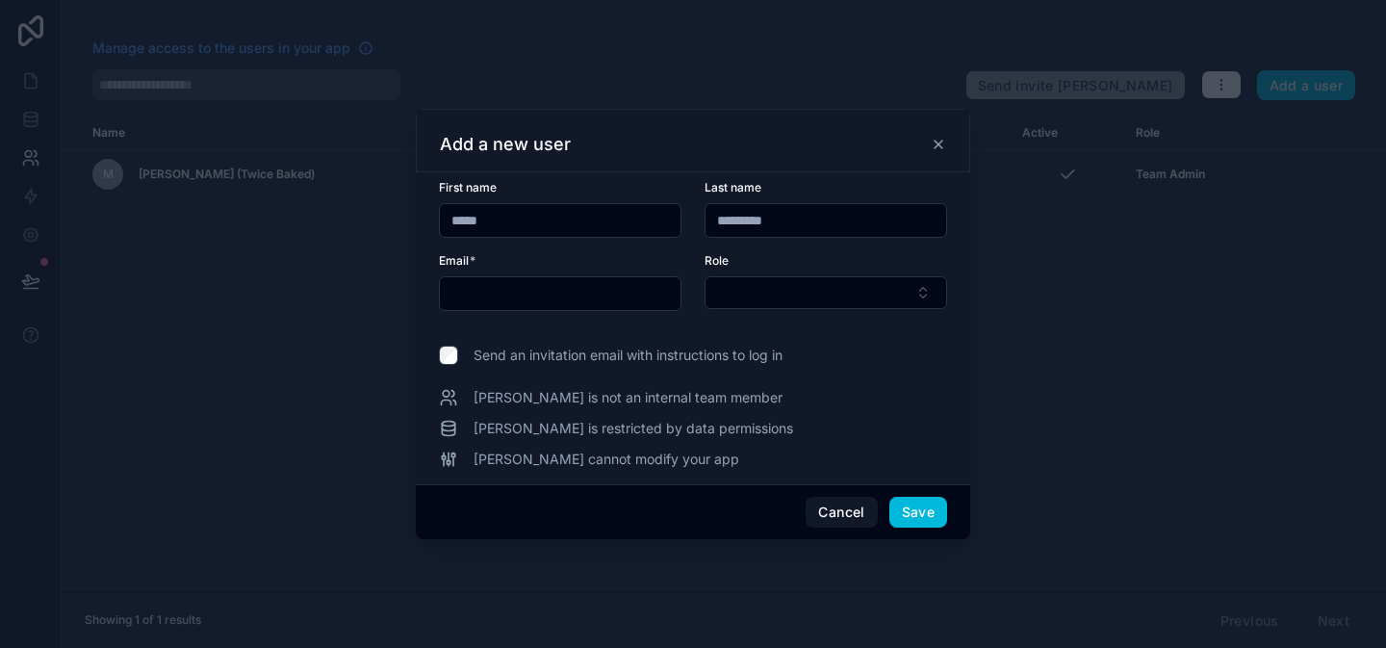
type input "**********"
click at [822, 289] on button "Select Button" at bounding box center [826, 292] width 243 height 33
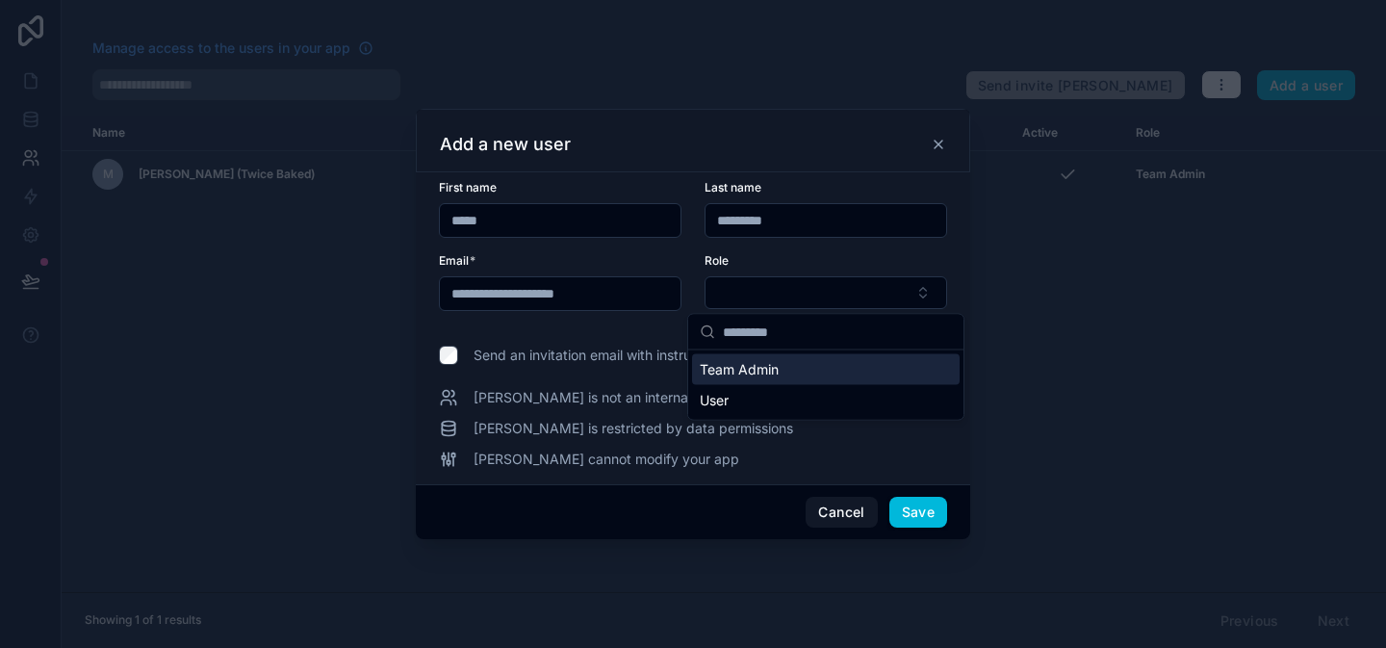
click at [778, 377] on span "Team Admin" at bounding box center [739, 369] width 79 height 19
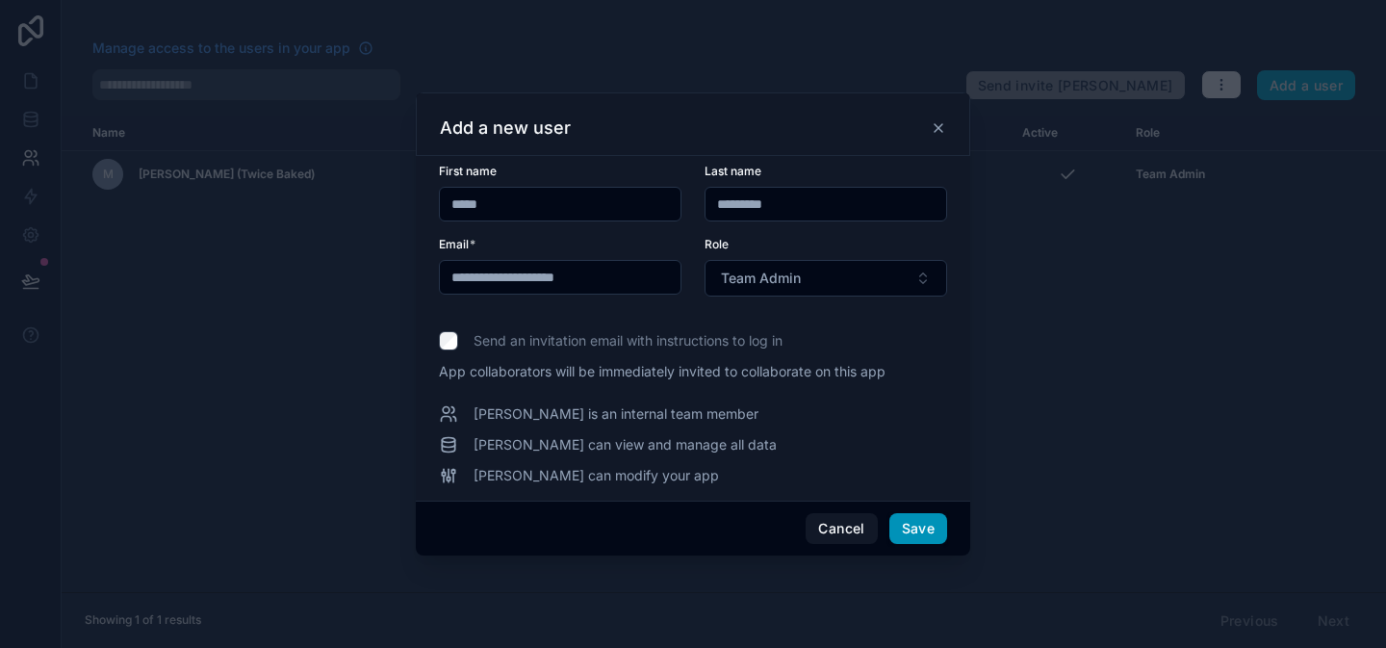
click at [913, 523] on button "Save" at bounding box center [919, 528] width 58 height 31
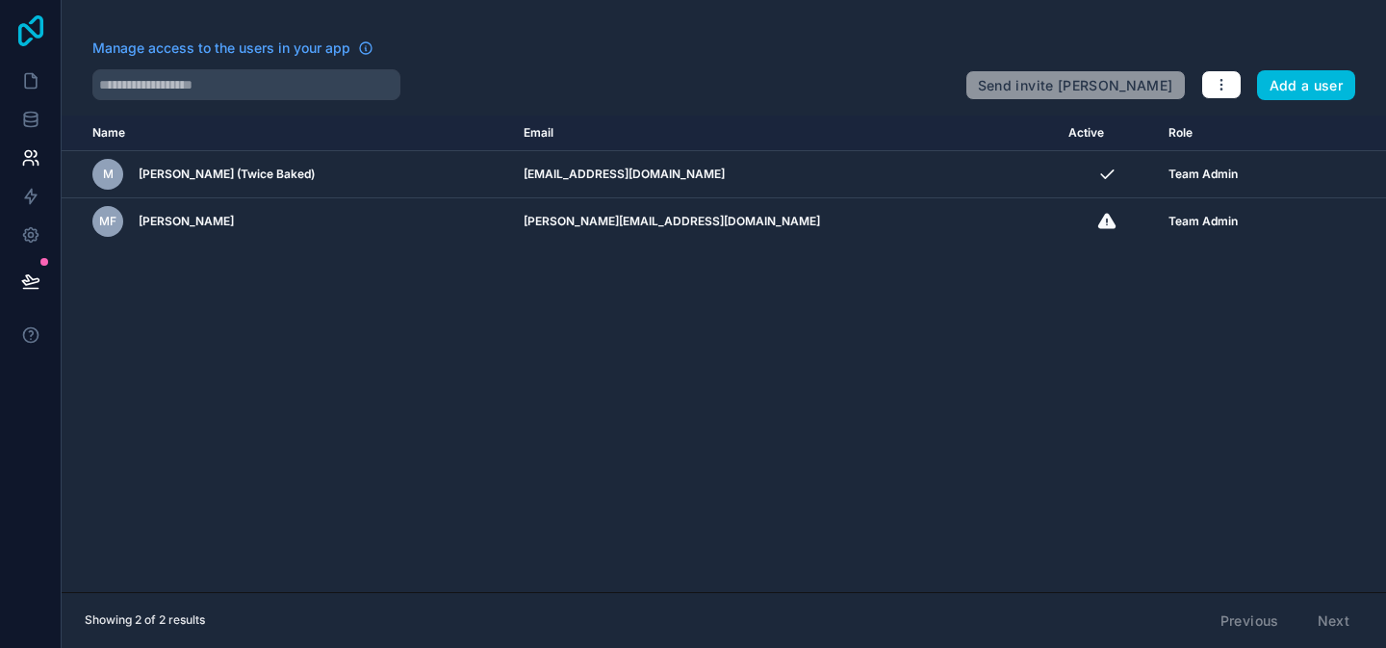
click at [29, 45] on icon at bounding box center [31, 30] width 39 height 31
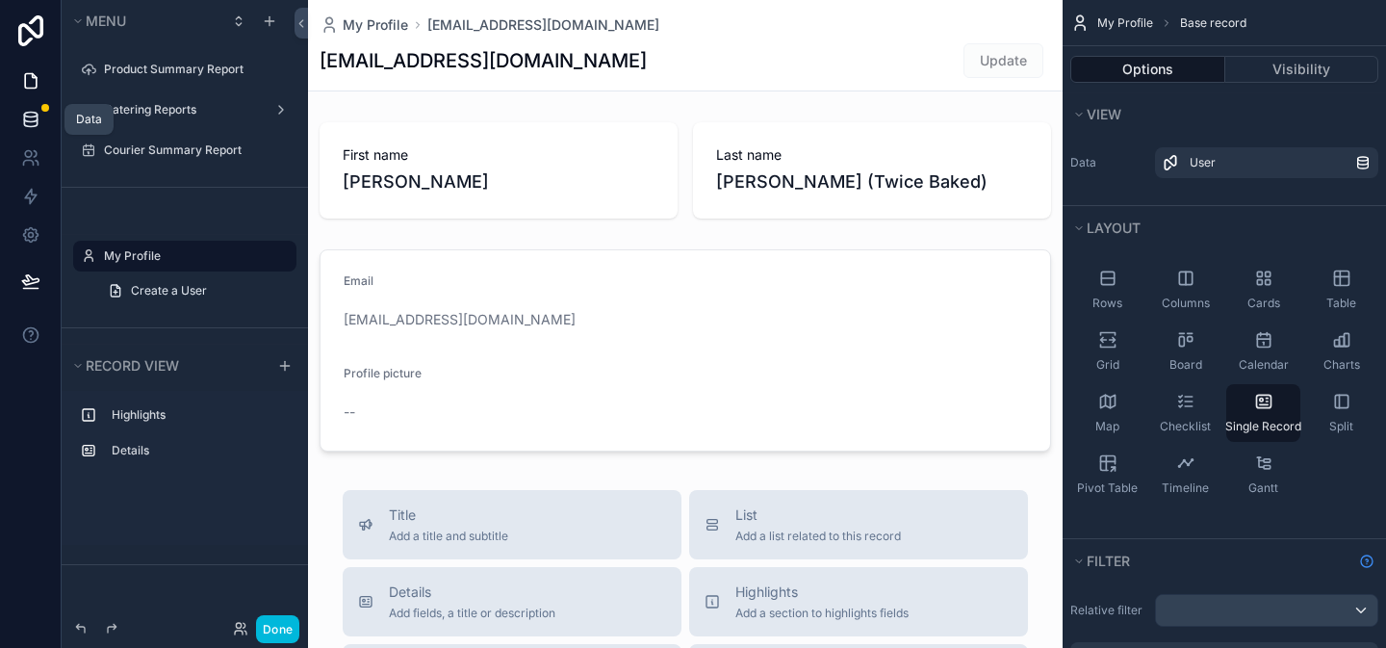
click at [33, 124] on icon at bounding box center [30, 119] width 19 height 19
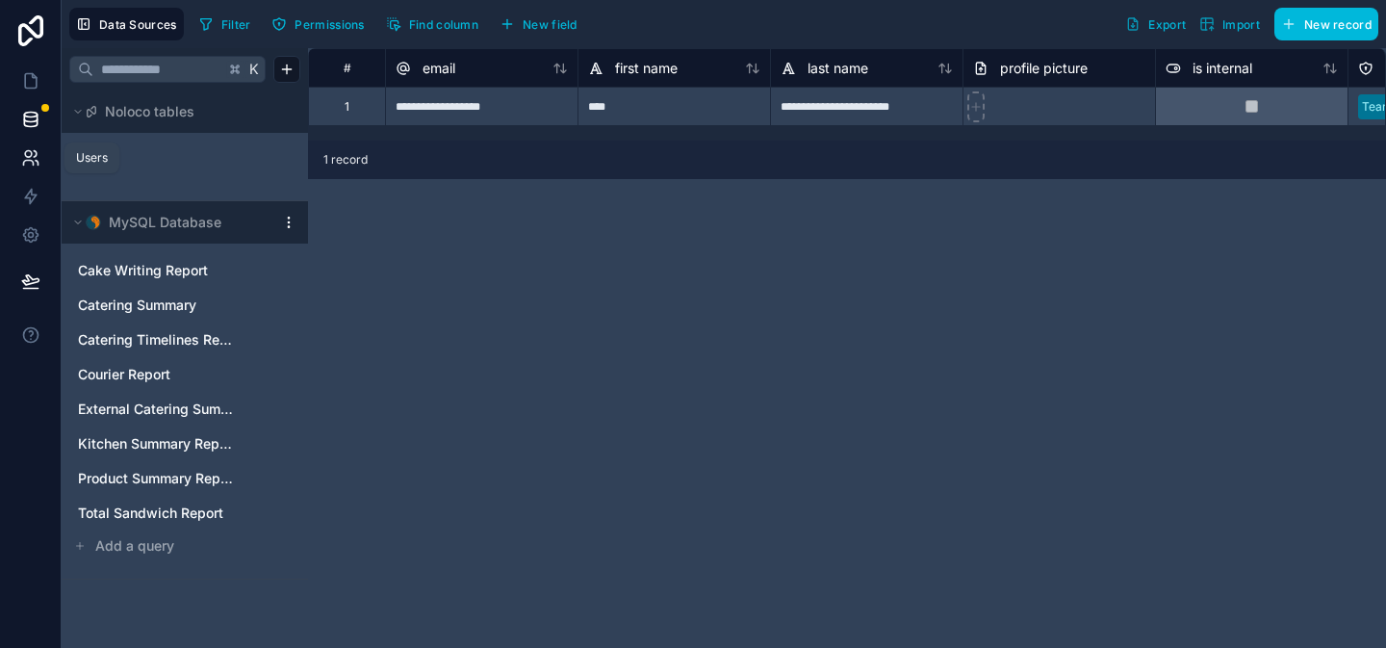
click at [33, 148] on icon at bounding box center [30, 157] width 19 height 19
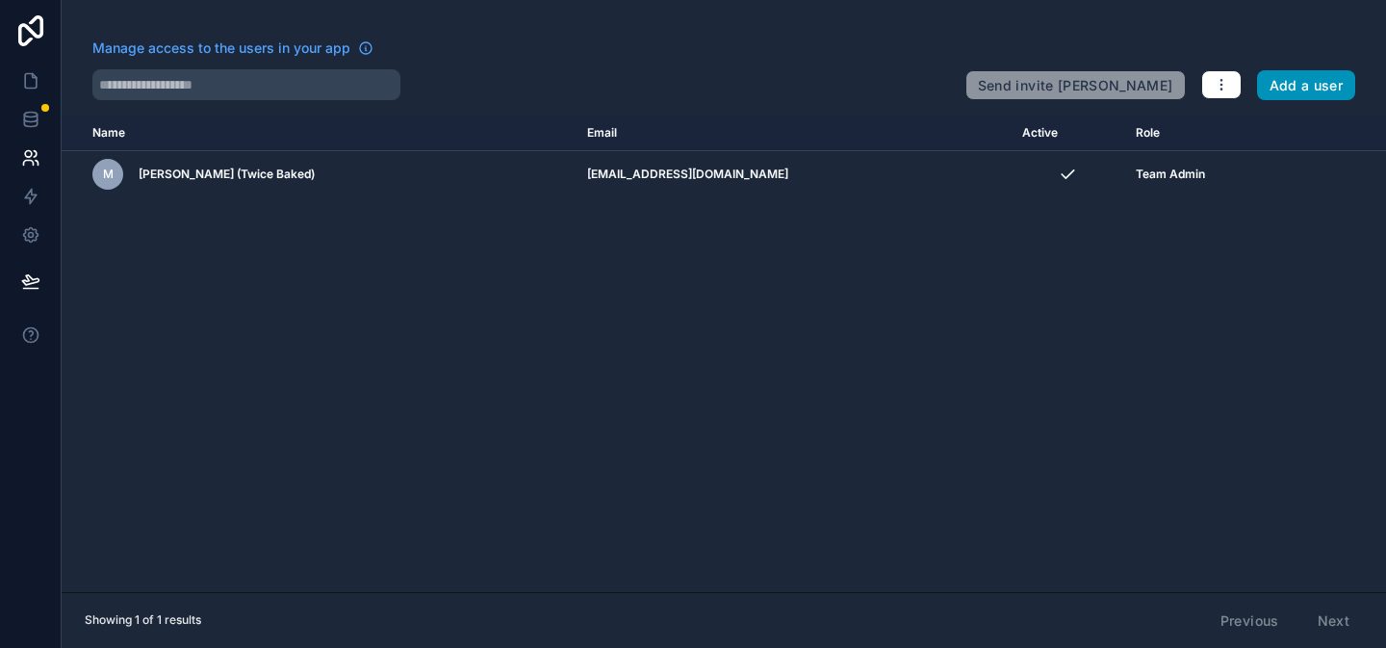
click at [1285, 93] on button "Add a user" at bounding box center [1306, 85] width 99 height 31
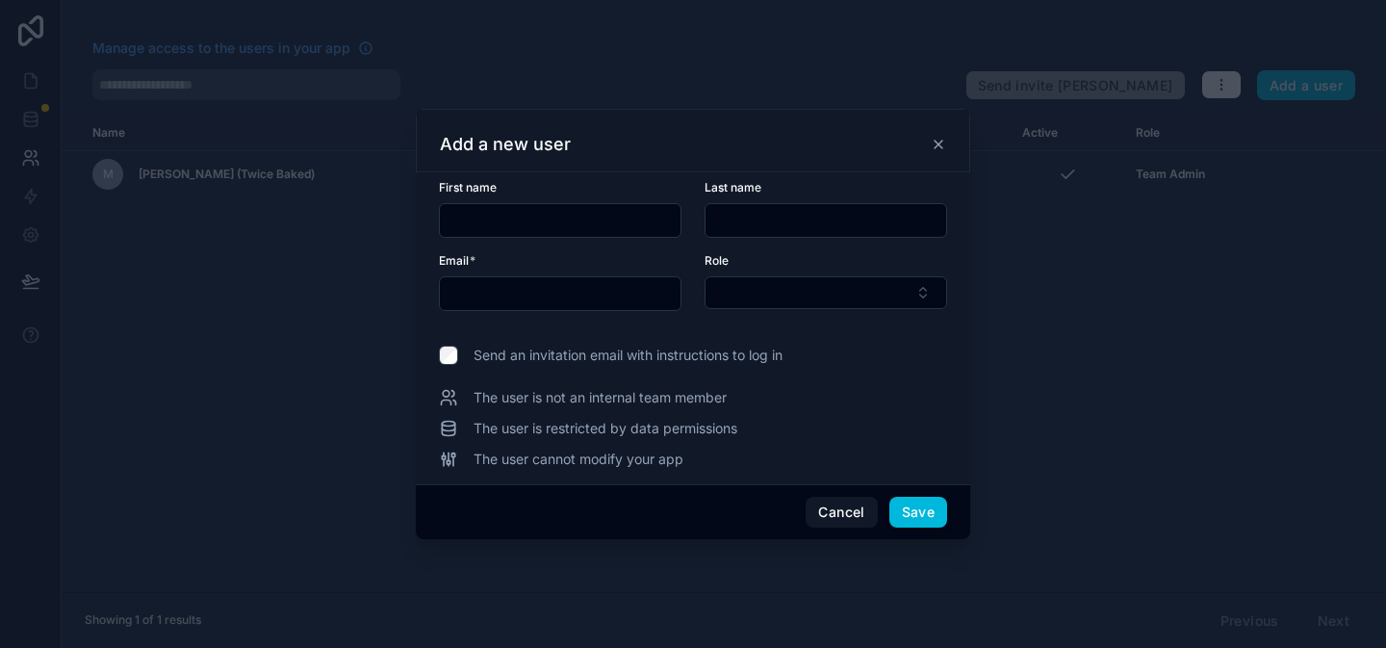
click at [607, 217] on input "text" at bounding box center [560, 220] width 241 height 27
type input "*****"
click at [751, 226] on input "text" at bounding box center [826, 220] width 241 height 27
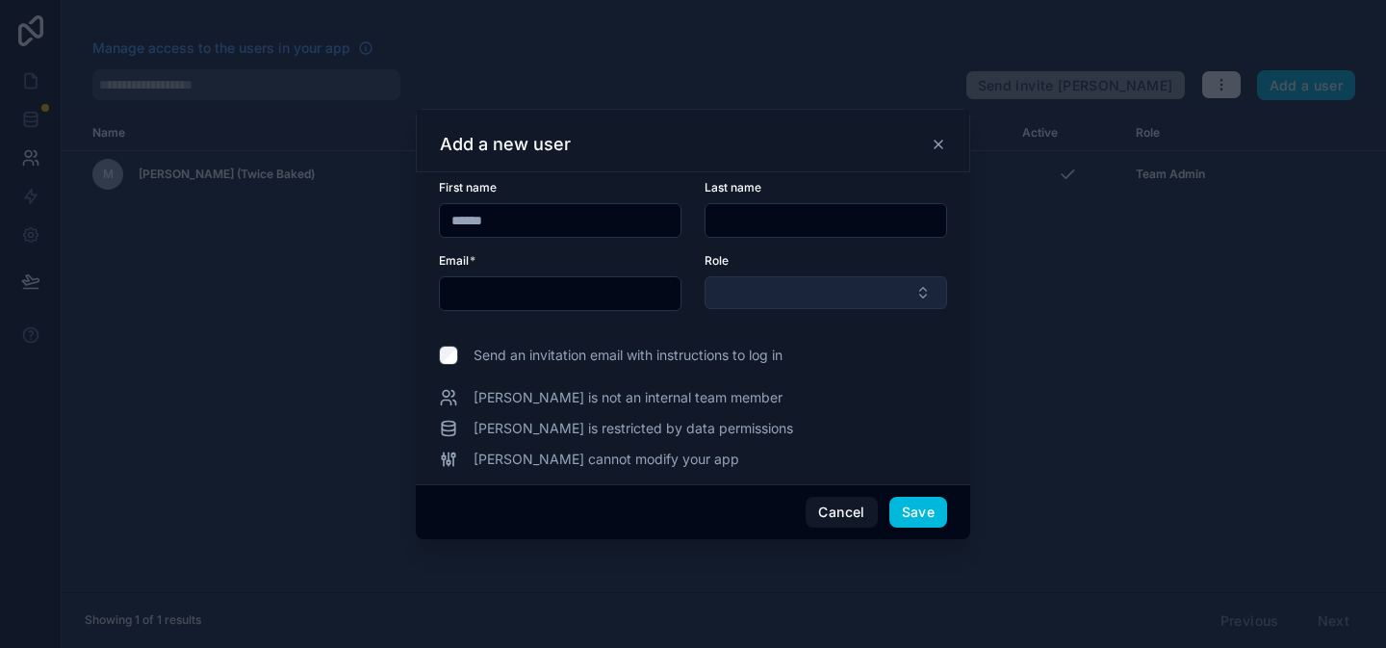
type input "********"
click at [554, 303] on input "text" at bounding box center [560, 293] width 241 height 27
type input "**********"
click at [727, 306] on button "Select Button" at bounding box center [826, 292] width 243 height 33
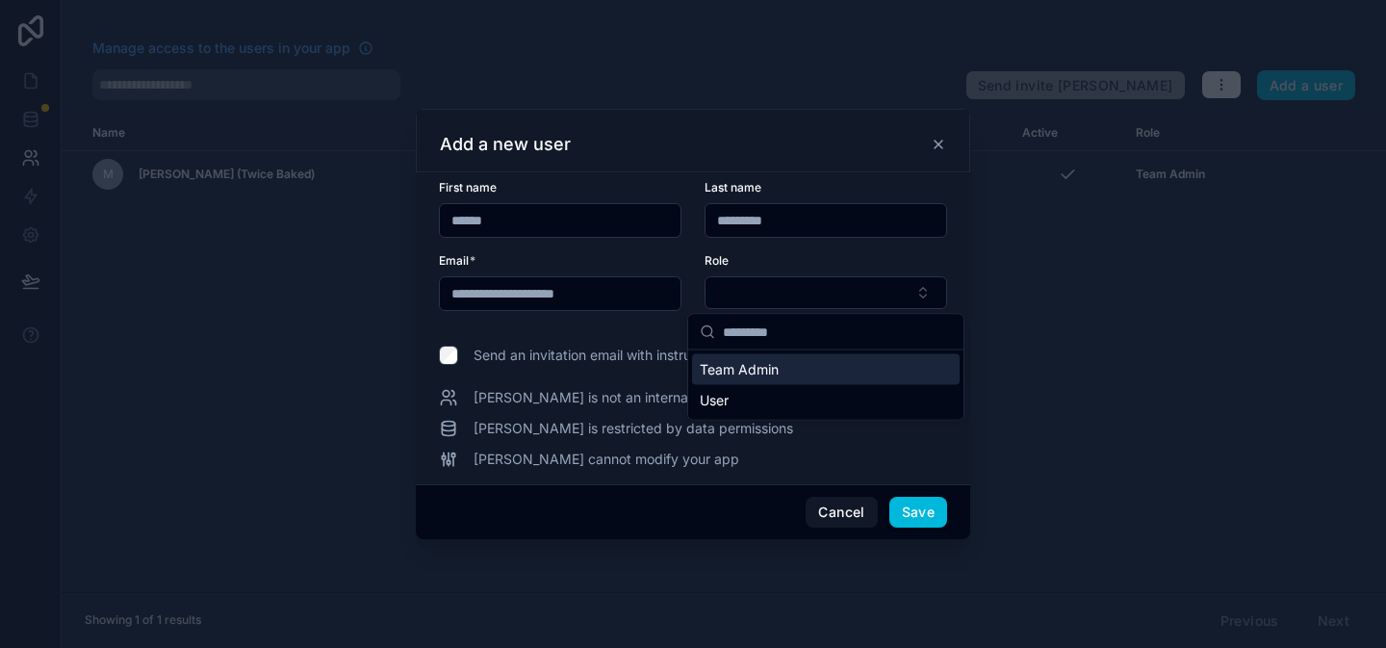
click at [727, 365] on span "Team Admin" at bounding box center [739, 369] width 79 height 19
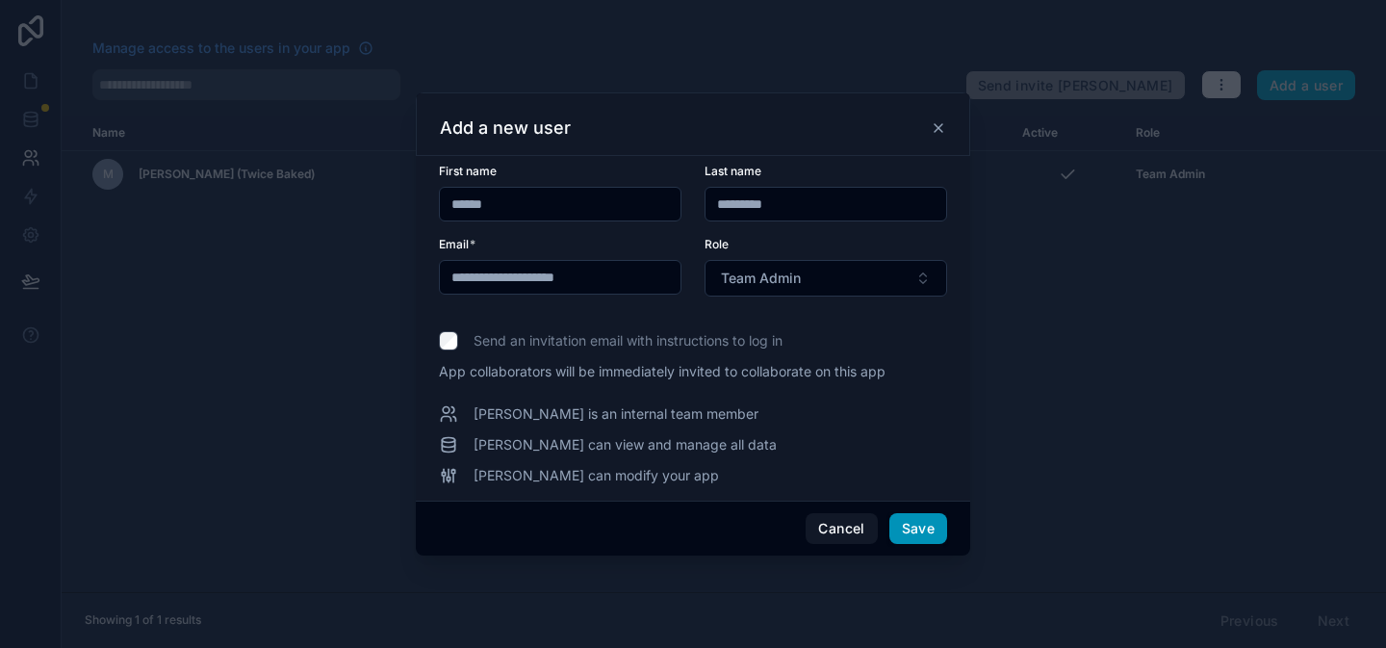
click at [938, 524] on button "Save" at bounding box center [919, 528] width 58 height 31
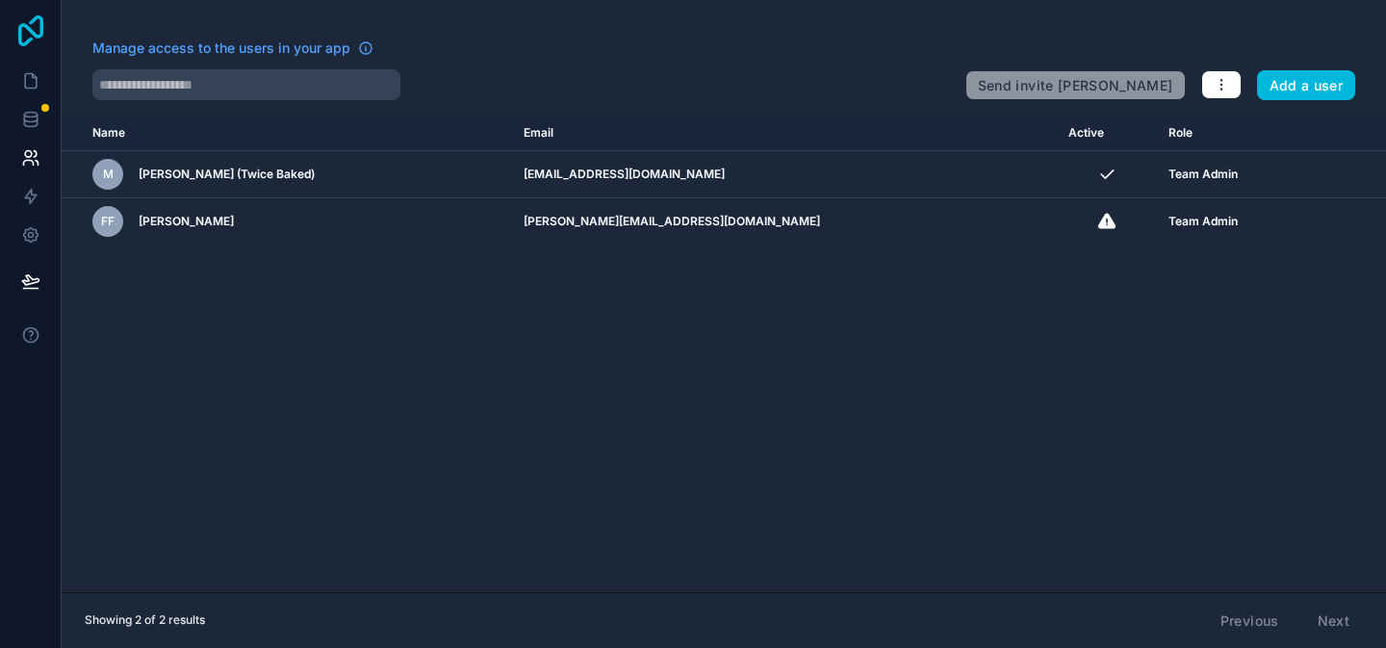
click at [42, 33] on icon at bounding box center [30, 30] width 25 height 31
